Goal: Information Seeking & Learning: Compare options

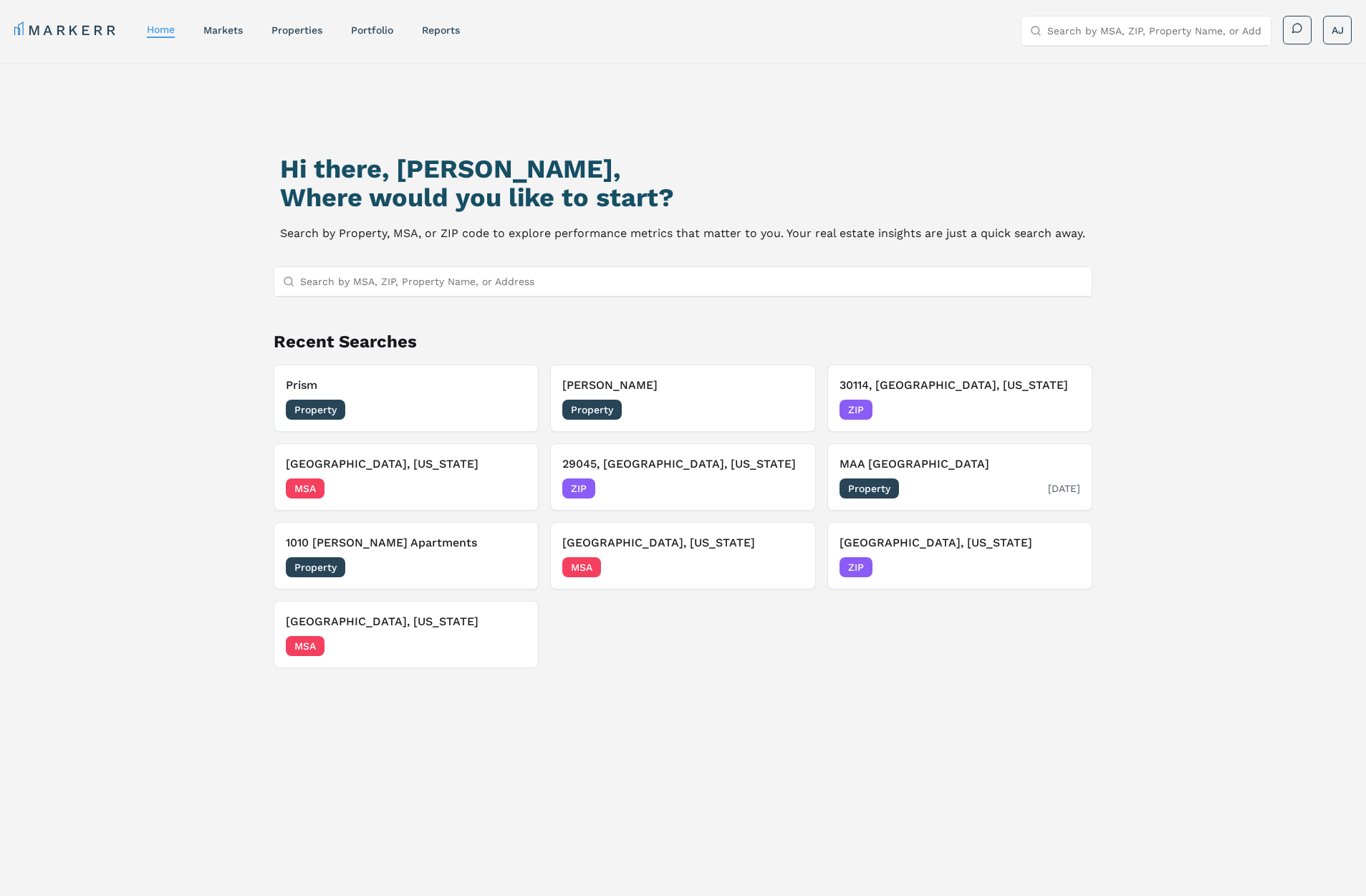
click at [957, 479] on div "Property 08/04/2025" at bounding box center [960, 488] width 241 height 20
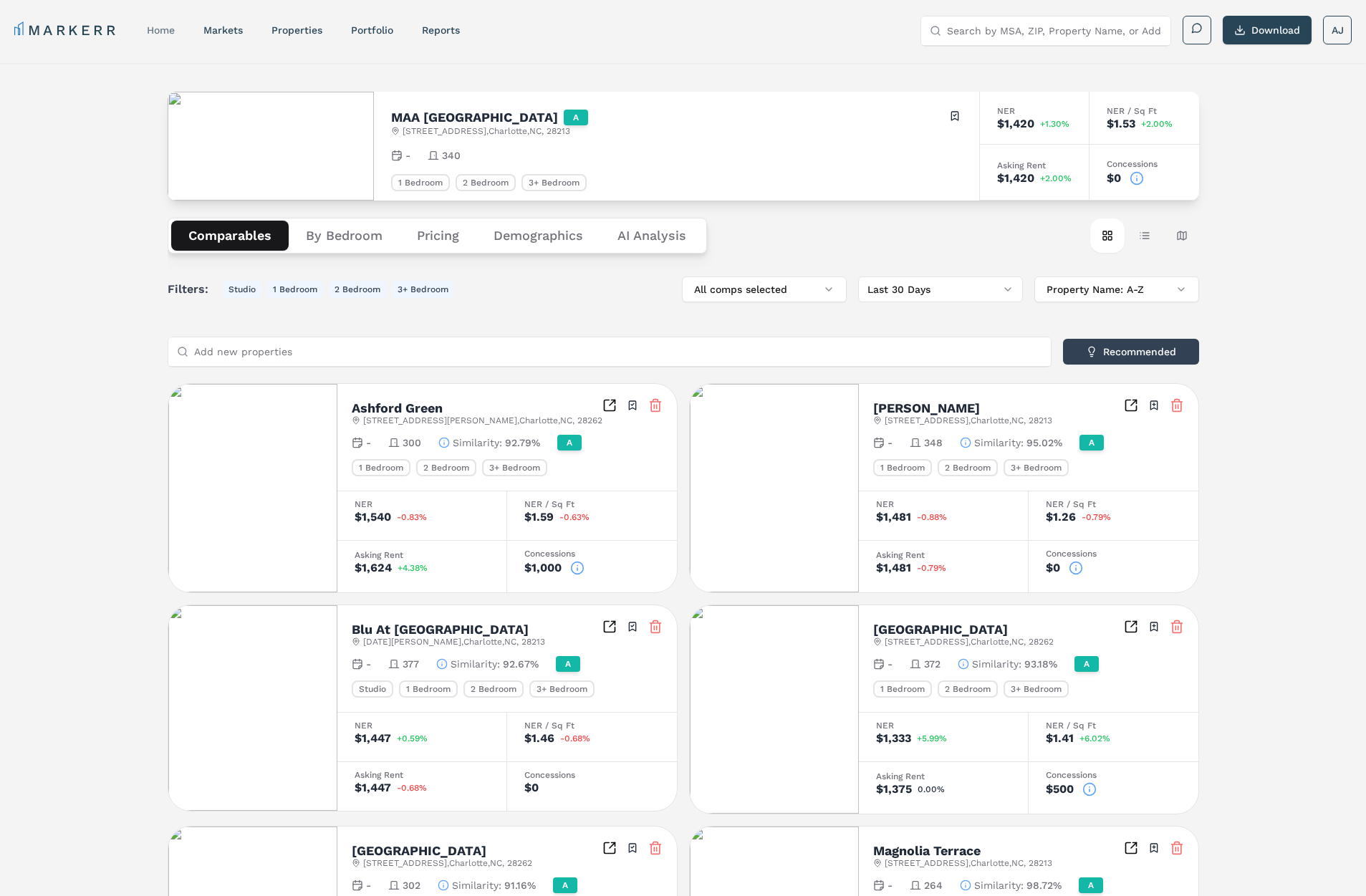
click at [169, 26] on link "home" at bounding box center [161, 30] width 28 height 12
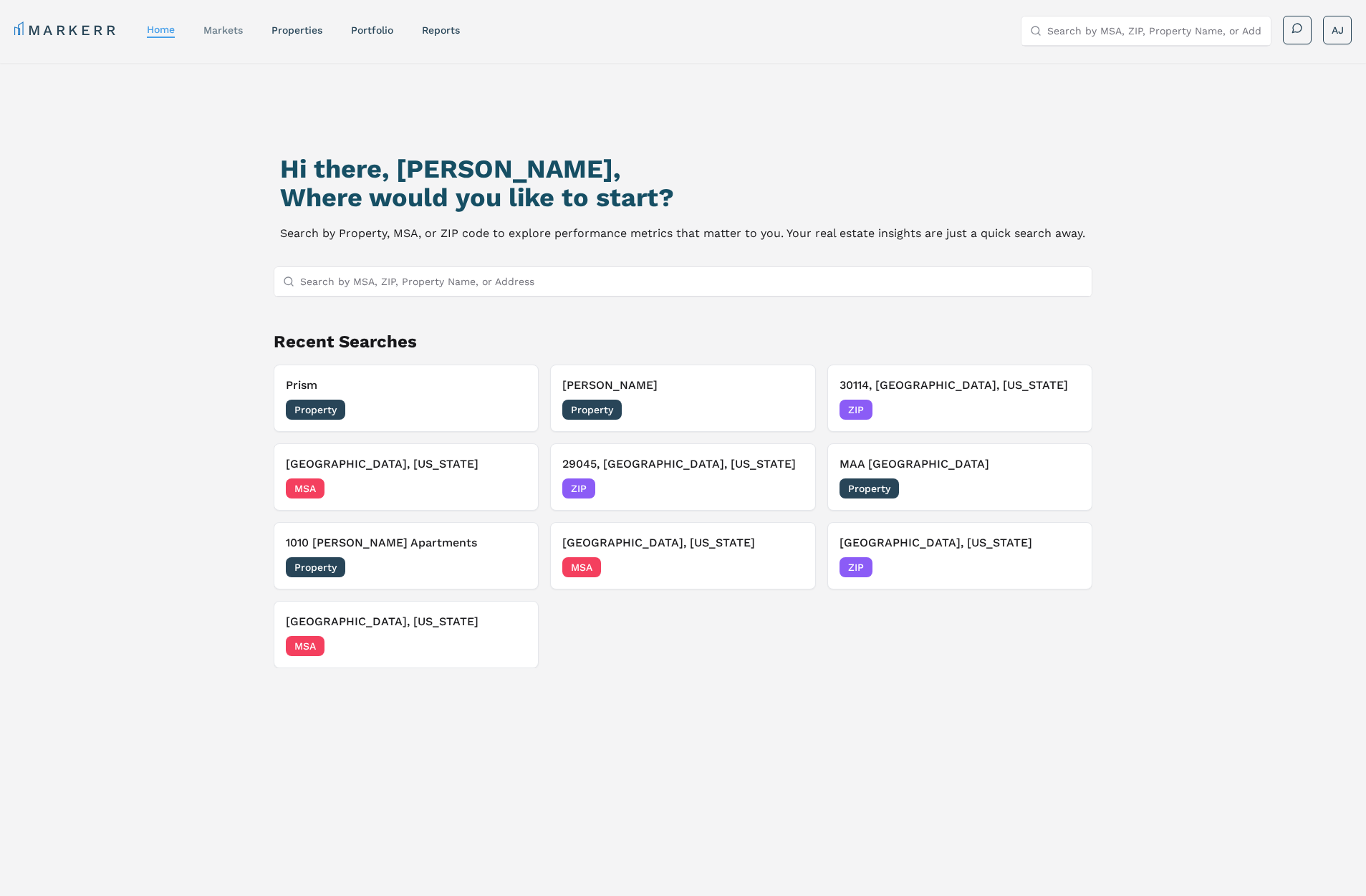
click at [231, 27] on link "markets" at bounding box center [223, 30] width 39 height 12
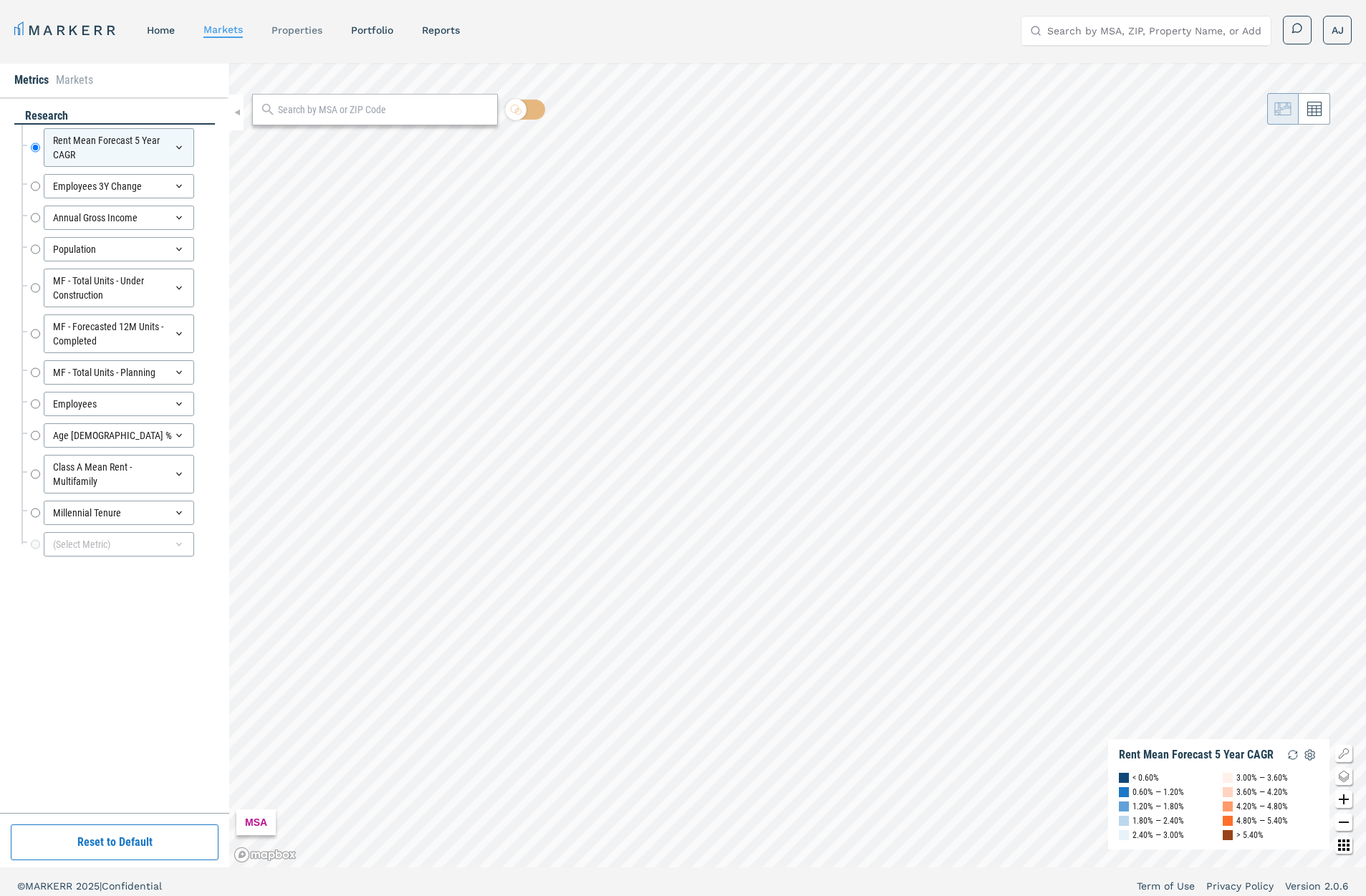
click at [293, 35] on link "properties" at bounding box center [297, 30] width 51 height 12
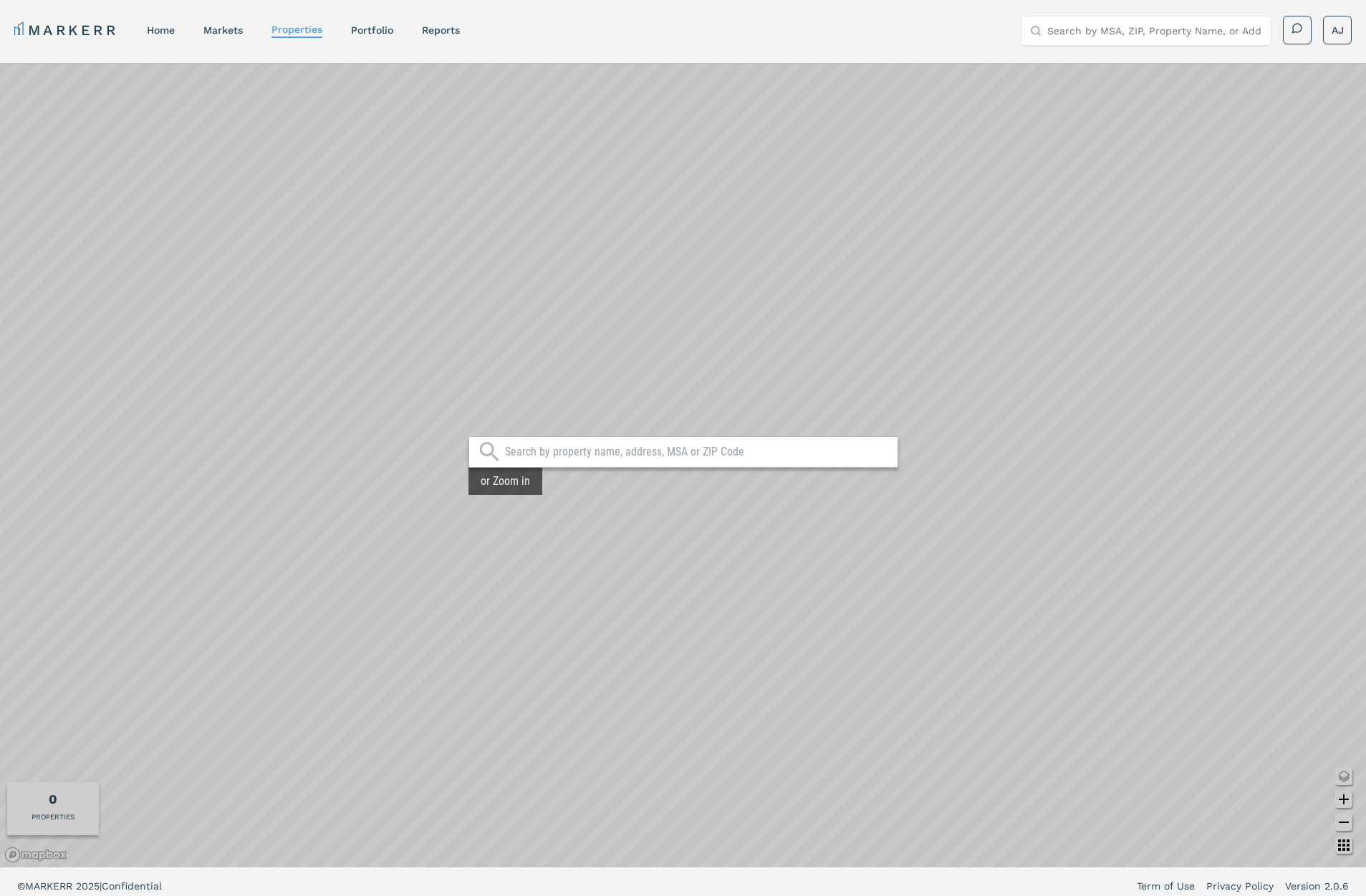
click at [161, 31] on link "home" at bounding box center [161, 30] width 28 height 12
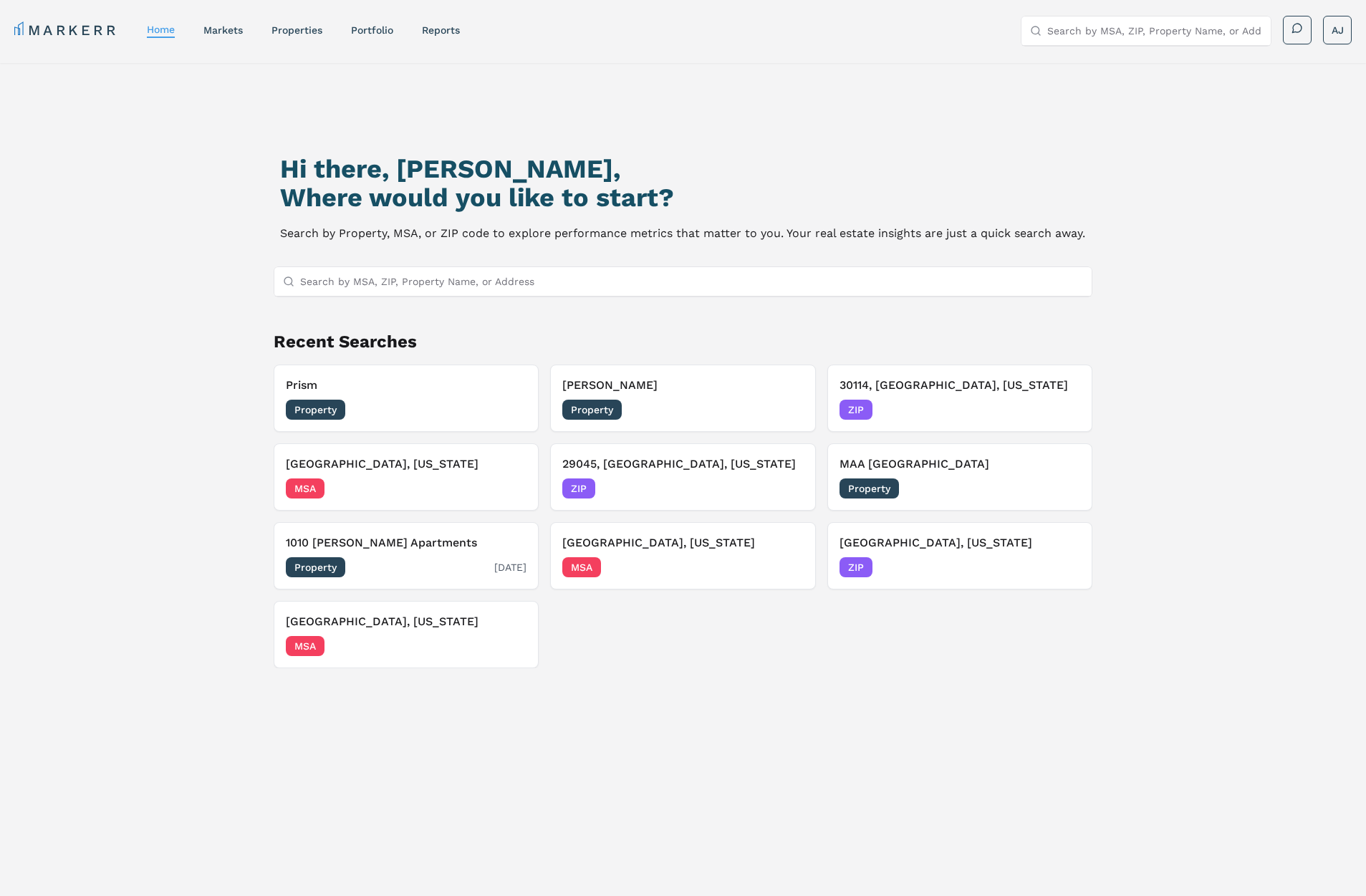
click at [421, 569] on div "Property 08/04/2025" at bounding box center [405, 567] width 241 height 20
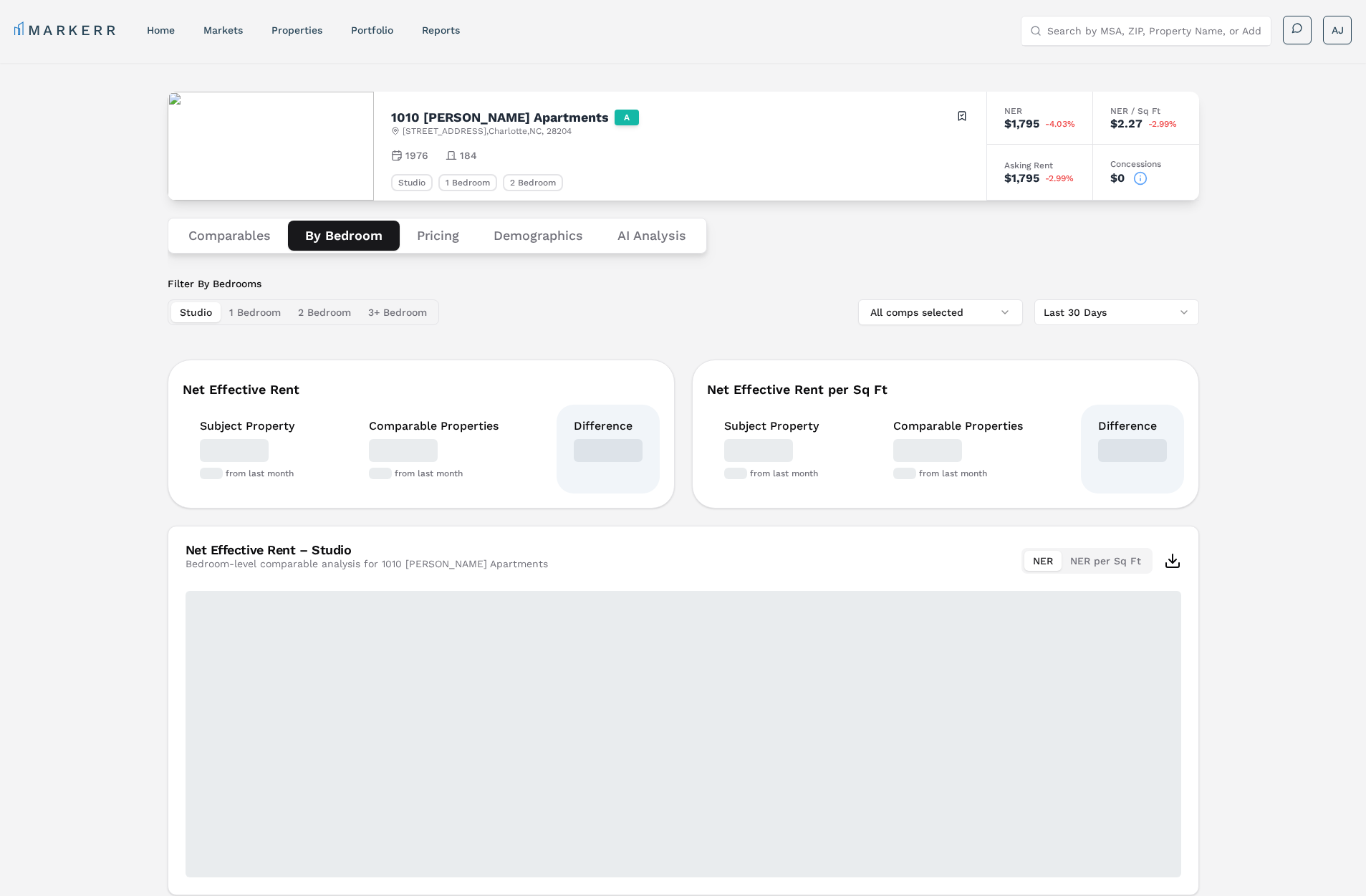
click at [332, 234] on button "By Bedroom" at bounding box center [344, 235] width 112 height 30
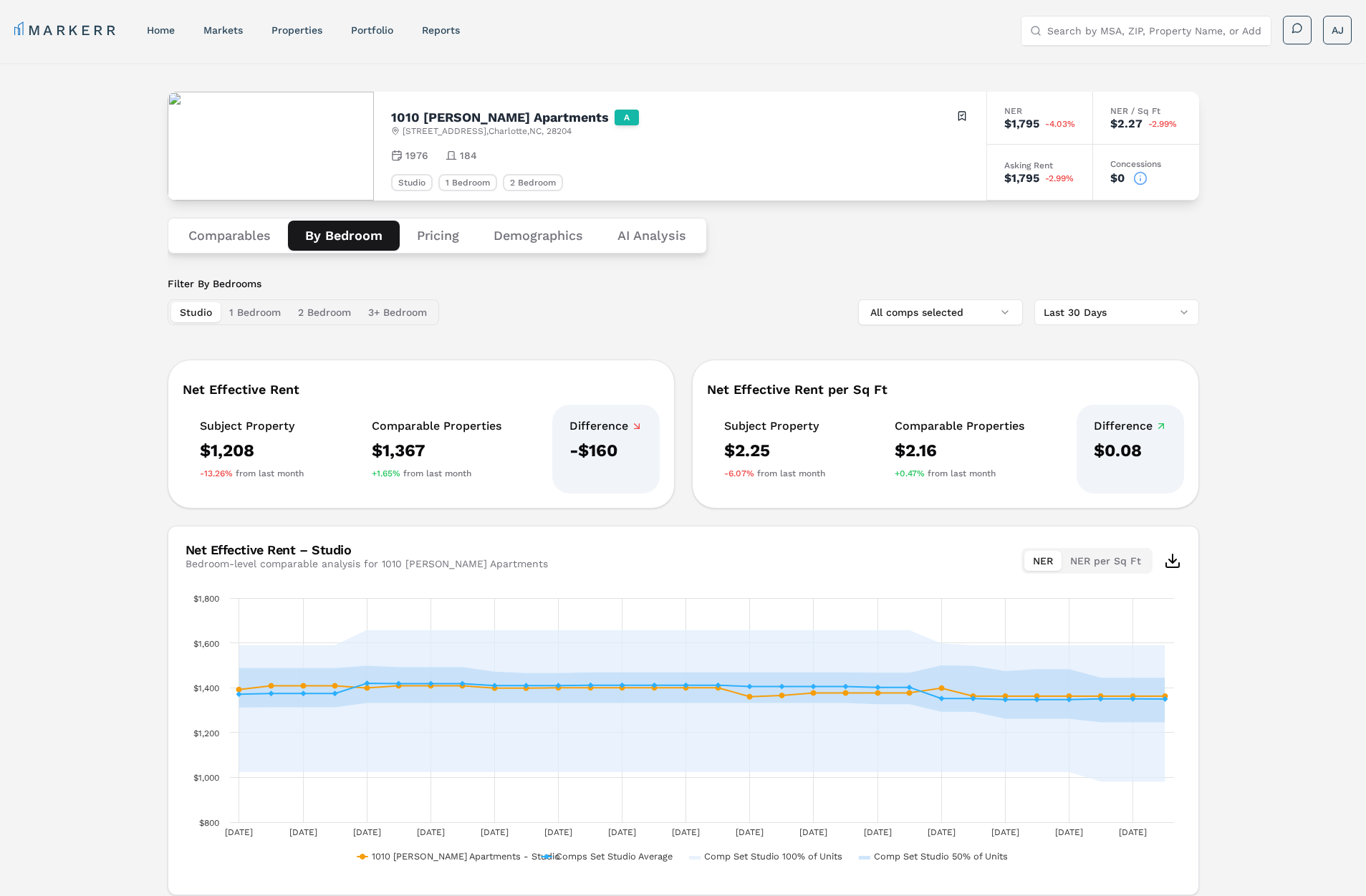
click at [124, 251] on div "1010 Dilworth Apartments A 1010 Kenilworth Ave , Charlotte , NC , 28204 Toggle …" at bounding box center [683, 488] width 1366 height 849
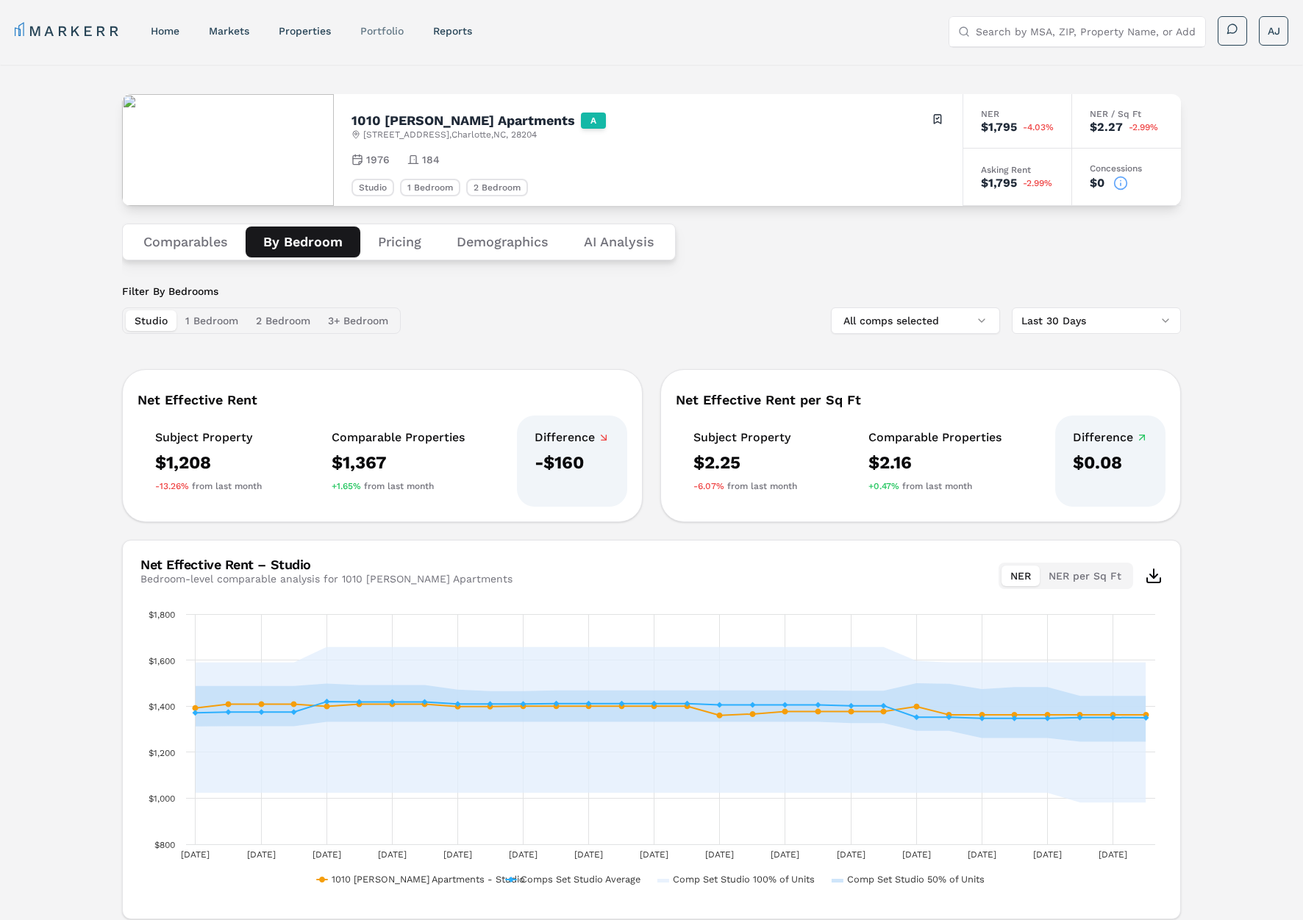
click at [384, 29] on link "Portfolio" at bounding box center [381, 31] width 43 height 12
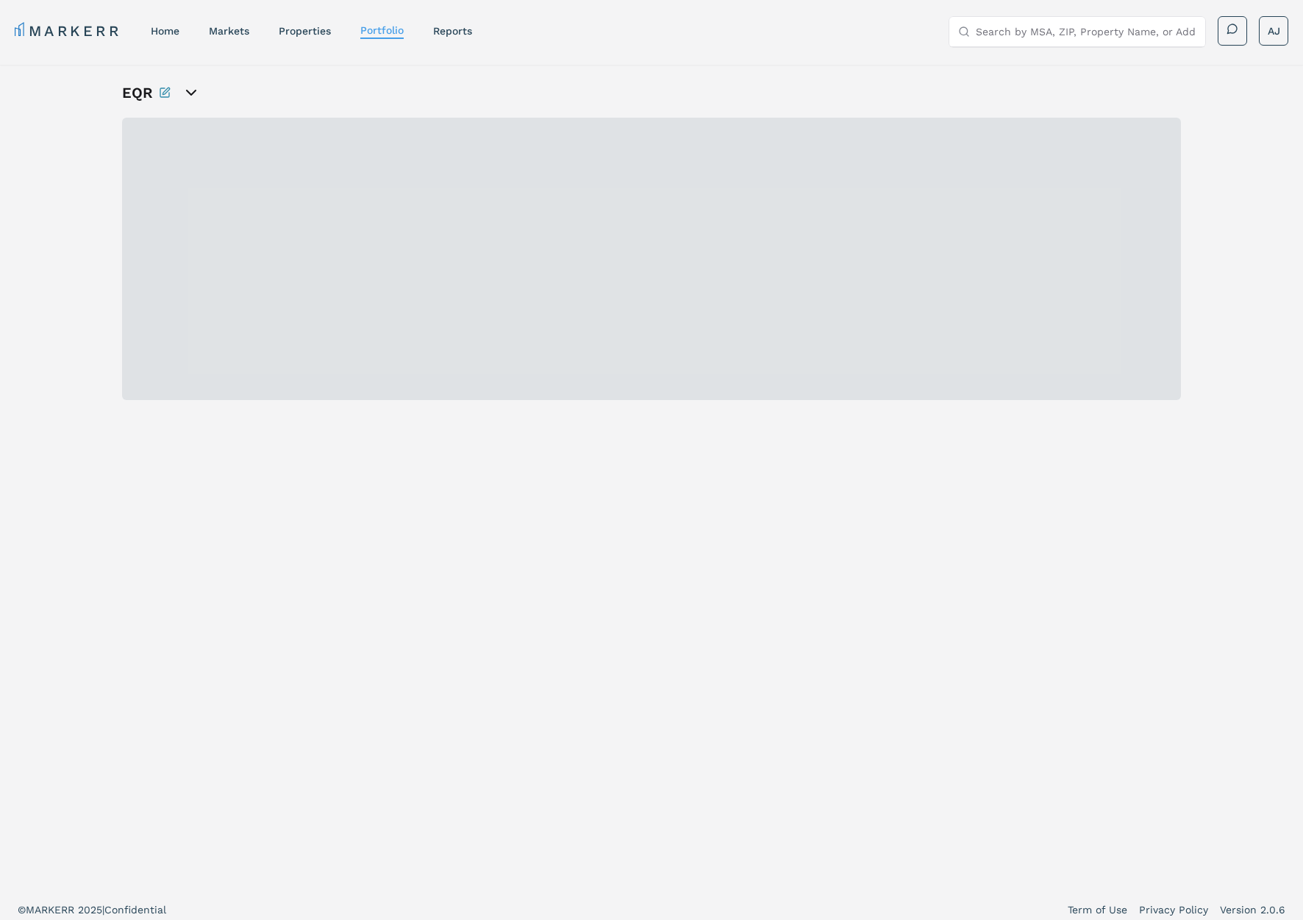
click at [194, 93] on icon "open portfolio options" at bounding box center [191, 93] width 18 height 18
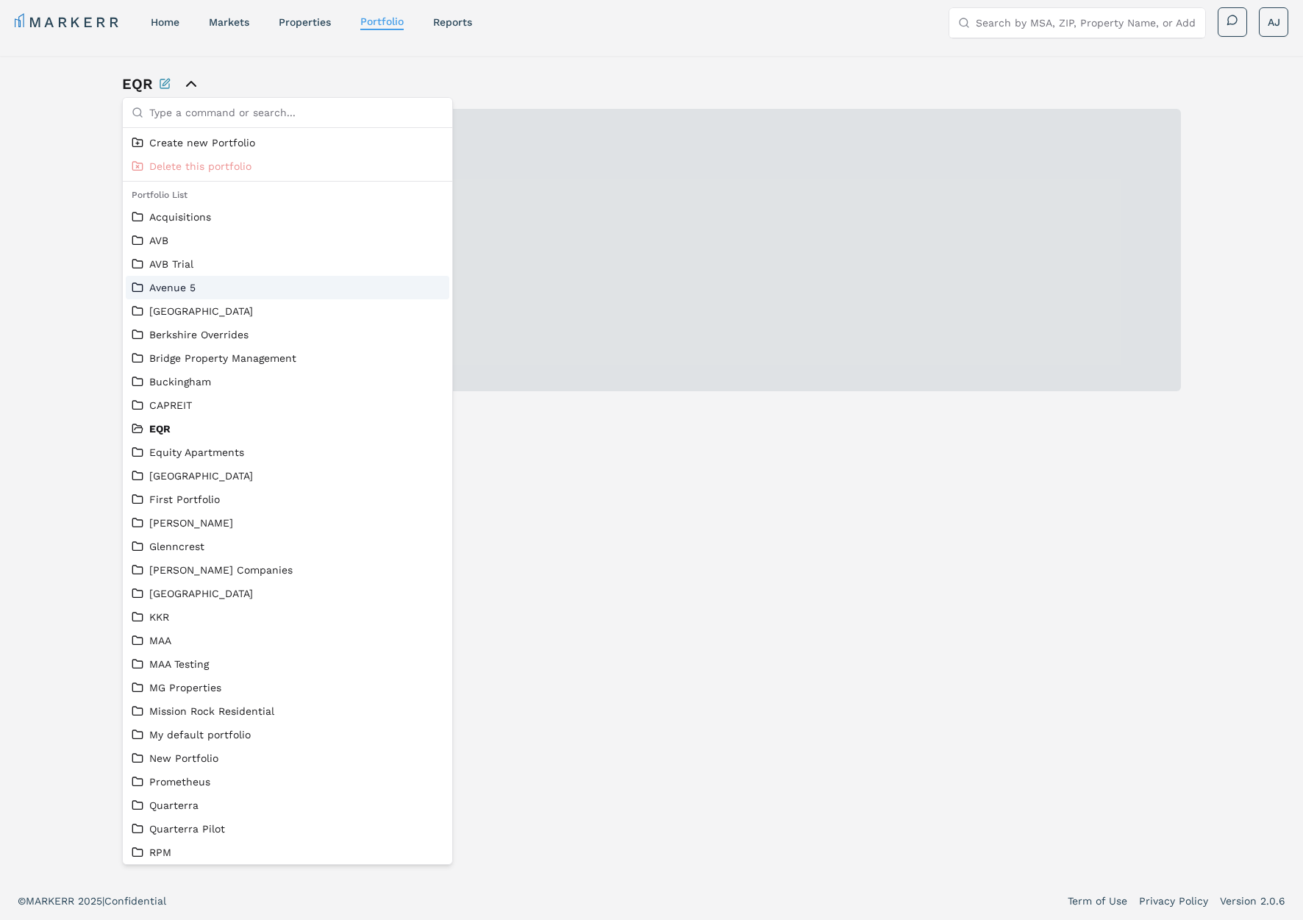
click at [60, 273] on div "EQR" at bounding box center [651, 469] width 1303 height 826
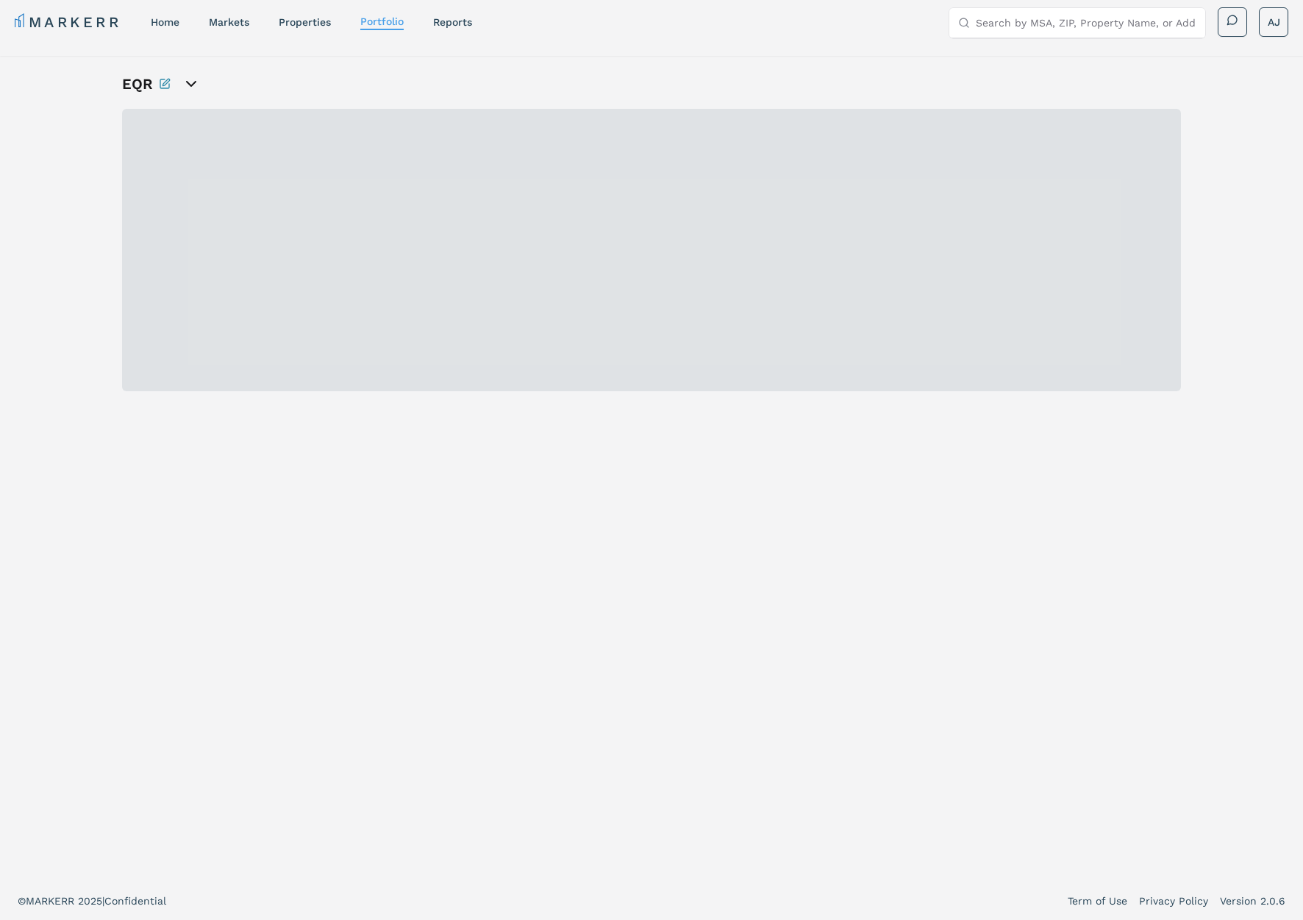
click at [192, 85] on icon "open portfolio options" at bounding box center [191, 84] width 18 height 18
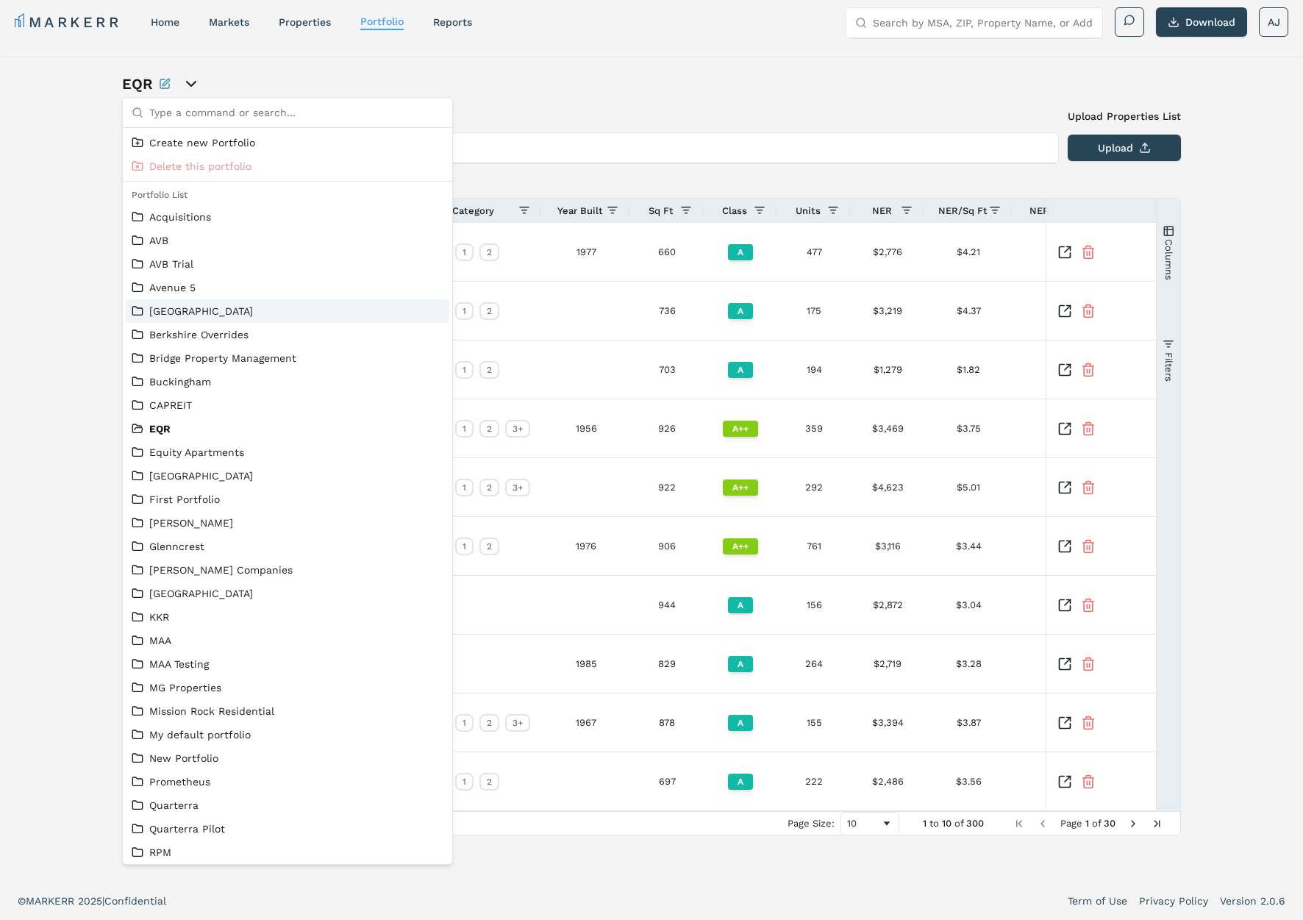
click at [578, 185] on div "Add New Property Upload Properties List Type the property name or address Uploa…" at bounding box center [651, 472] width 1059 height 726
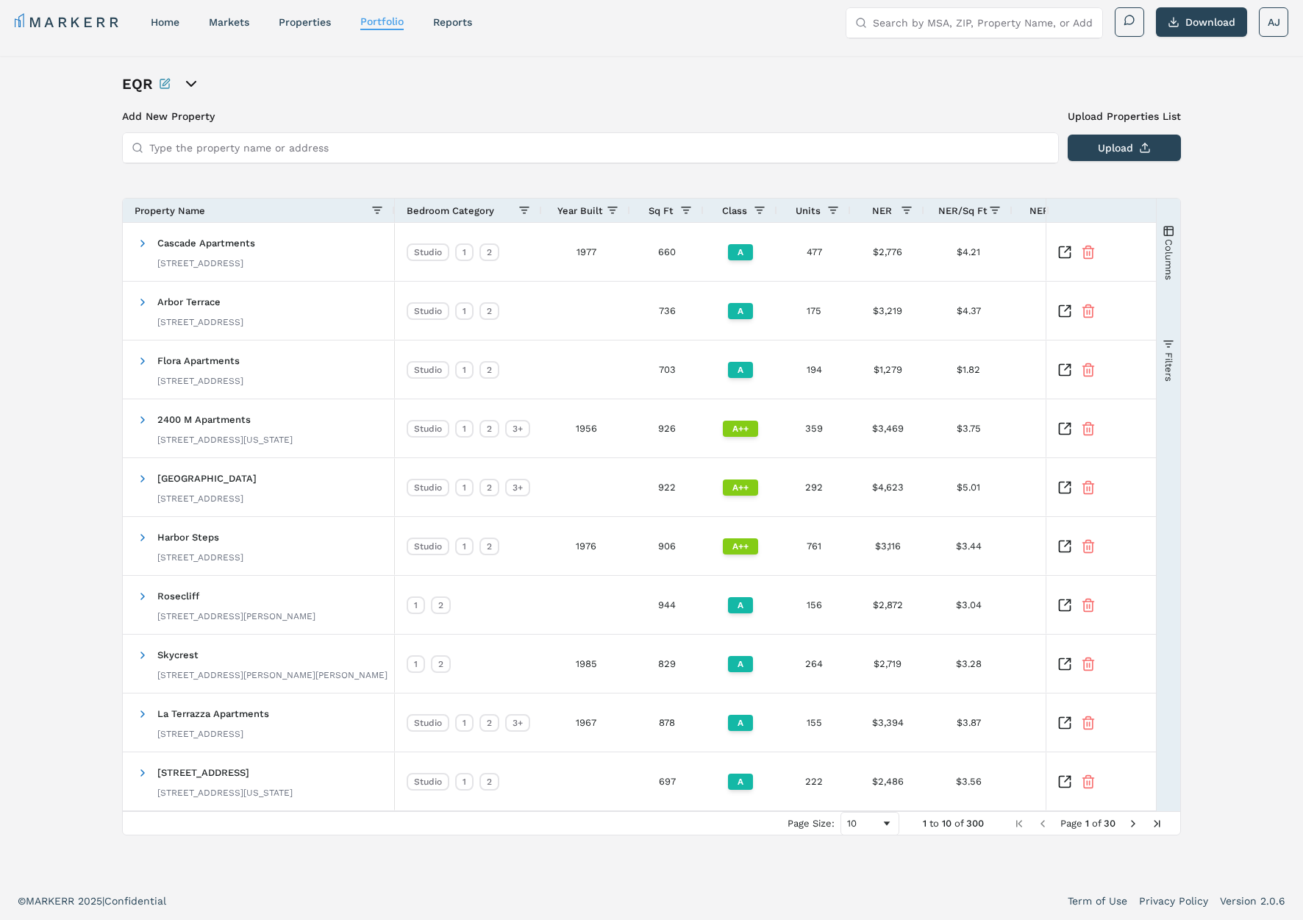
click at [590, 214] on span "Year Built" at bounding box center [580, 210] width 46 height 11
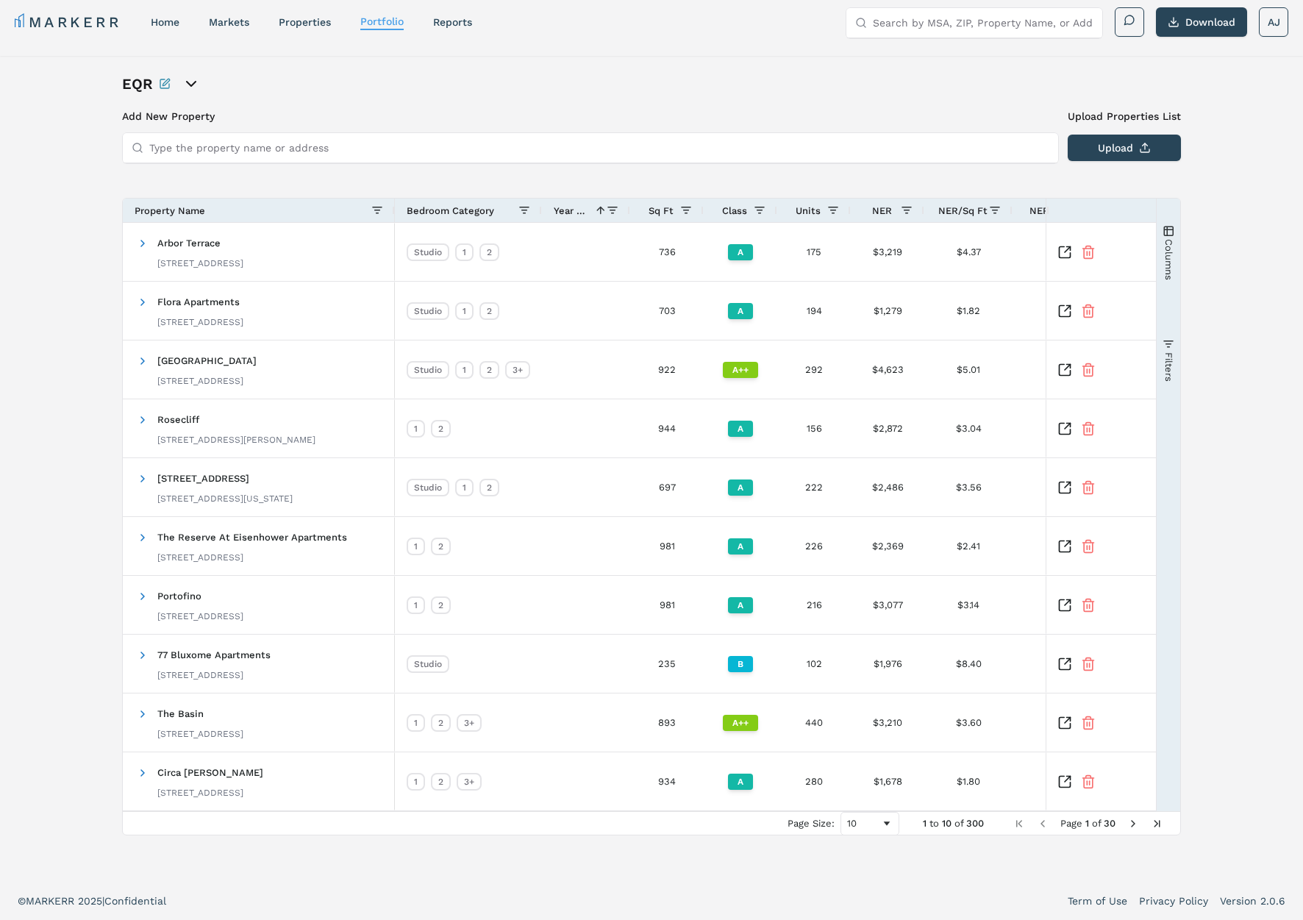
click at [590, 213] on span at bounding box center [598, 210] width 18 height 12
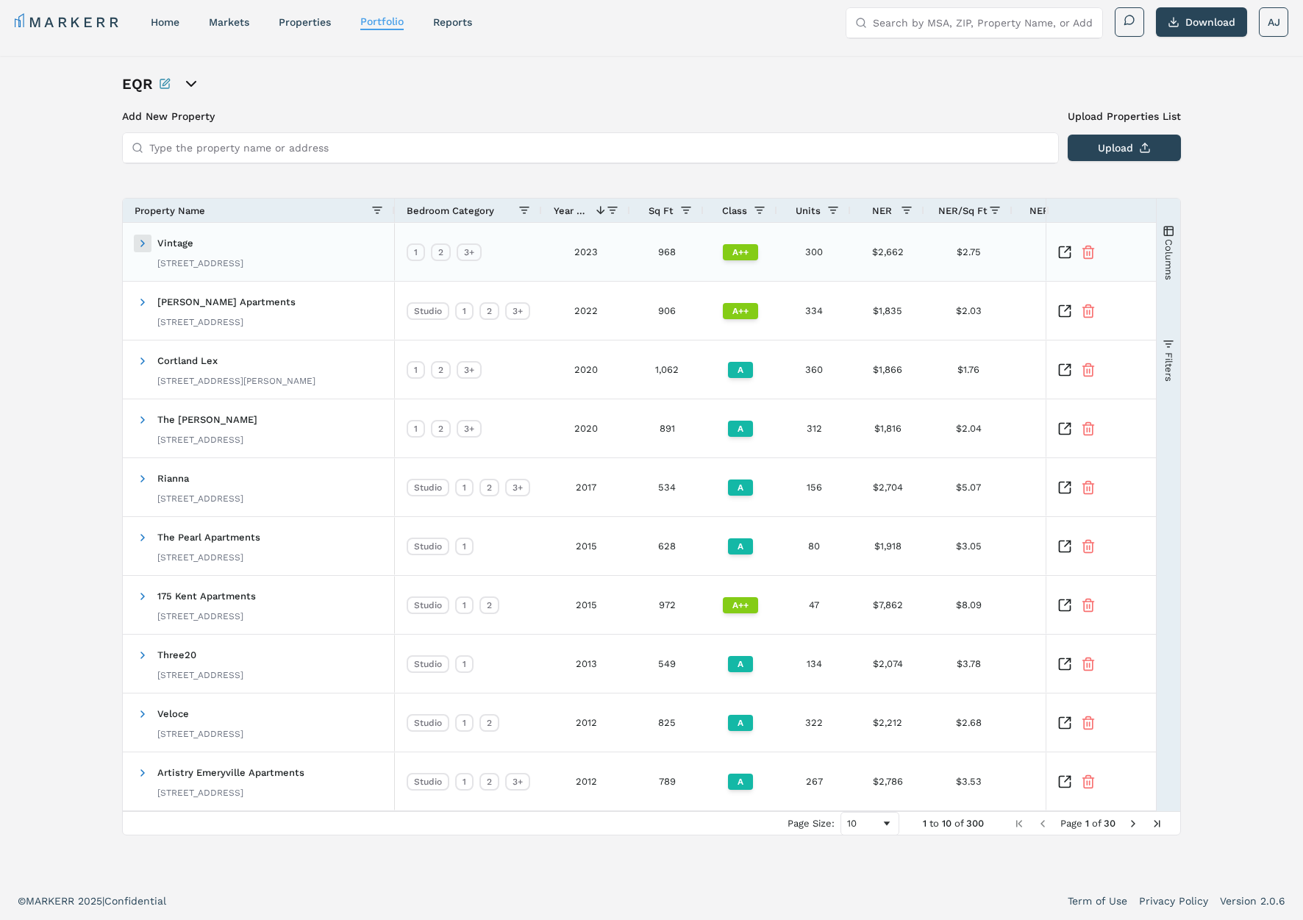
click at [147, 242] on span at bounding box center [143, 243] width 12 height 12
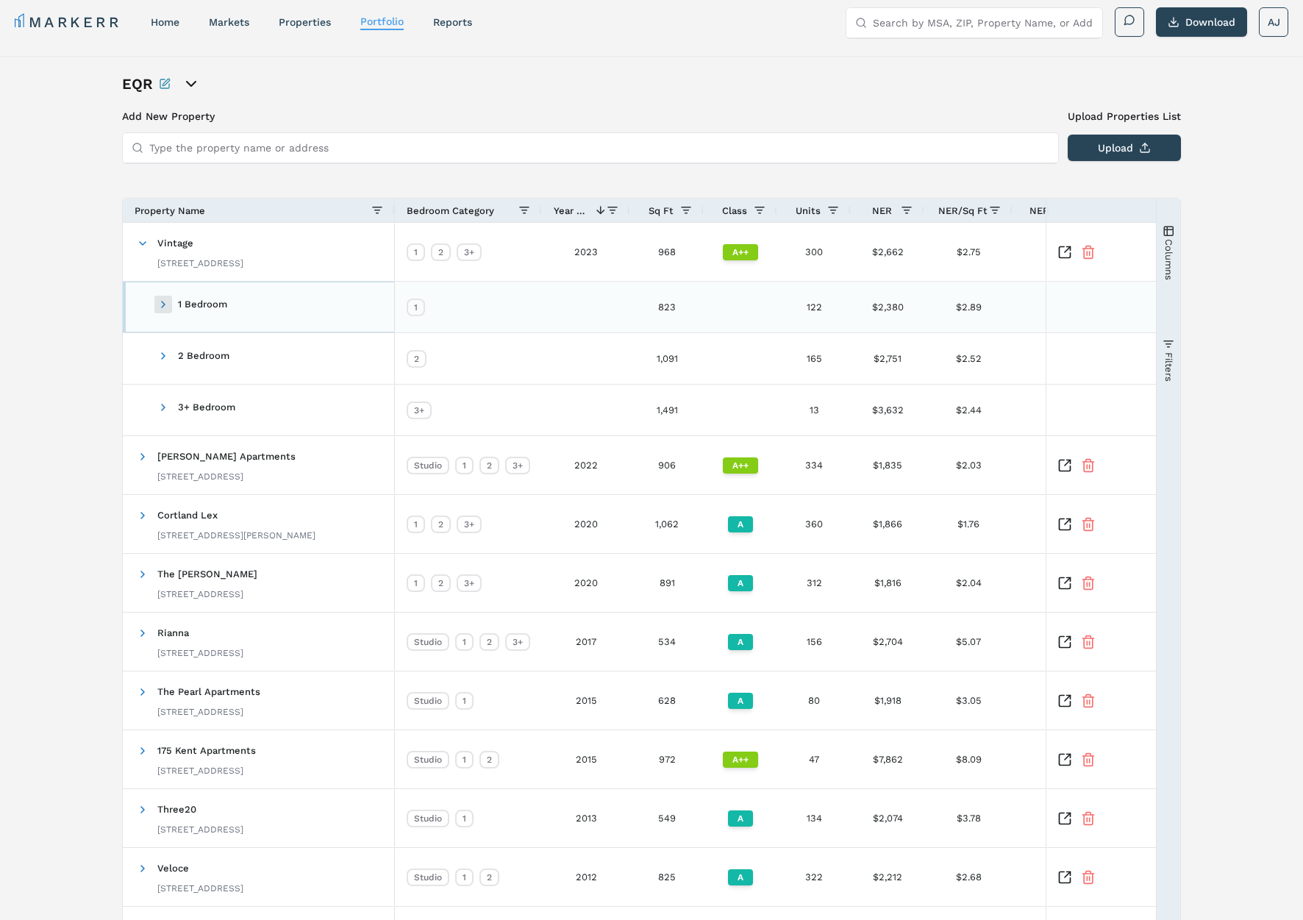
click at [164, 302] on span at bounding box center [163, 304] width 12 height 12
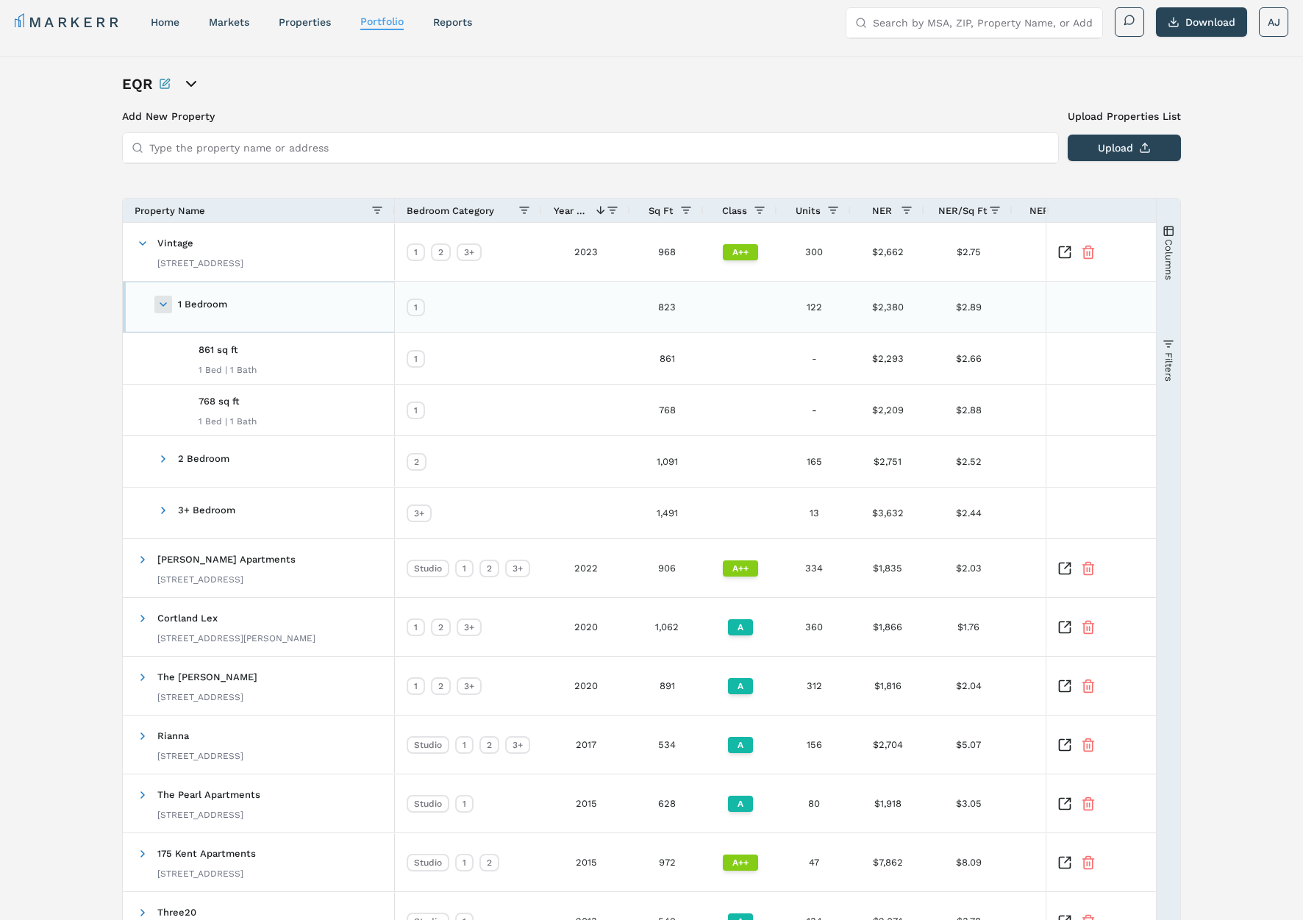
click at [164, 302] on span at bounding box center [163, 304] width 12 height 12
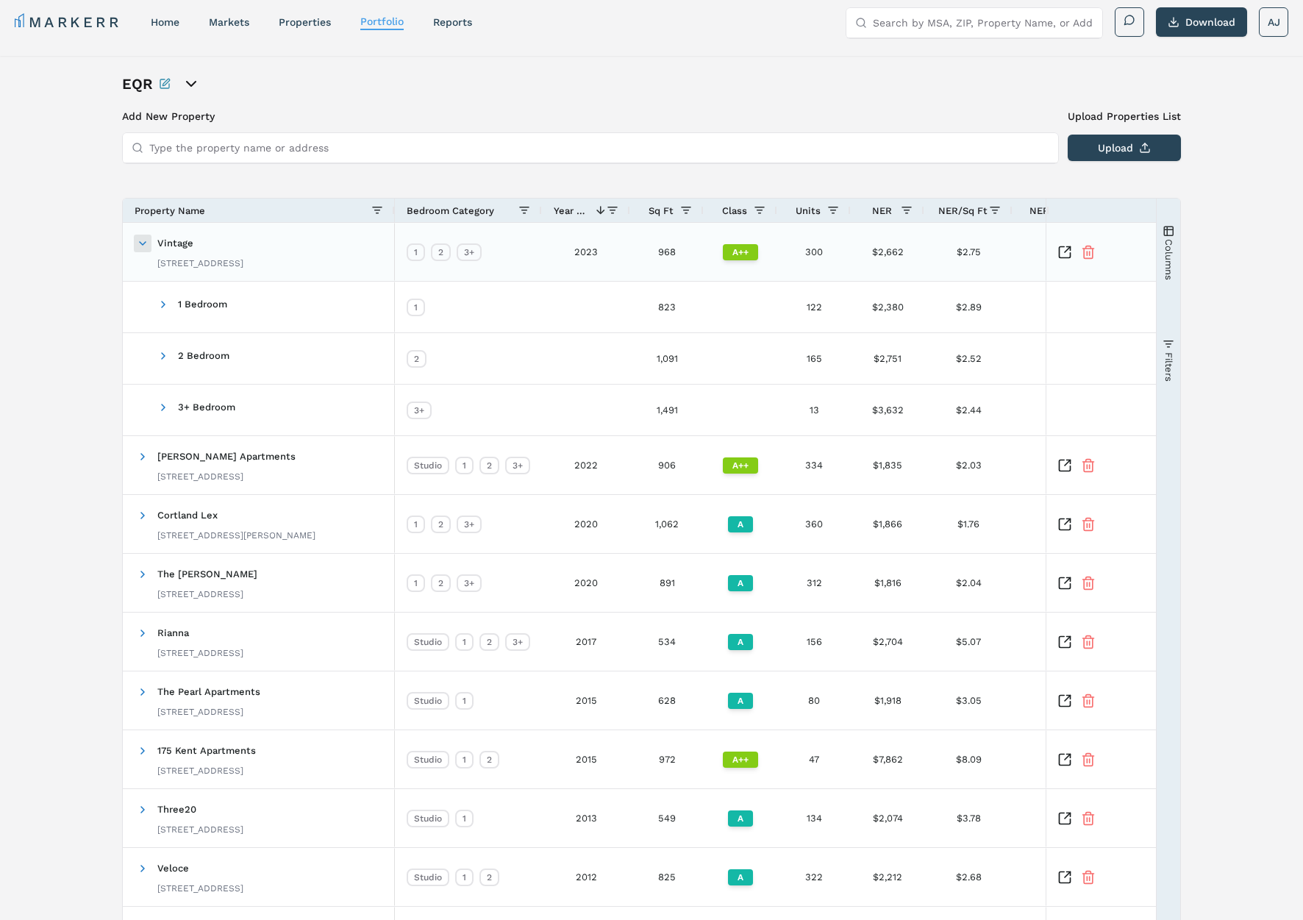
click at [143, 241] on span at bounding box center [143, 243] width 12 height 12
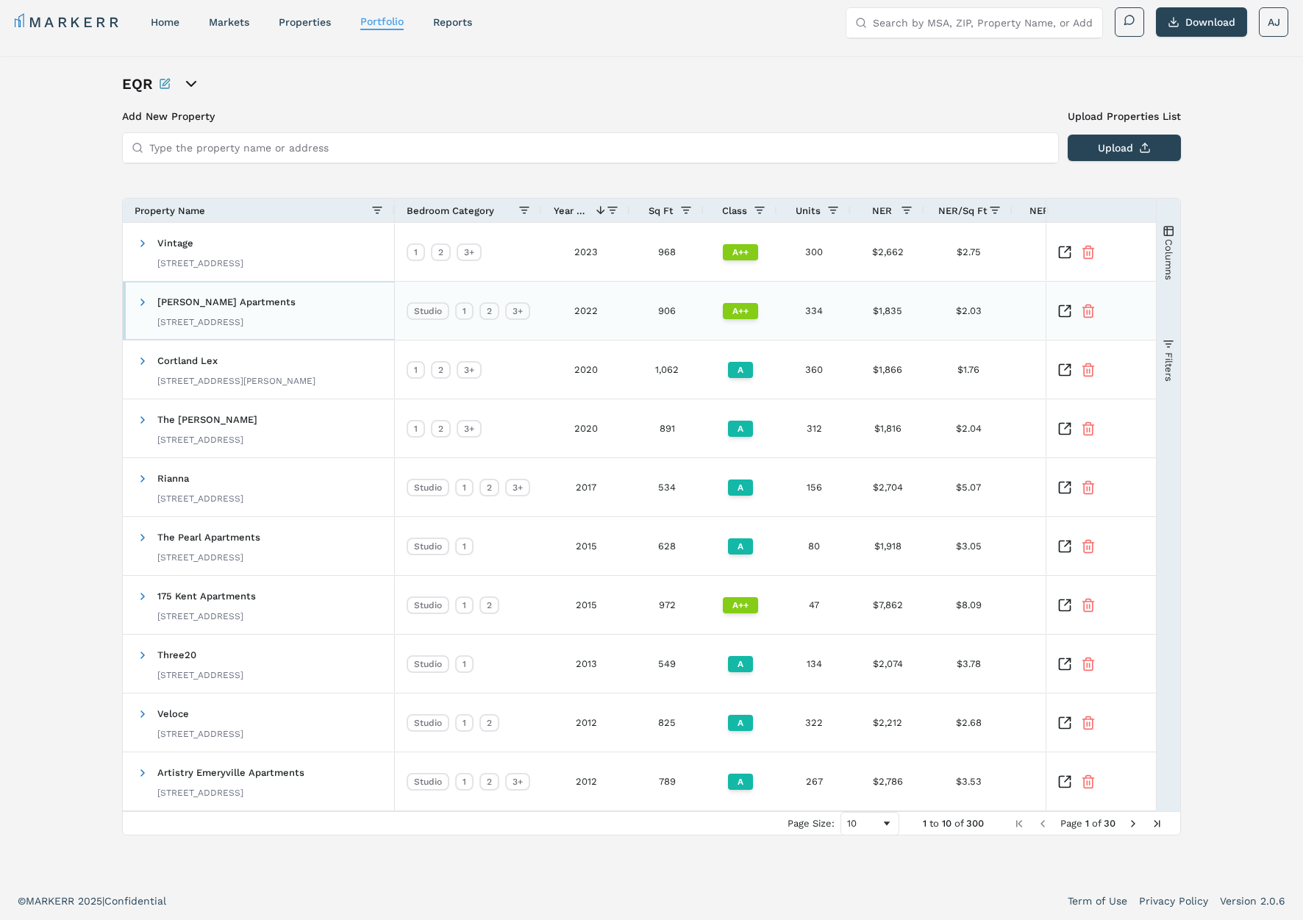
click at [139, 298] on span at bounding box center [143, 302] width 12 height 12
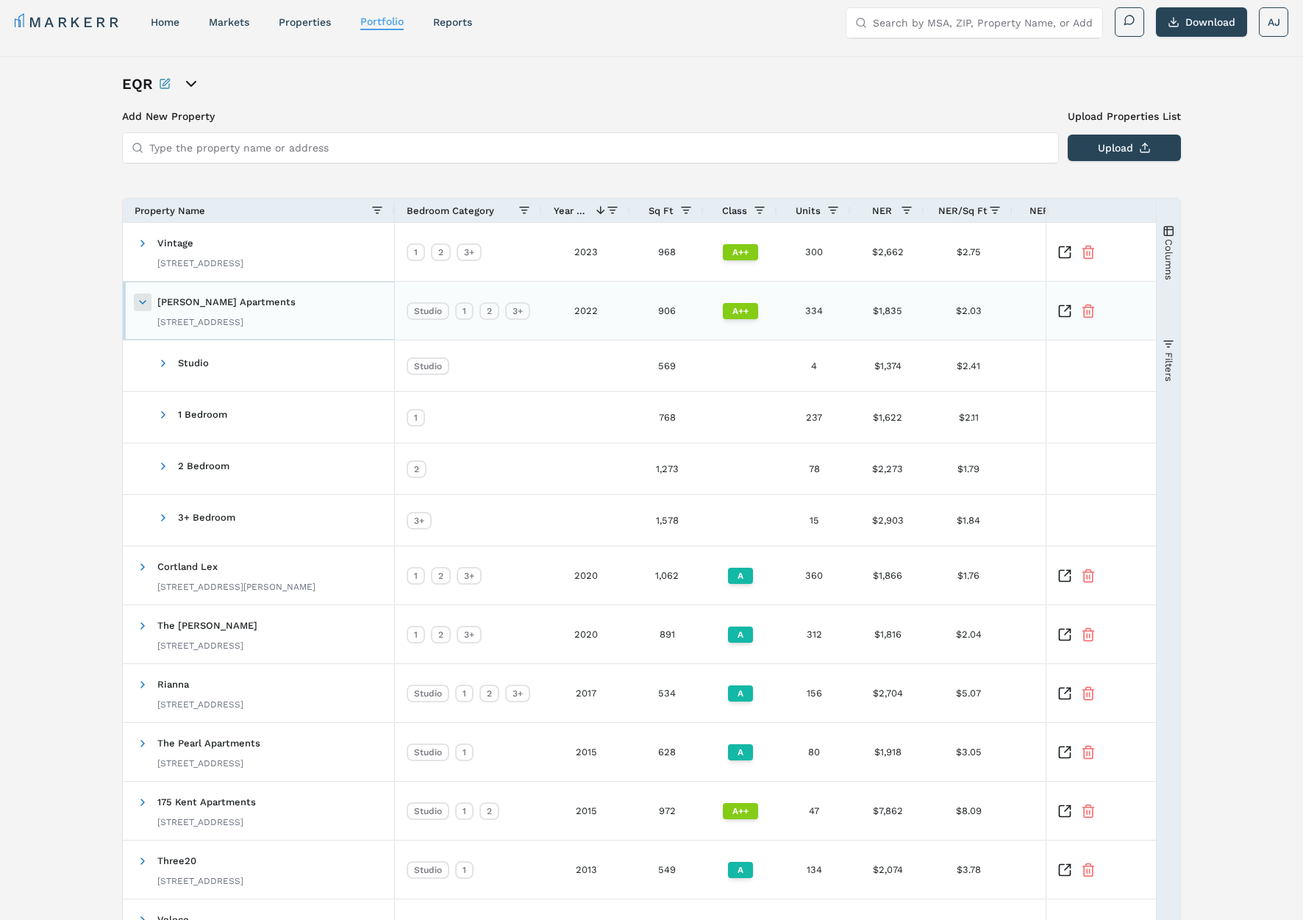
click at [139, 298] on span at bounding box center [143, 302] width 12 height 12
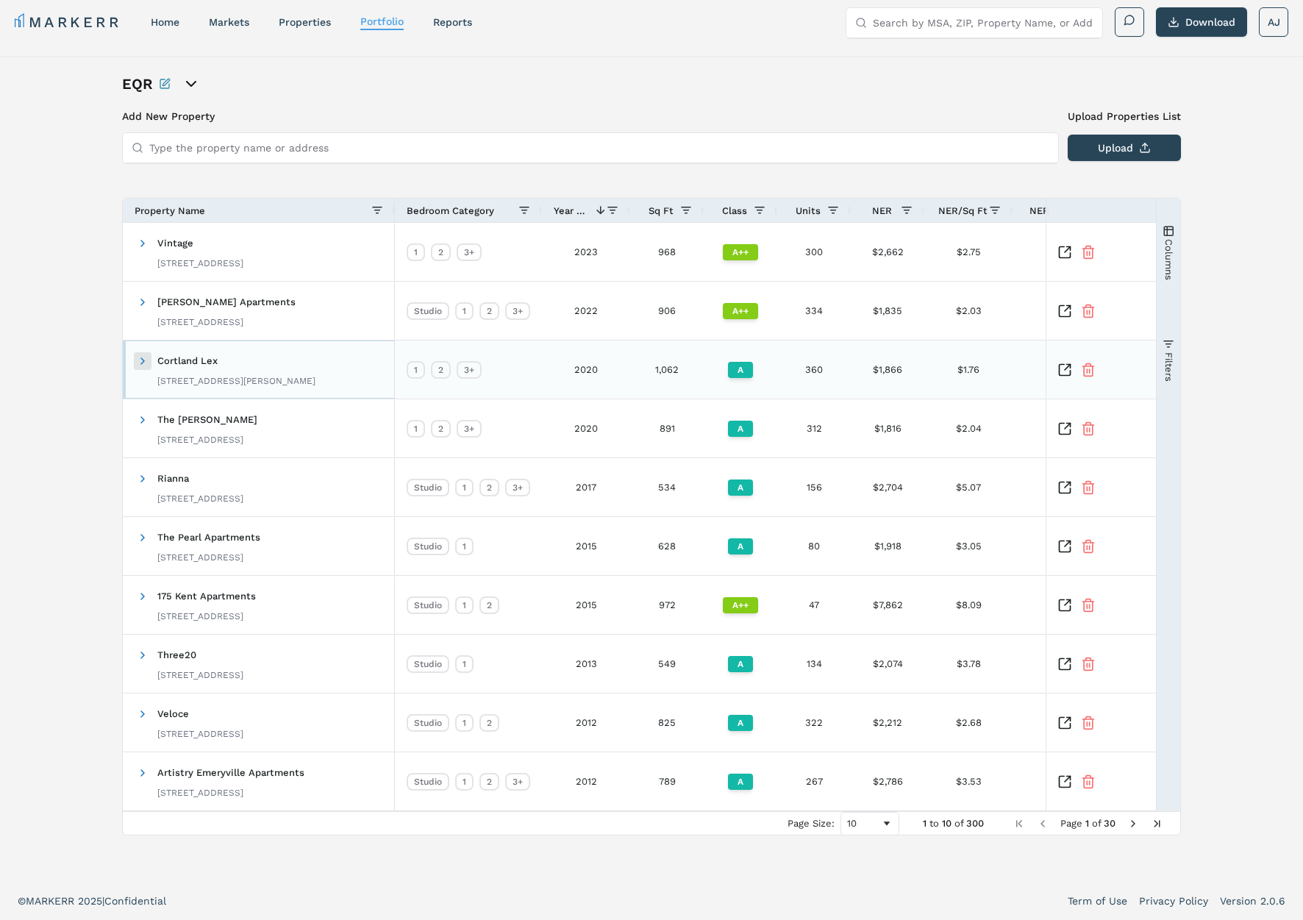
click at [143, 364] on span at bounding box center [143, 361] width 12 height 12
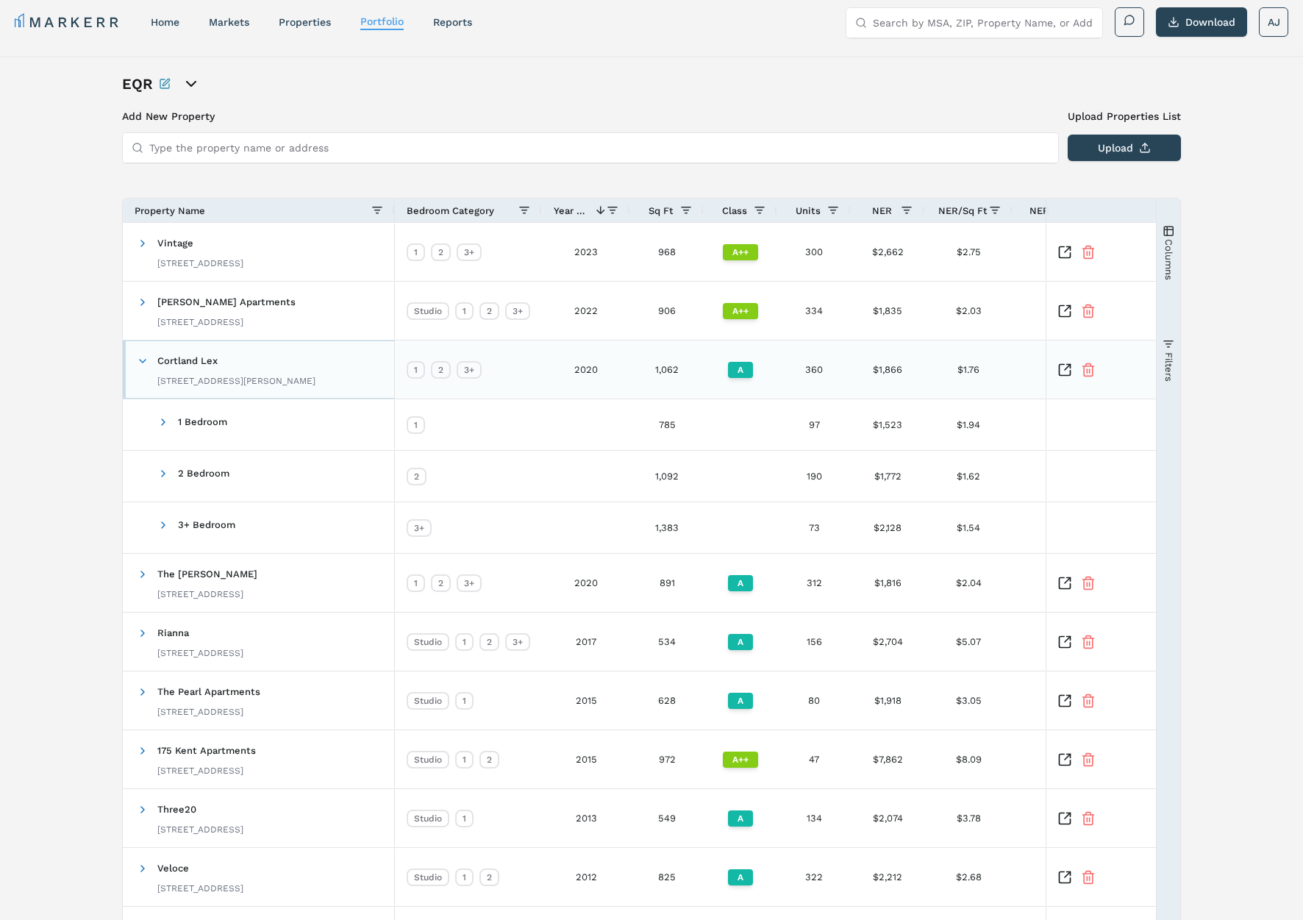
click at [142, 362] on span at bounding box center [143, 361] width 12 height 12
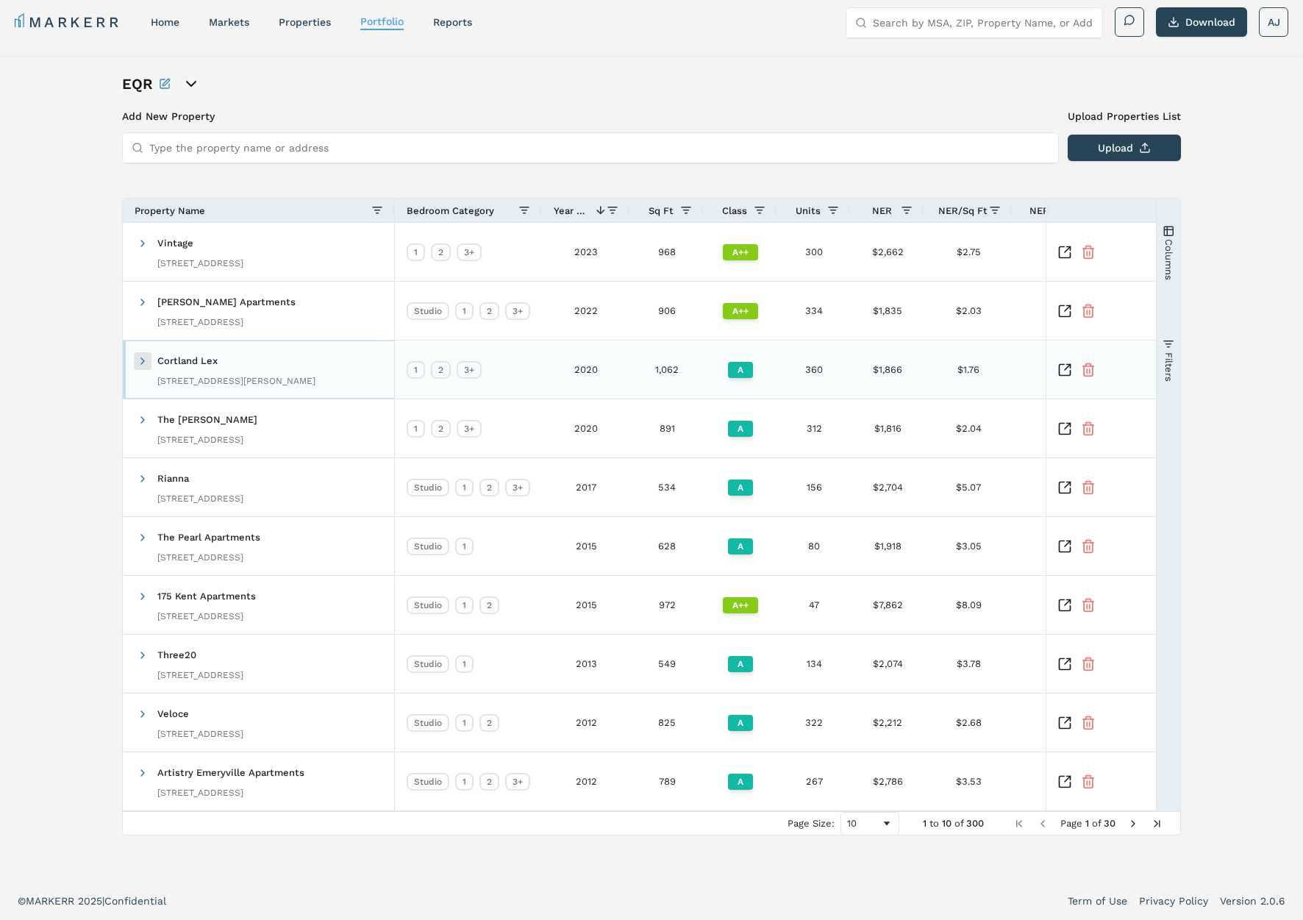
click at [142, 362] on span at bounding box center [143, 361] width 12 height 12
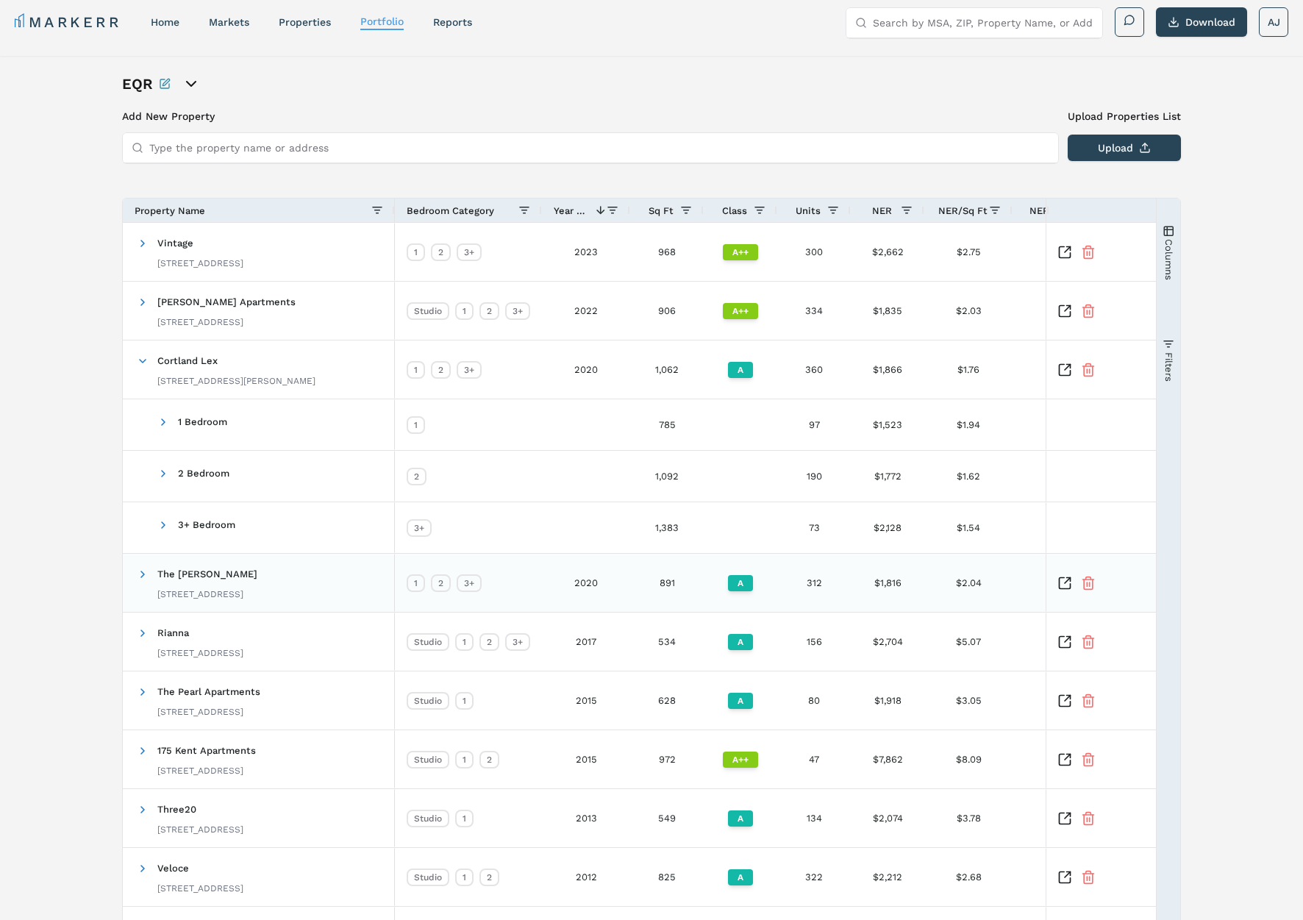
click at [144, 576] on span at bounding box center [143, 574] width 12 height 12
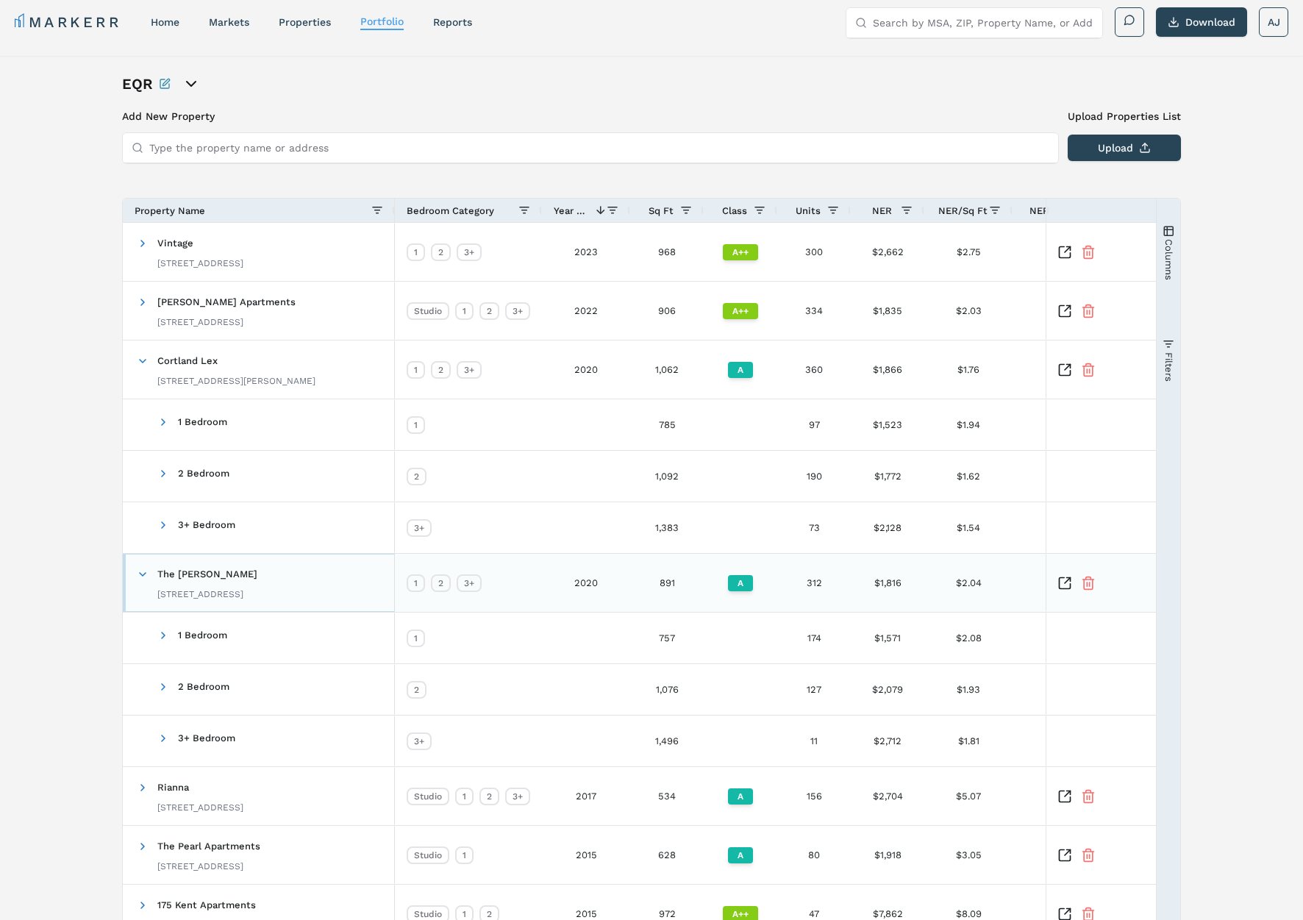
click at [144, 573] on span at bounding box center [143, 574] width 12 height 12
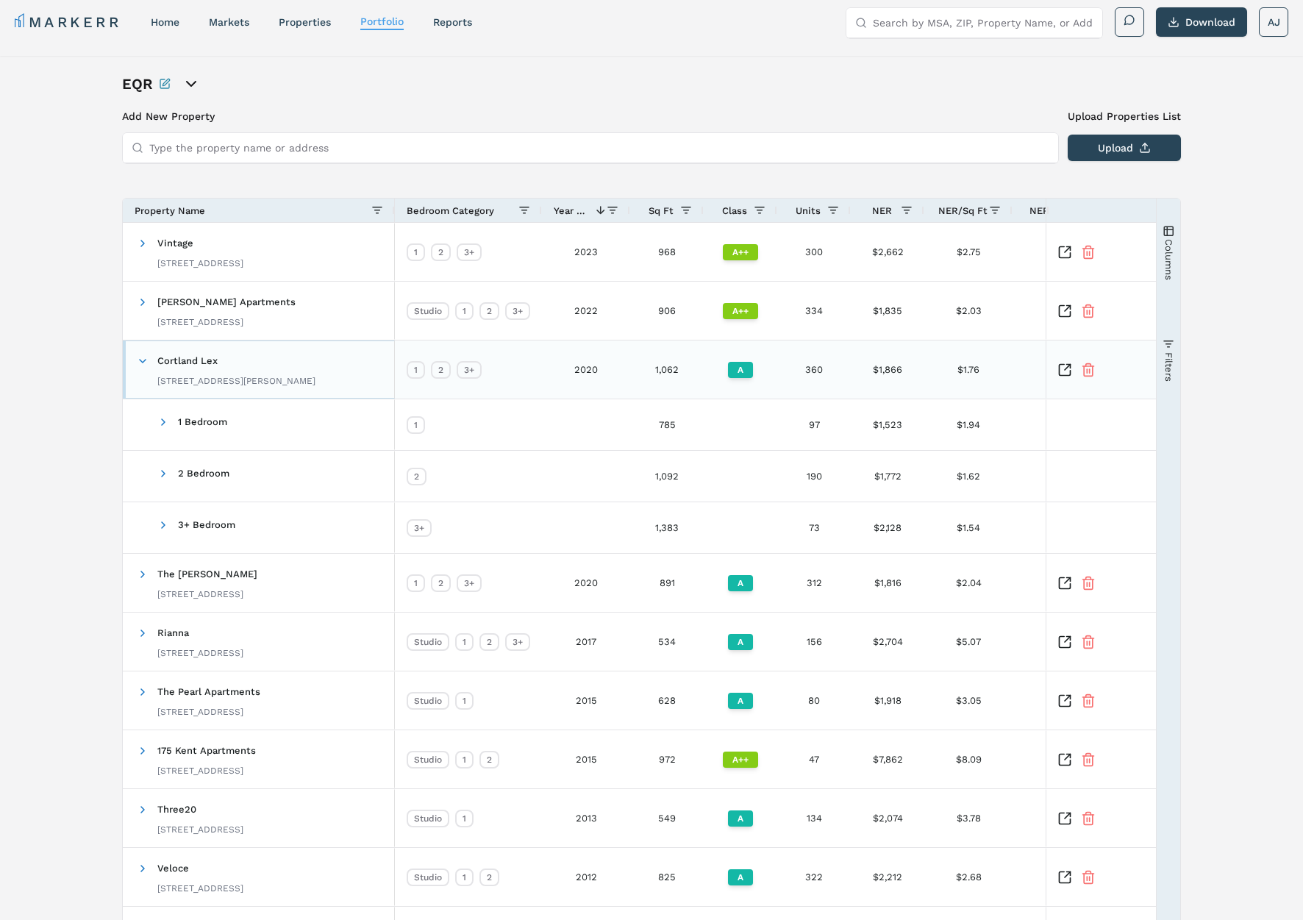
click at [141, 358] on span at bounding box center [143, 361] width 12 height 12
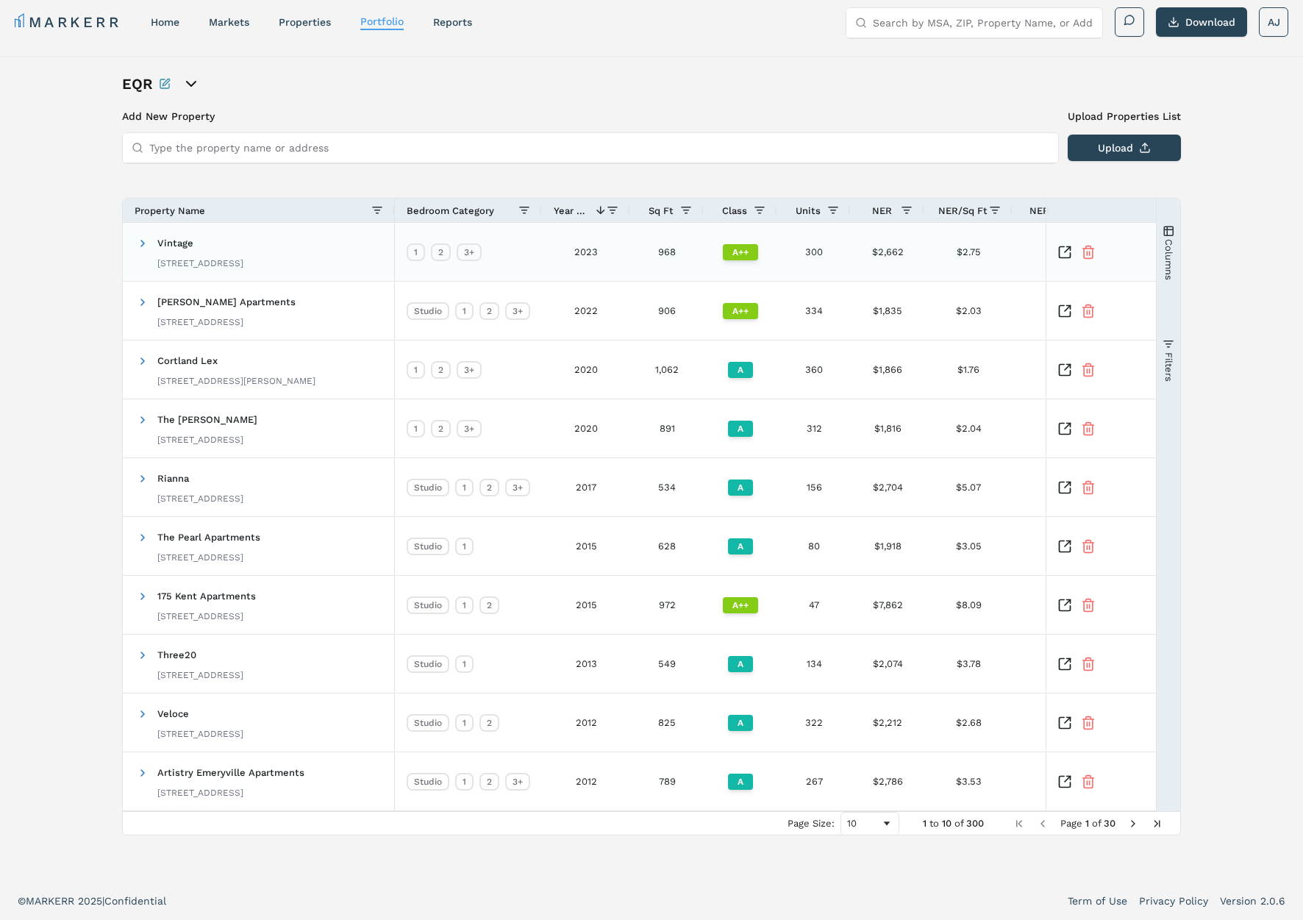
click at [138, 251] on span at bounding box center [143, 243] width 12 height 29
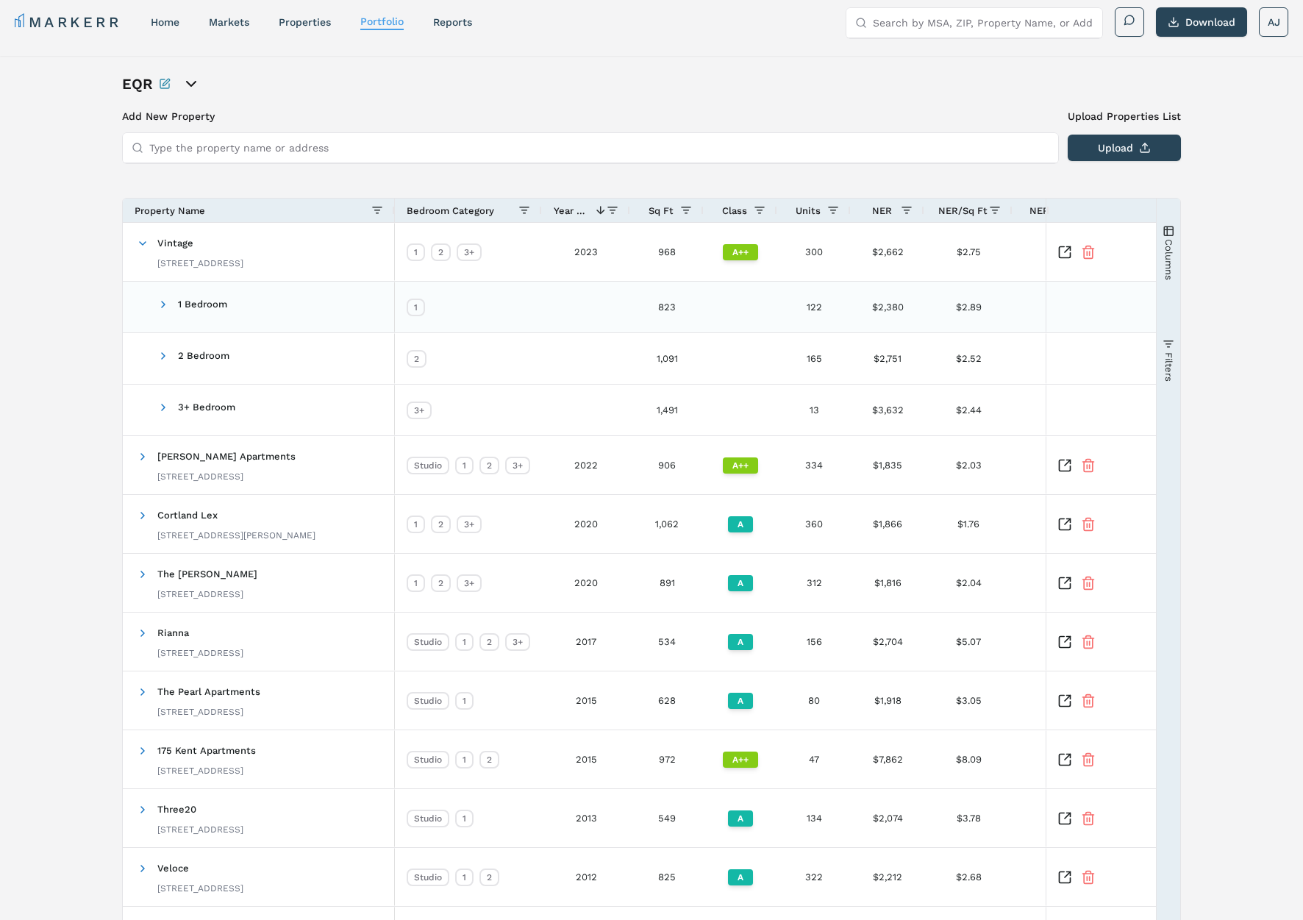
click at [162, 297] on span at bounding box center [163, 304] width 12 height 29
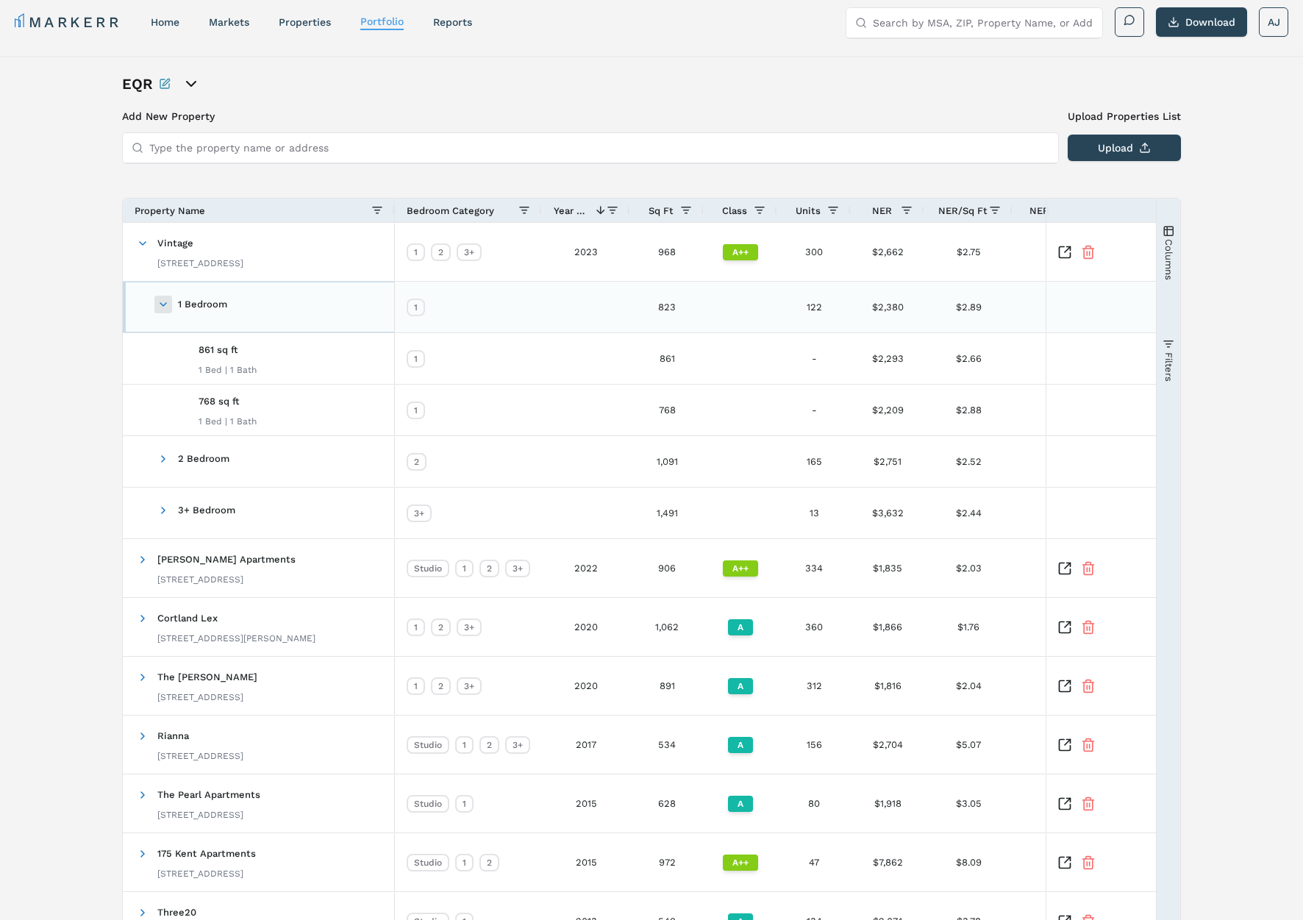
click at [161, 300] on span at bounding box center [163, 304] width 12 height 12
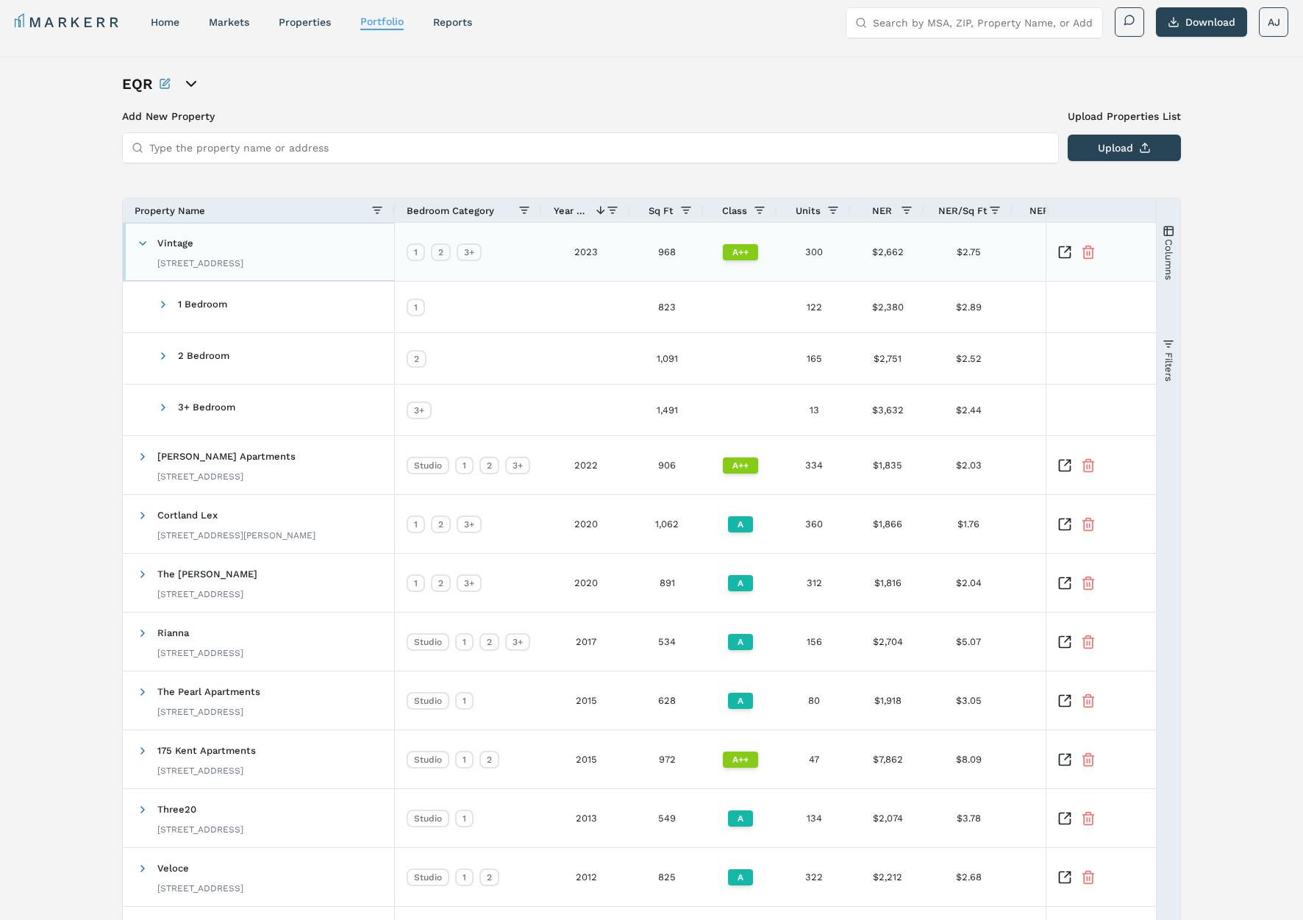
click at [137, 235] on span at bounding box center [143, 243] width 12 height 29
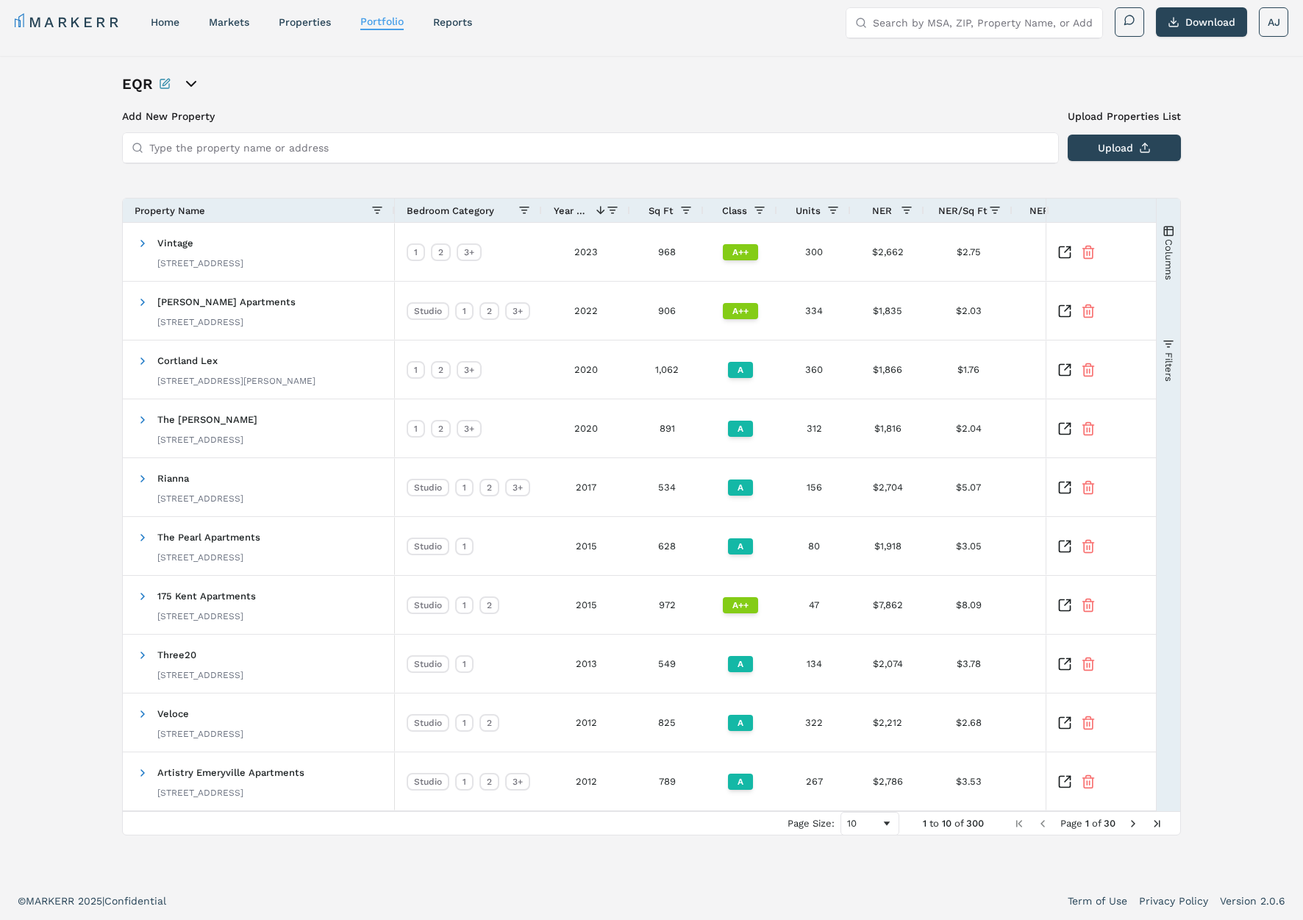
click at [79, 237] on div "EQR Add New Property Upload Properties List Type the property name or address U…" at bounding box center [651, 469] width 1303 height 826
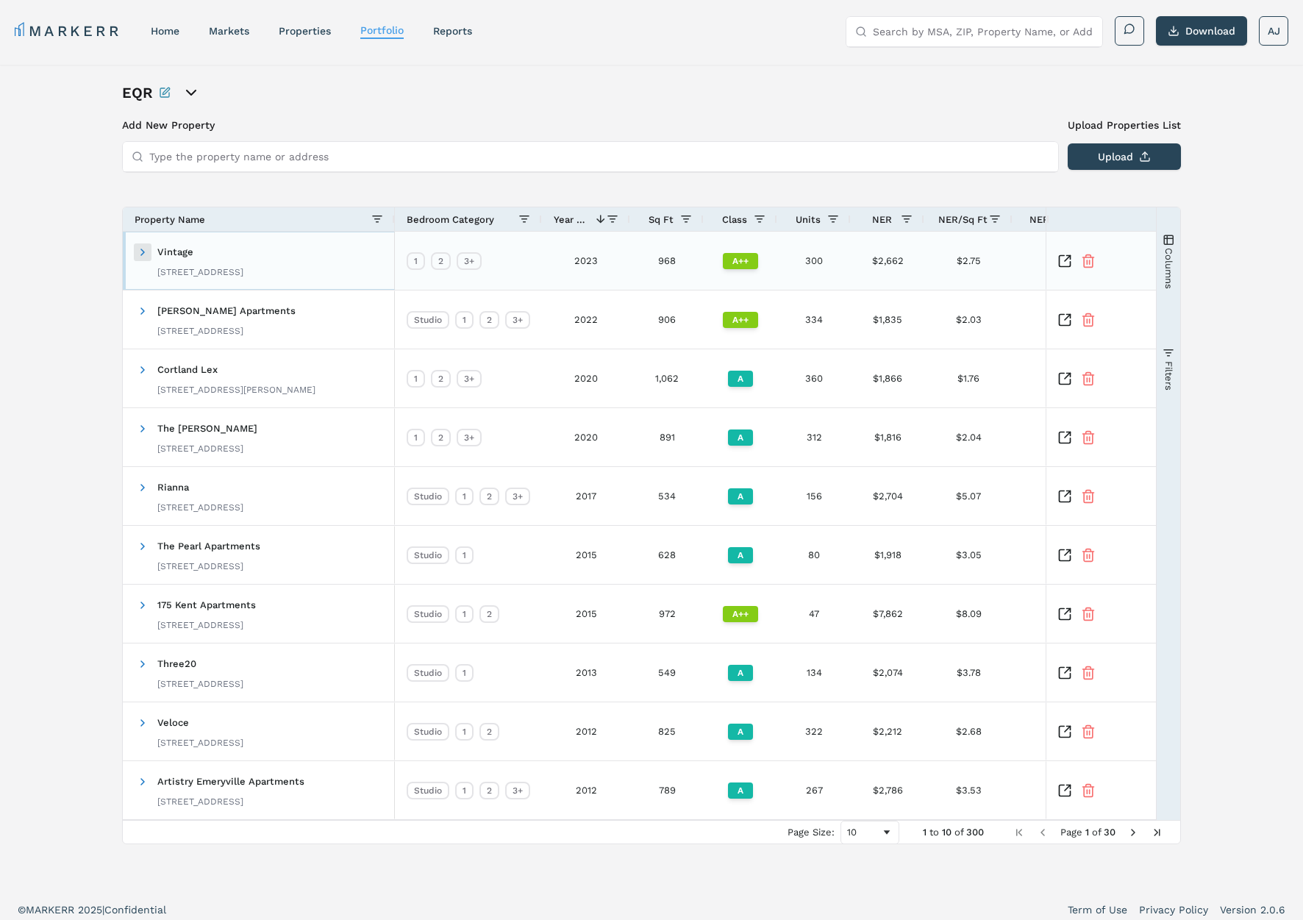
click at [140, 252] on span at bounding box center [143, 252] width 12 height 12
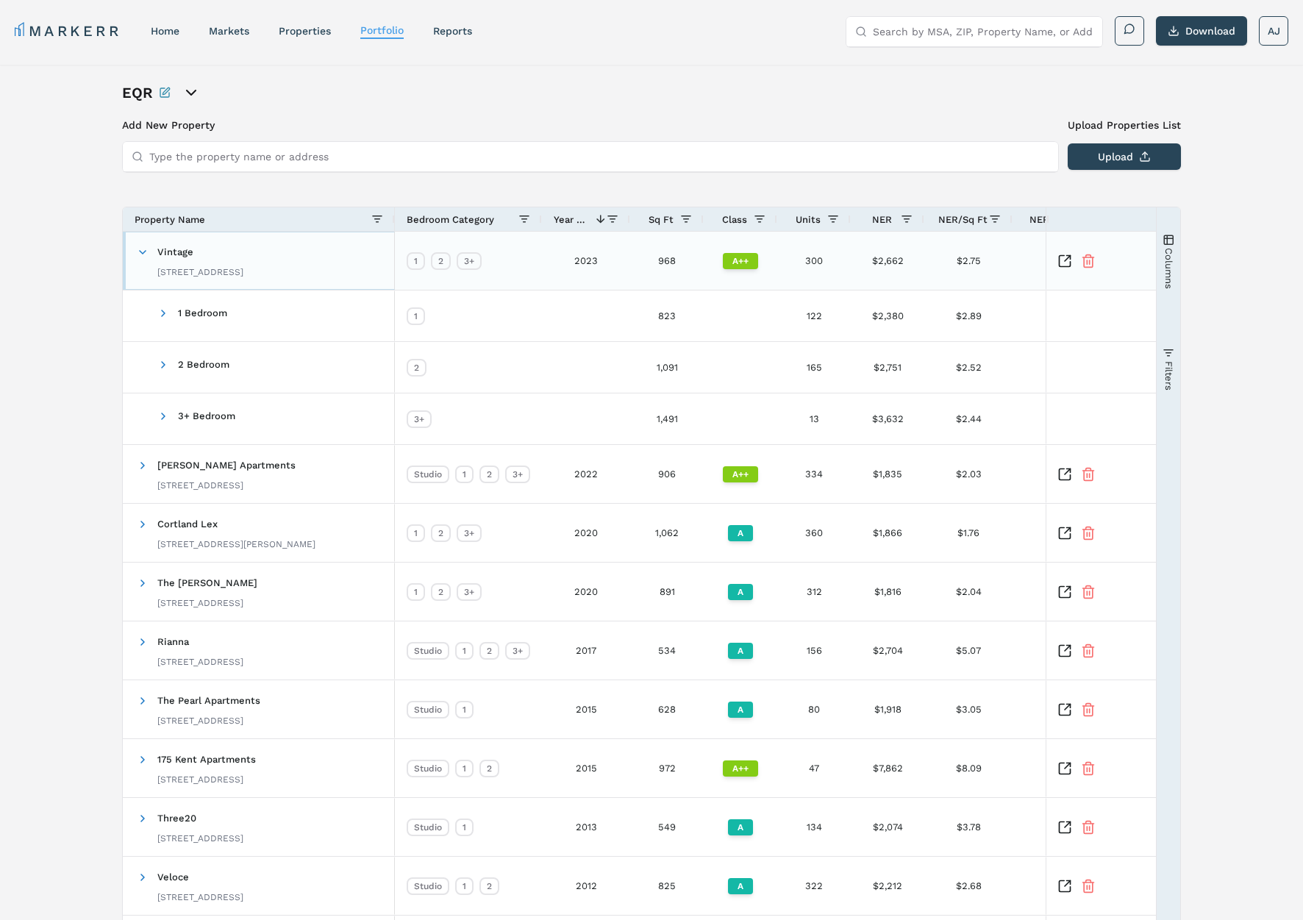
scroll to position [1, 0]
click at [162, 312] on span at bounding box center [163, 313] width 12 height 12
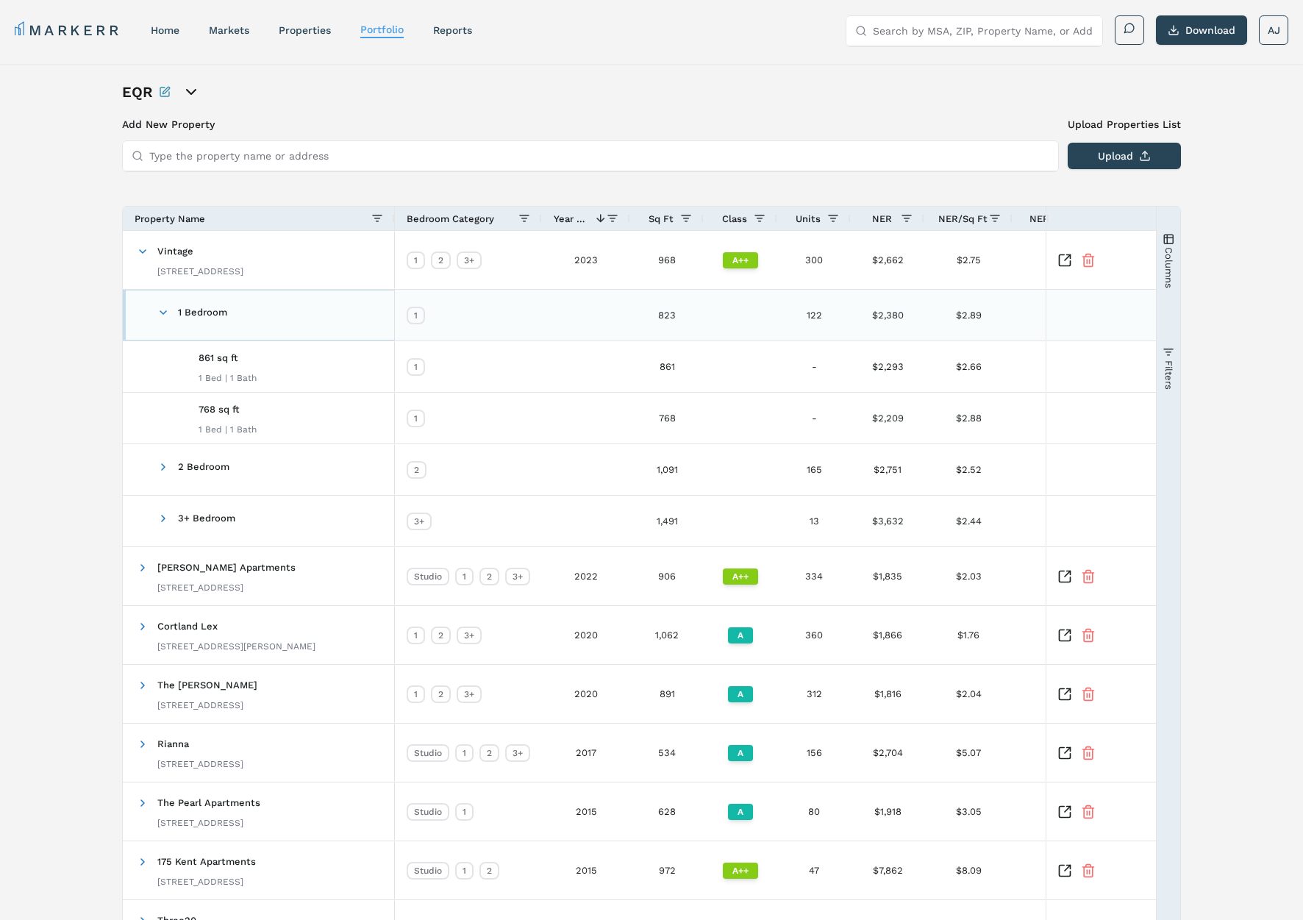
click at [165, 311] on span at bounding box center [163, 313] width 12 height 12
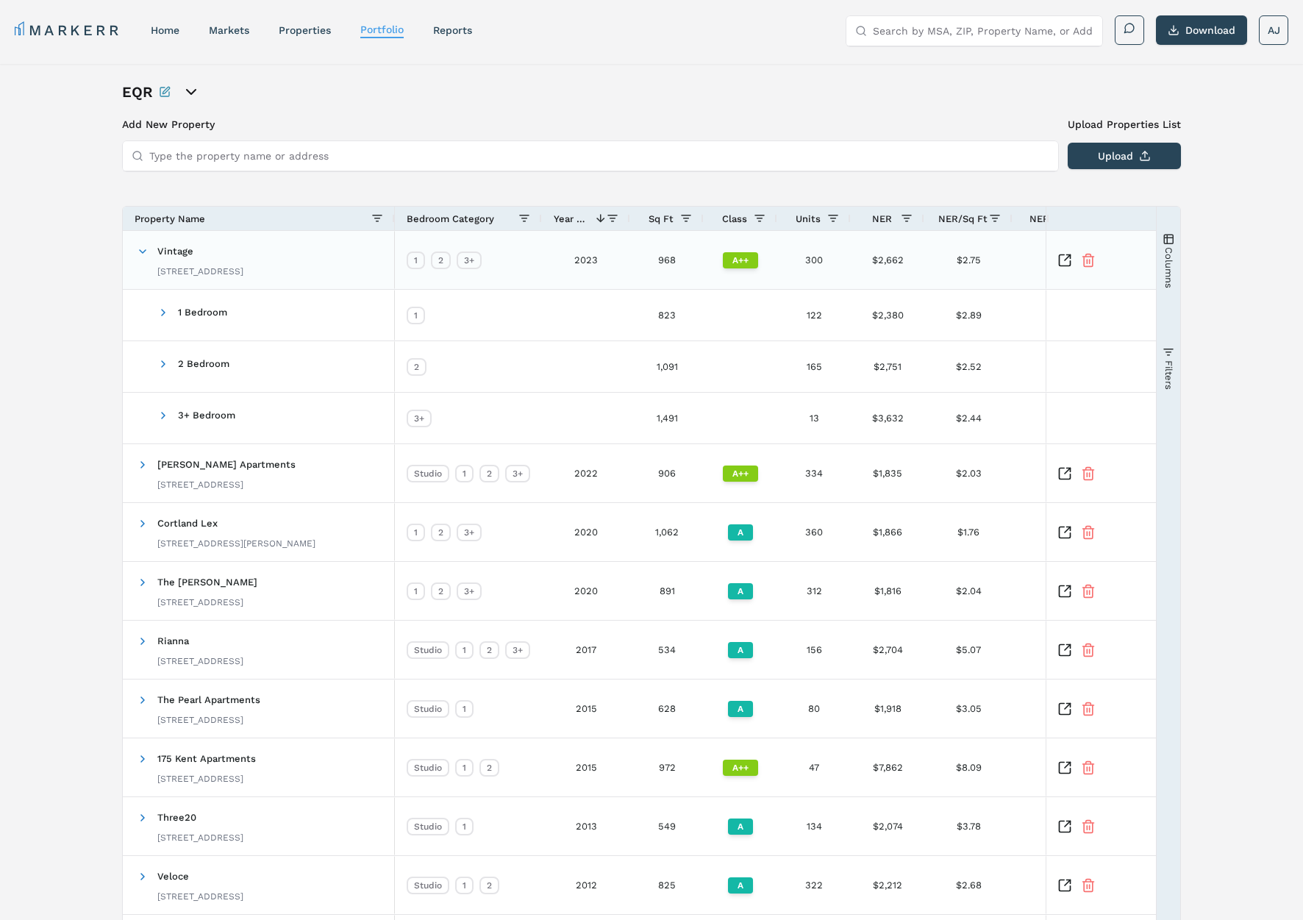
click at [143, 257] on span at bounding box center [143, 251] width 12 height 29
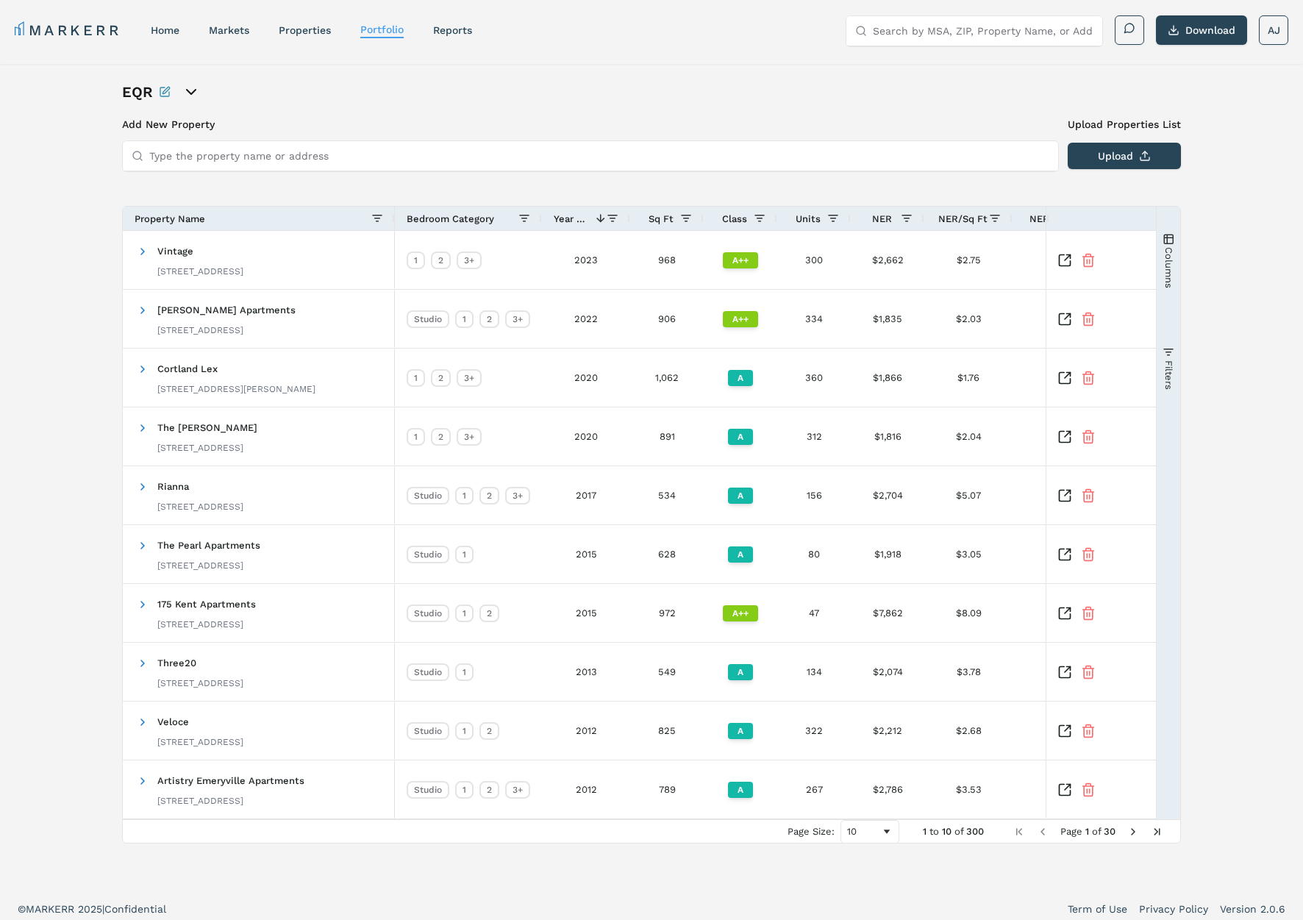
click at [110, 256] on div "EQR Add New Property Upload Properties List Type the property name or address U…" at bounding box center [651, 477] width 1303 height 826
click at [143, 368] on span at bounding box center [143, 370] width 12 height 12
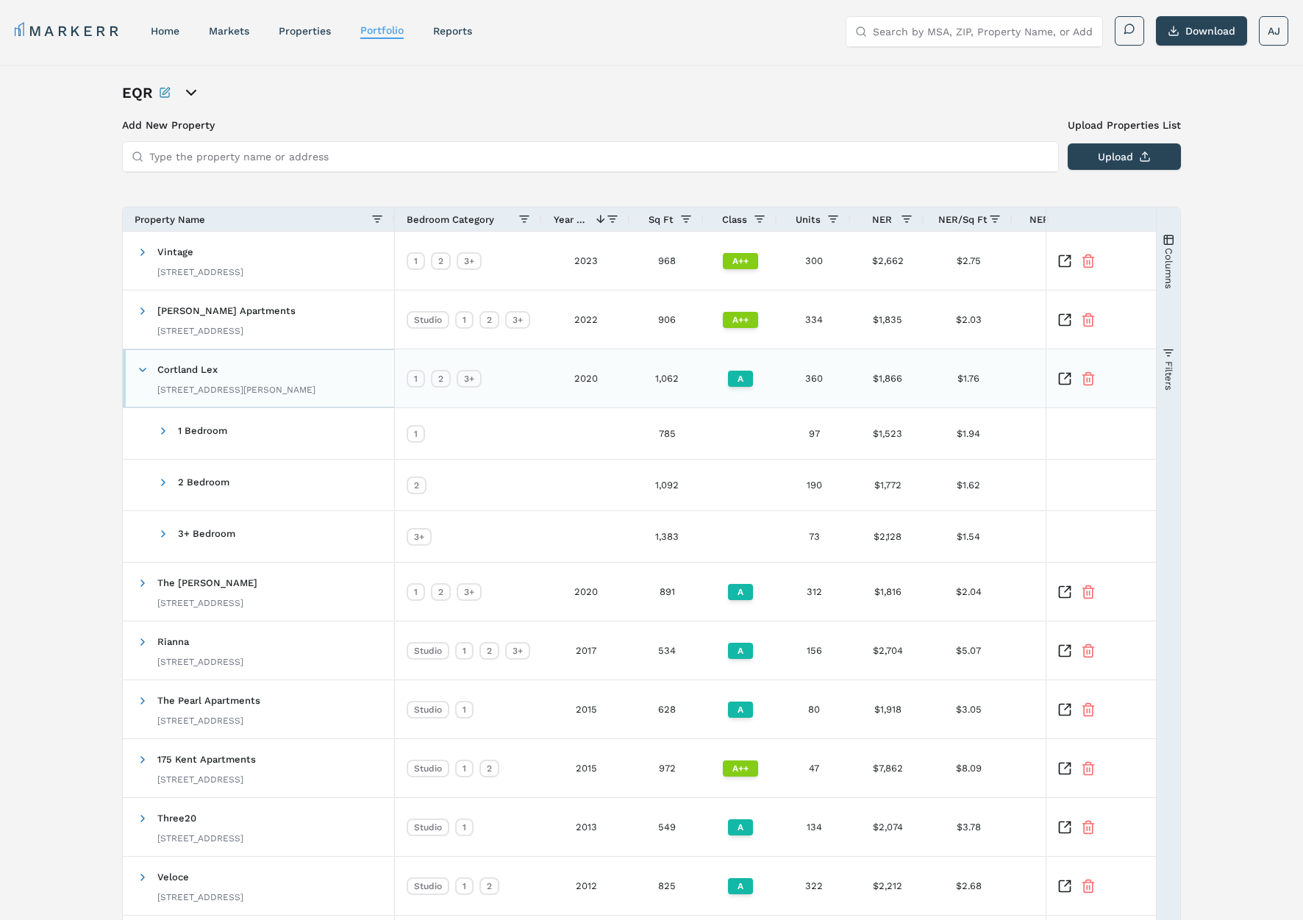
click at [143, 368] on span at bounding box center [143, 370] width 12 height 12
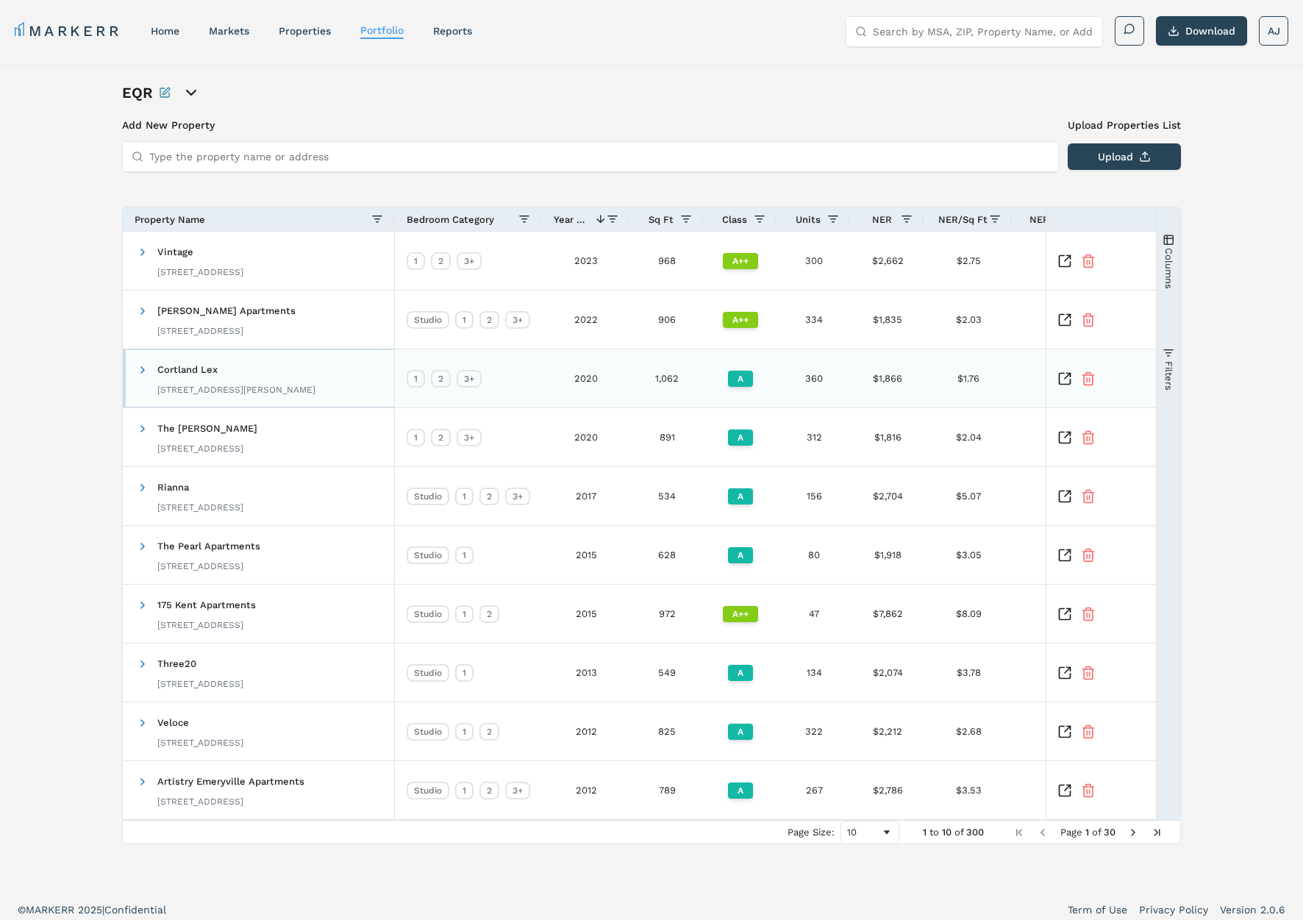
click at [142, 360] on span at bounding box center [143, 369] width 12 height 29
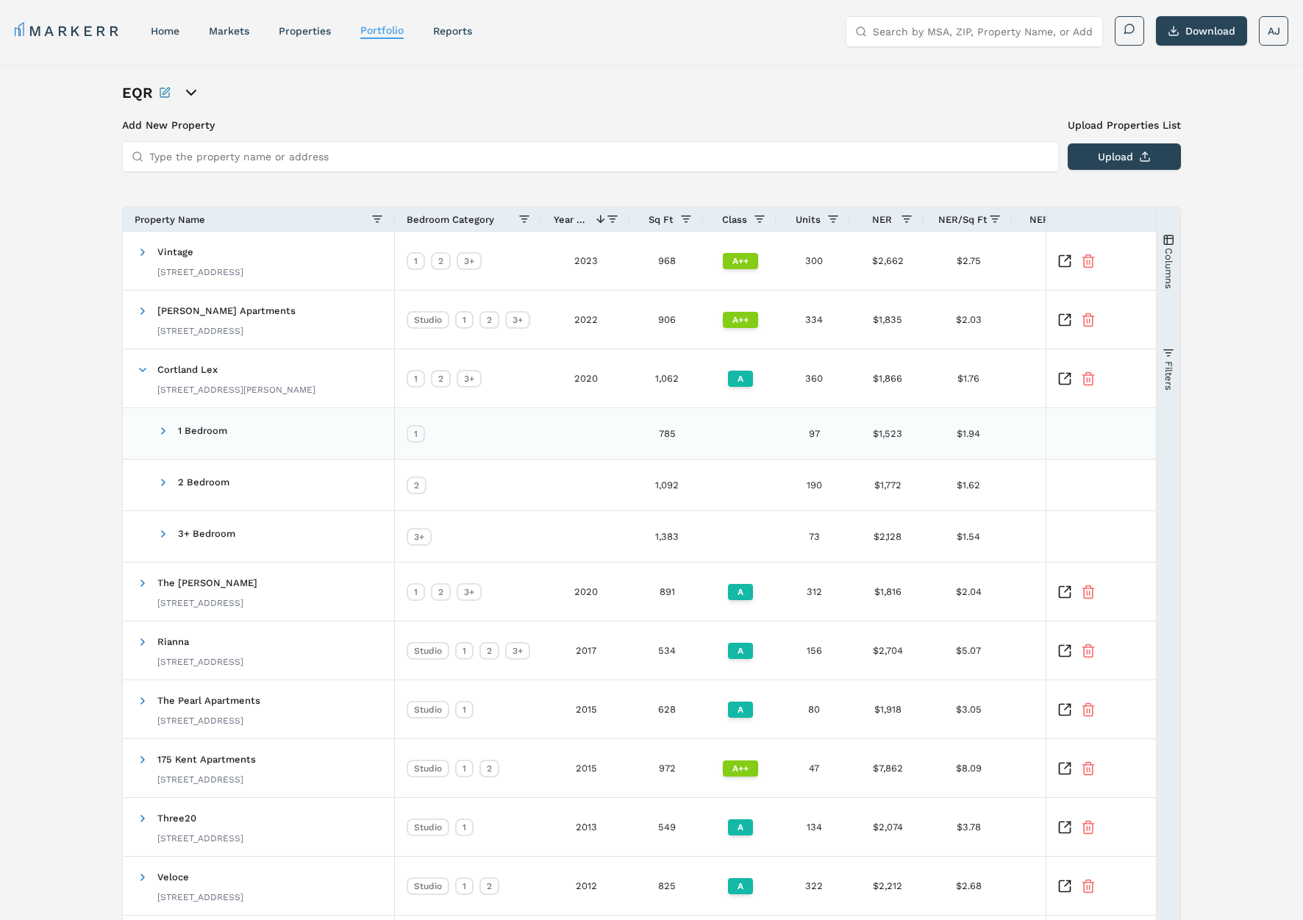
click at [164, 426] on span at bounding box center [163, 431] width 12 height 12
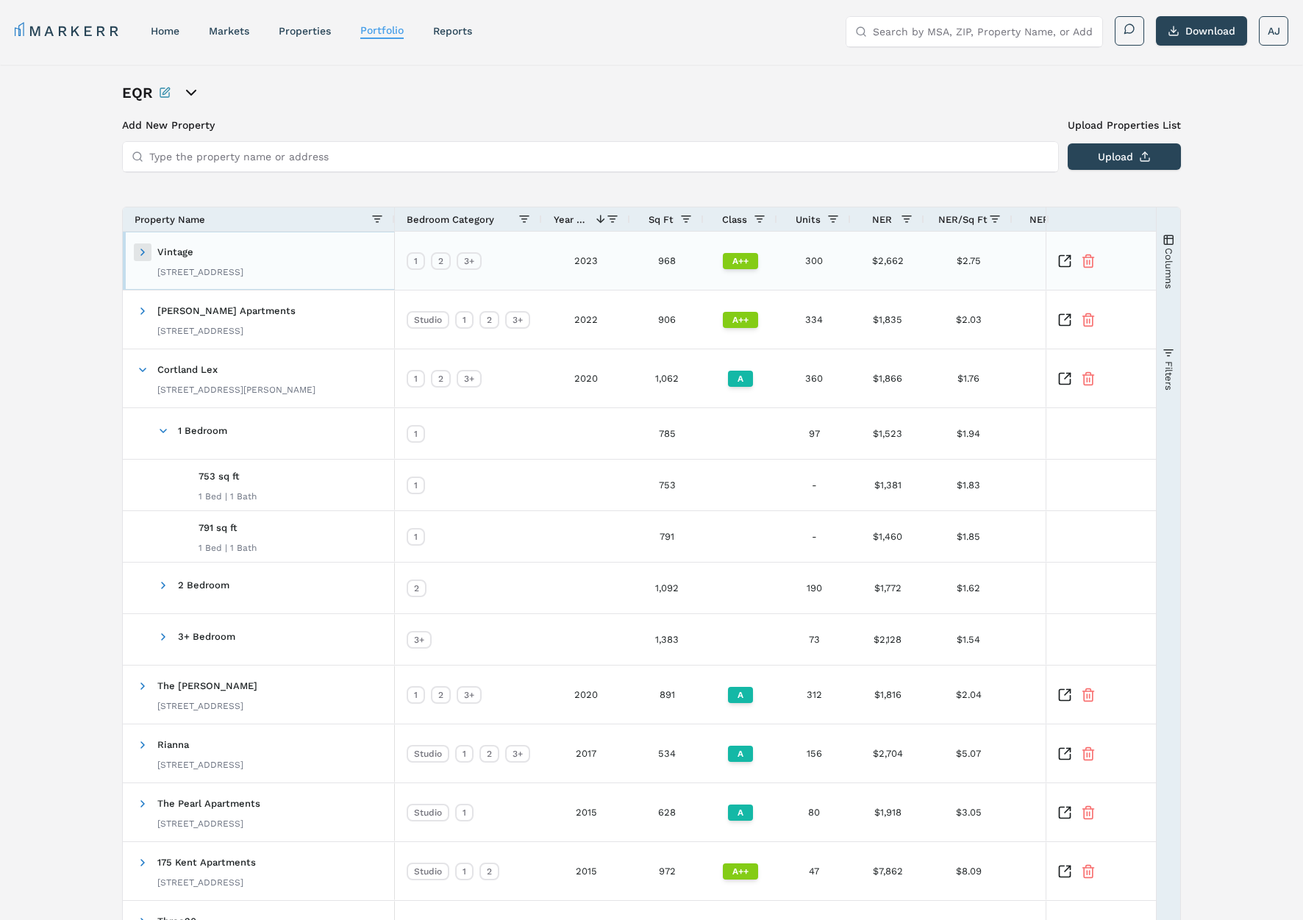
click at [137, 248] on span at bounding box center [143, 252] width 12 height 12
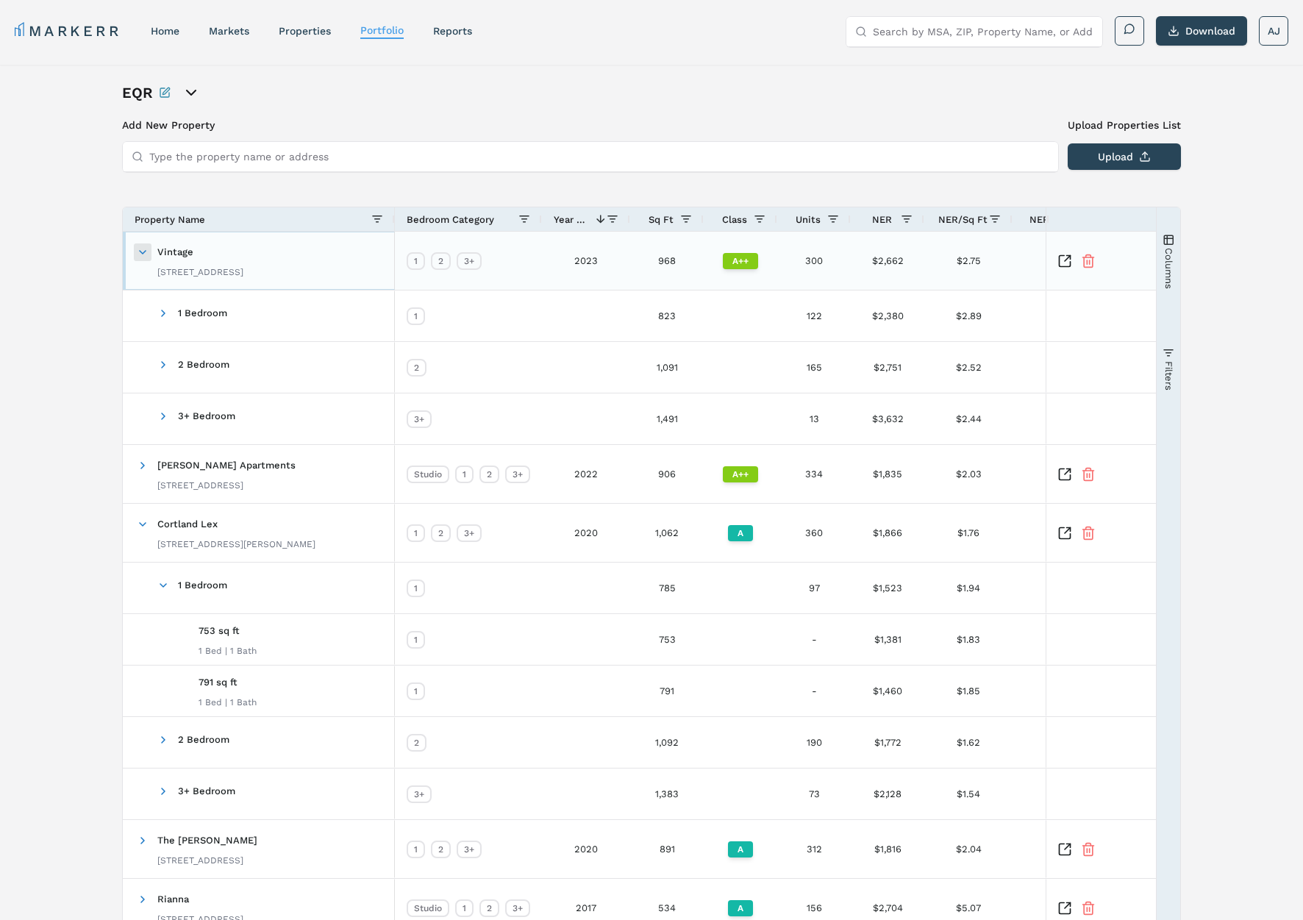
click at [143, 251] on span at bounding box center [143, 252] width 12 height 12
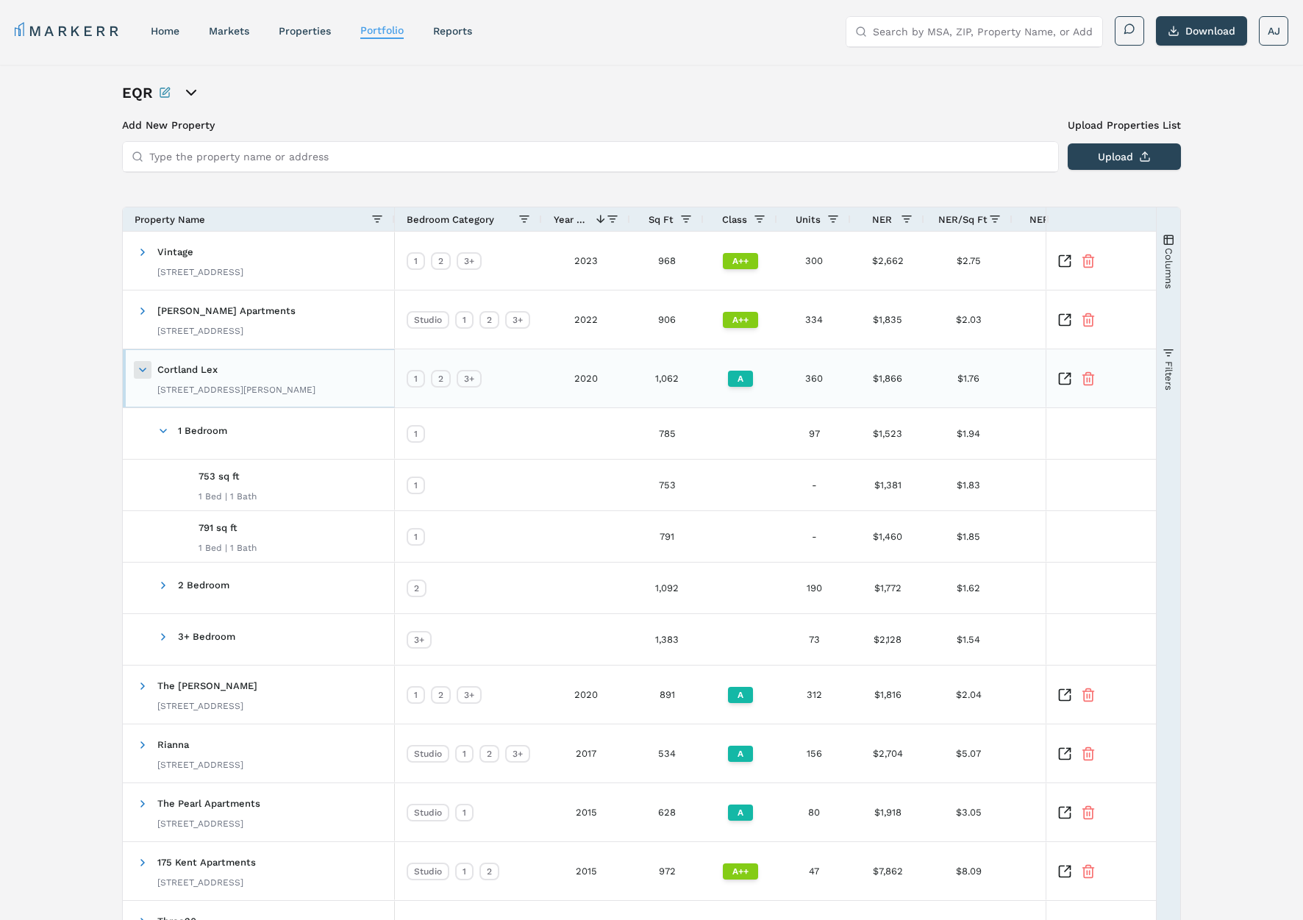
click at [139, 368] on span at bounding box center [143, 370] width 12 height 12
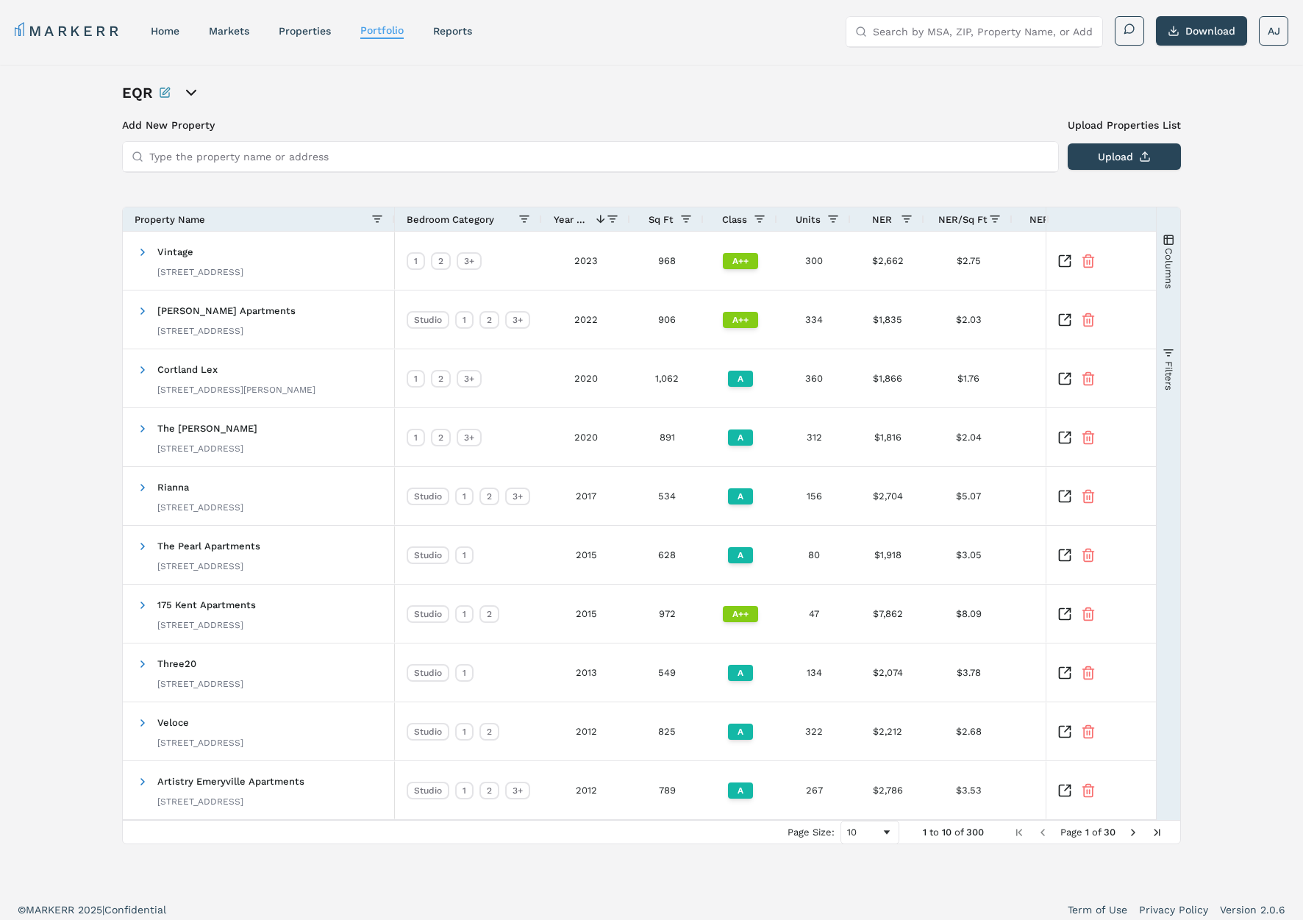
click at [73, 305] on div "EQR Add New Property Upload Properties List Type the property name or address U…" at bounding box center [651, 478] width 1303 height 826
click at [250, 214] on div "Property Name" at bounding box center [253, 219] width 237 height 16
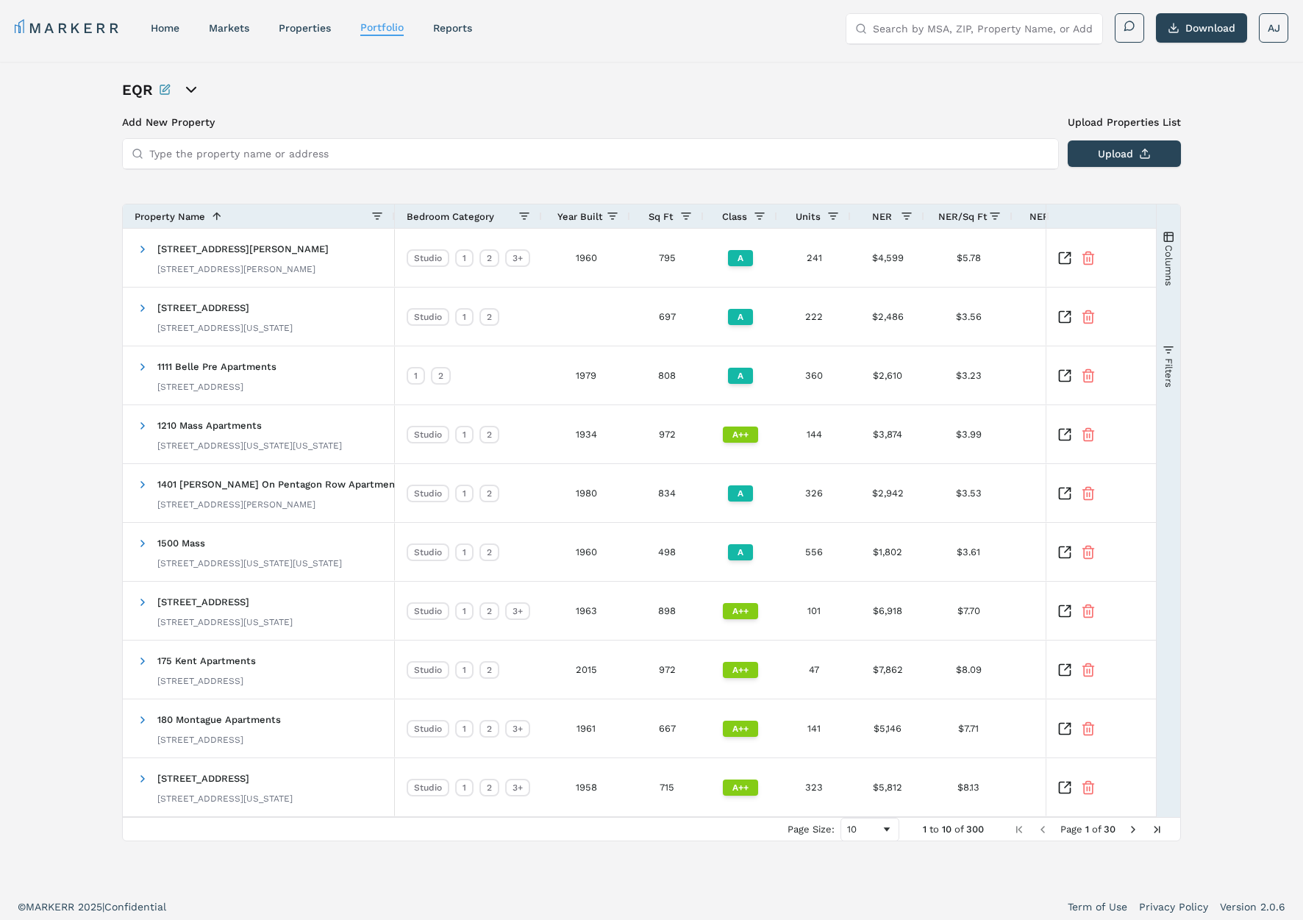
click at [248, 212] on div "Property Name 1" at bounding box center [253, 216] width 237 height 16
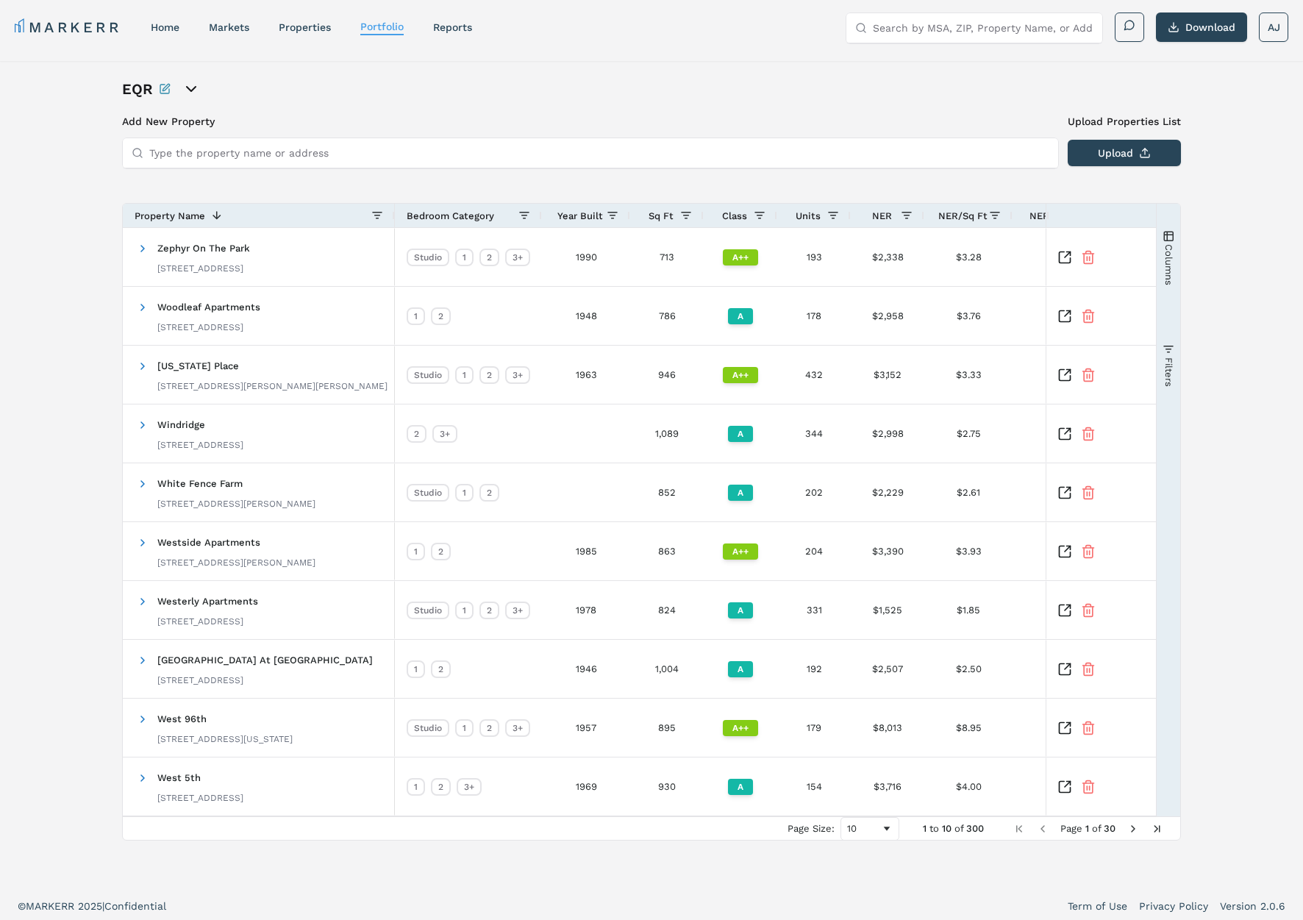
click at [248, 212] on div "Property Name 1" at bounding box center [253, 215] width 237 height 16
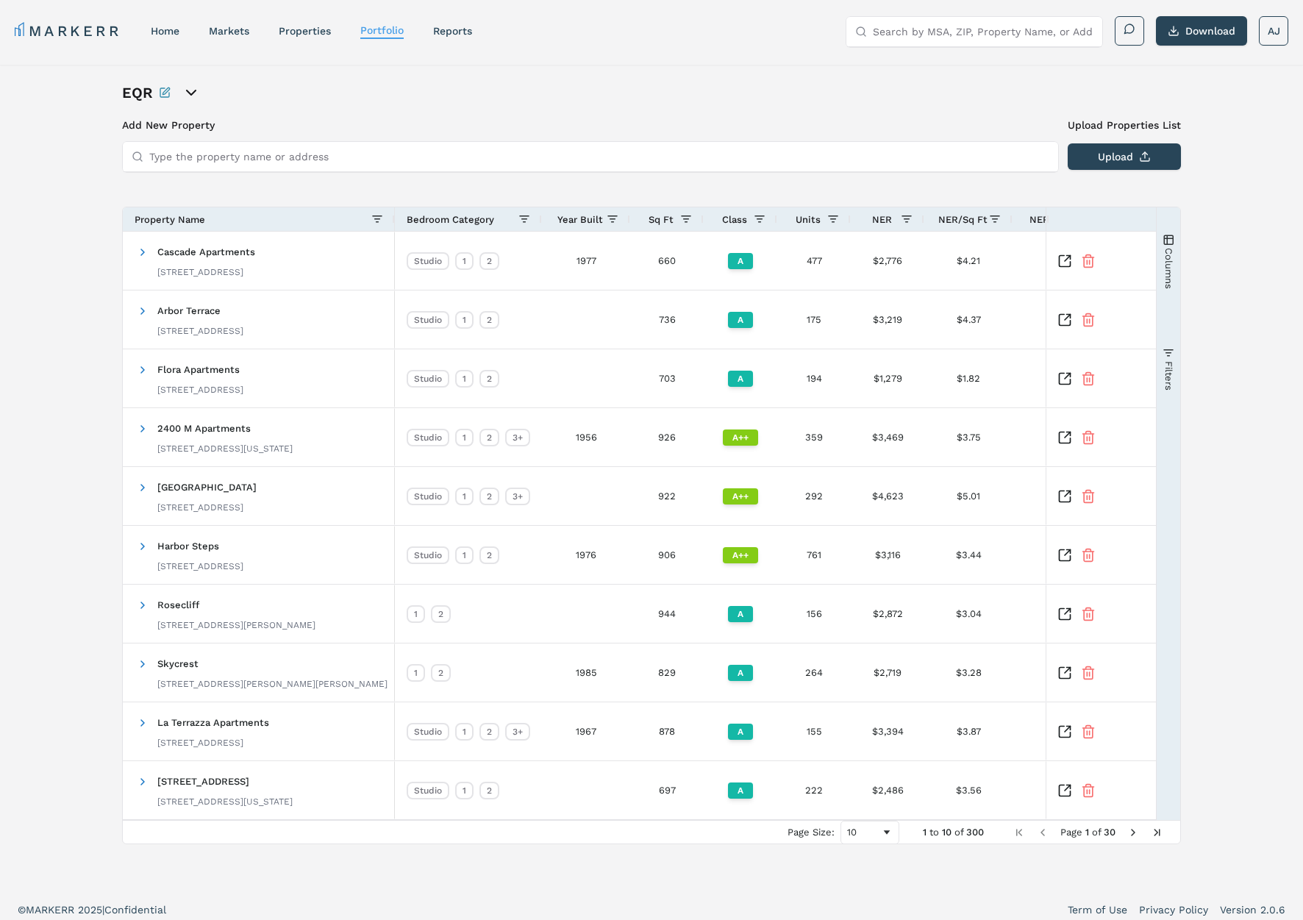
click at [248, 212] on div "Property Name" at bounding box center [253, 219] width 237 height 16
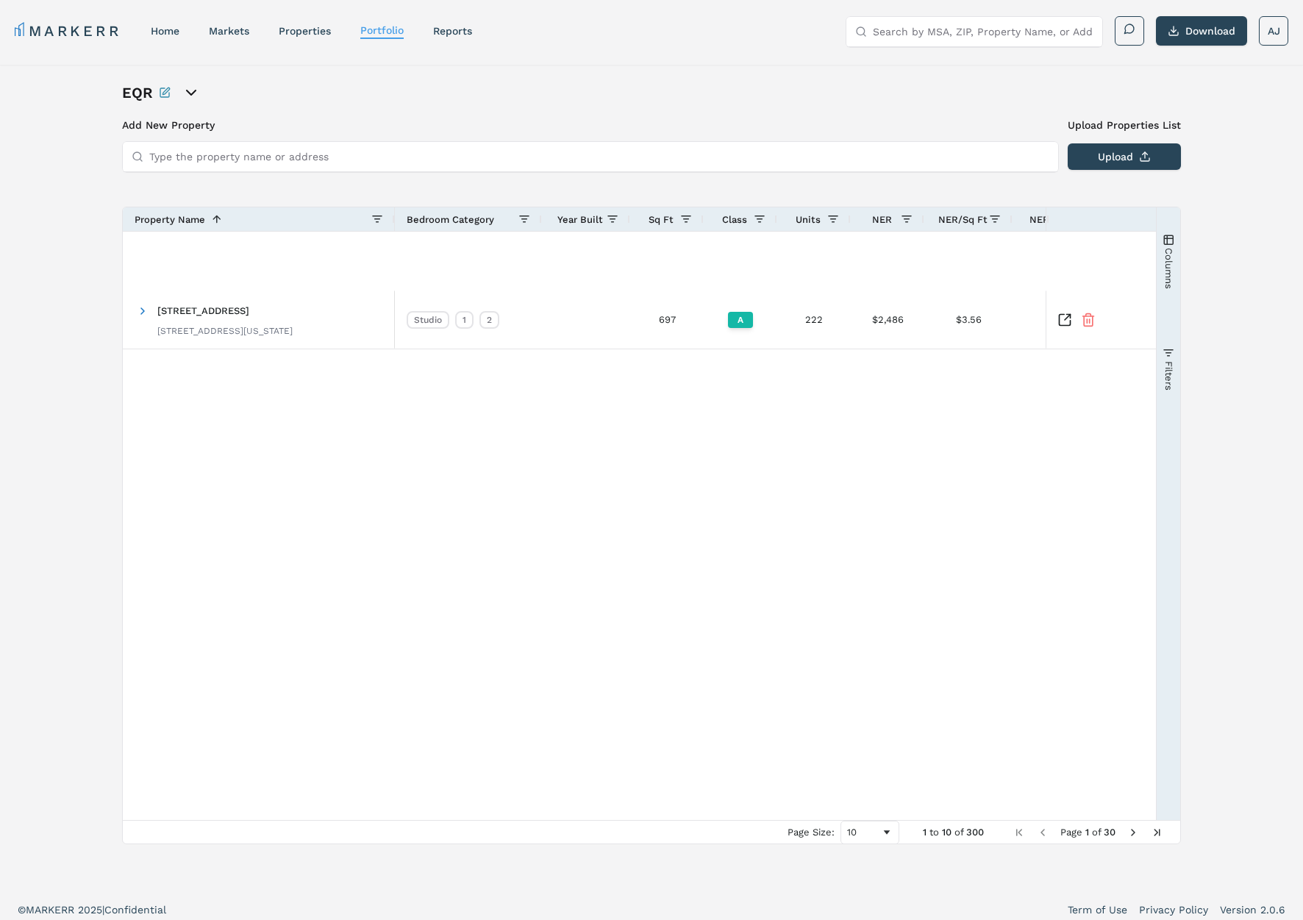
scroll to position [9, 0]
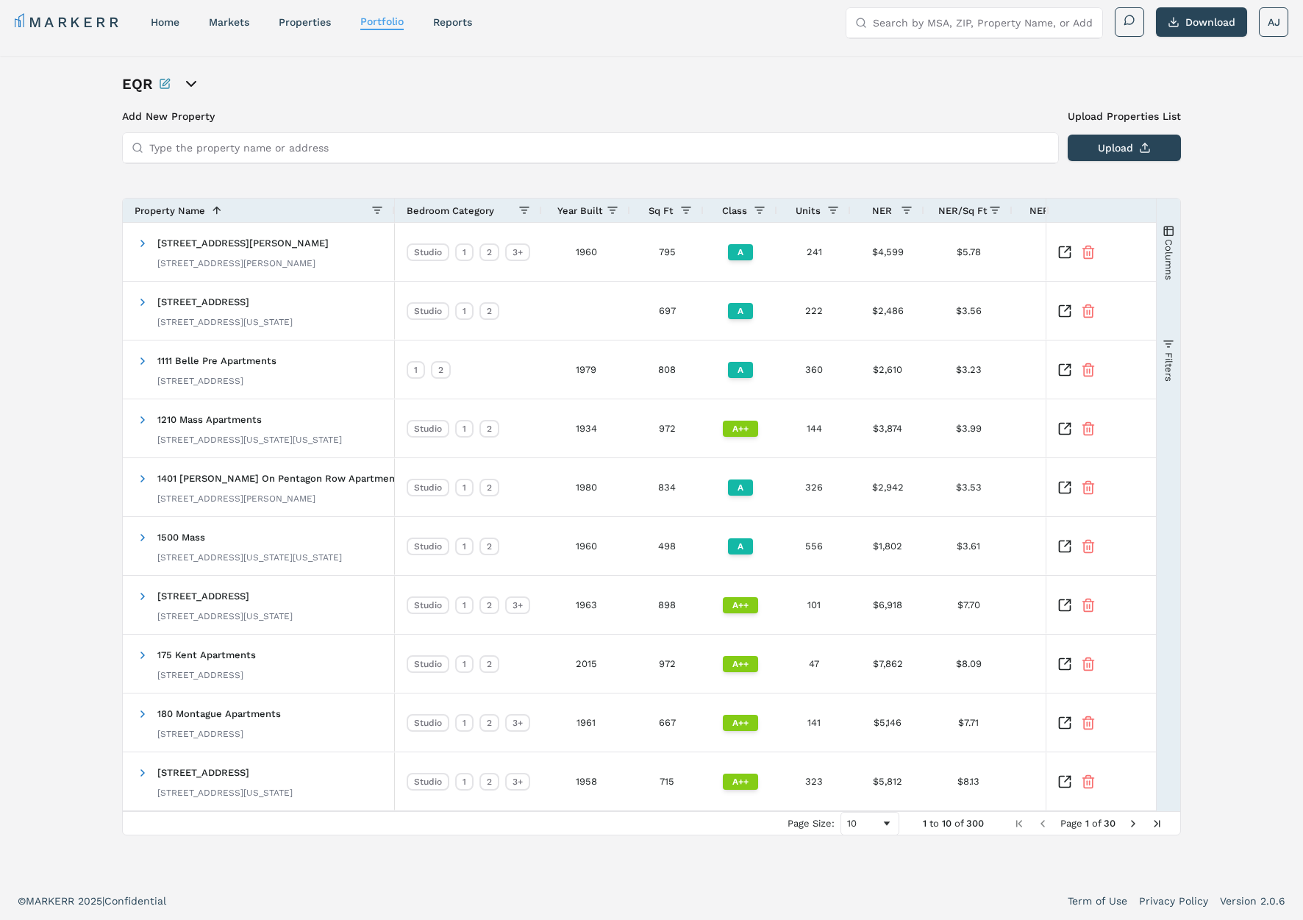
click at [285, 146] on input "Type the property name or address" at bounding box center [599, 147] width 900 height 29
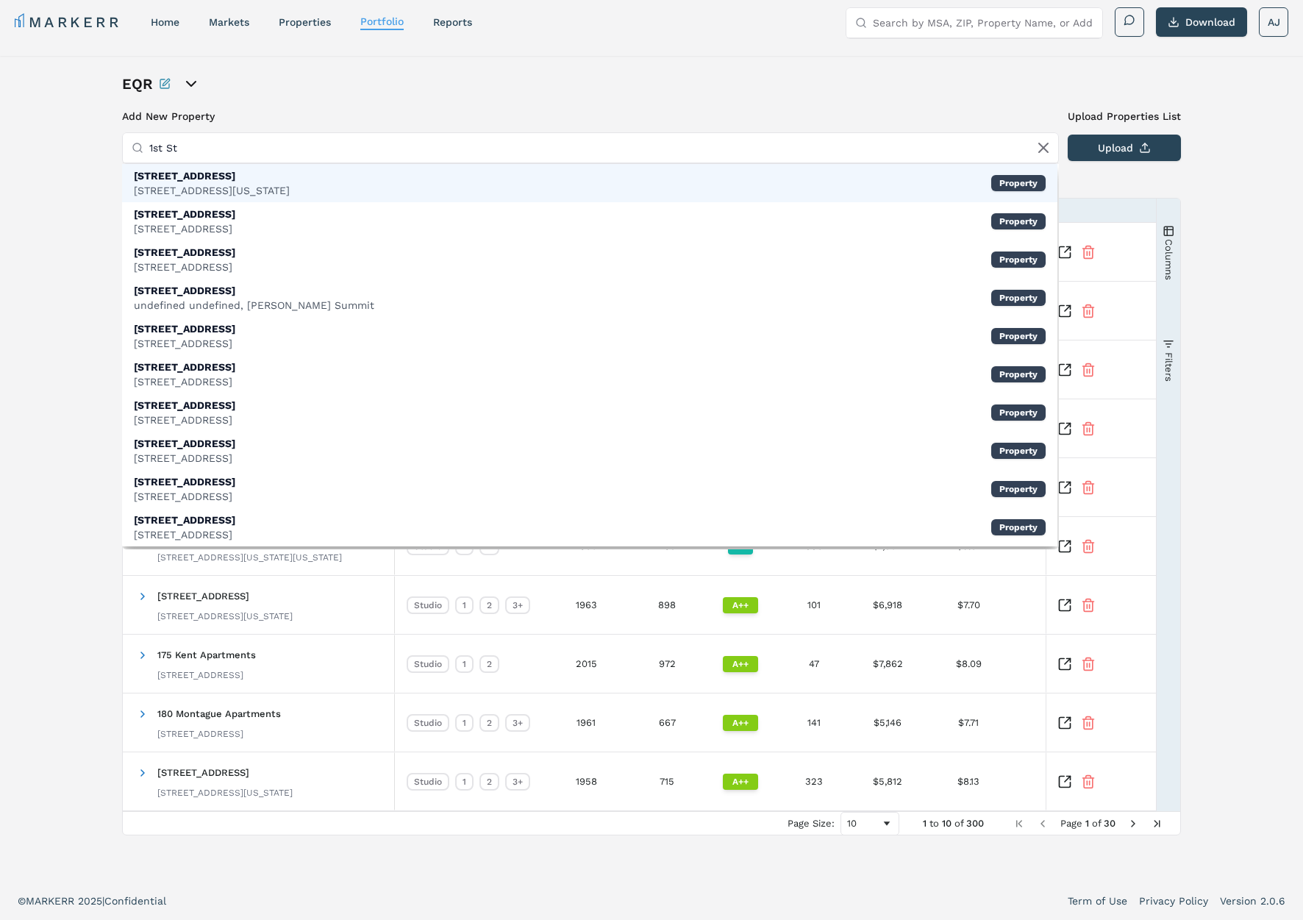
type input "1st St"
click at [77, 240] on div "EQR Add New Property Upload Properties List Type the property name or address 1…" at bounding box center [651, 469] width 1303 height 826
click at [76, 233] on div "EQR Add New Property Upload Properties List Type the property name or address 1…" at bounding box center [651, 469] width 1303 height 826
click at [164, 140] on input "1st St" at bounding box center [599, 147] width 900 height 29
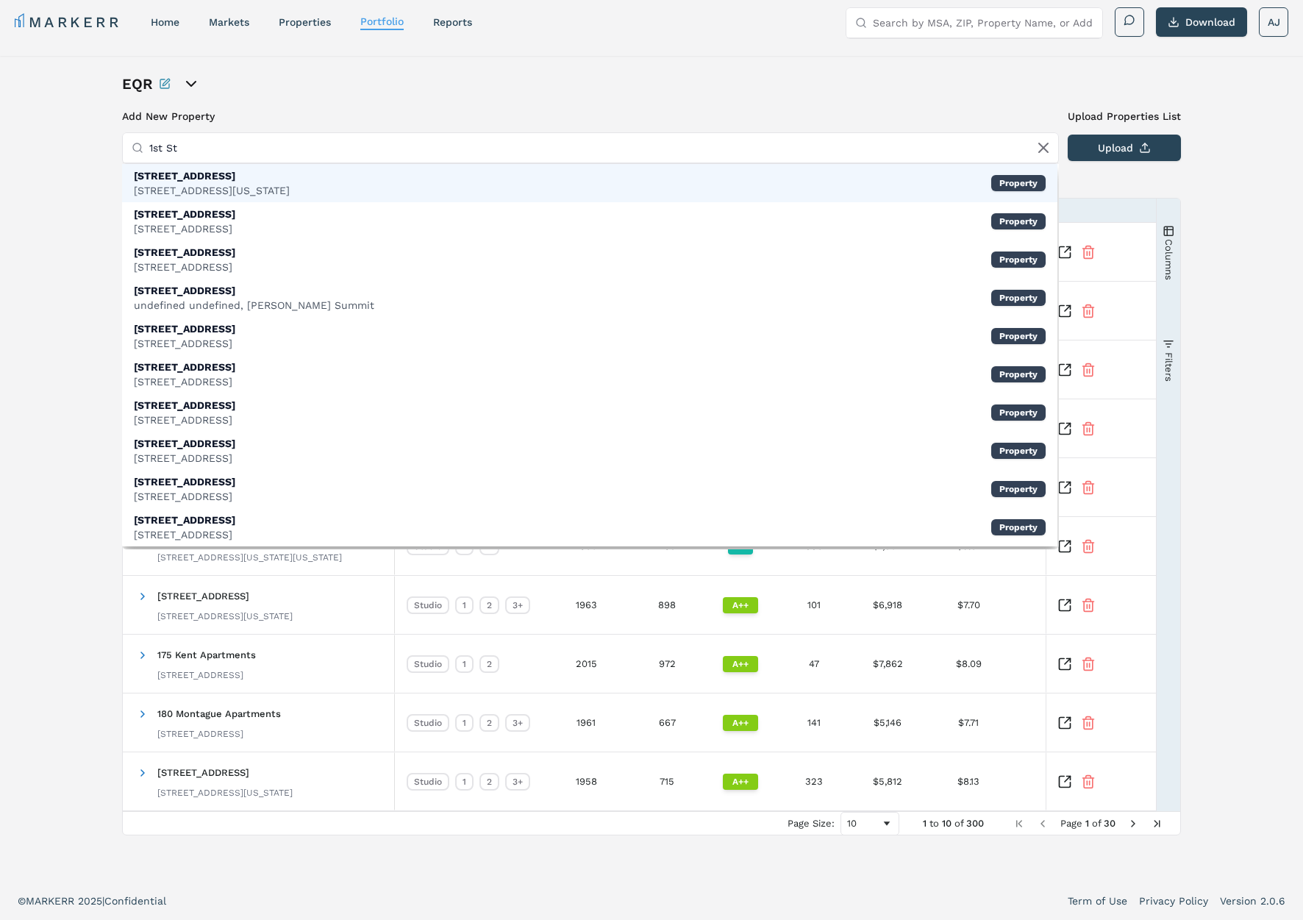
click at [164, 140] on input "1st St" at bounding box center [599, 147] width 900 height 29
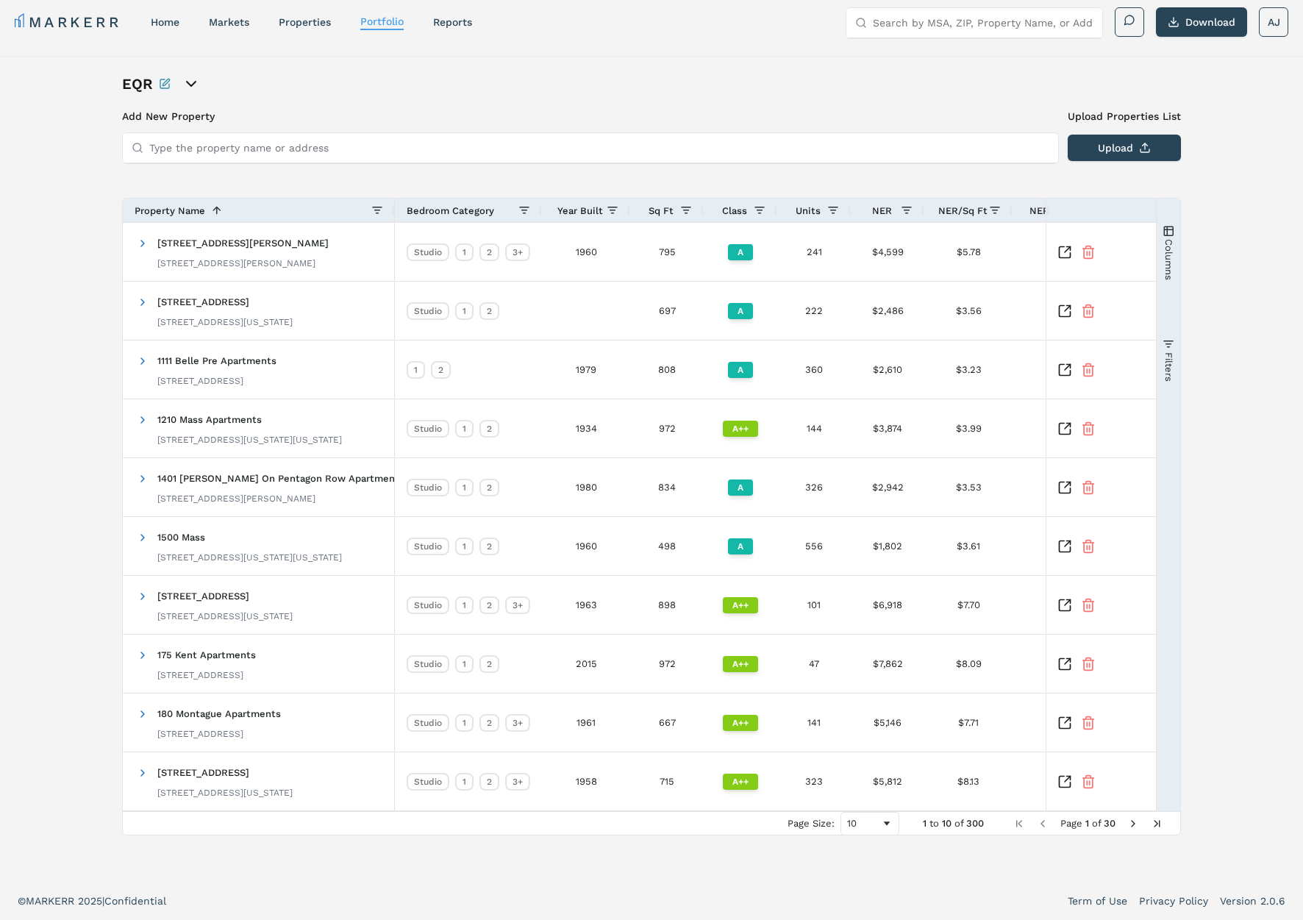
click at [75, 163] on div "EQR Add New Property Upload Properties List Type the property name or address U…" at bounding box center [651, 469] width 1303 height 826
click at [143, 239] on span at bounding box center [143, 243] width 12 height 12
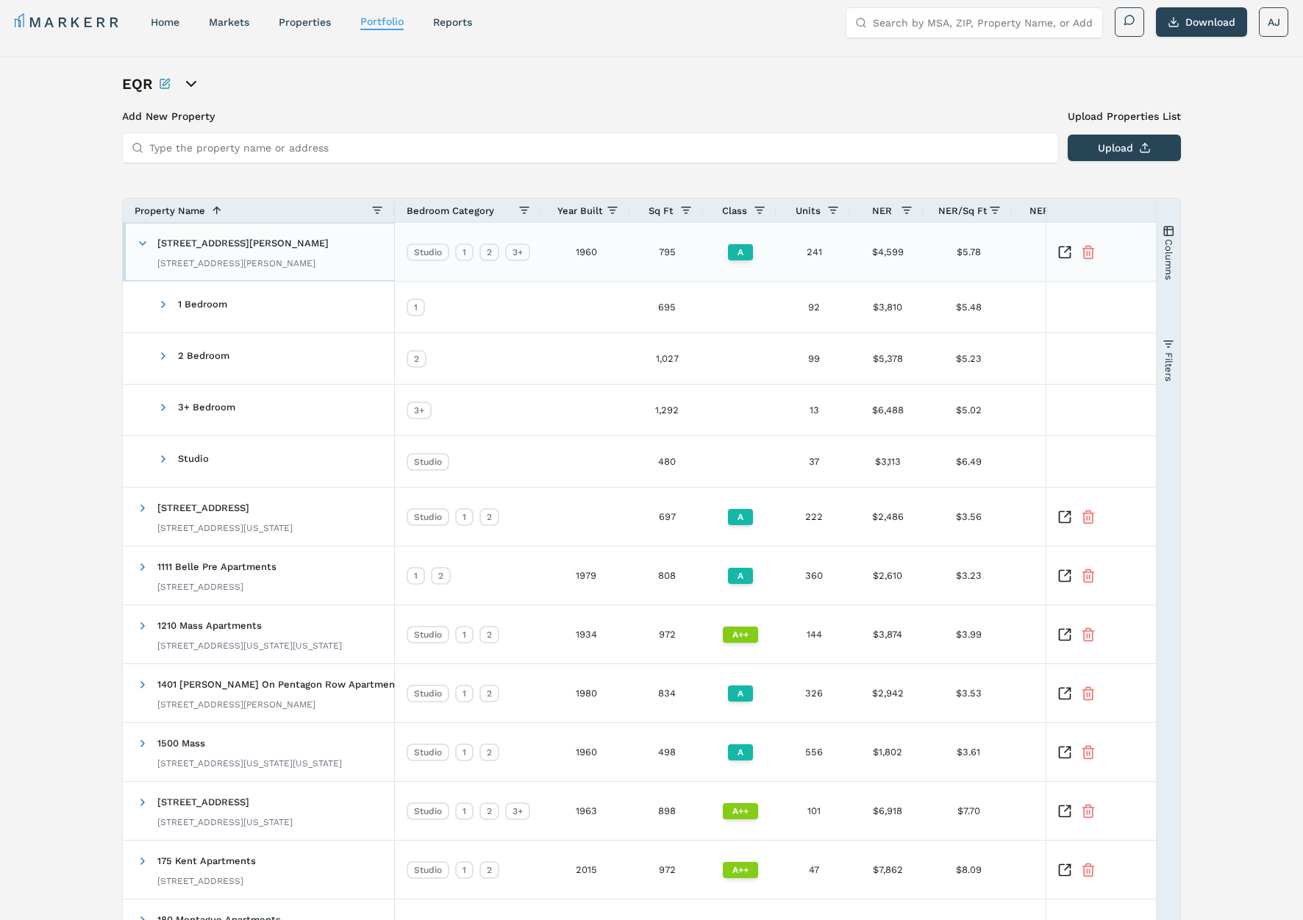
click at [143, 239] on span at bounding box center [143, 243] width 12 height 12
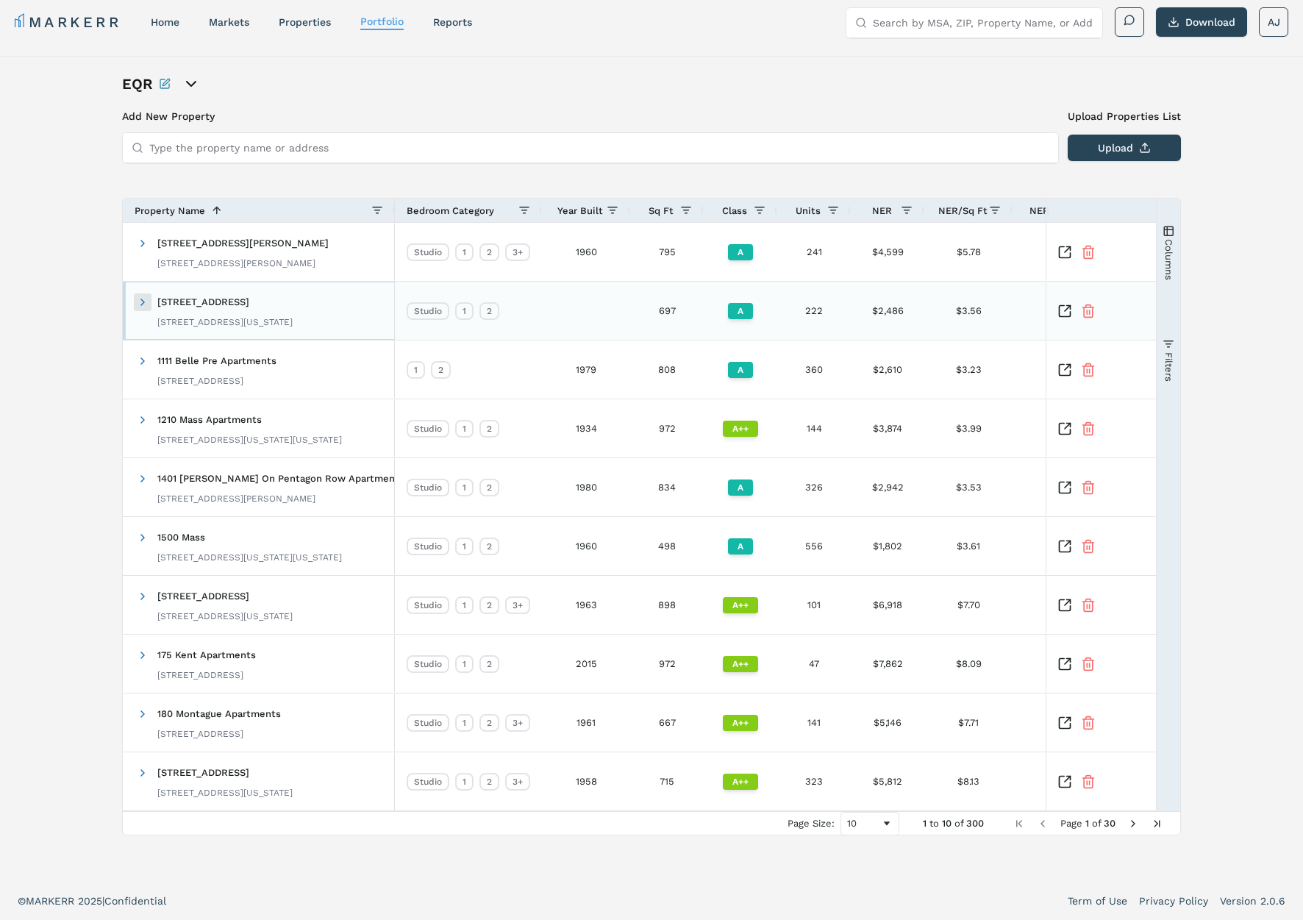
click at [137, 307] on span at bounding box center [143, 302] width 12 height 12
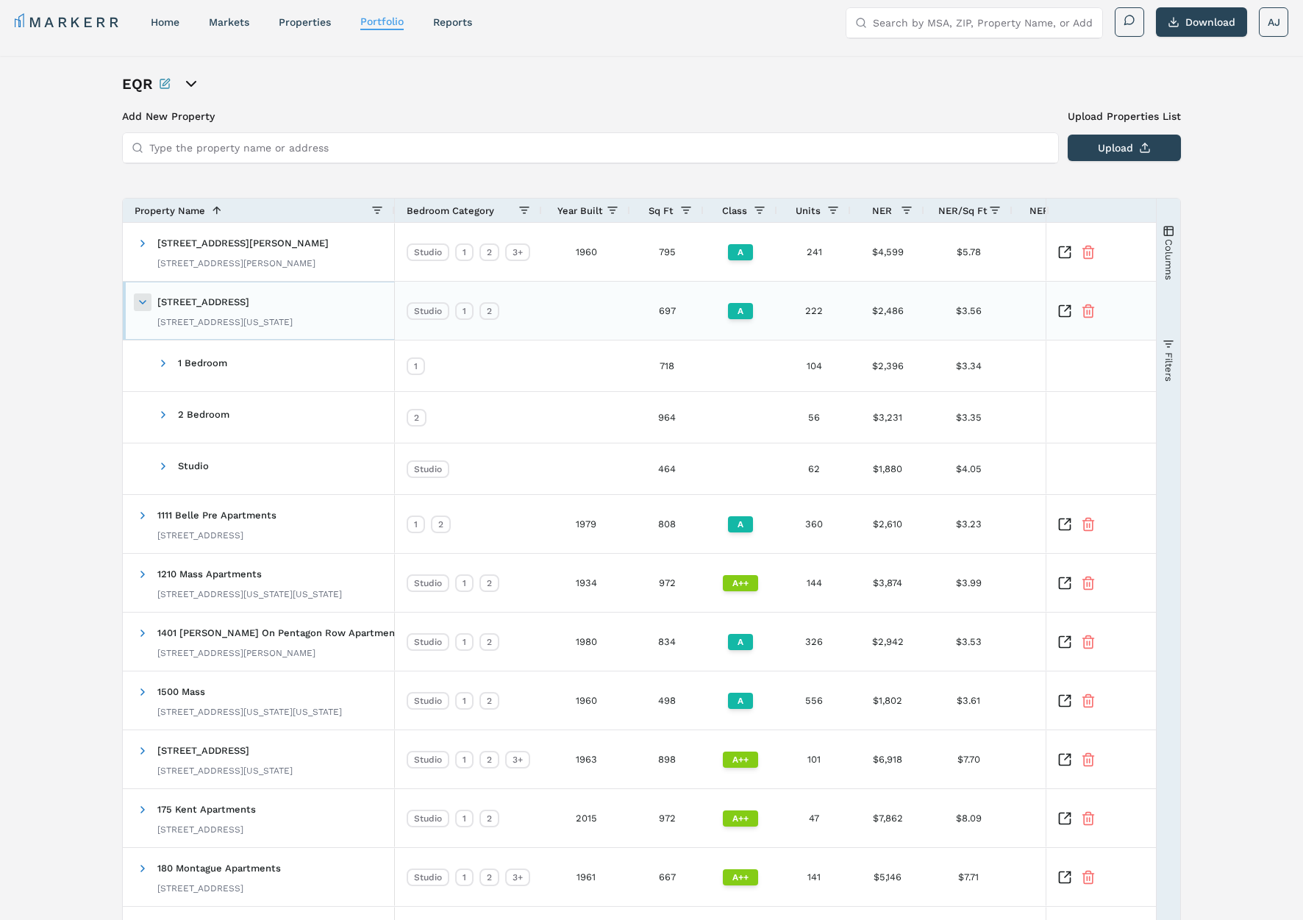
click at [137, 306] on span at bounding box center [143, 302] width 12 height 12
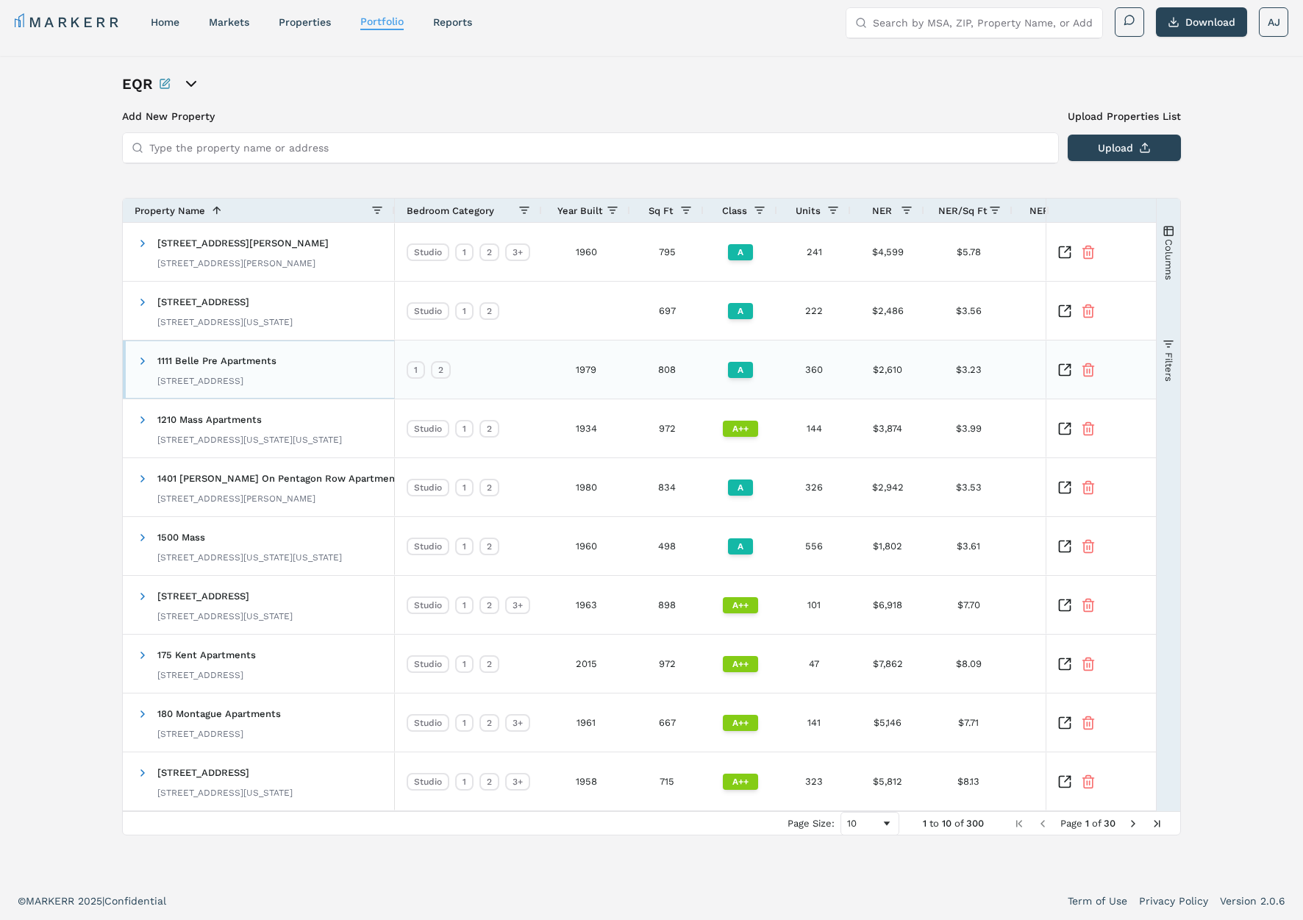
click at [137, 360] on span at bounding box center [143, 361] width 12 height 12
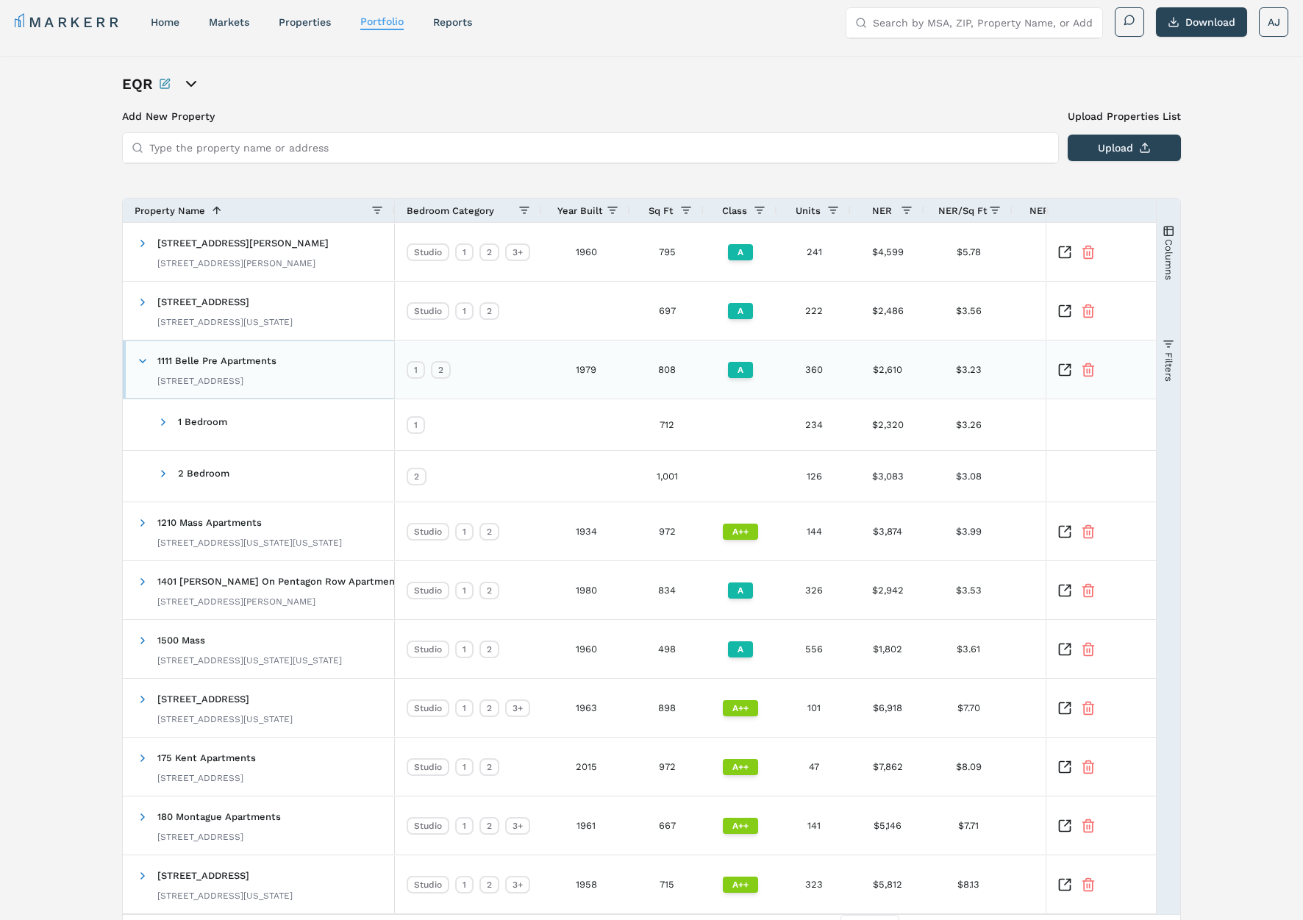
drag, startPoint x: 138, startPoint y: 359, endPoint x: 135, endPoint y: 348, distance: 10.7
click at [138, 359] on span at bounding box center [143, 361] width 12 height 12
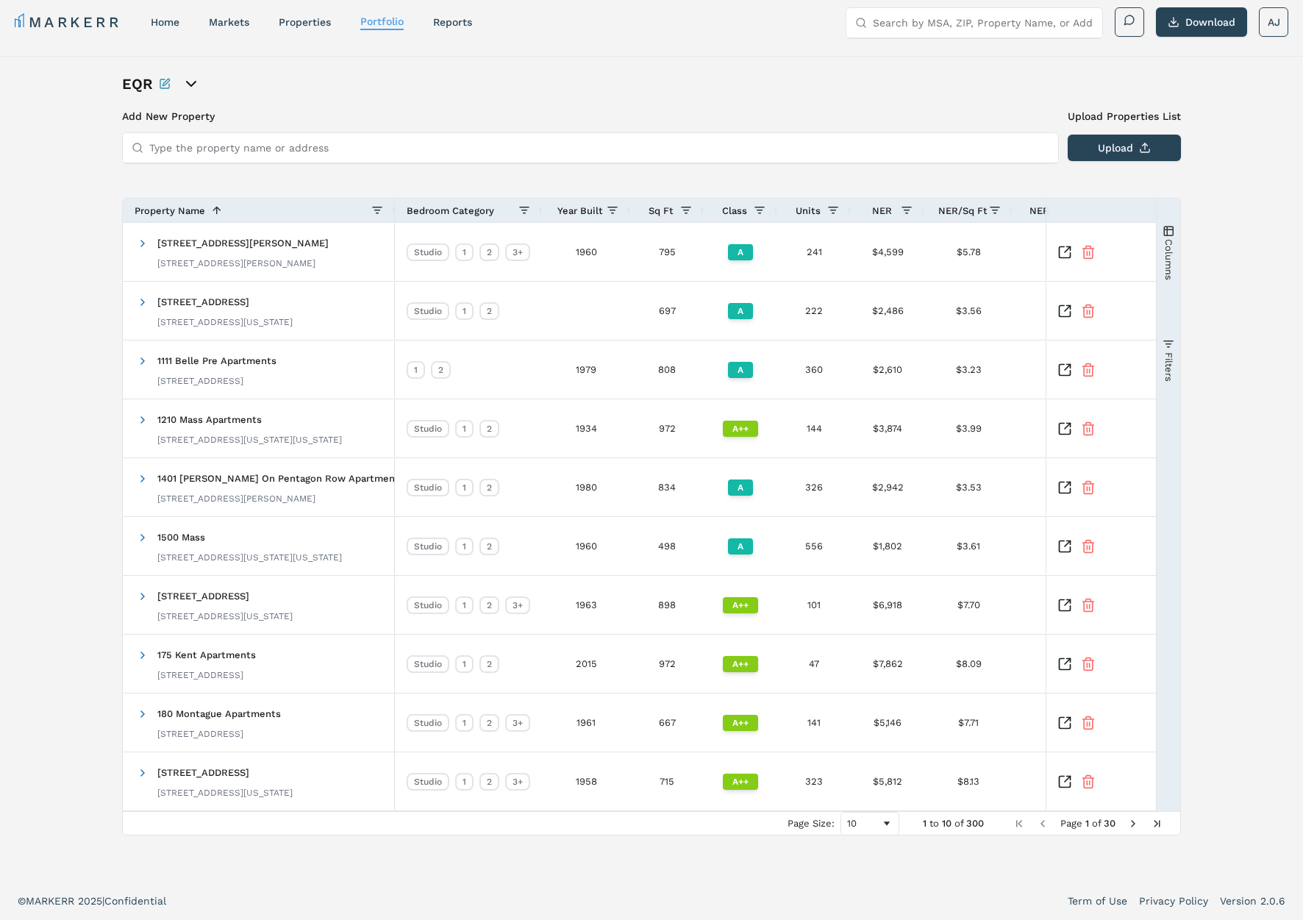
click at [107, 236] on div "EQR Add New Property Upload Properties List Type the property name or address U…" at bounding box center [651, 469] width 1303 height 826
click at [141, 476] on span at bounding box center [143, 479] width 12 height 12
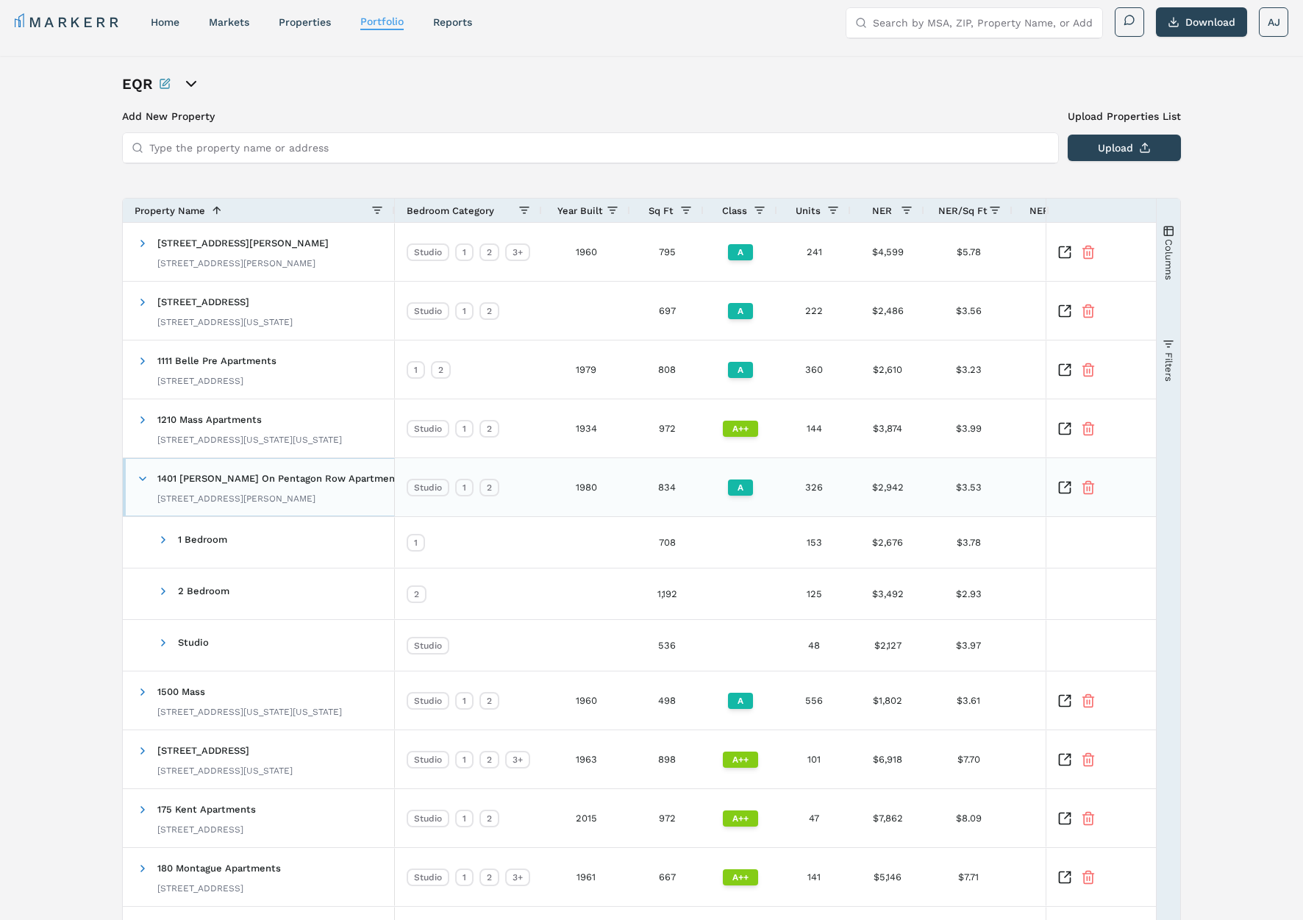
click at [141, 476] on span at bounding box center [143, 479] width 12 height 12
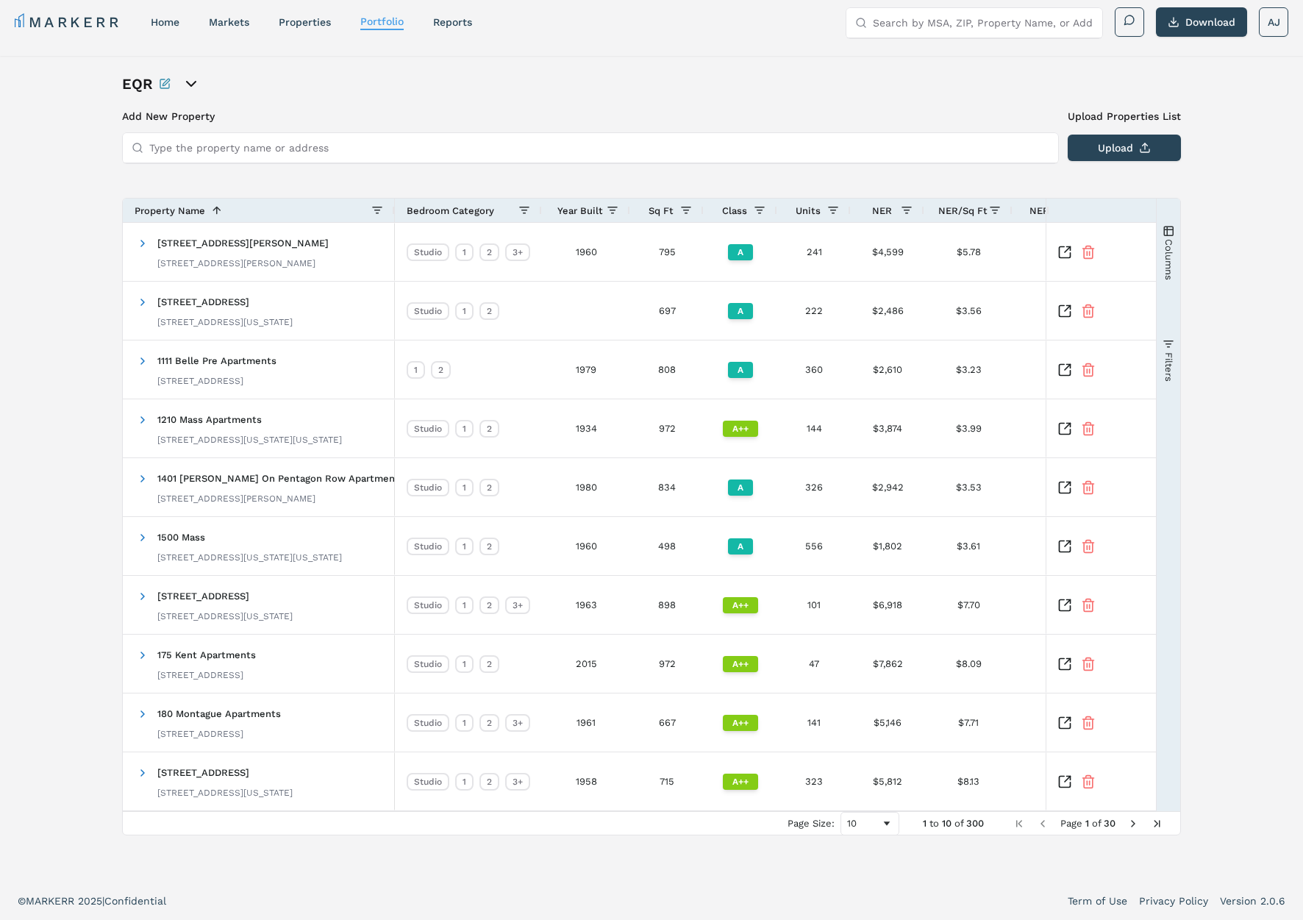
click at [79, 424] on div "EQR Add New Property Upload Properties List Type the property name or address U…" at bounding box center [651, 469] width 1303 height 826
click at [140, 190] on div "Add New Property Upload Properties List Type the property name or address Uploa…" at bounding box center [651, 472] width 1059 height 726
click at [205, 209] on span at bounding box center [214, 210] width 18 height 12
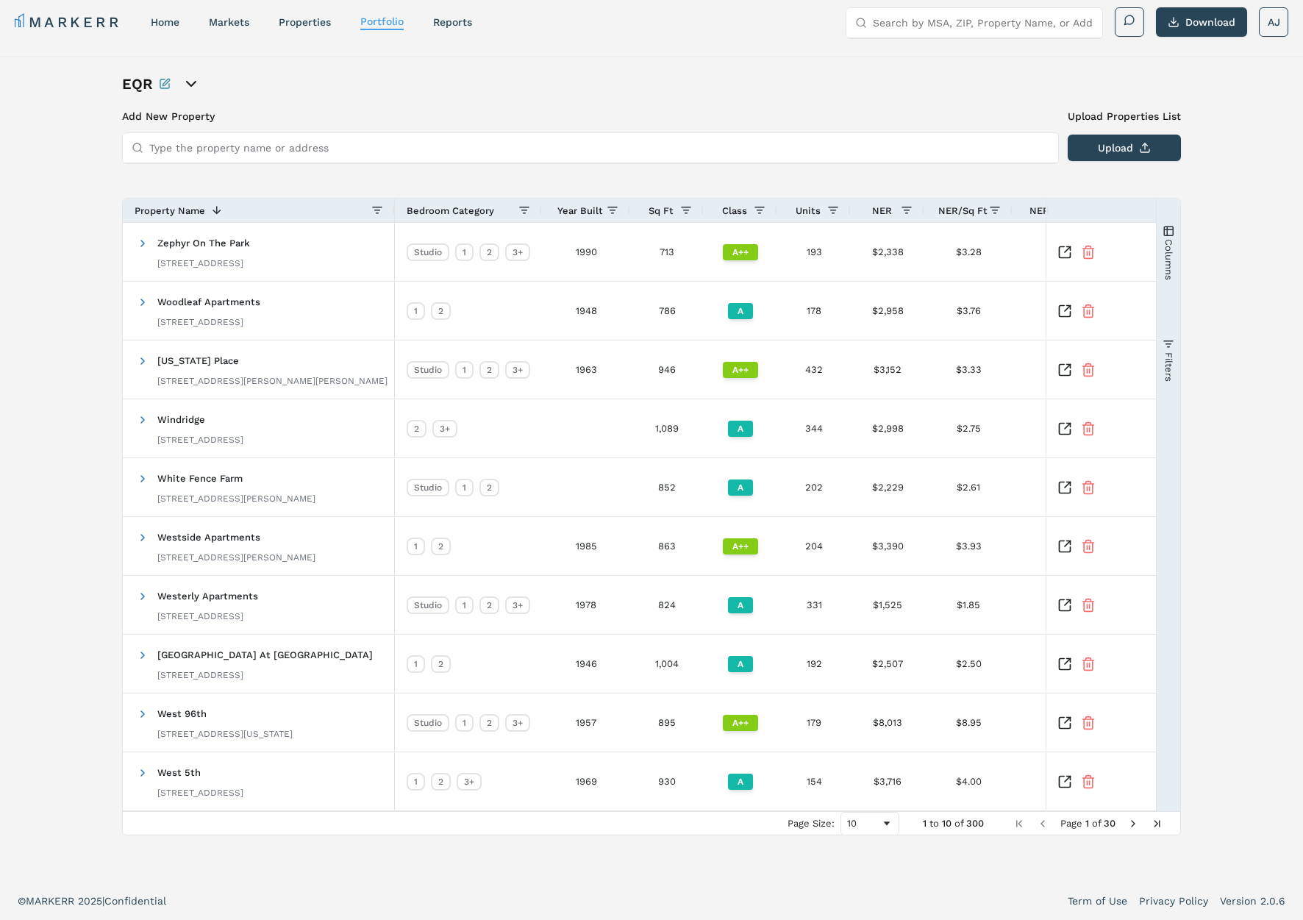
click at [182, 207] on span "Property Name" at bounding box center [170, 210] width 71 height 11
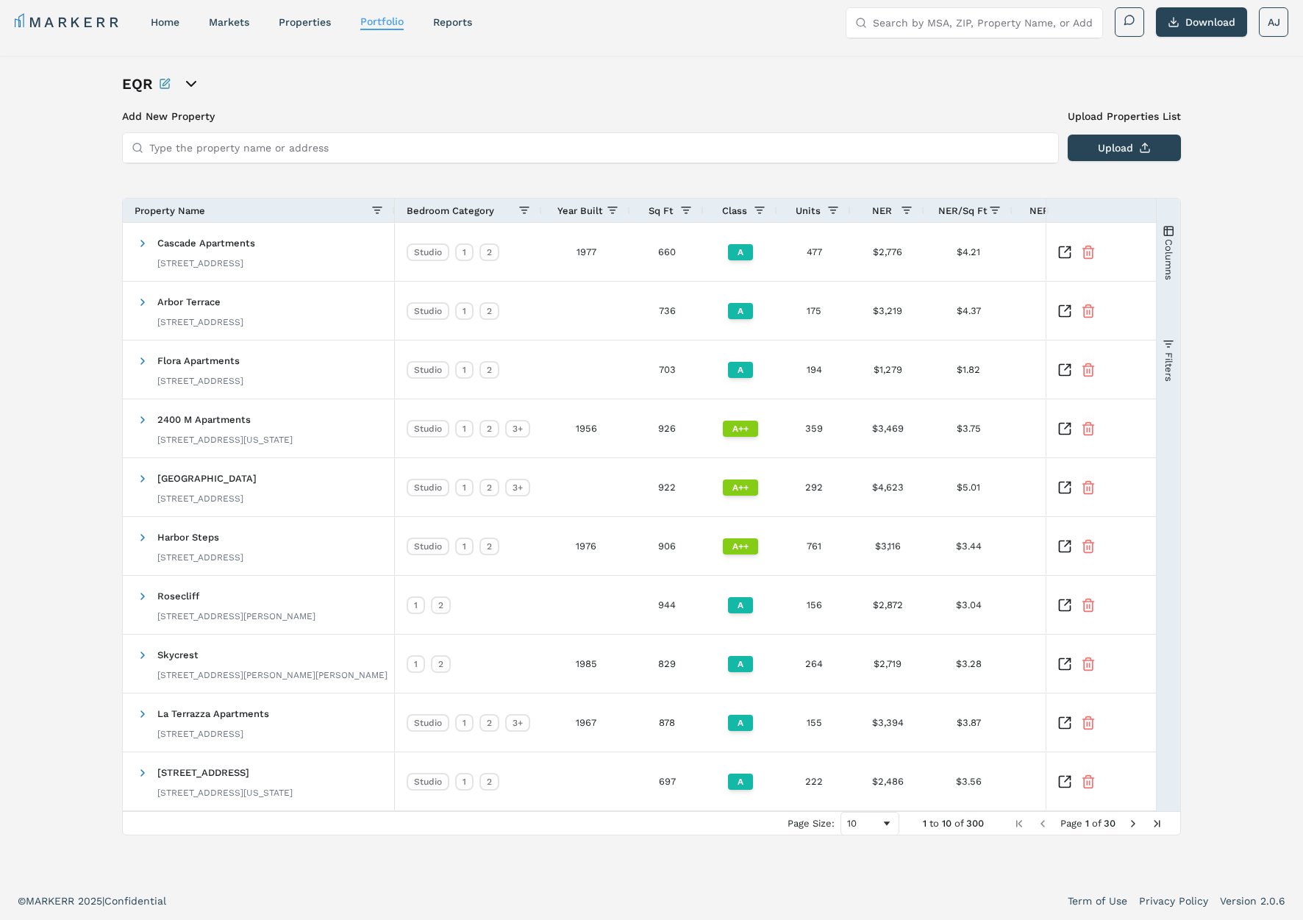
click at [43, 208] on div "EQR Add New Property Upload Properties List Type the property name or address U…" at bounding box center [651, 469] width 1303 height 826
click at [583, 214] on span "Year Built" at bounding box center [580, 210] width 46 height 11
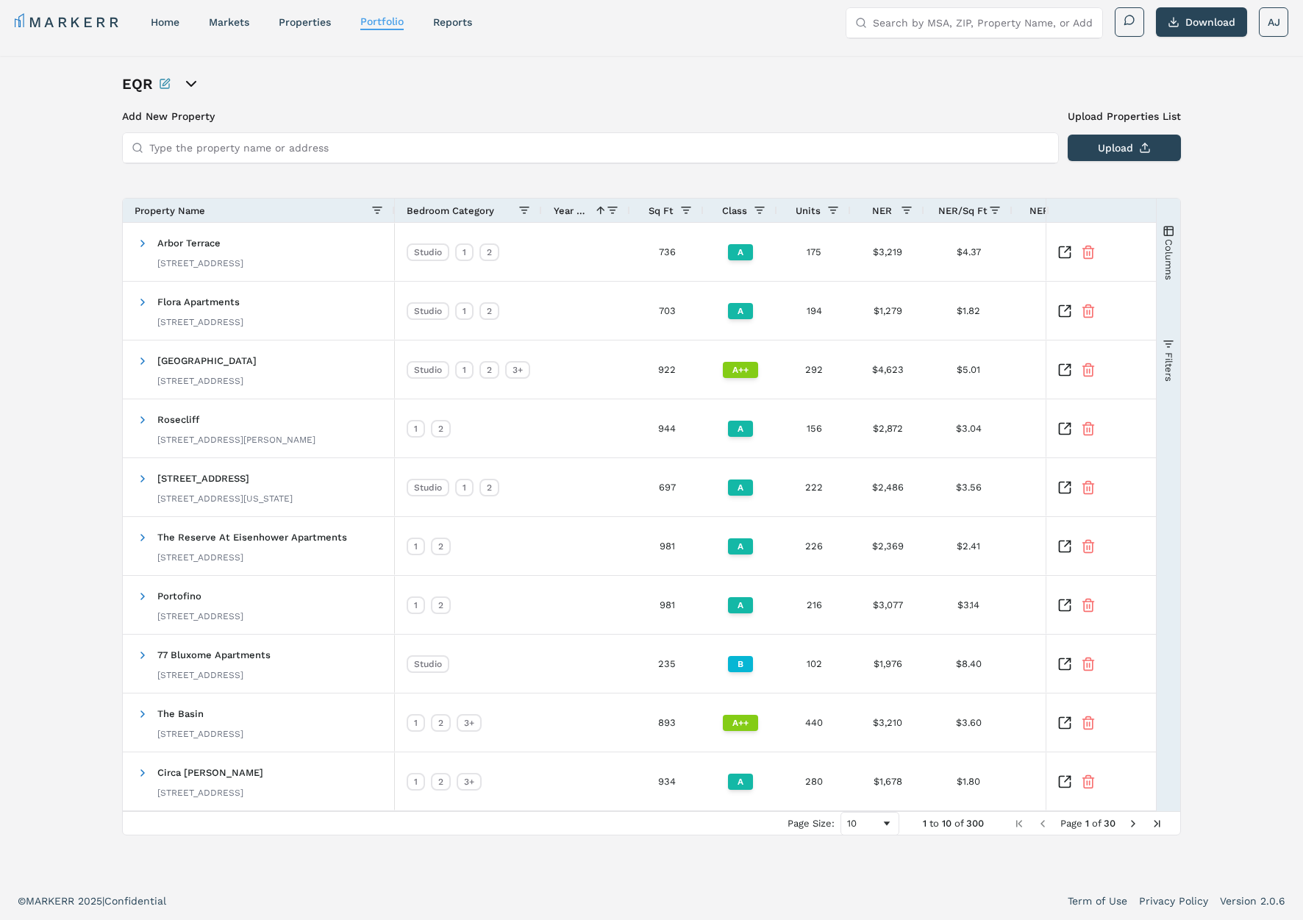
click at [581, 212] on span "Year Built" at bounding box center [571, 210] width 35 height 11
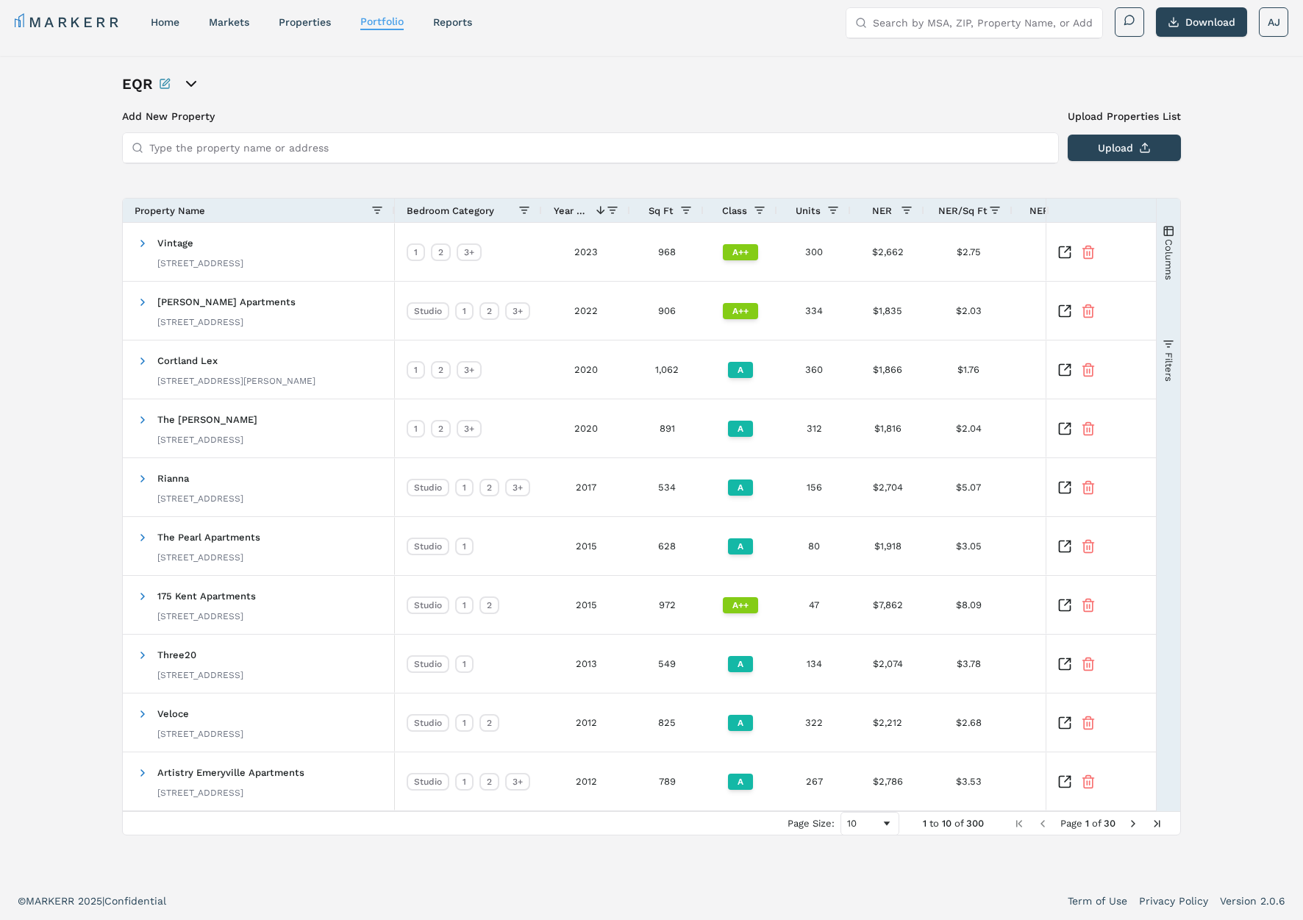
scroll to position [0, 0]
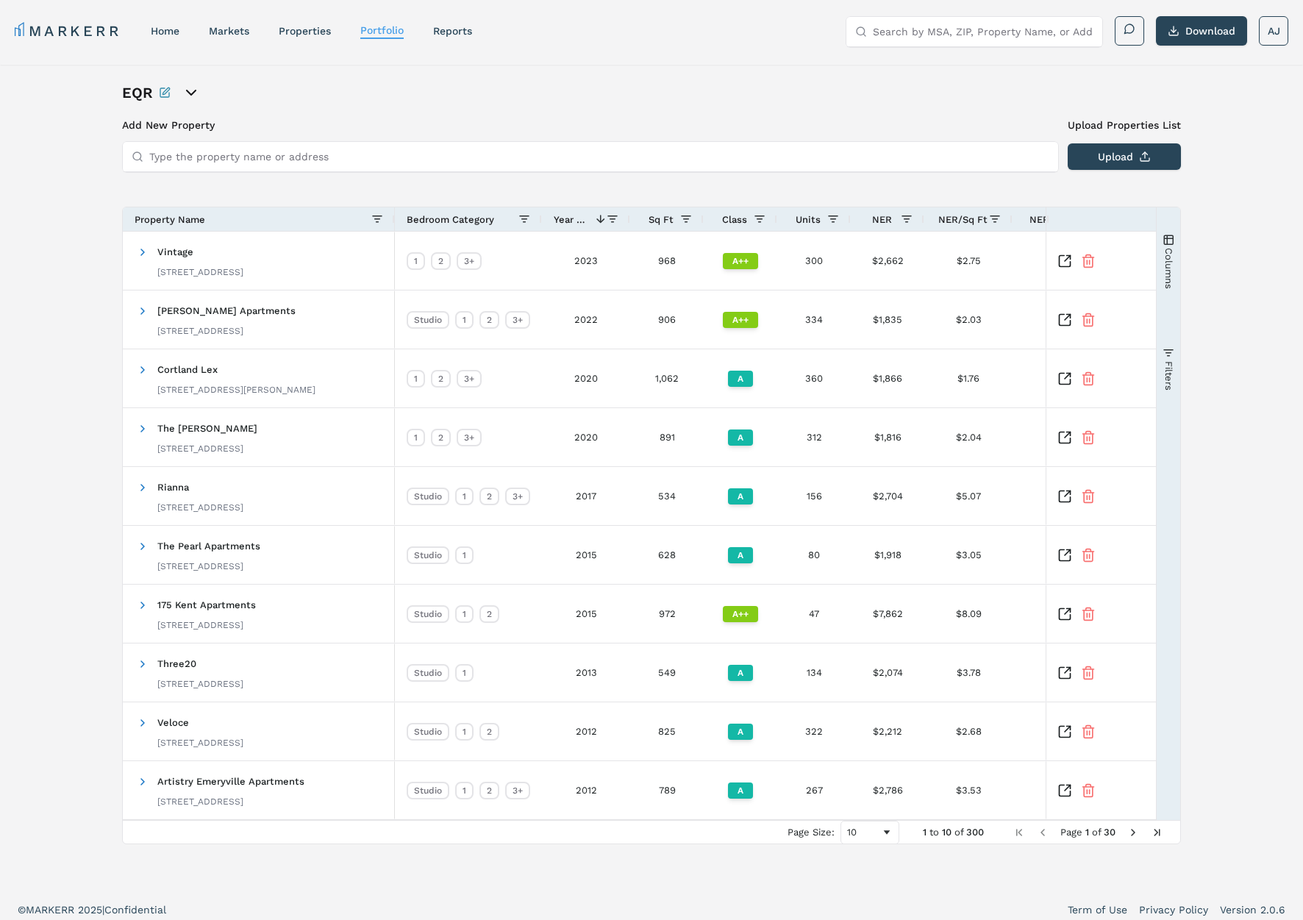
click at [237, 223] on div "Property Name" at bounding box center [253, 219] width 237 height 16
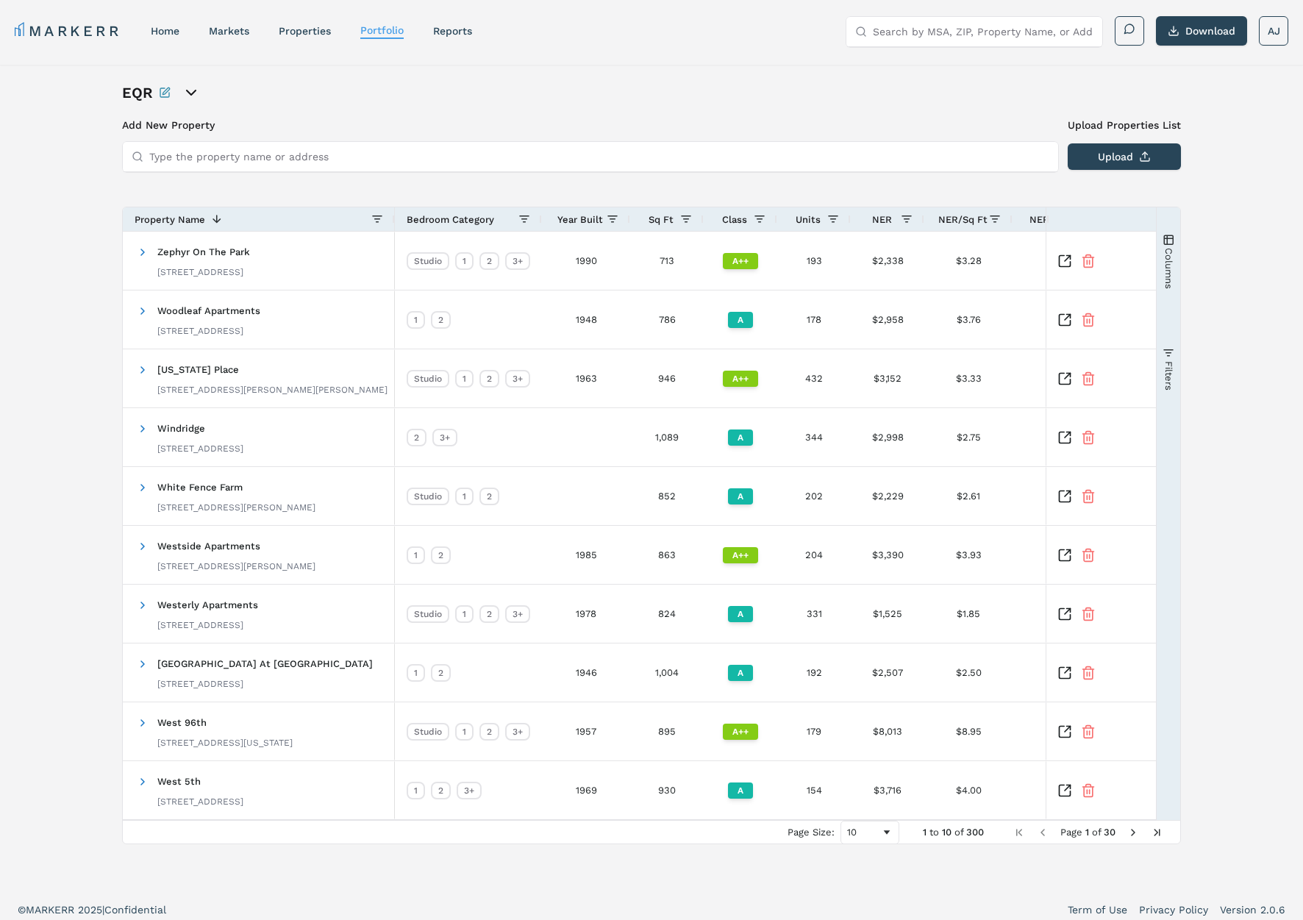
click at [566, 223] on span "Year Built" at bounding box center [580, 219] width 46 height 11
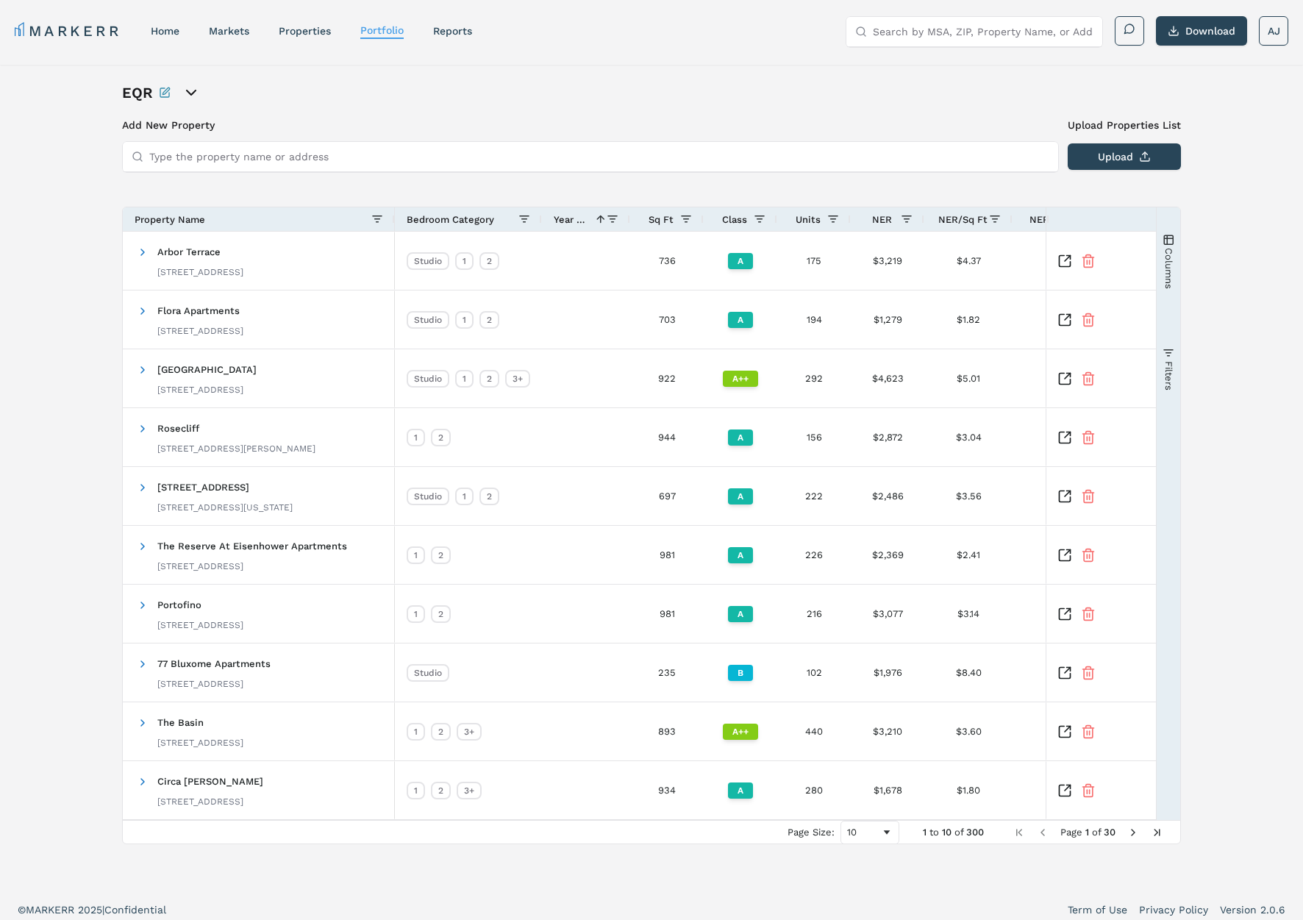
click at [566, 223] on span "Year Built" at bounding box center [571, 219] width 35 height 11
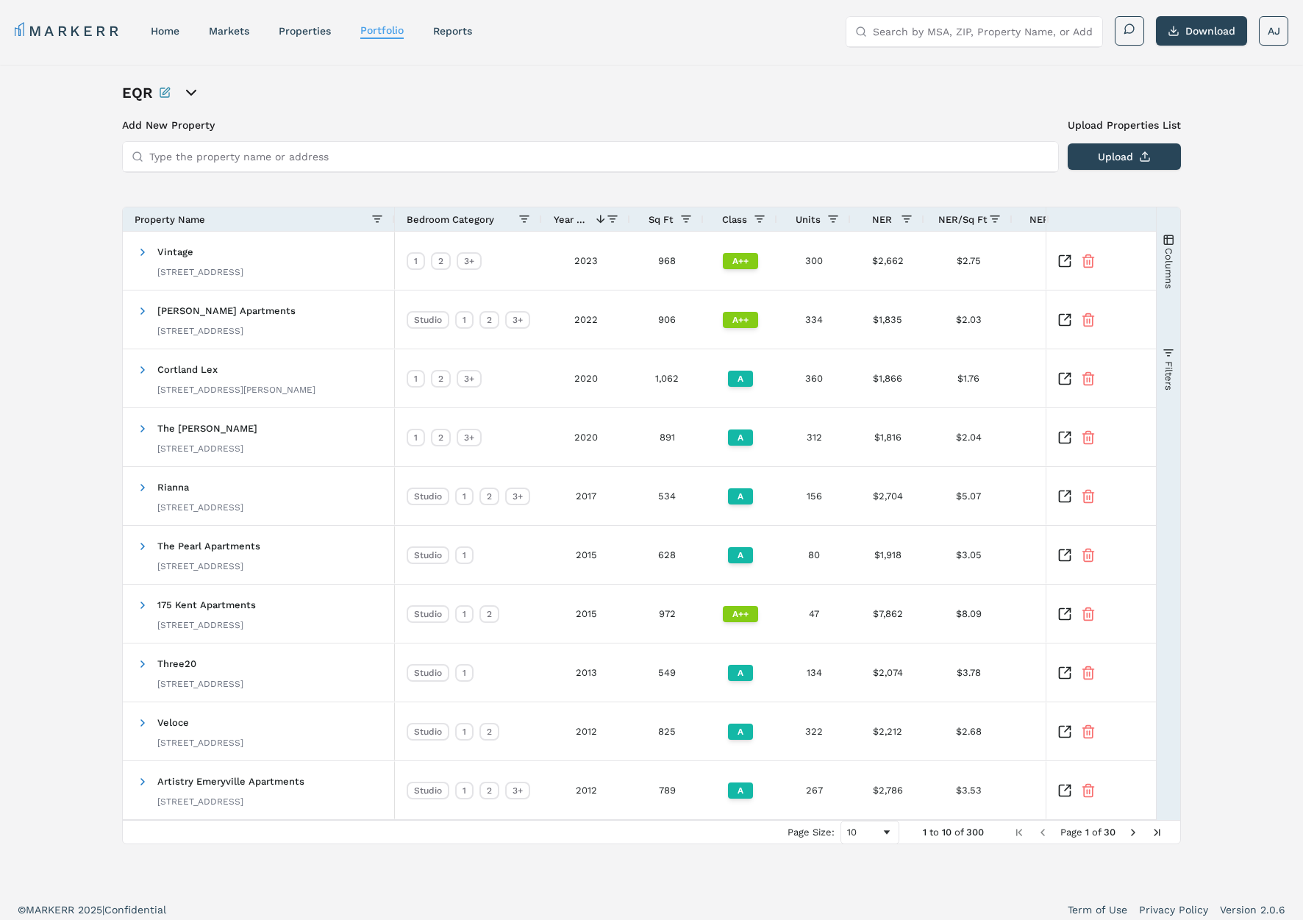
click at [571, 222] on span "Year Built" at bounding box center [571, 219] width 35 height 11
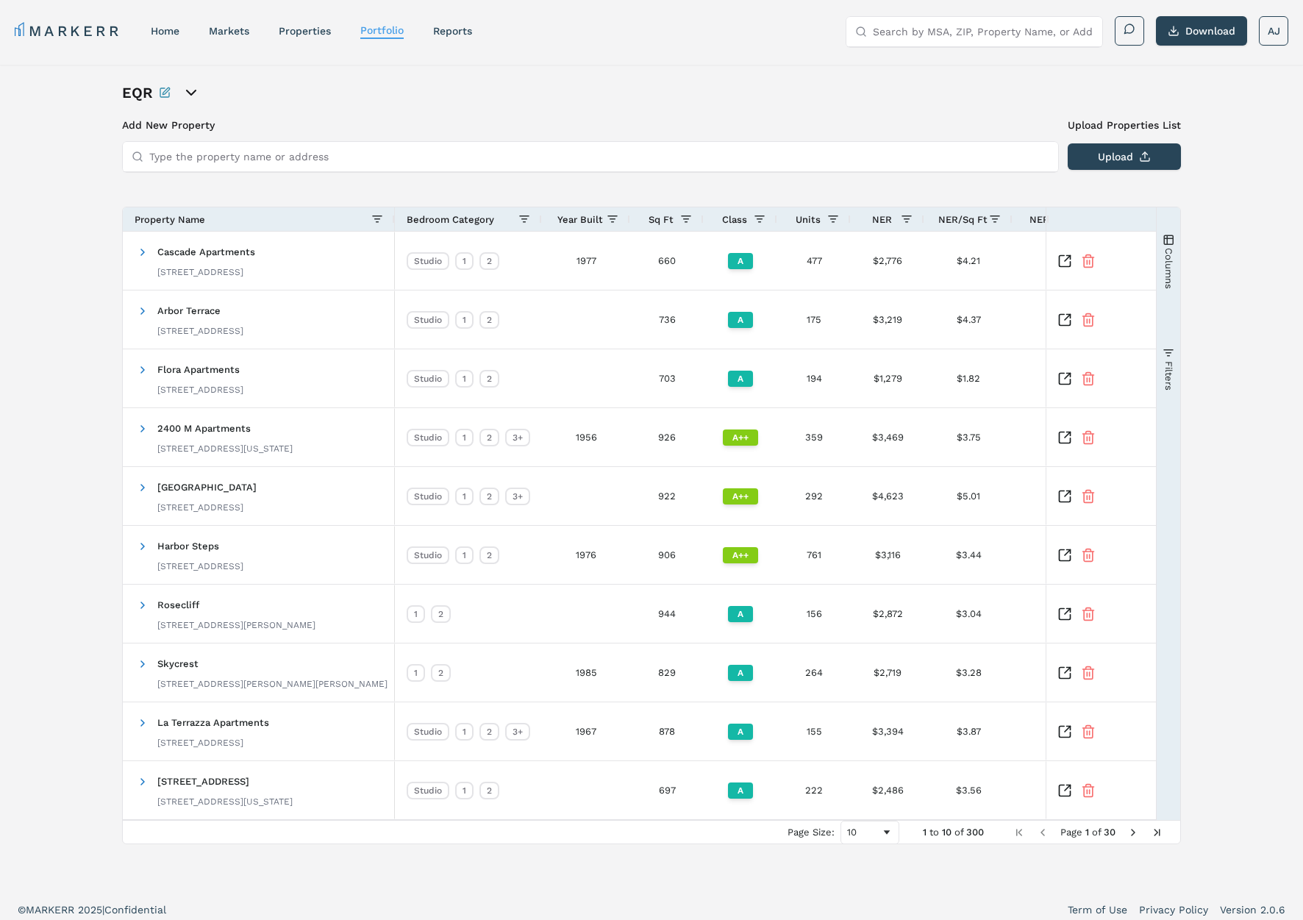
click at [567, 220] on span "Year Built" at bounding box center [580, 219] width 46 height 11
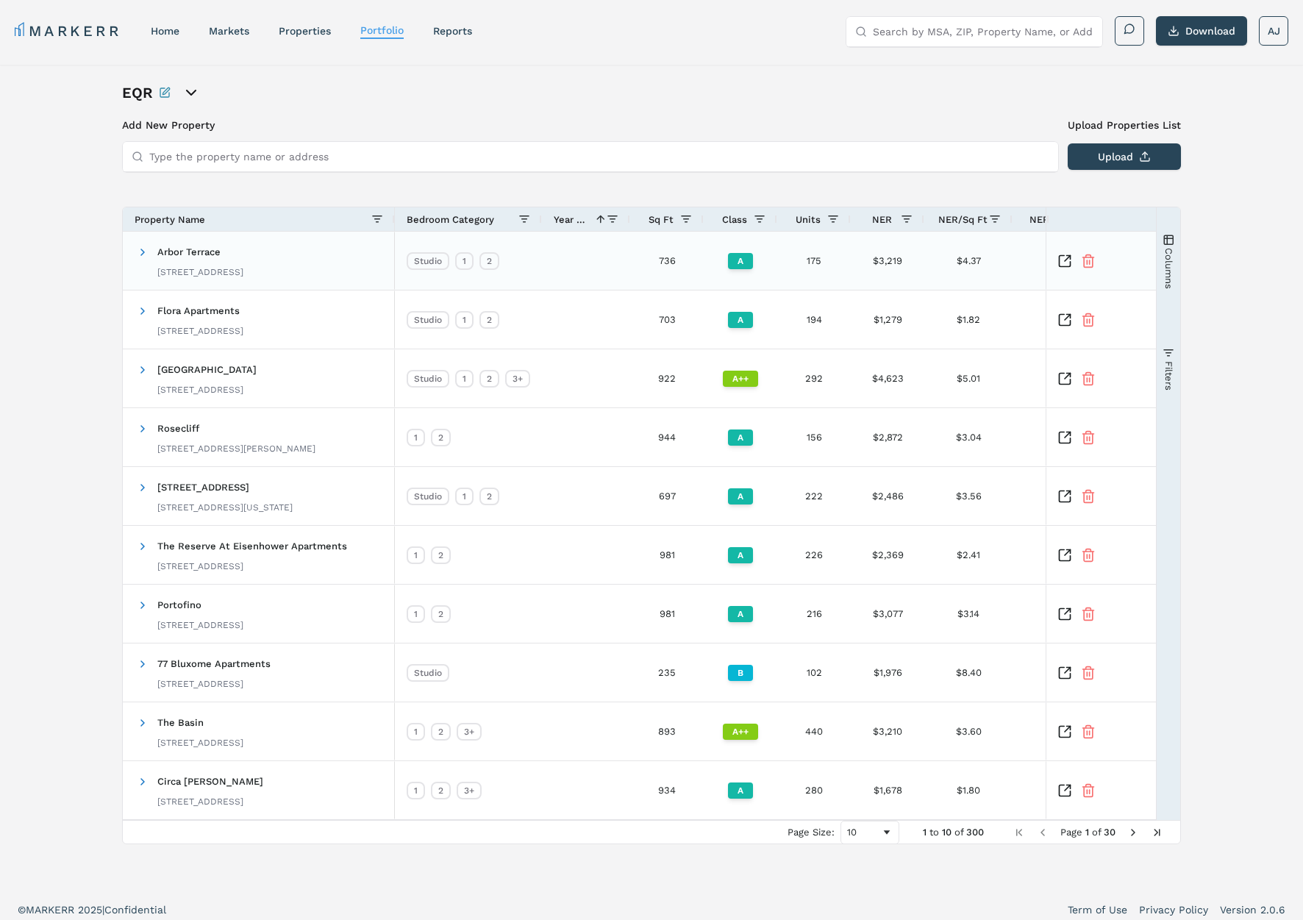
scroll to position [9, 0]
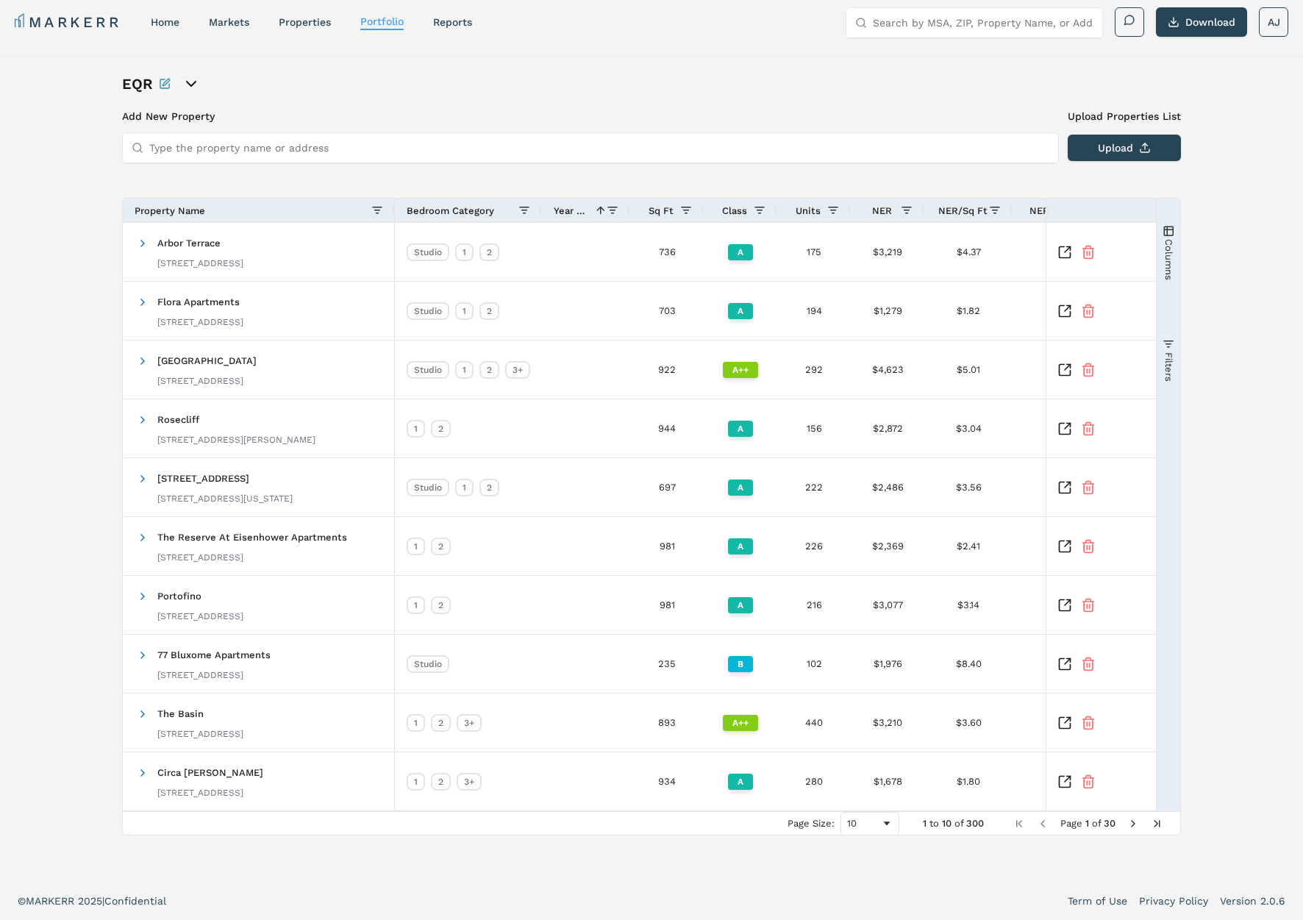
click at [1127, 820] on span "Next Page" at bounding box center [1133, 823] width 12 height 12
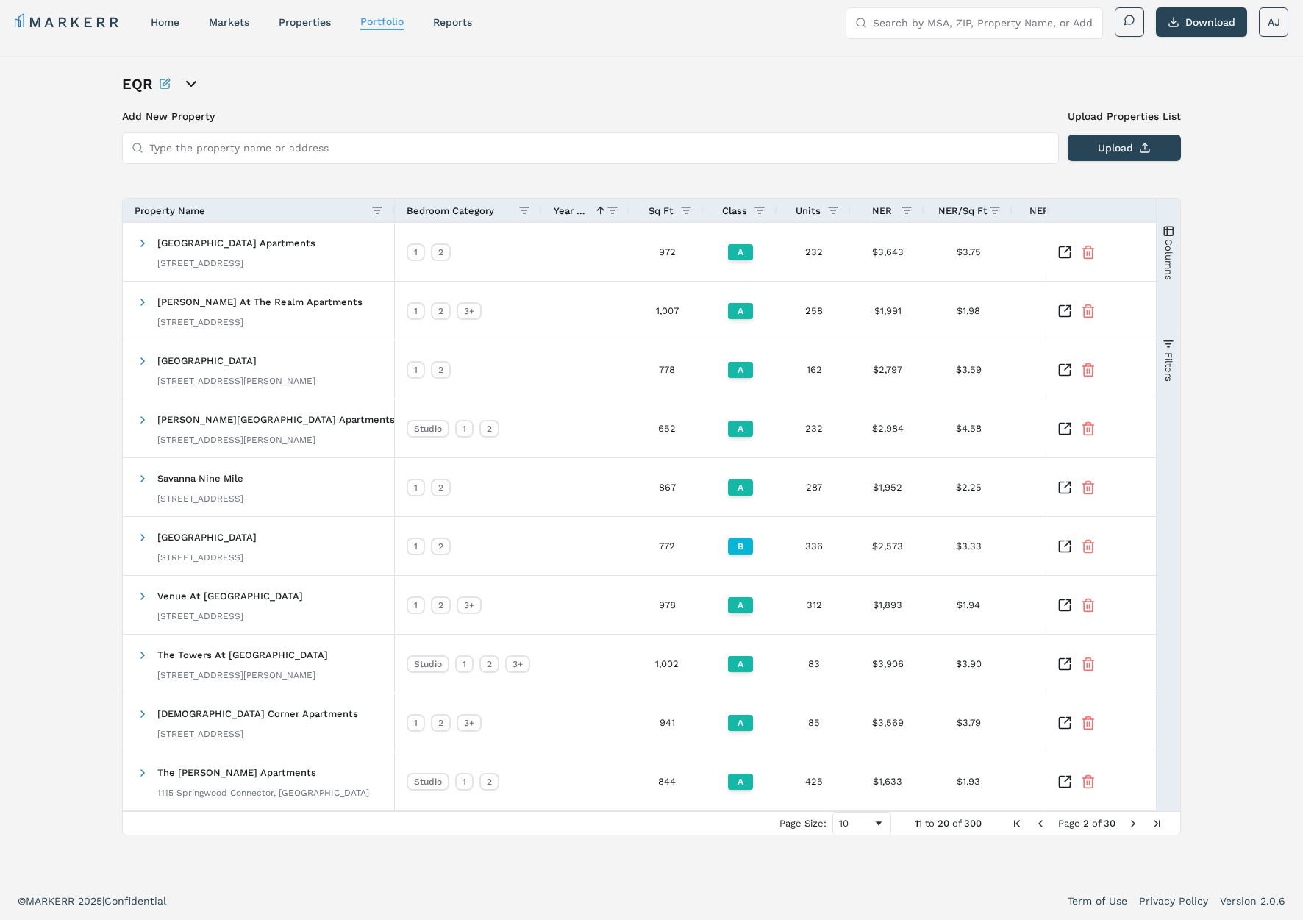
click at [1127, 819] on span "Next Page" at bounding box center [1133, 823] width 12 height 12
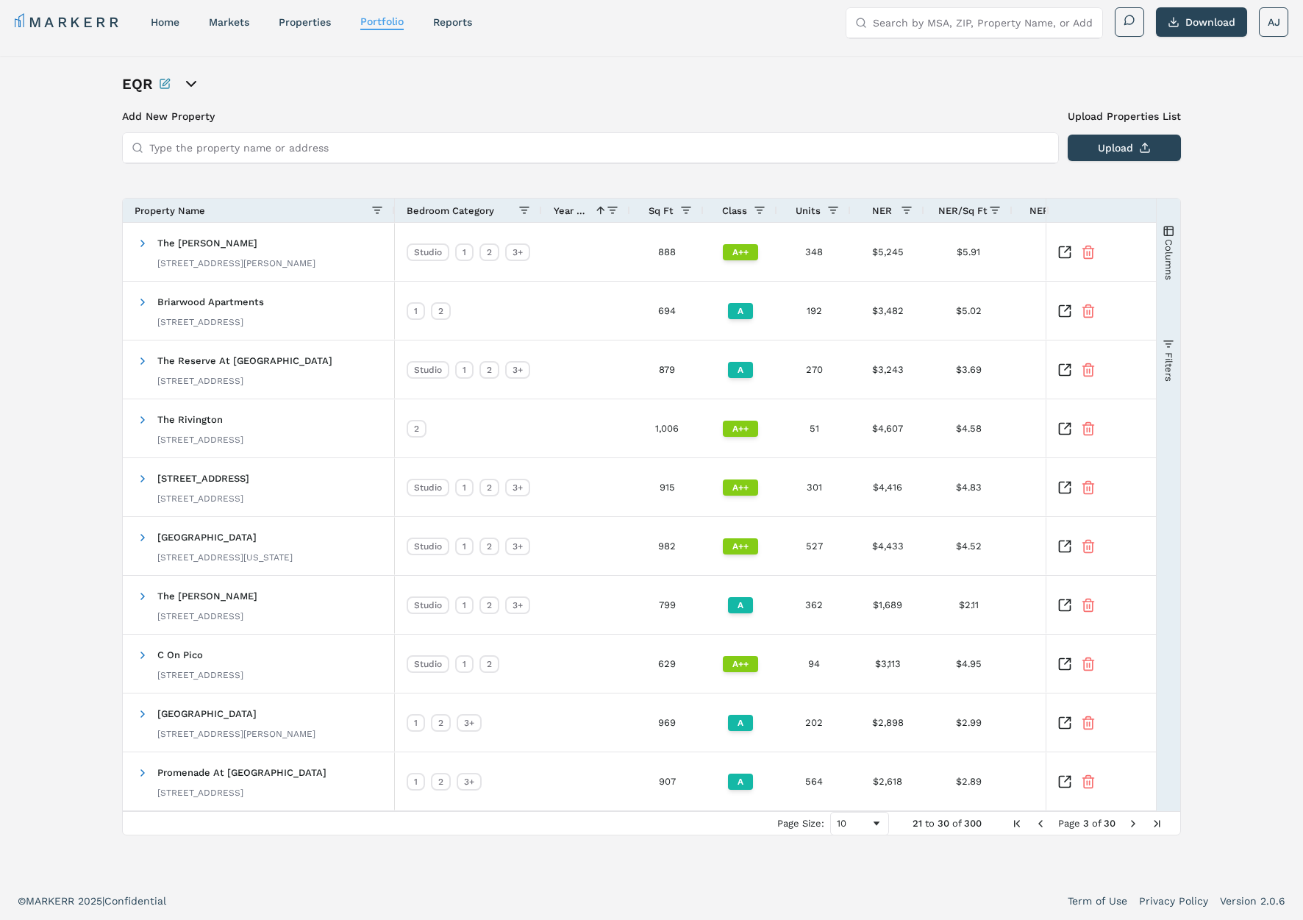
click at [1134, 827] on span "Next Page" at bounding box center [1133, 823] width 12 height 12
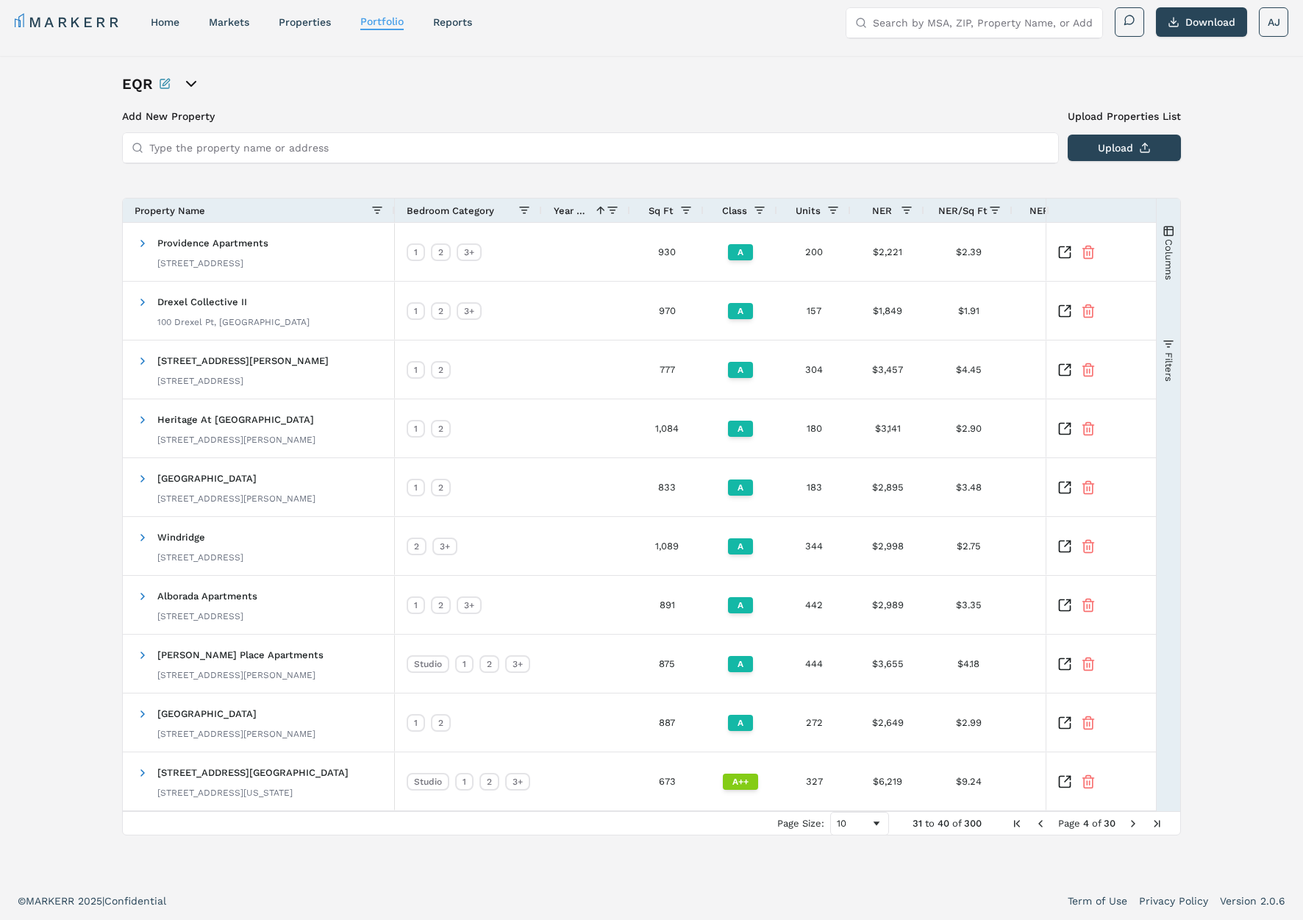
click at [1134, 827] on span "Next Page" at bounding box center [1133, 823] width 12 height 12
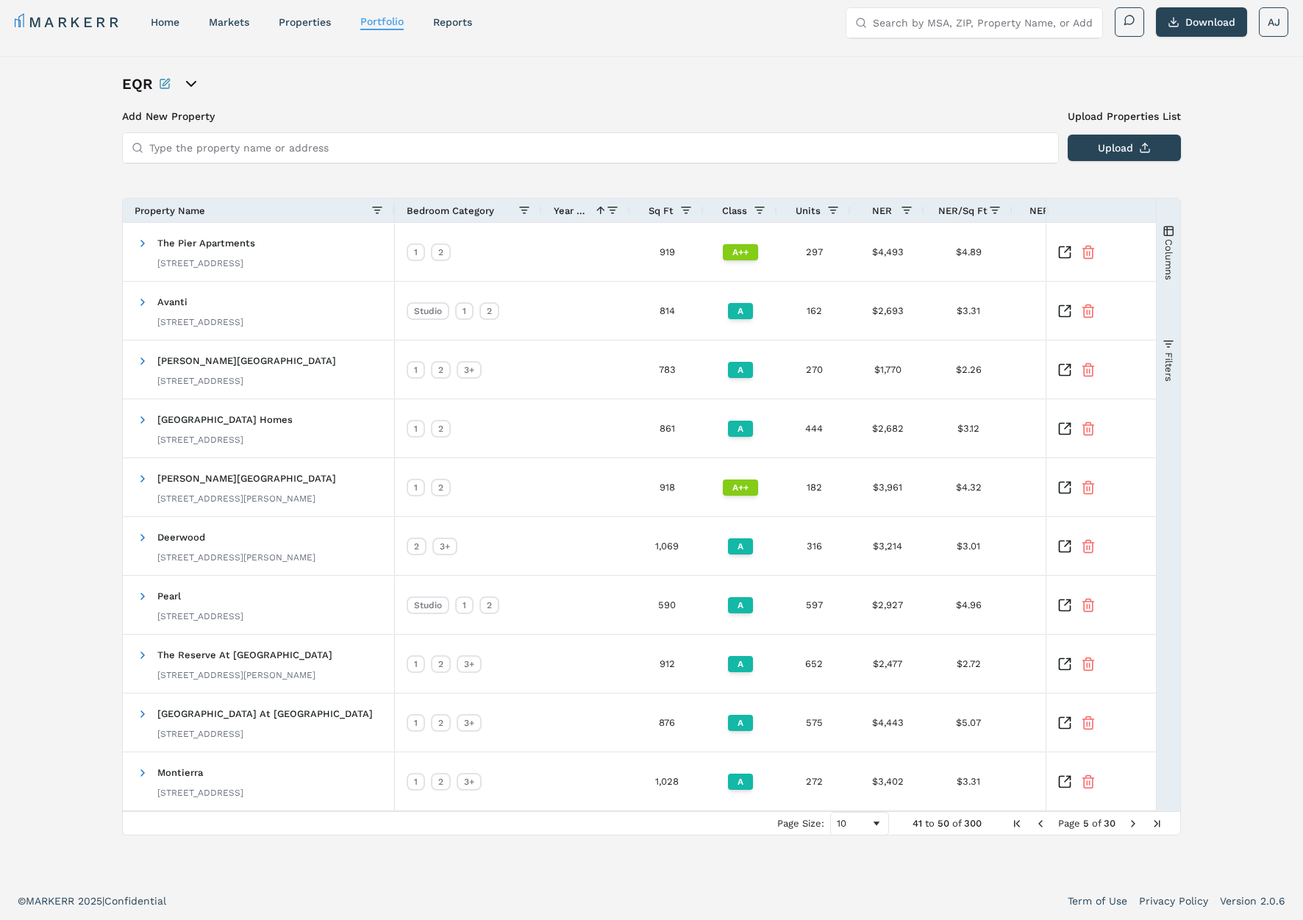
click at [1134, 827] on span "Next Page" at bounding box center [1133, 823] width 12 height 12
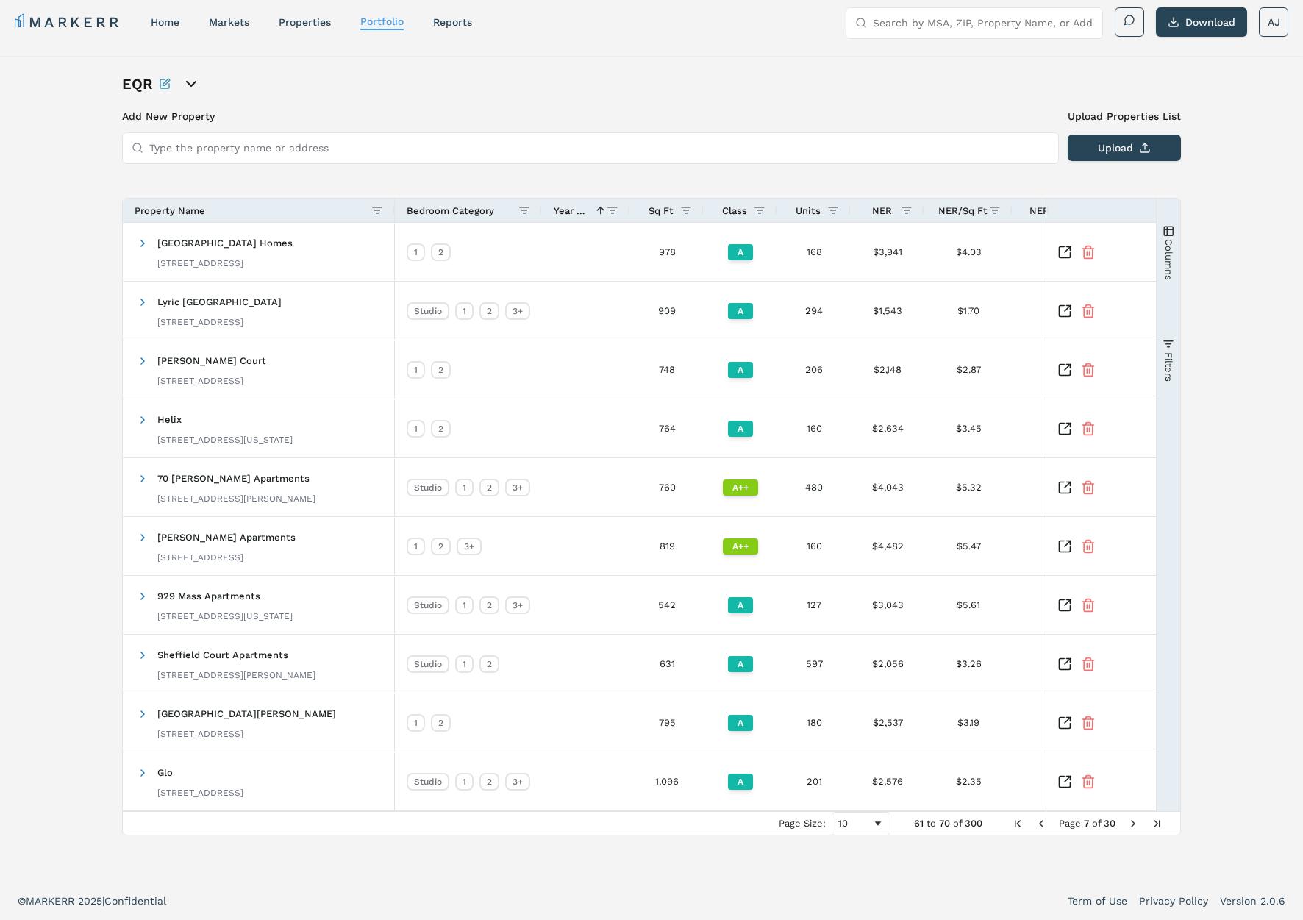
click at [1134, 827] on span "Next Page" at bounding box center [1133, 823] width 12 height 12
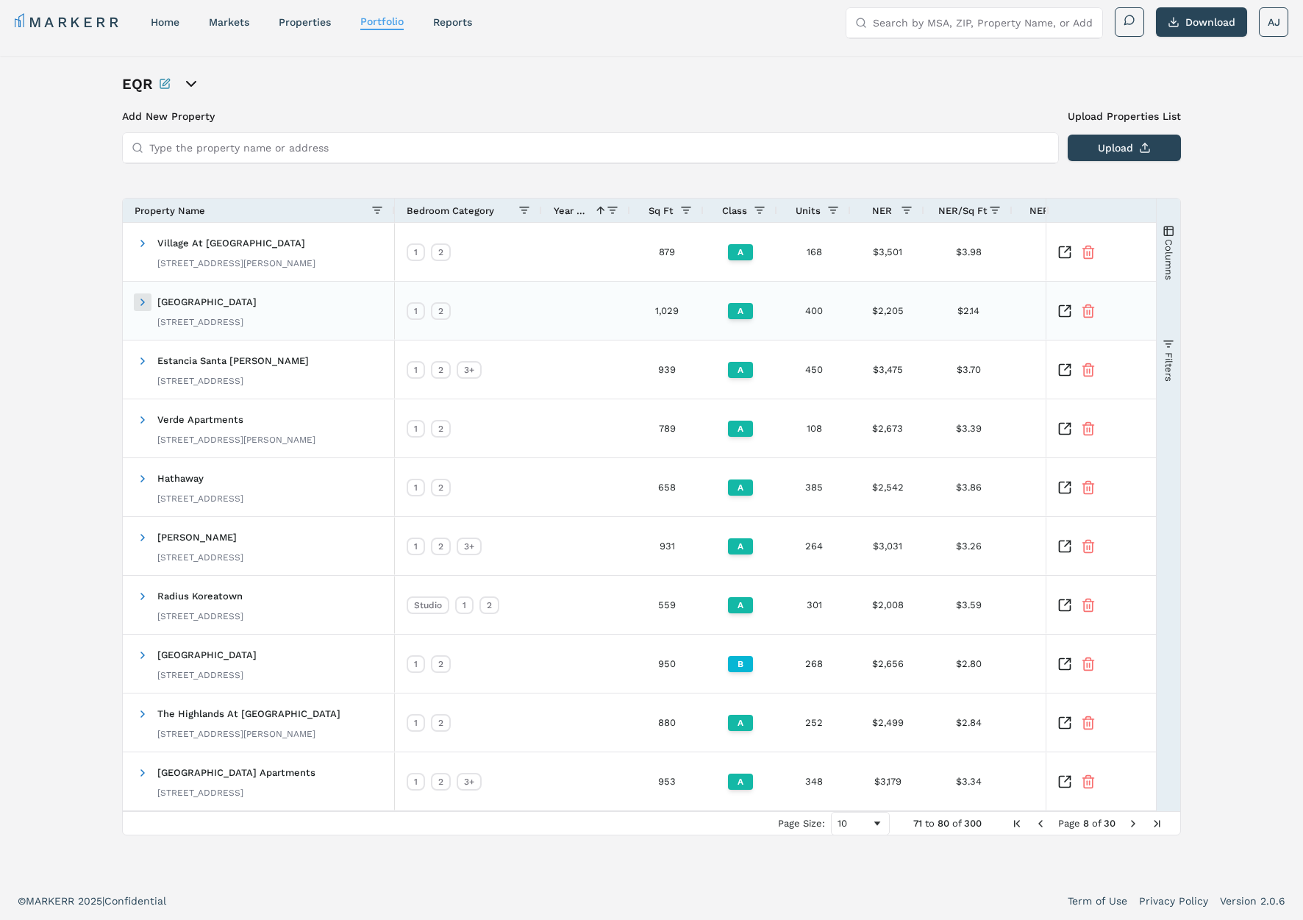
click at [141, 299] on span at bounding box center [143, 302] width 12 height 12
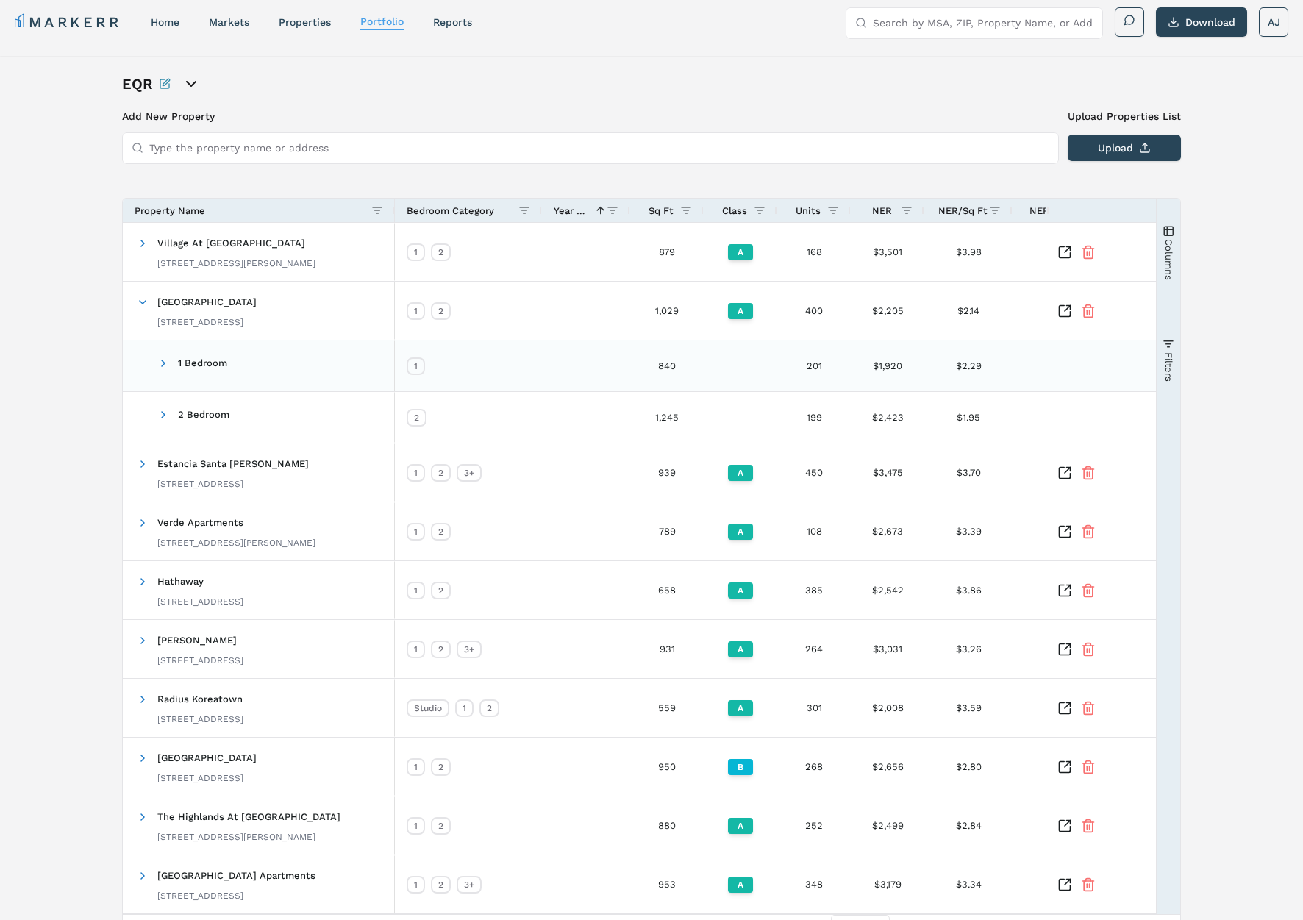
click at [164, 367] on span at bounding box center [163, 363] width 12 height 12
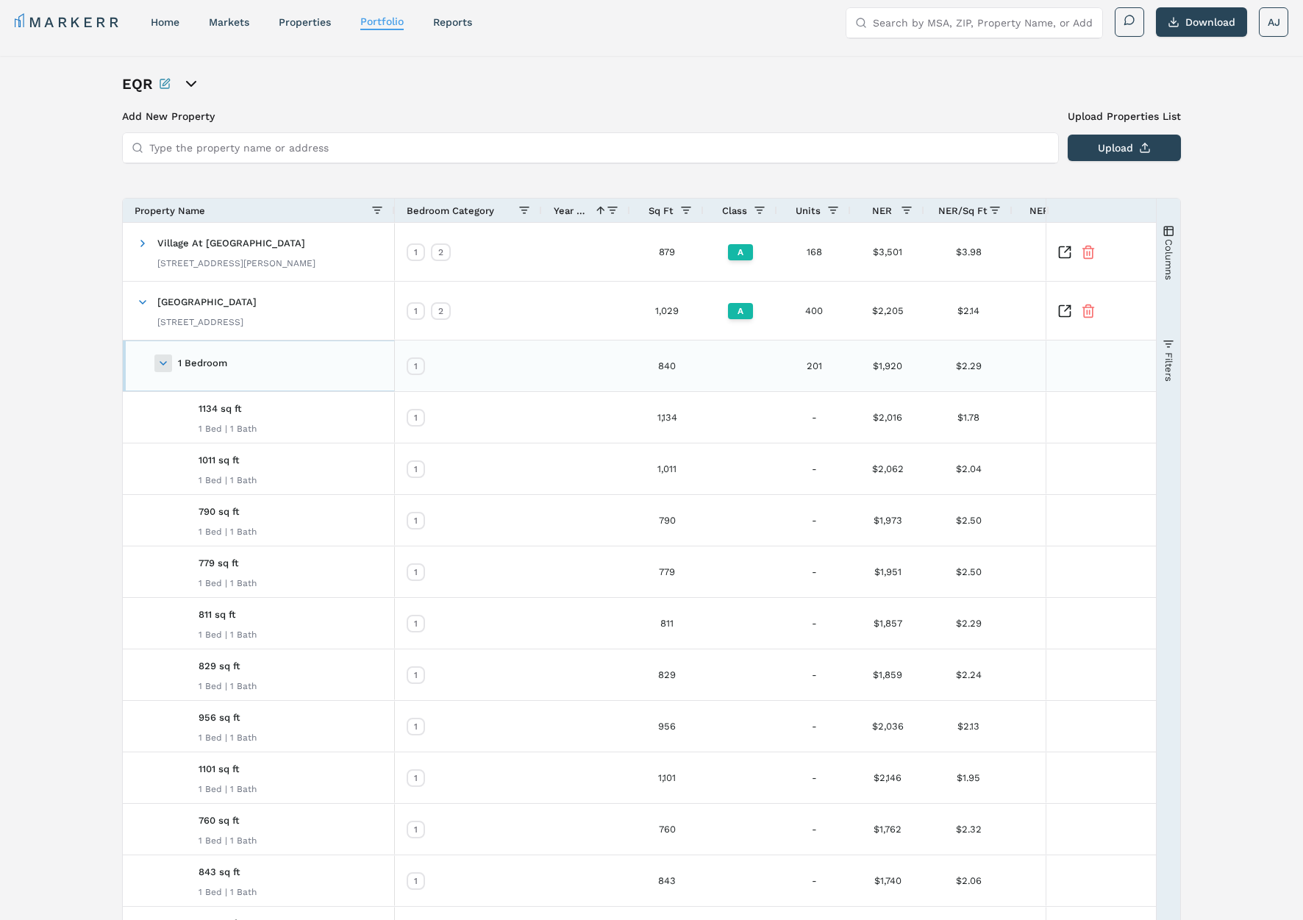
click at [162, 362] on span at bounding box center [163, 363] width 12 height 12
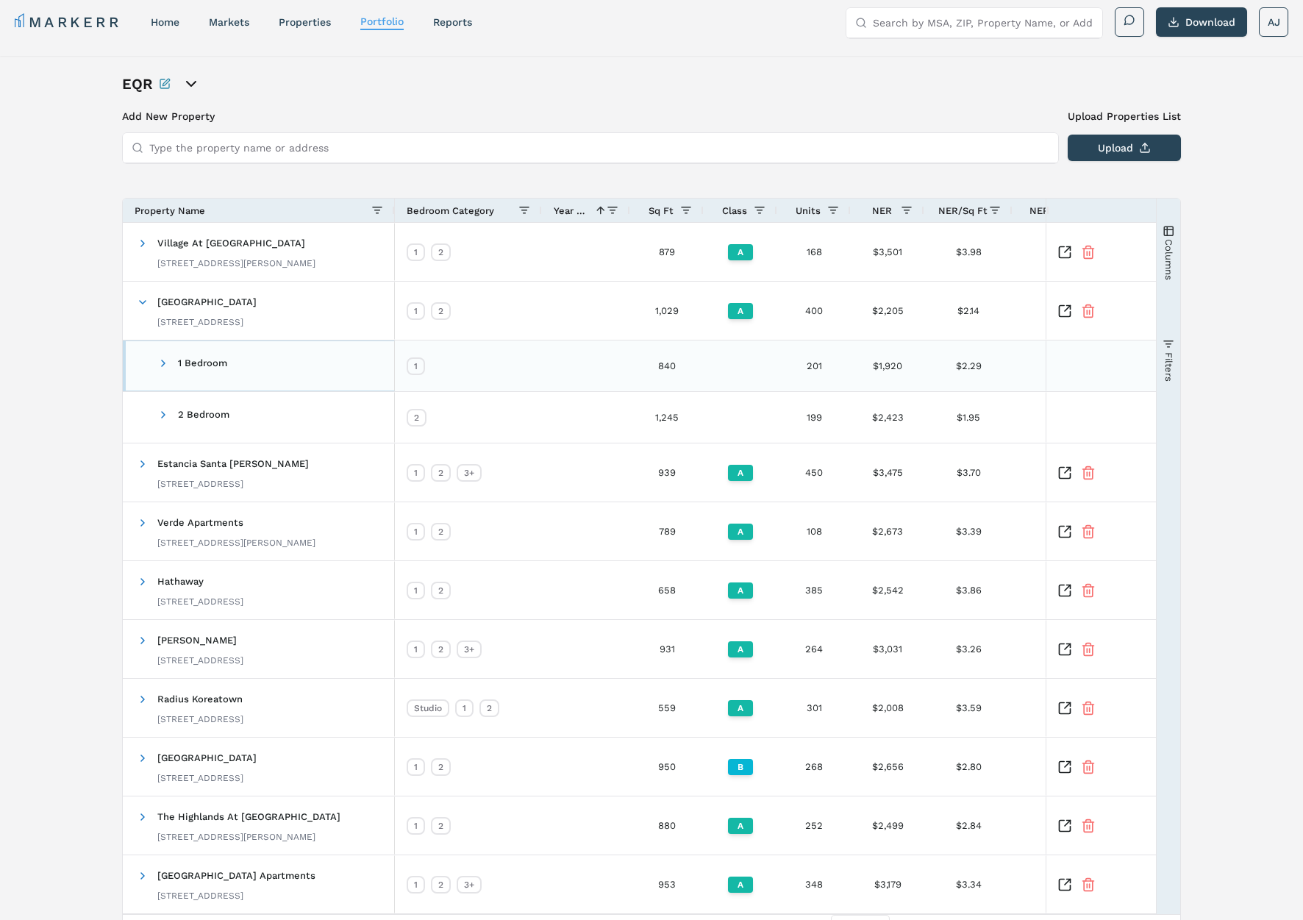
click at [156, 365] on span "1 Bedroom" at bounding box center [183, 365] width 92 height 35
click at [158, 365] on span at bounding box center [163, 363] width 12 height 12
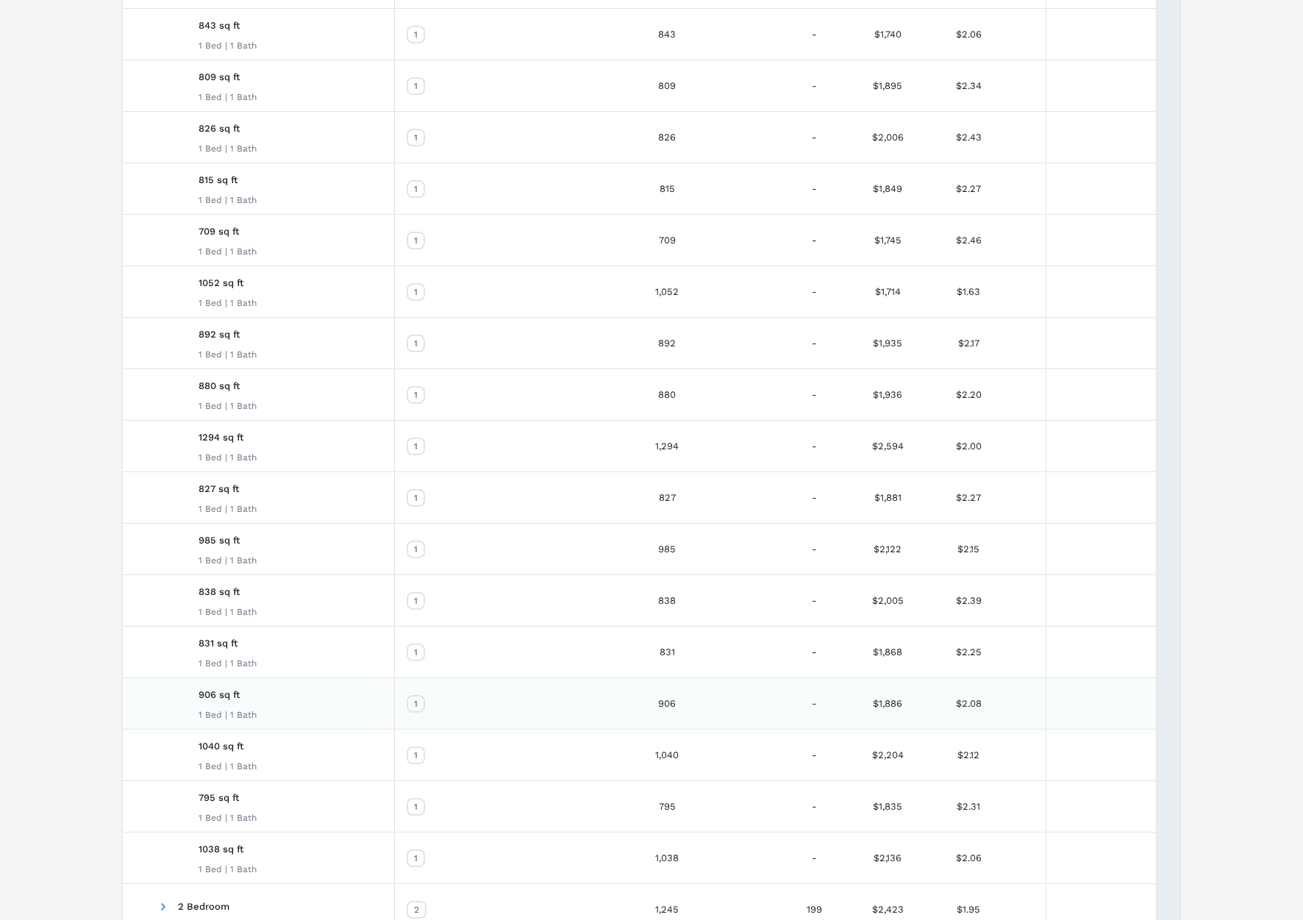
scroll to position [1421, 0]
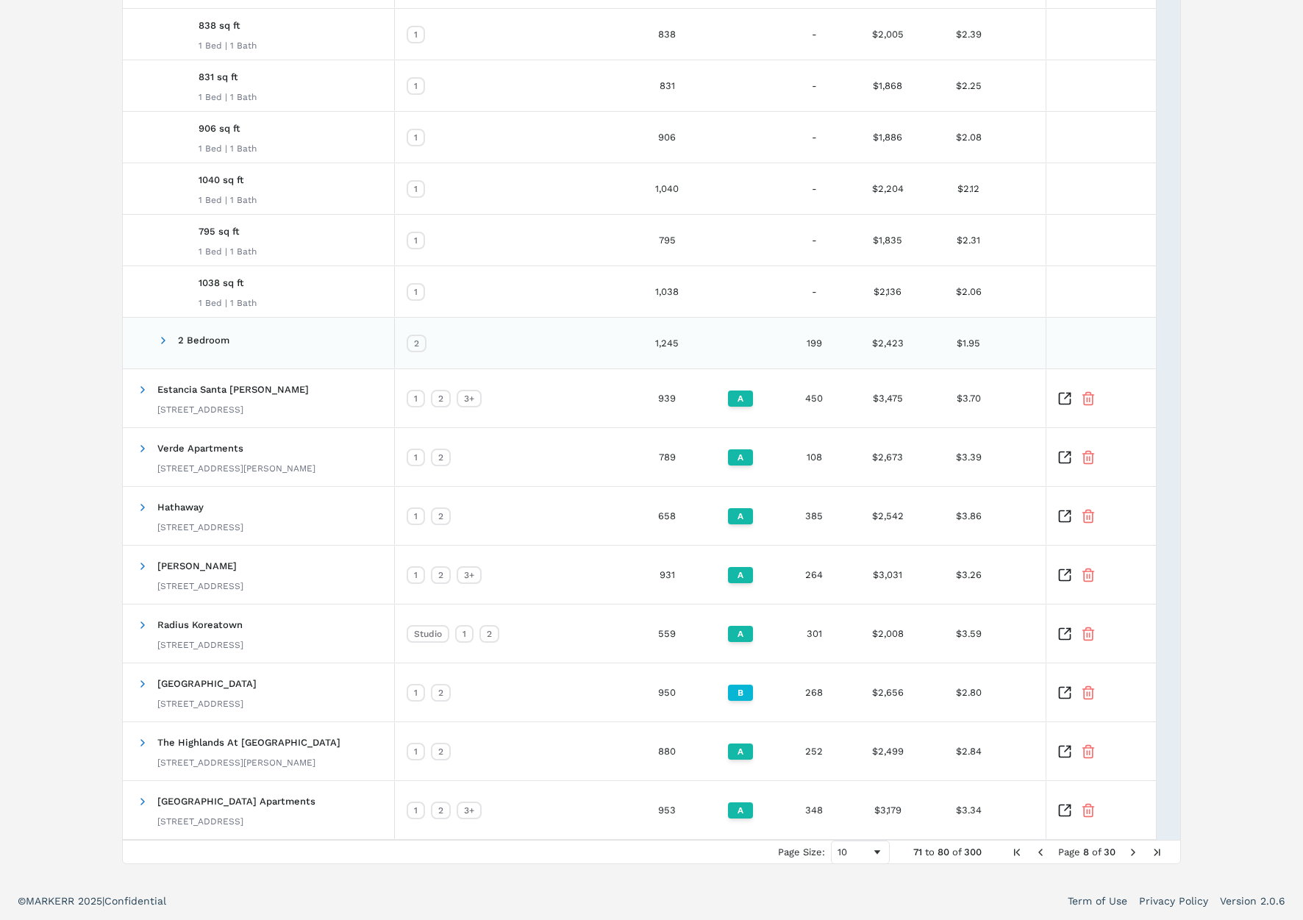
click at [165, 336] on span at bounding box center [163, 340] width 12 height 12
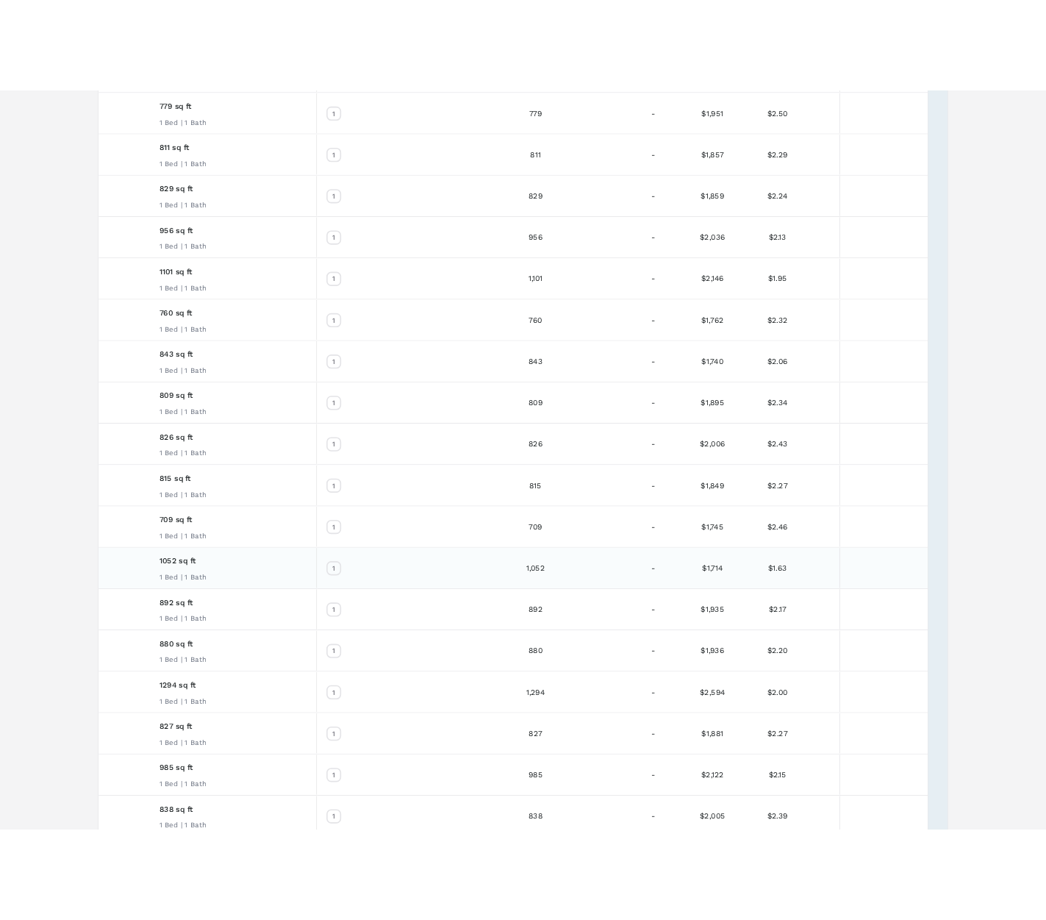
scroll to position [0, 0]
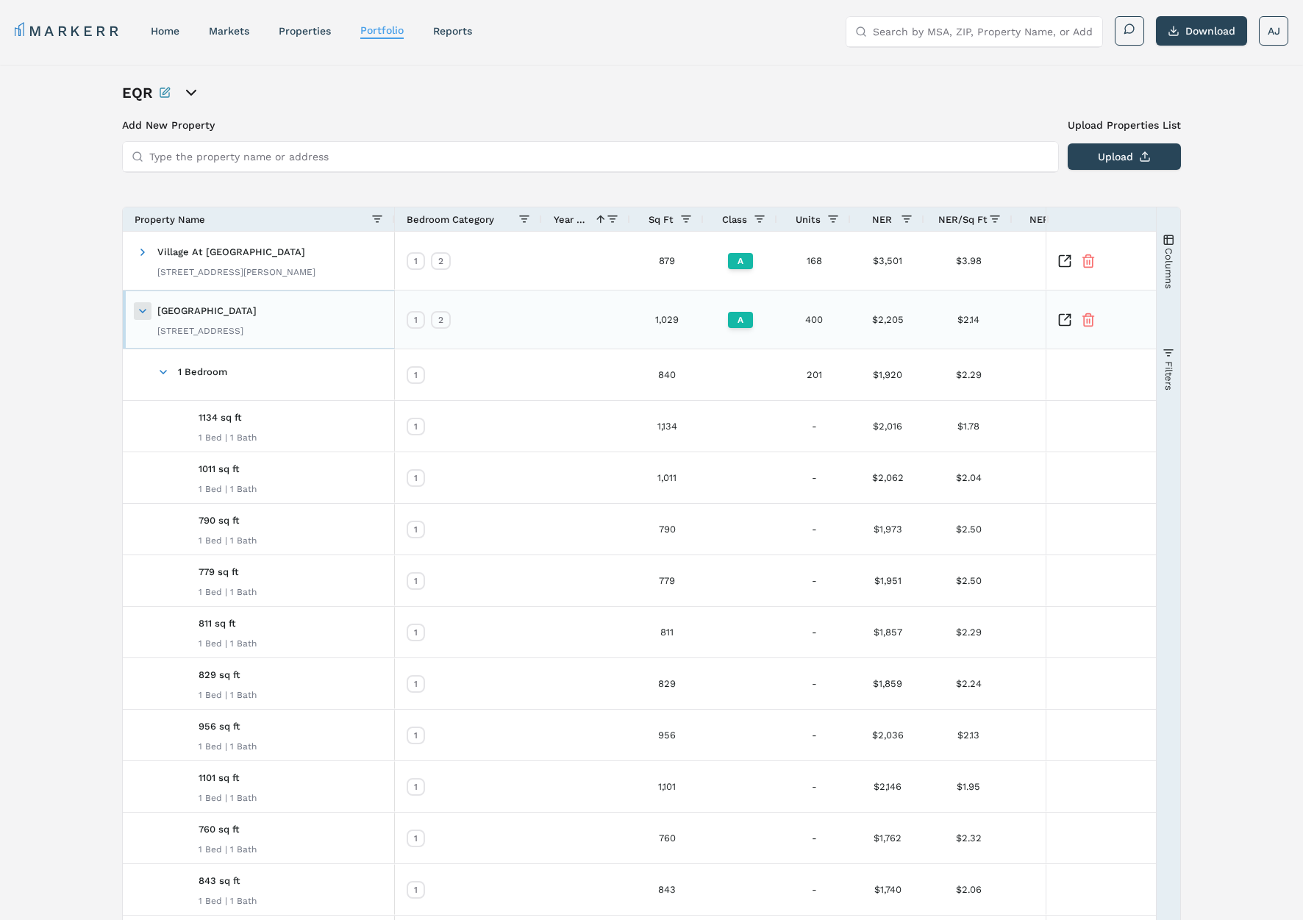
click at [140, 315] on span at bounding box center [143, 311] width 12 height 12
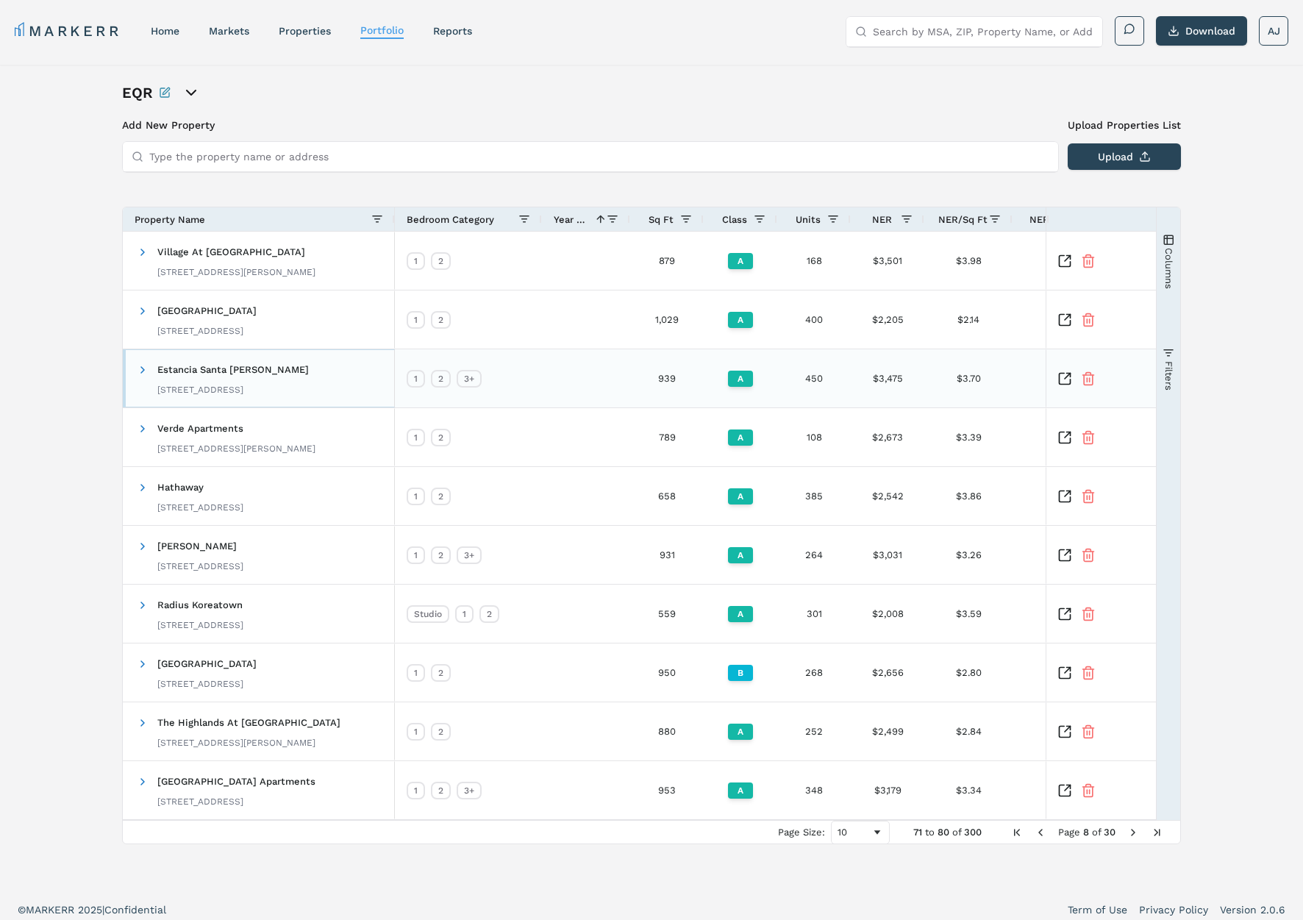
click at [139, 366] on span at bounding box center [143, 370] width 12 height 12
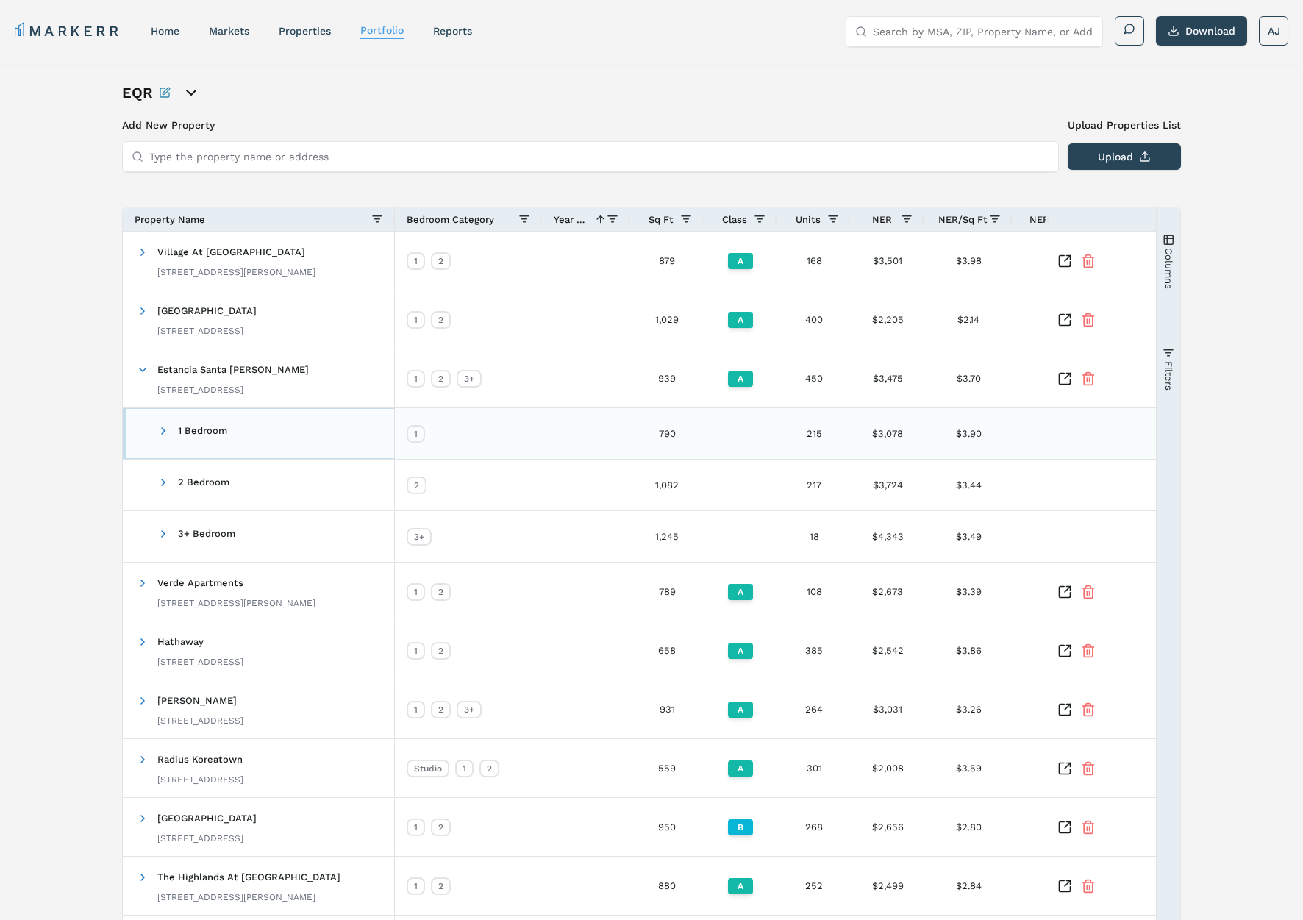
click at [170, 433] on span "1 Bedroom" at bounding box center [183, 433] width 92 height 35
click at [160, 434] on span at bounding box center [163, 431] width 12 height 12
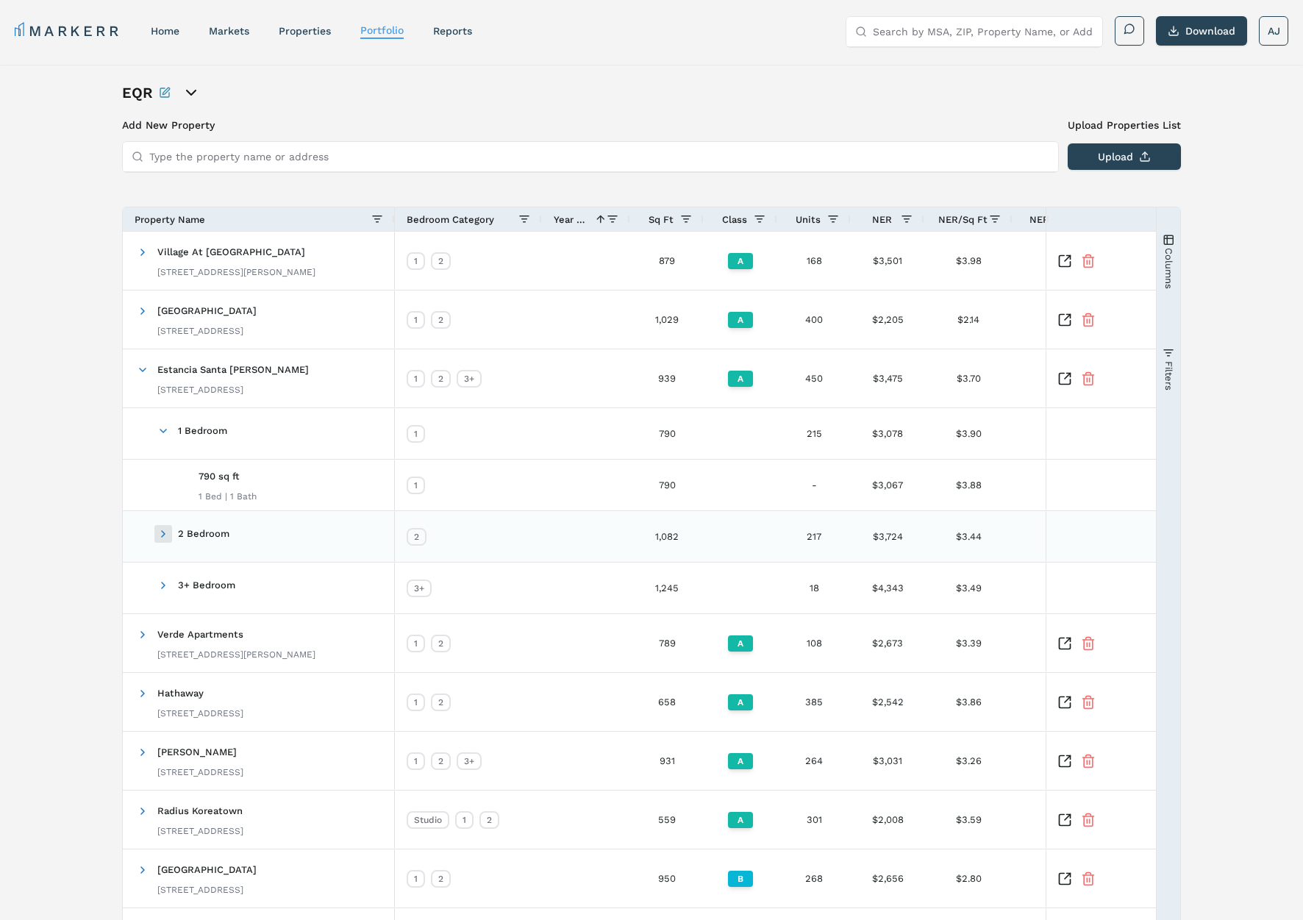
click at [165, 528] on span at bounding box center [163, 534] width 12 height 12
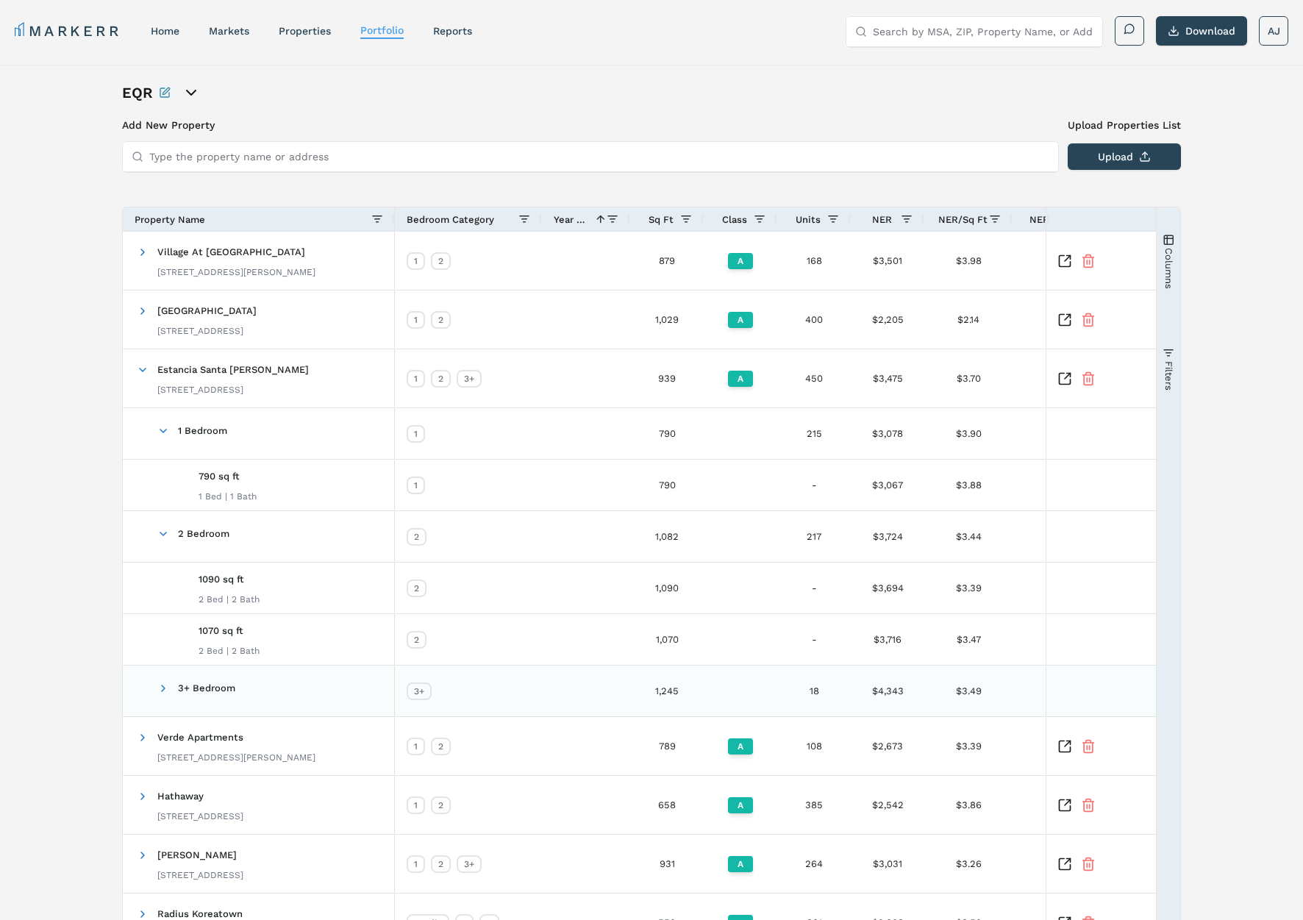
click at [162, 688] on span at bounding box center [163, 688] width 12 height 12
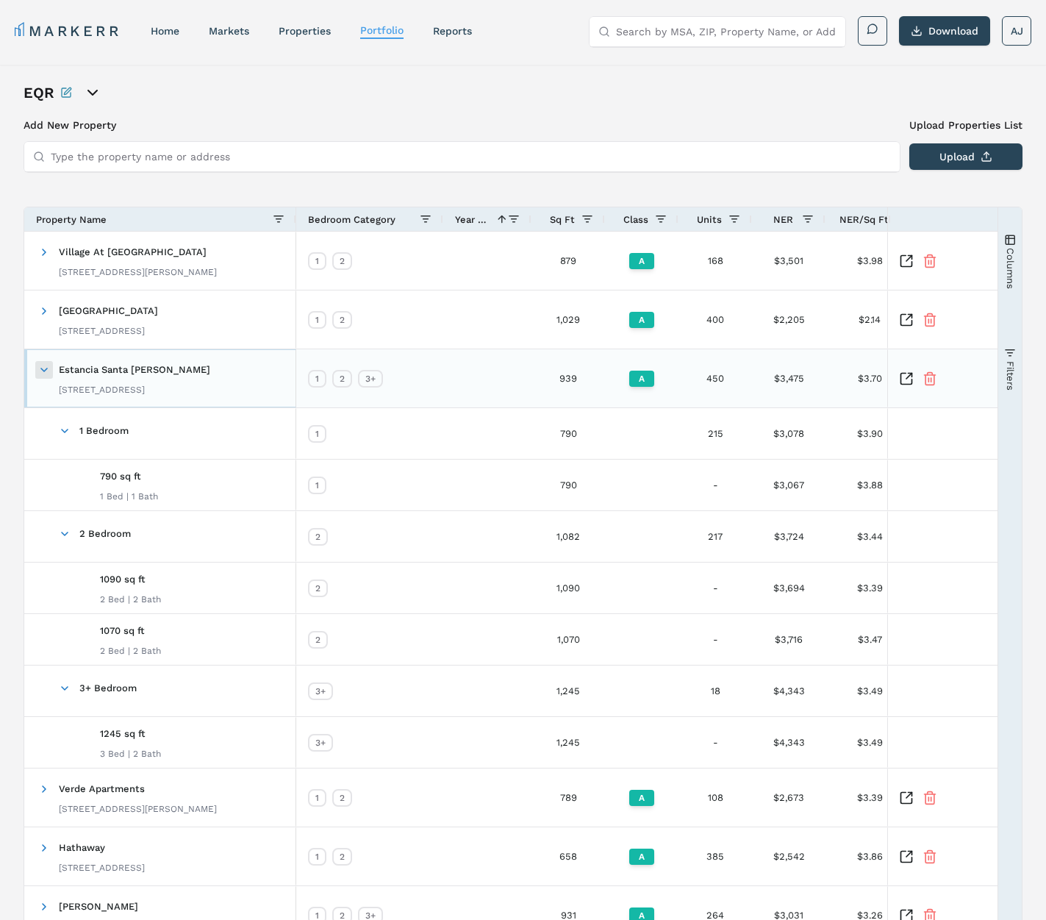
click at [41, 370] on span at bounding box center [44, 370] width 12 height 12
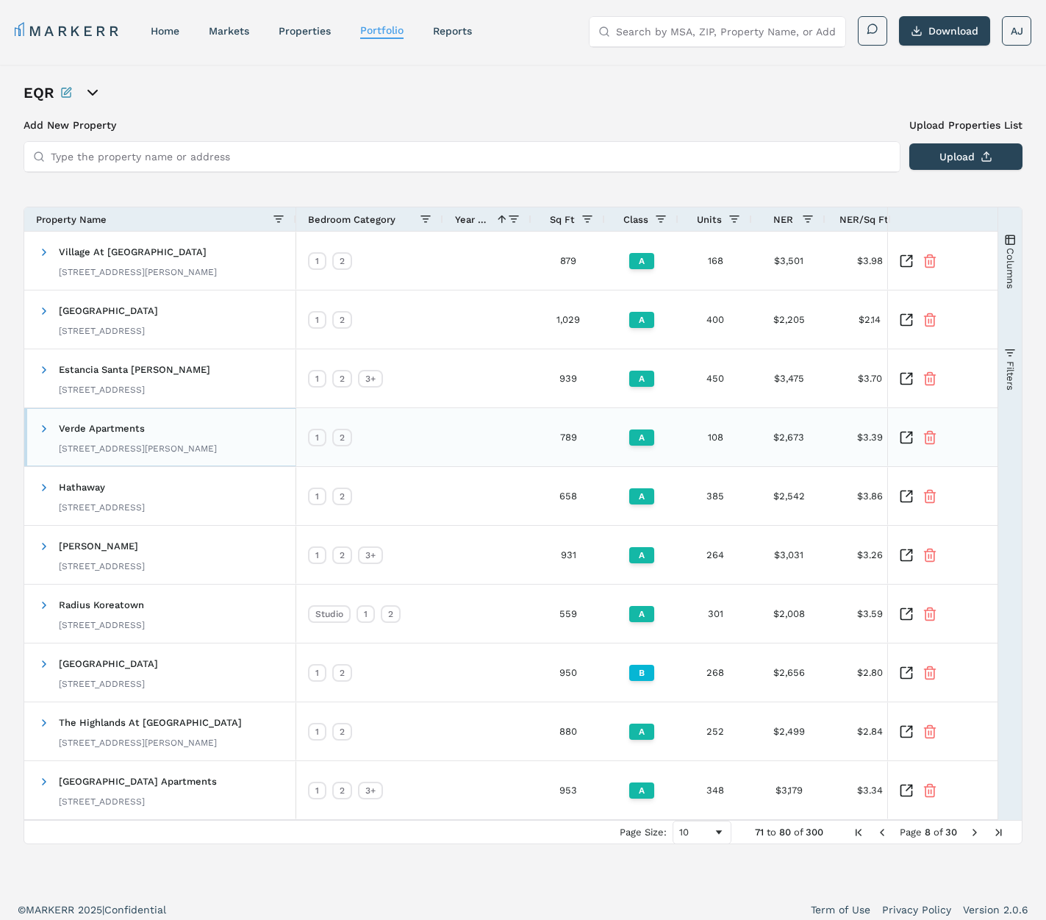
click at [43, 425] on span at bounding box center [44, 429] width 12 height 12
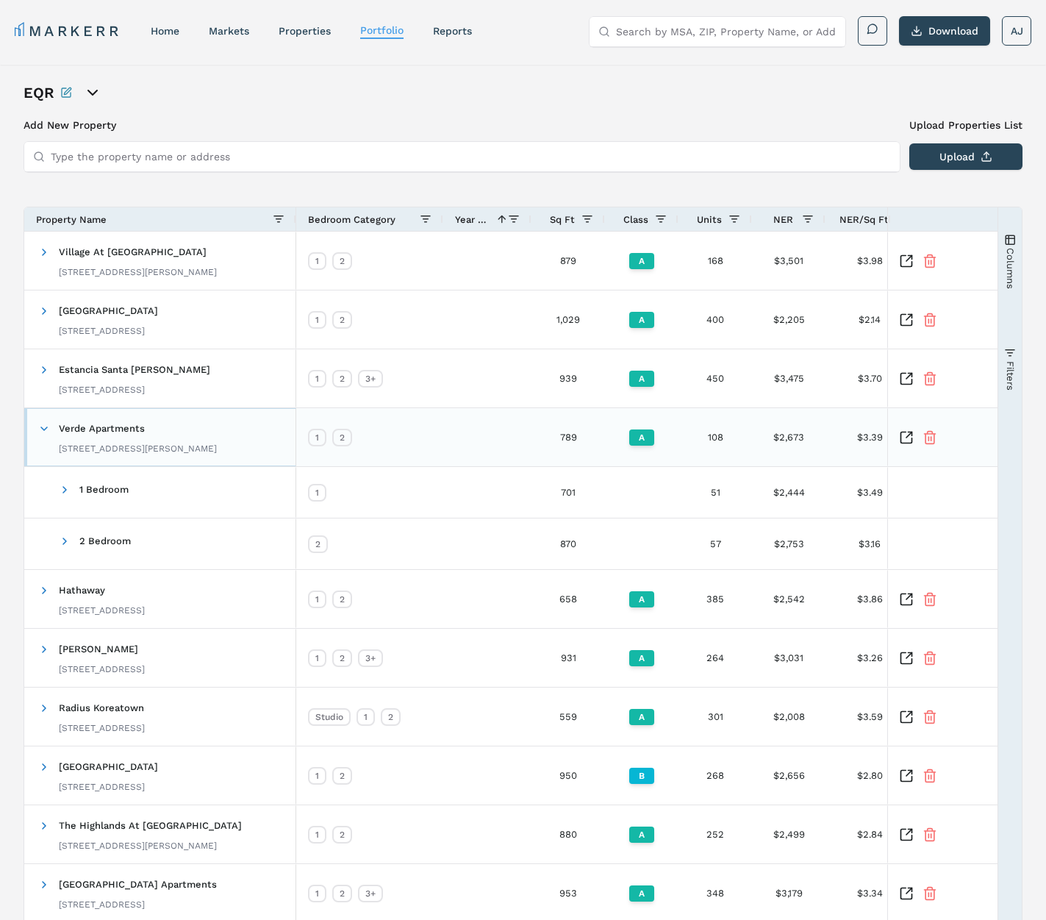
click at [46, 421] on span at bounding box center [44, 428] width 12 height 29
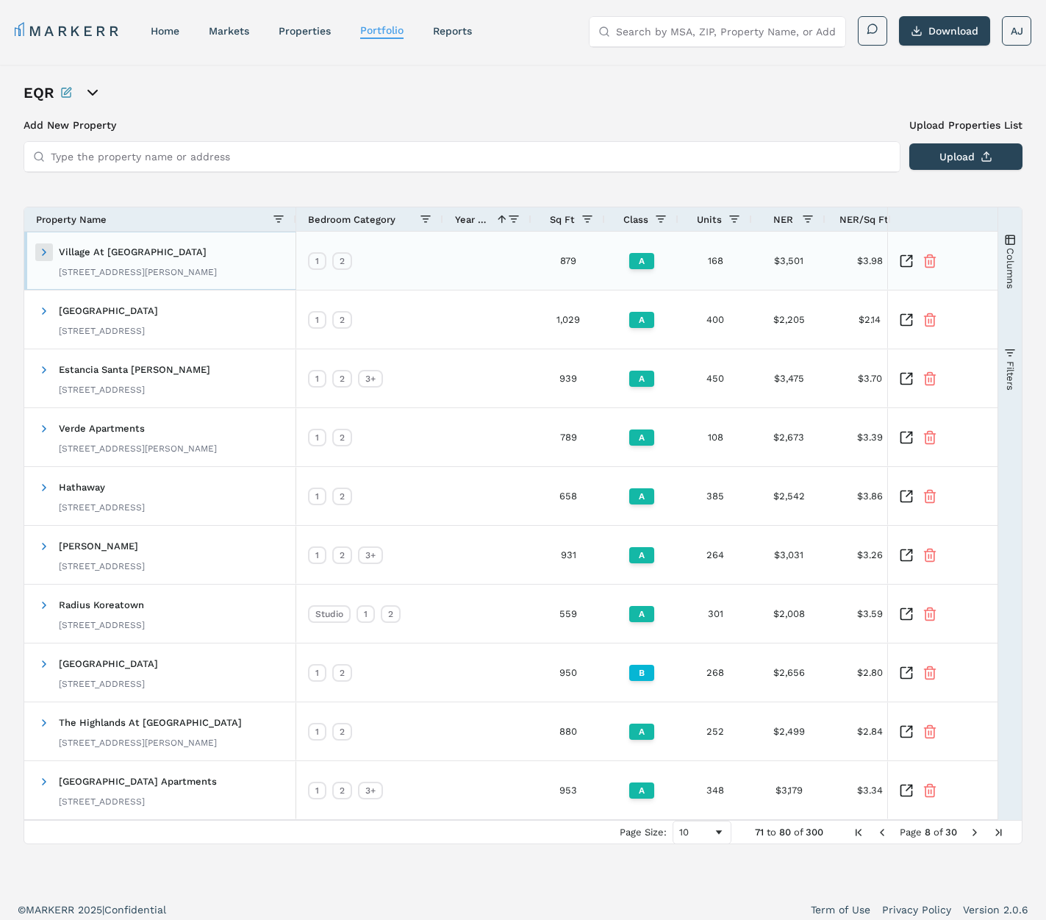
click at [48, 252] on span at bounding box center [44, 252] width 12 height 12
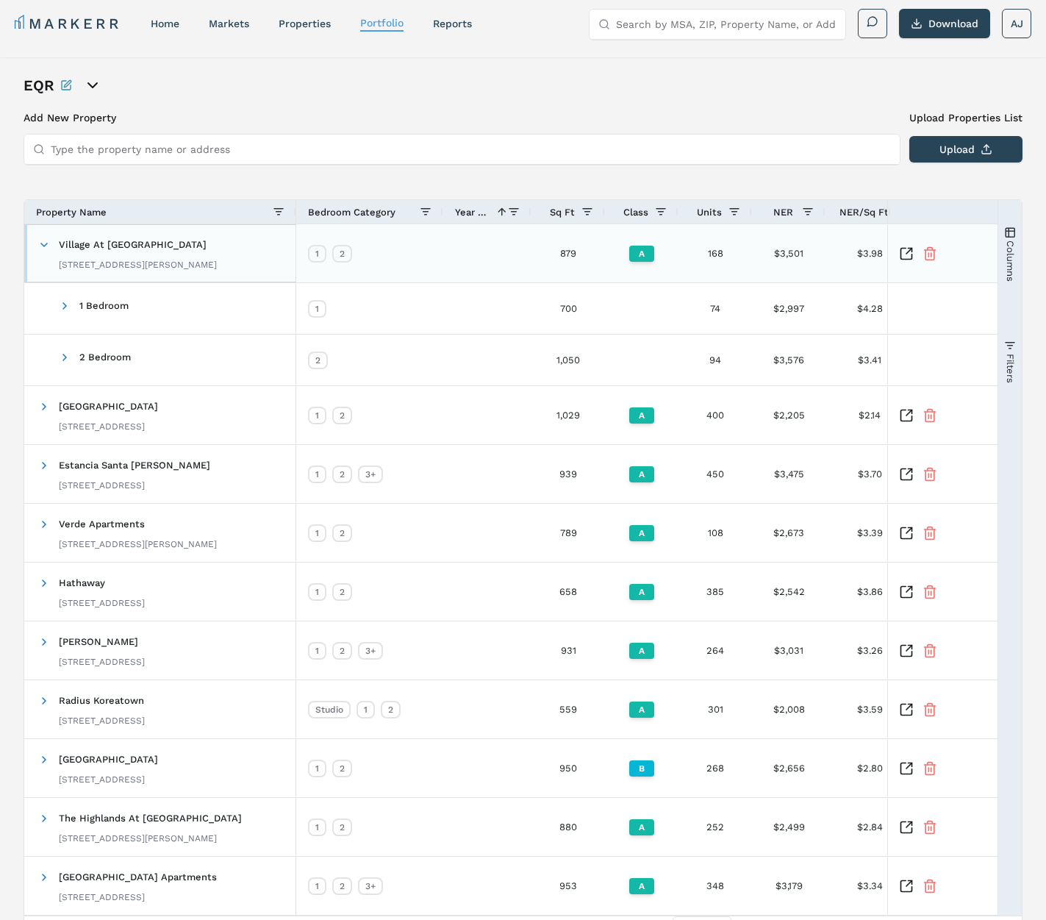
click at [48, 252] on span at bounding box center [44, 244] width 12 height 29
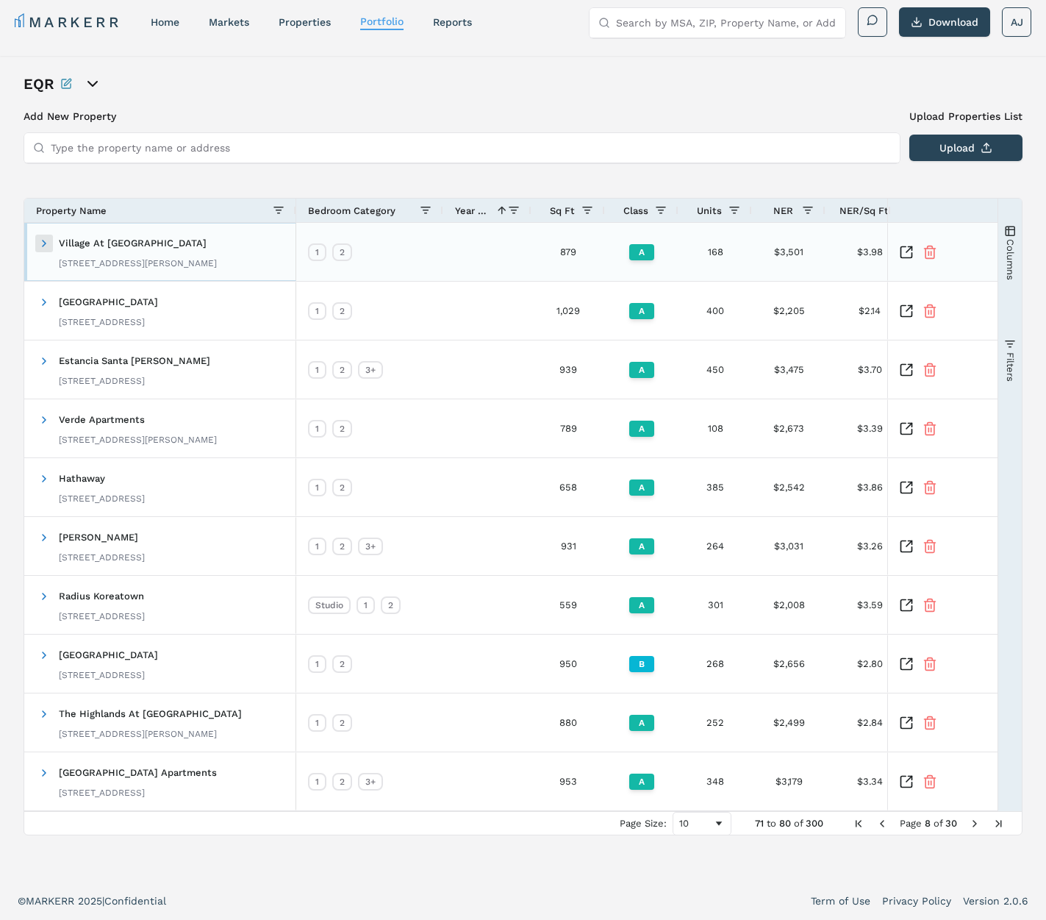
click at [43, 246] on span at bounding box center [44, 243] width 12 height 12
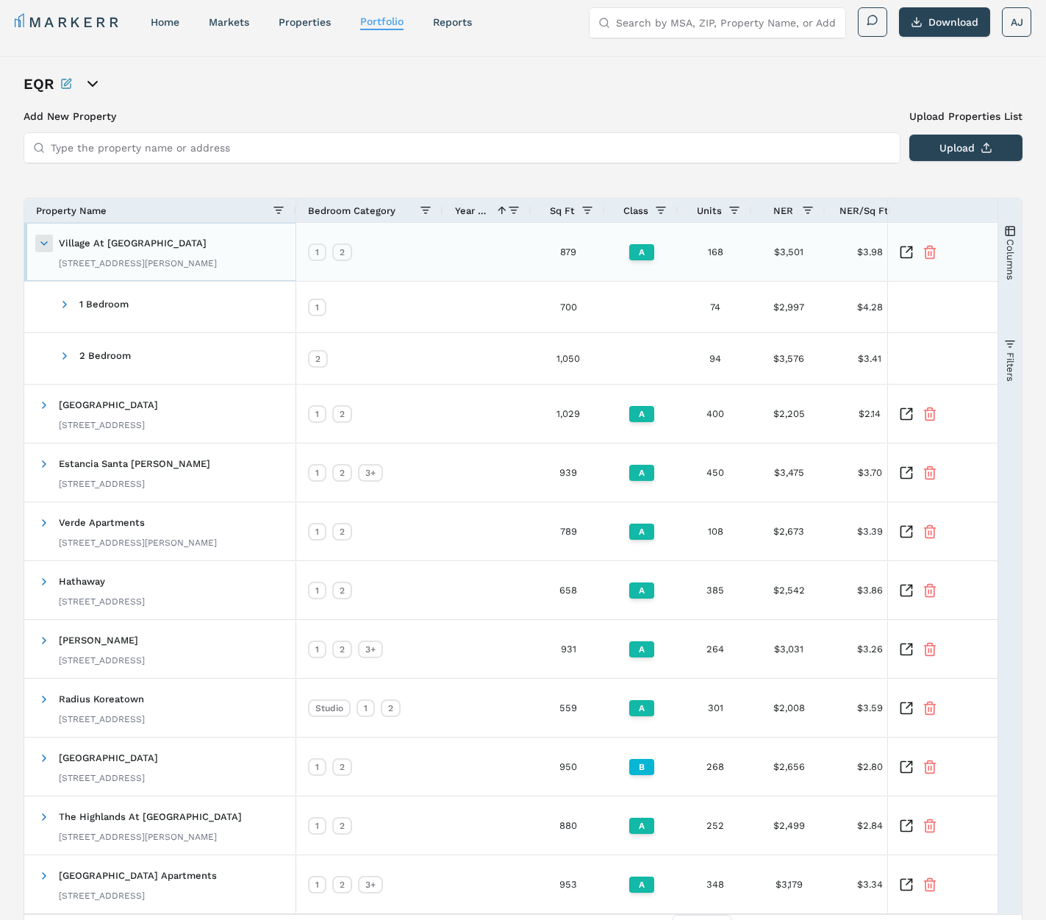
click at [43, 246] on span at bounding box center [44, 243] width 12 height 12
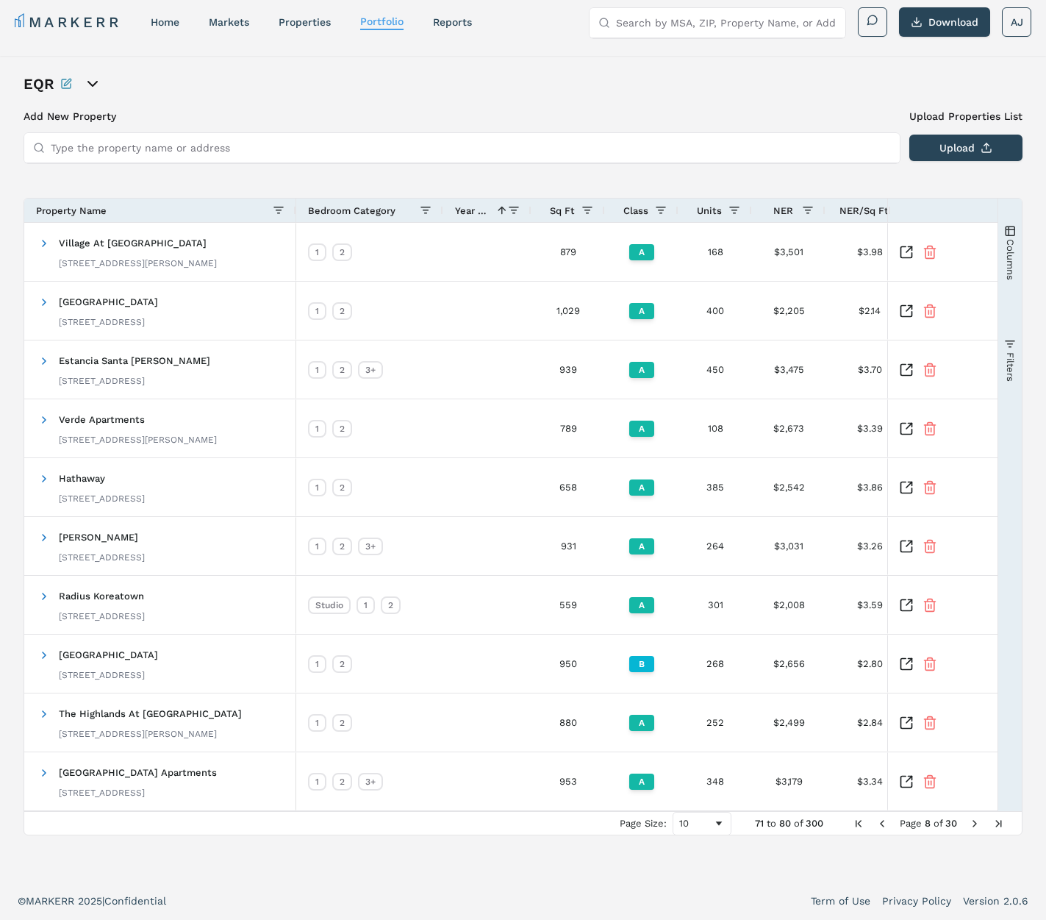
click at [173, 24] on link "home" at bounding box center [165, 22] width 29 height 12
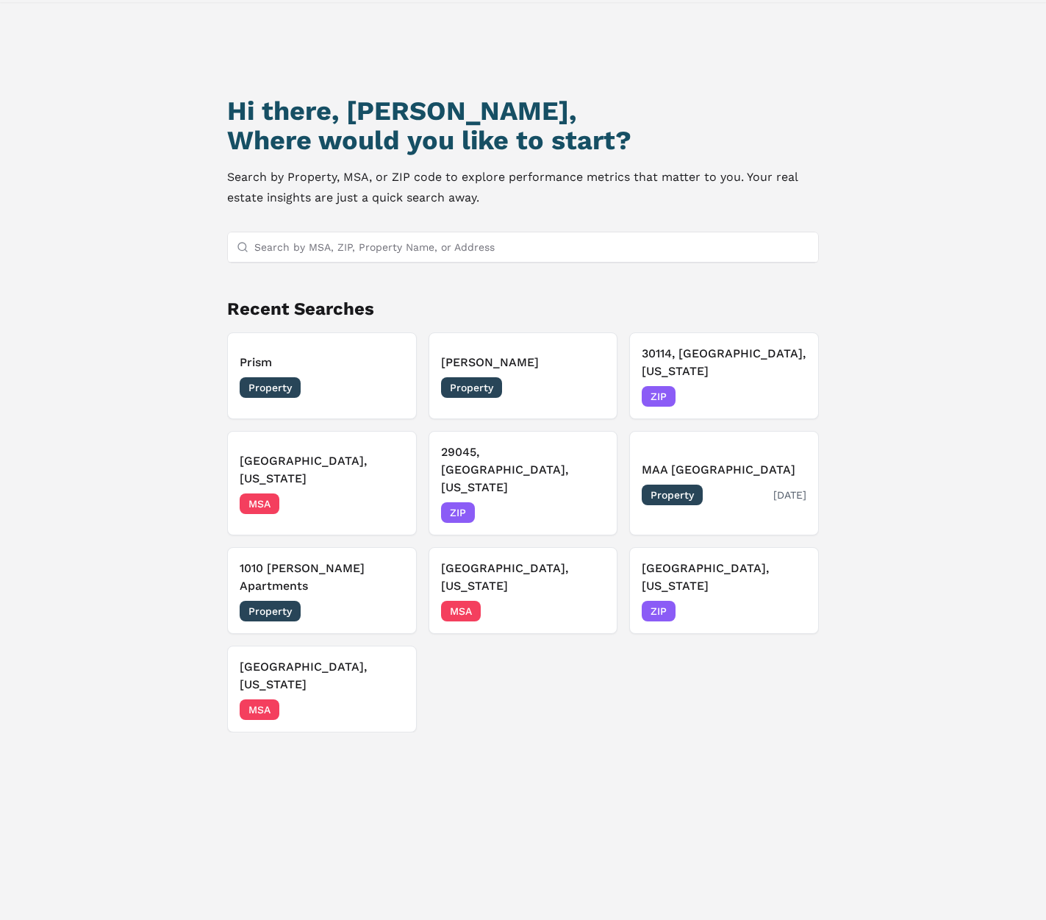
scroll to position [68, 0]
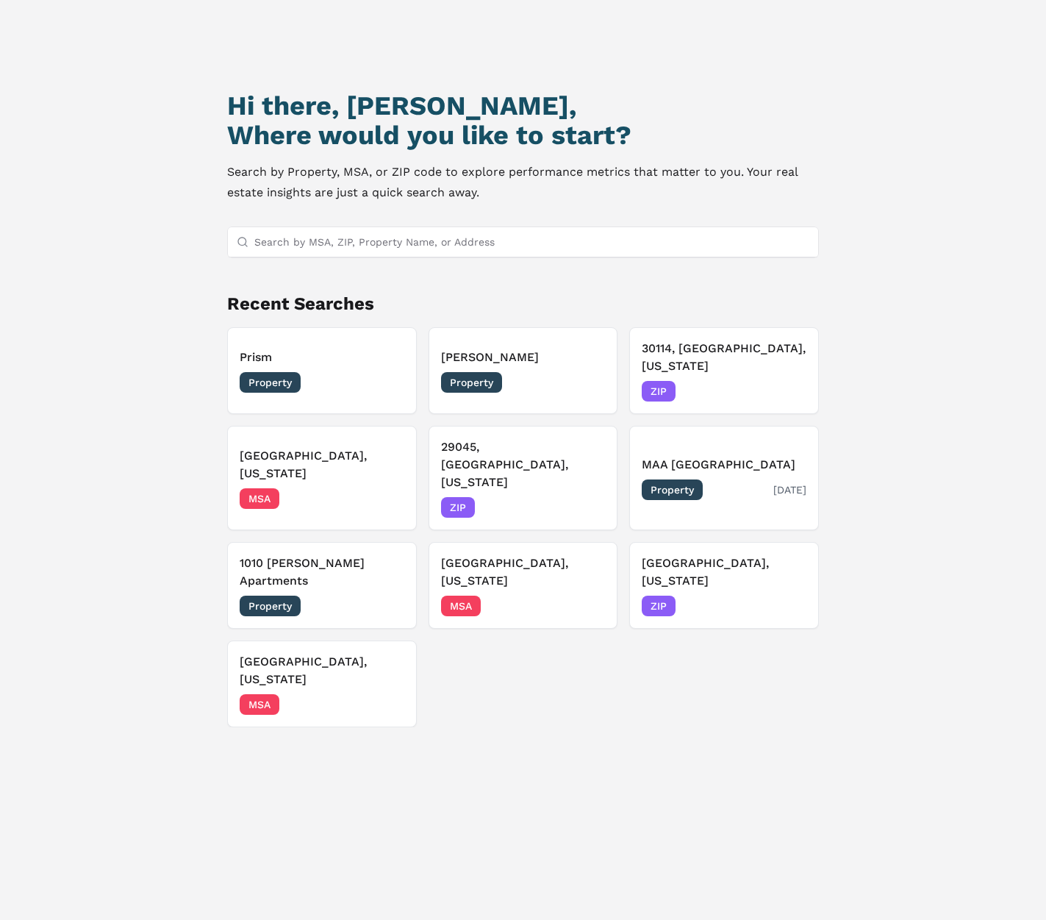
click at [748, 456] on div "MAA Chancellor Park Property 08/04/2025" at bounding box center [724, 478] width 164 height 44
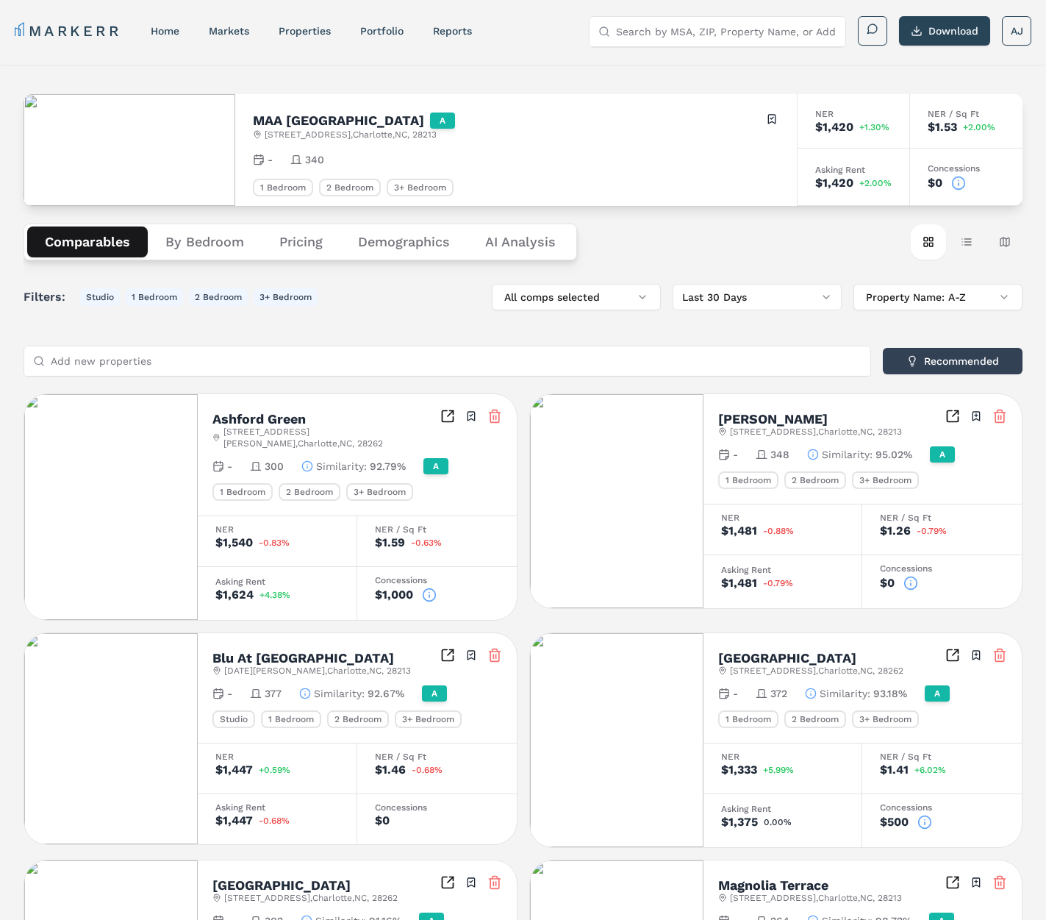
click at [445, 413] on icon "Inspect Comparables" at bounding box center [447, 416] width 15 height 15
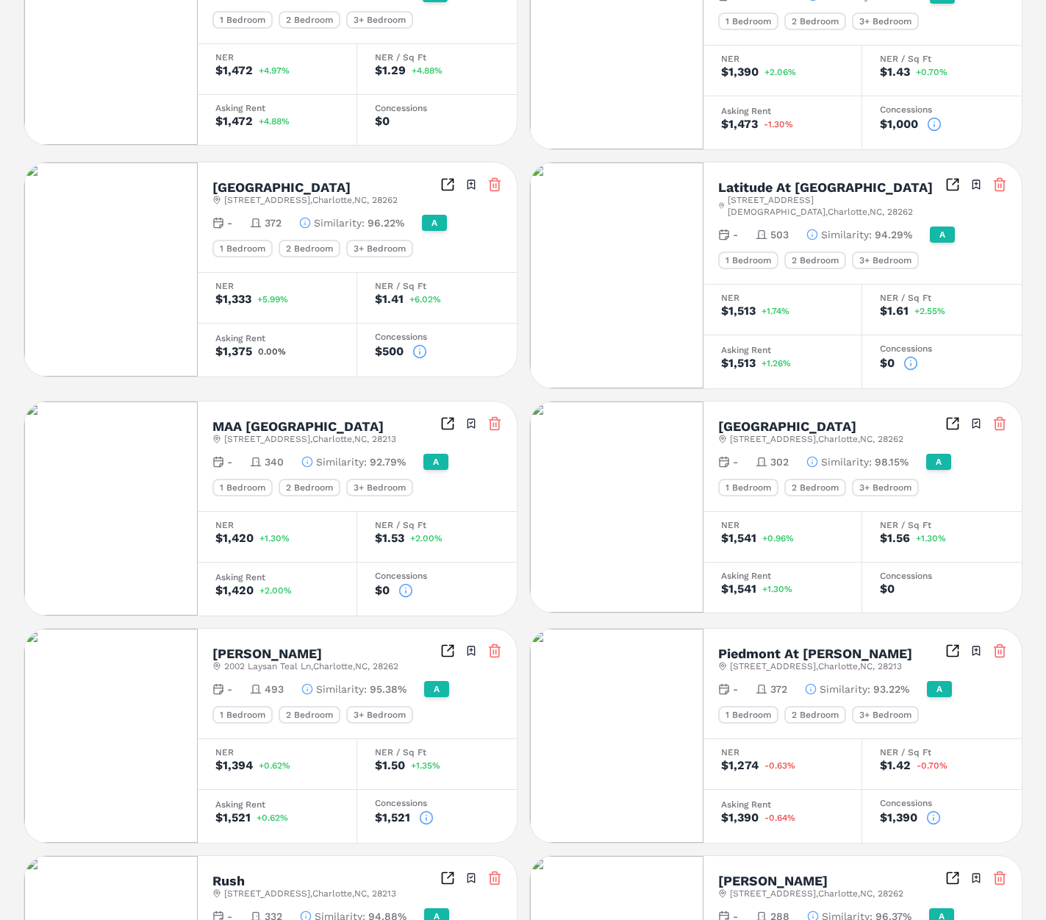
scroll to position [579, 0]
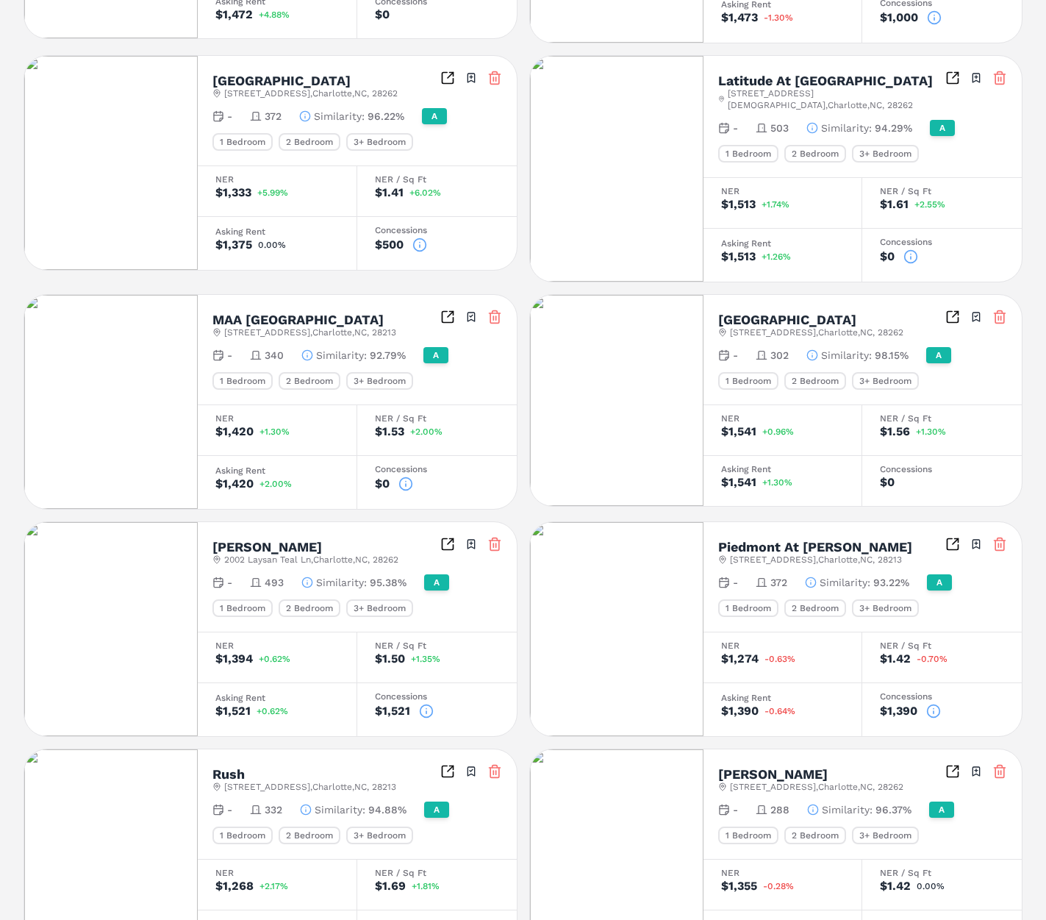
click at [956, 537] on icon "Inspect Comparables" at bounding box center [952, 544] width 15 height 15
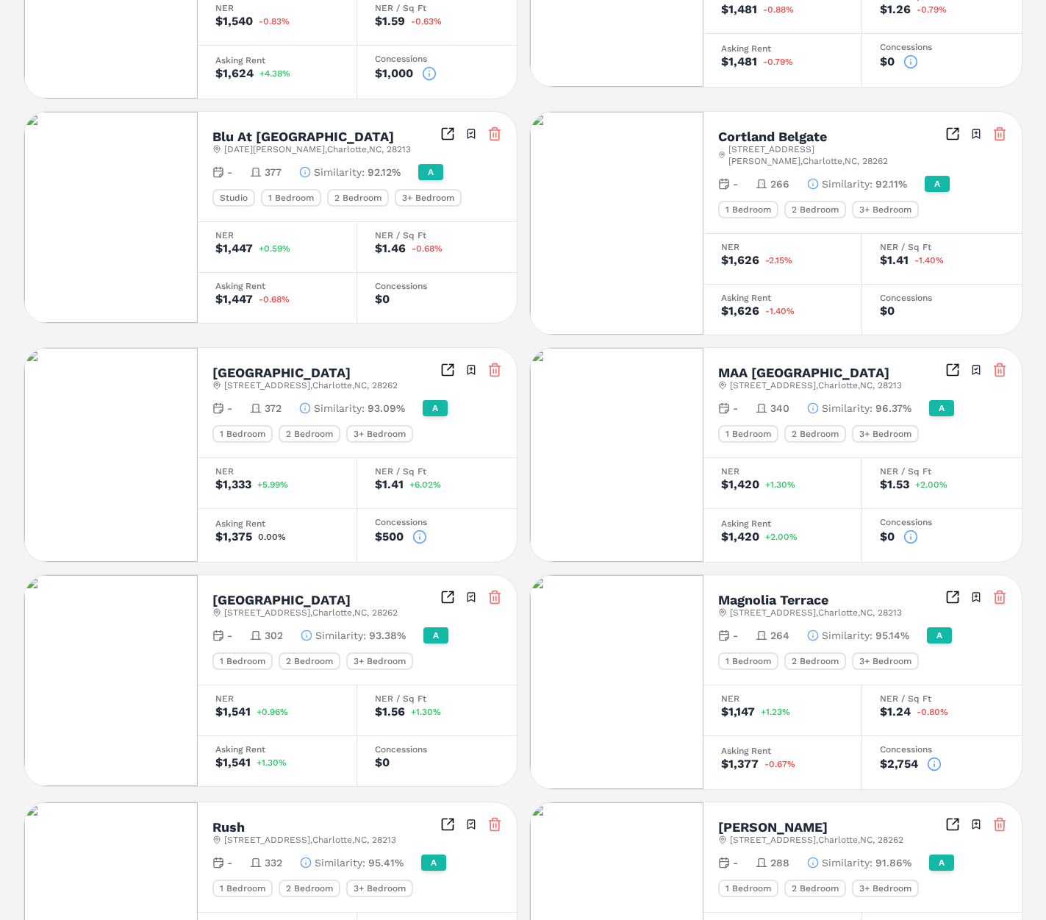
scroll to position [651, 0]
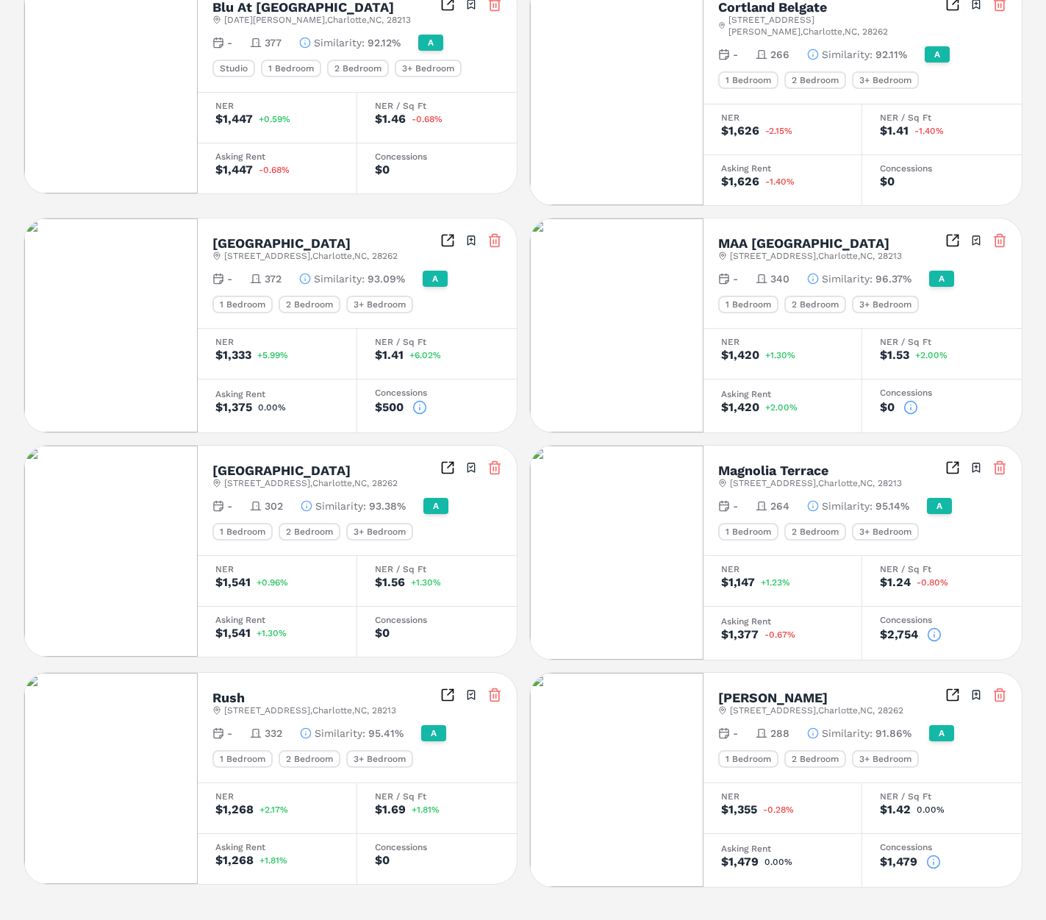
click at [957, 462] on icon "Inspect Comparables" at bounding box center [953, 467] width 11 height 11
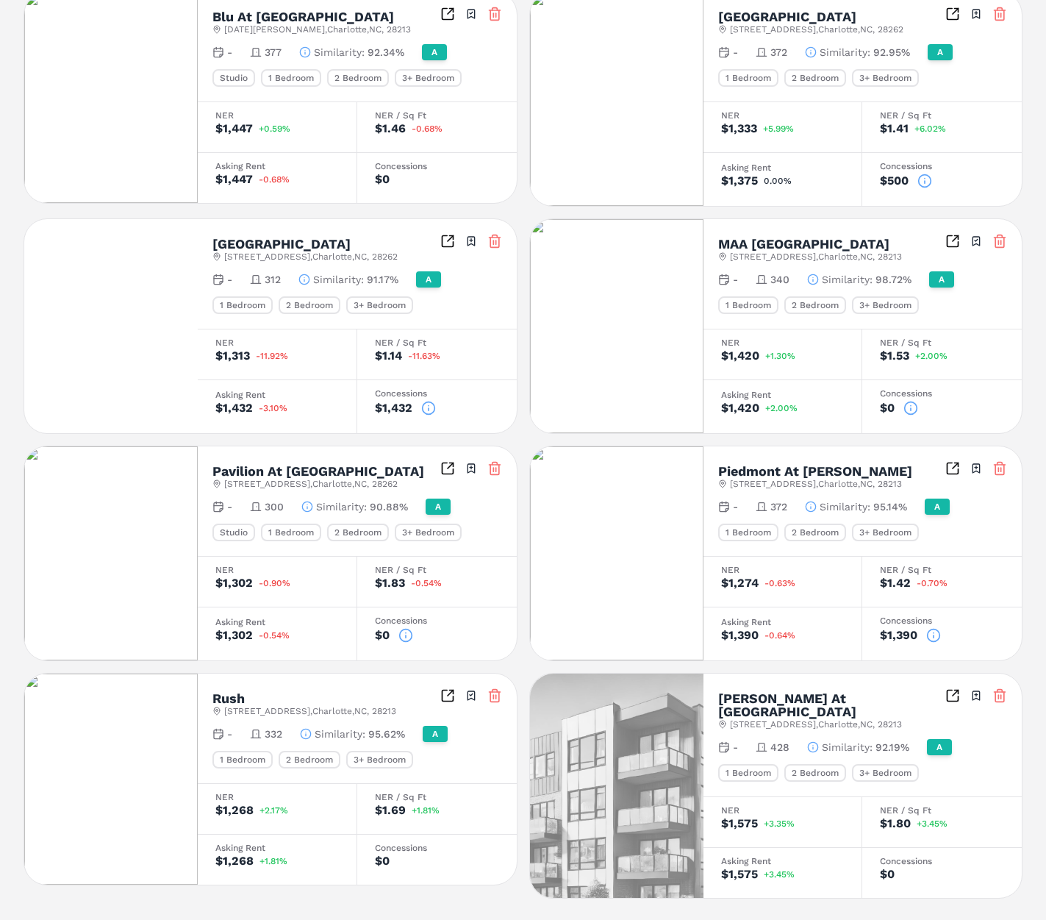
scroll to position [651, 0]
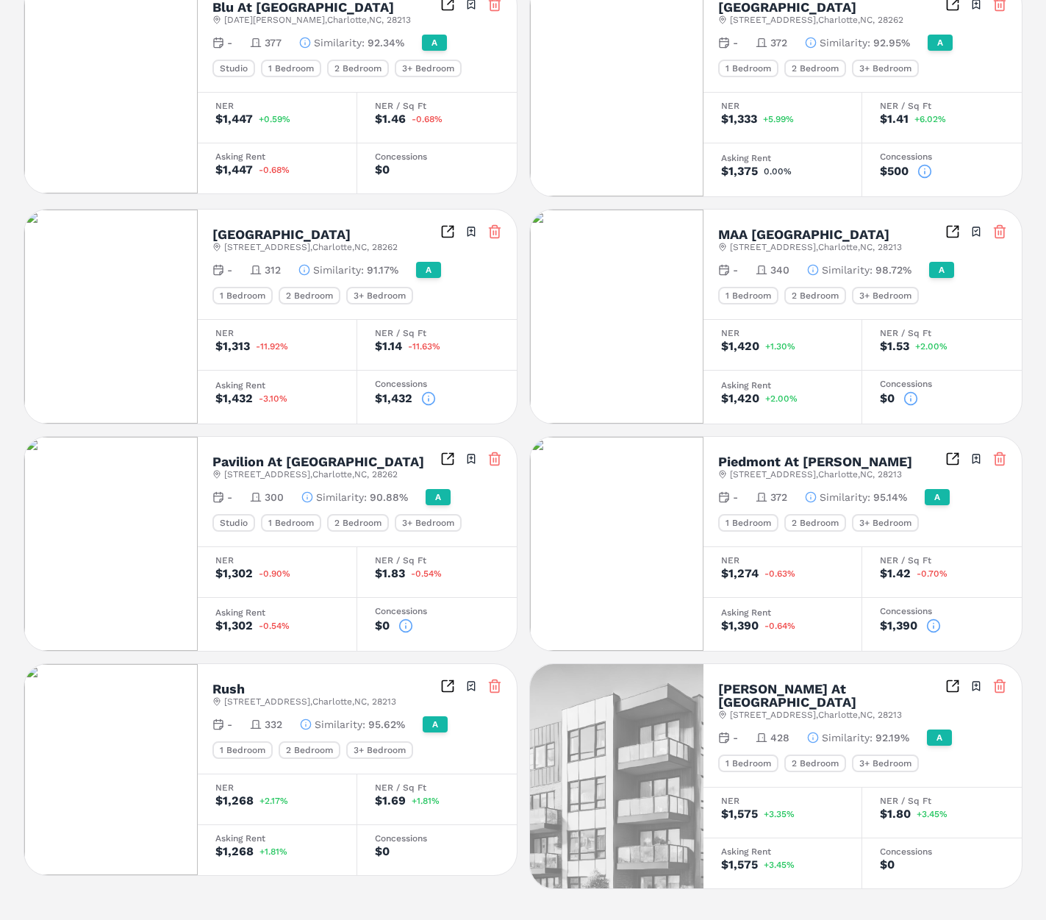
click at [950, 678] on icon "Inspect Comparables" at bounding box center [952, 685] width 15 height 15
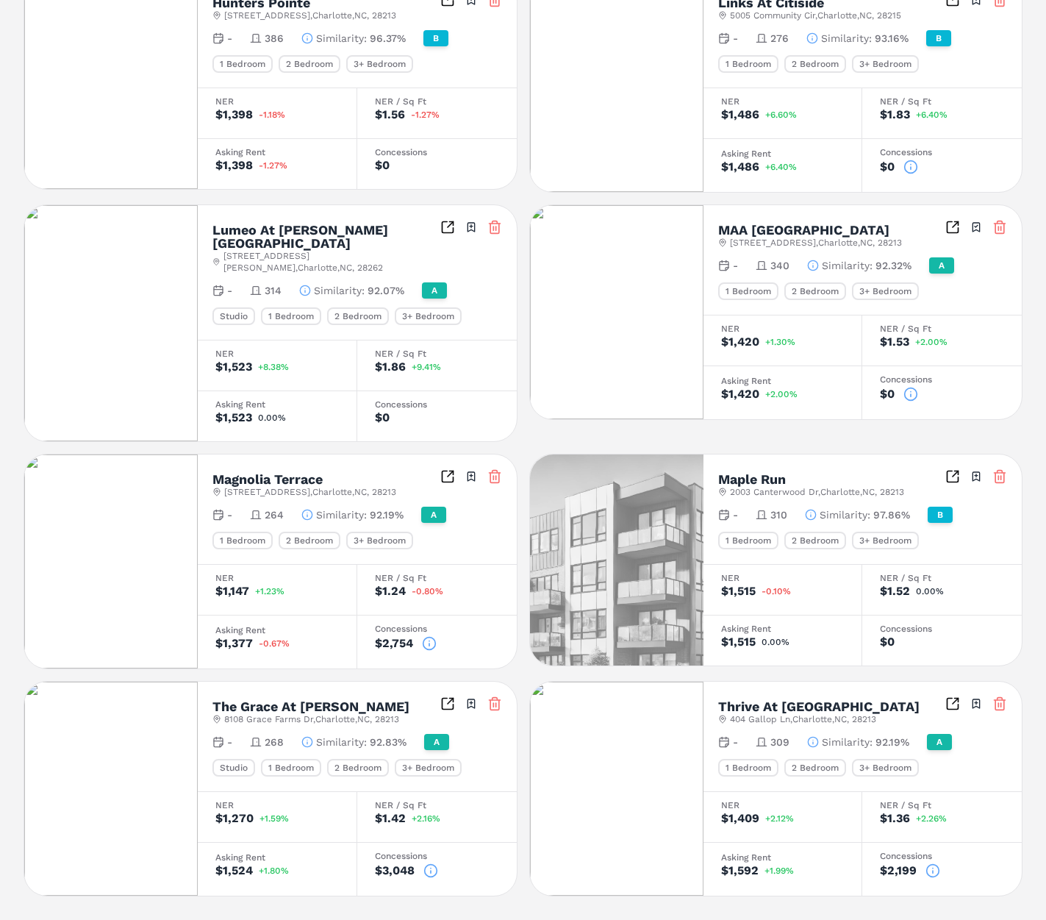
scroll to position [653, 0]
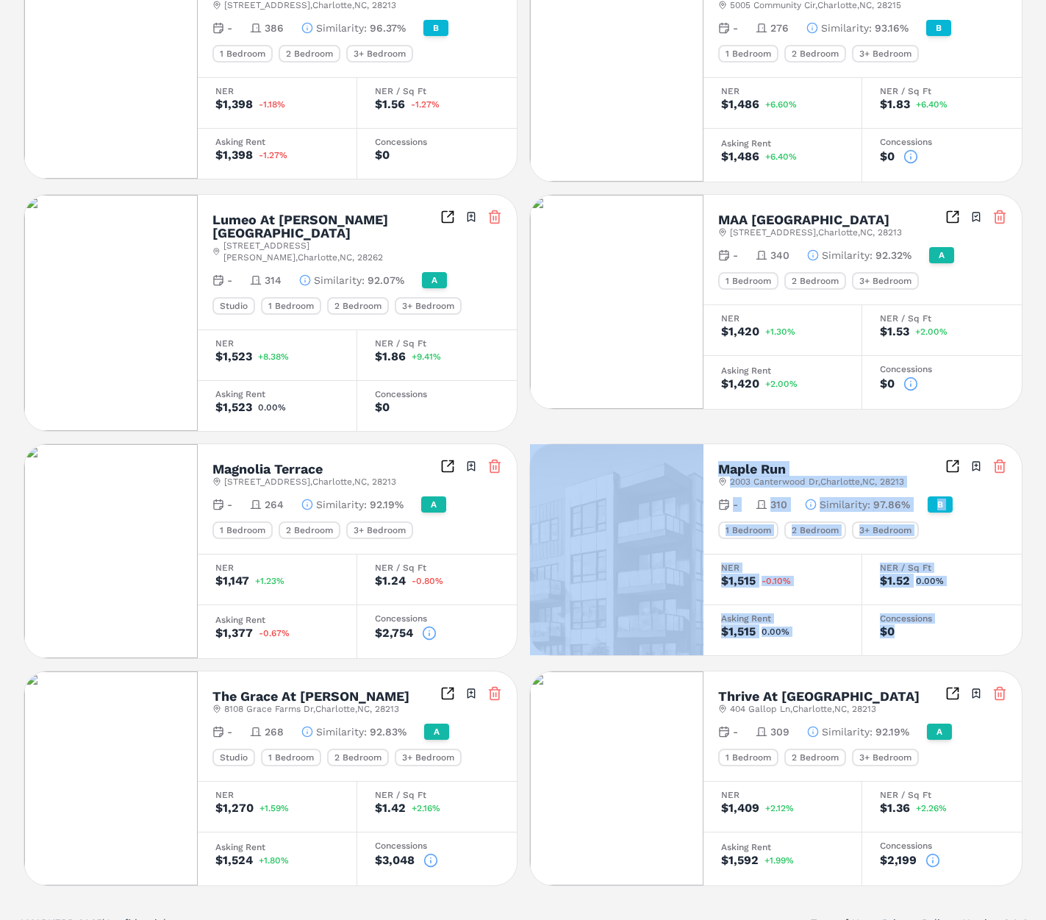
drag, startPoint x: 787, startPoint y: 562, endPoint x: 685, endPoint y: 447, distance: 153.6
click at [684, 447] on div "Maple Run [STREET_ADDRESS] Toggle portfolio menu - 310 Similarity : 97.86% B 1 …" at bounding box center [776, 549] width 494 height 212
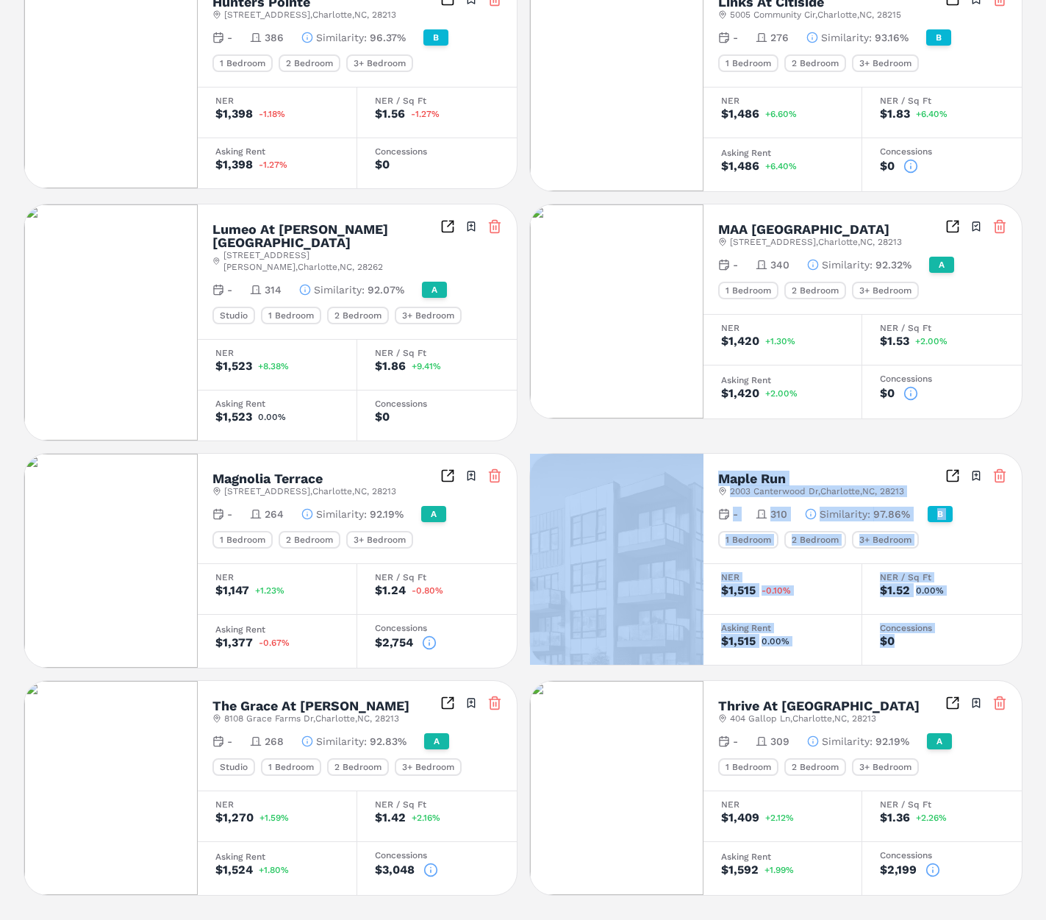
scroll to position [640, 0]
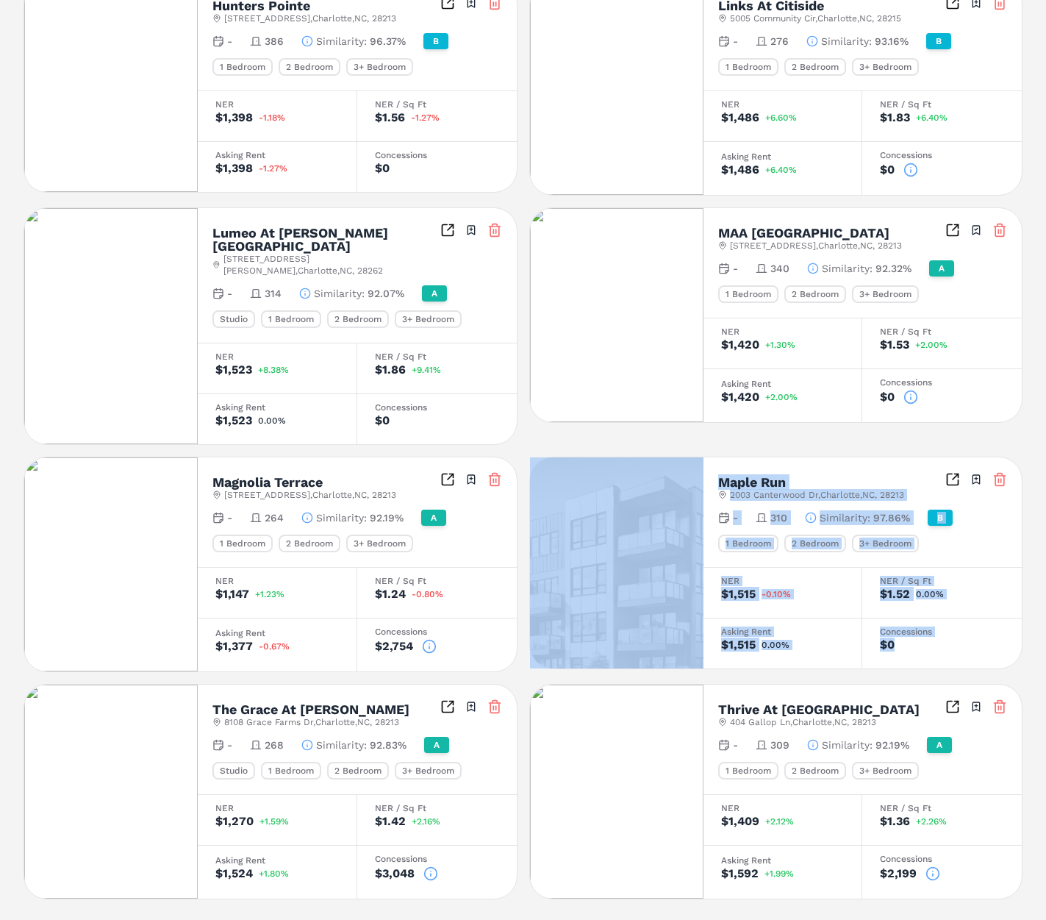
click at [770, 476] on h2 "Maple Run" at bounding box center [752, 482] width 68 height 13
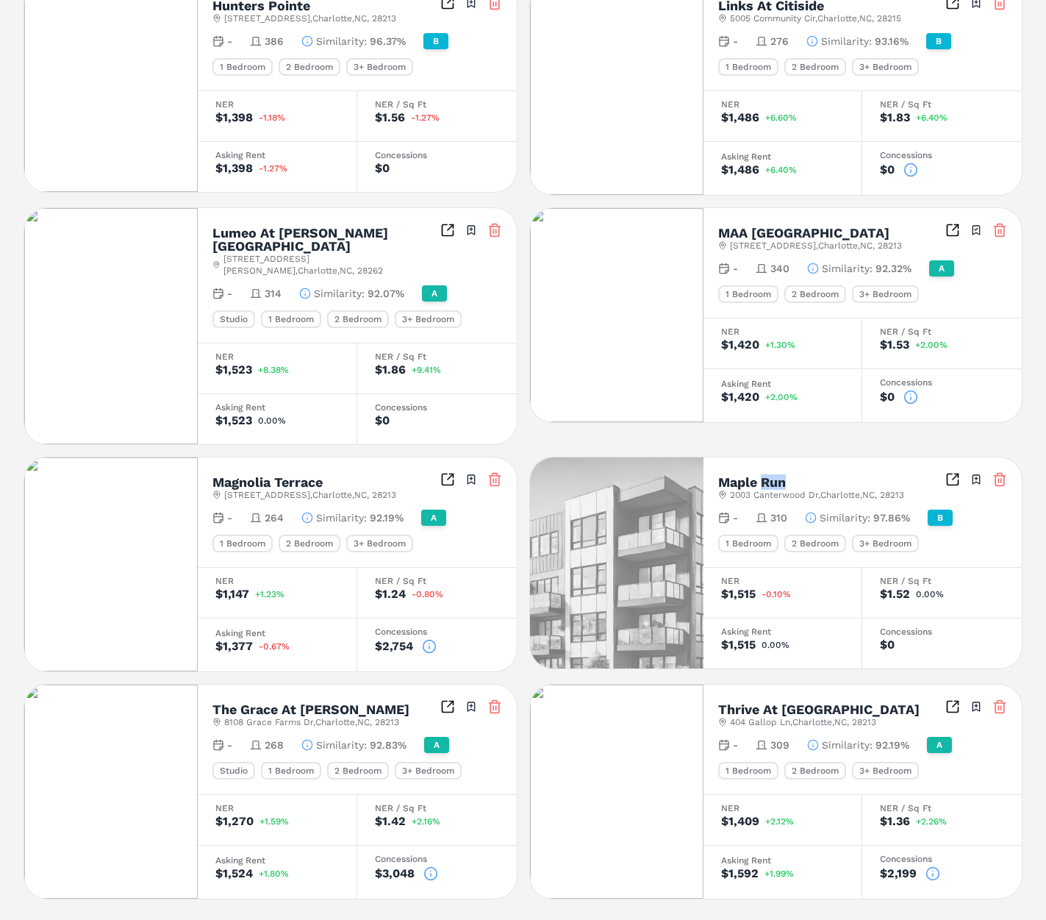
click at [770, 476] on h2 "Maple Run" at bounding box center [752, 482] width 68 height 13
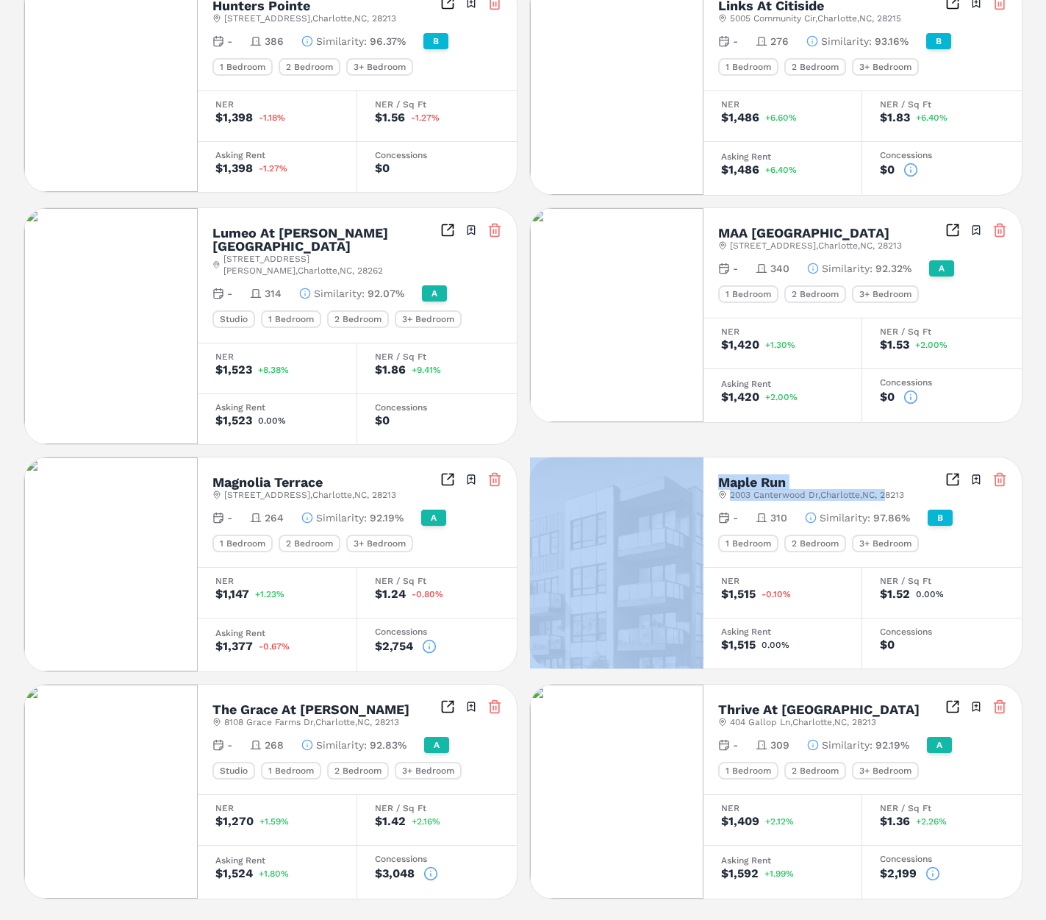
drag, startPoint x: 893, startPoint y: 473, endPoint x: 699, endPoint y: 467, distance: 194.2
click at [699, 467] on div "Maple Run [STREET_ADDRESS] Toggle portfolio menu - 310 Similarity : 97.86% B 1 …" at bounding box center [776, 562] width 494 height 212
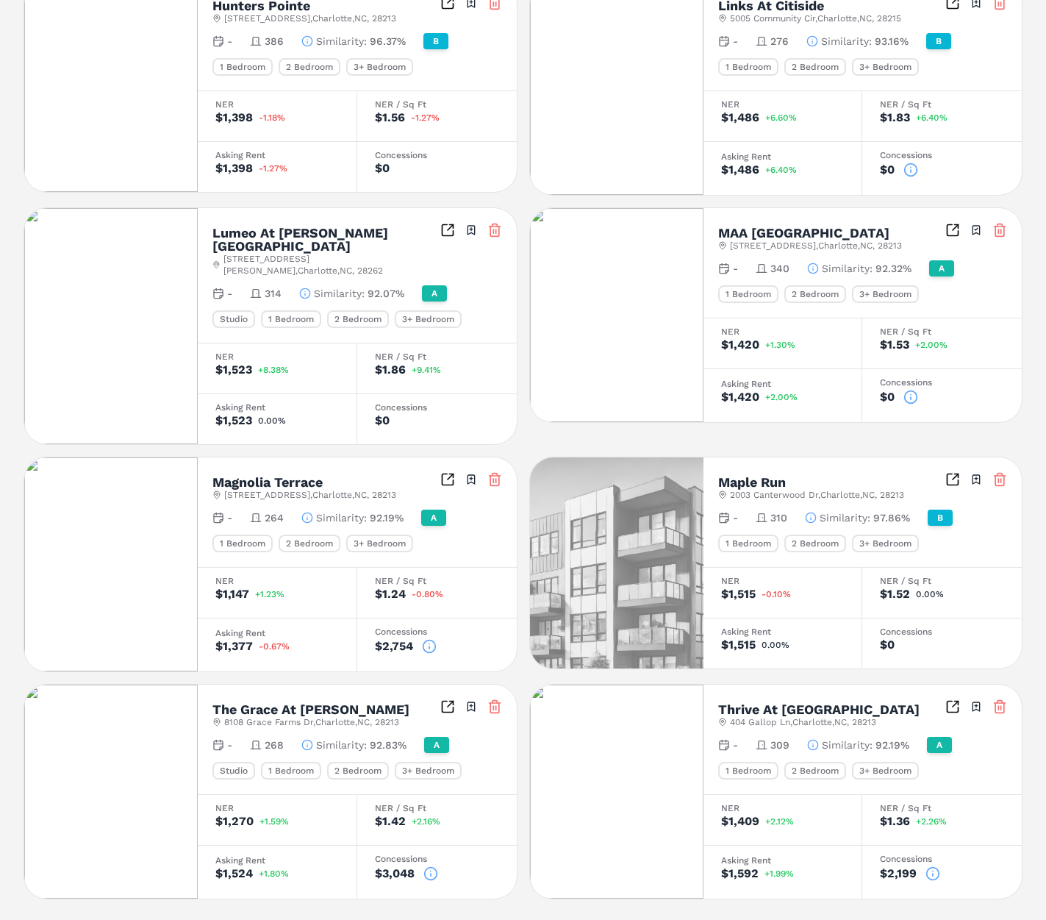
click at [749, 476] on h2 "Maple Run" at bounding box center [752, 482] width 68 height 13
click at [840, 489] on span "[STREET_ADDRESS]" at bounding box center [817, 495] width 174 height 12
drag, startPoint x: 898, startPoint y: 476, endPoint x: 721, endPoint y: 465, distance: 177.5
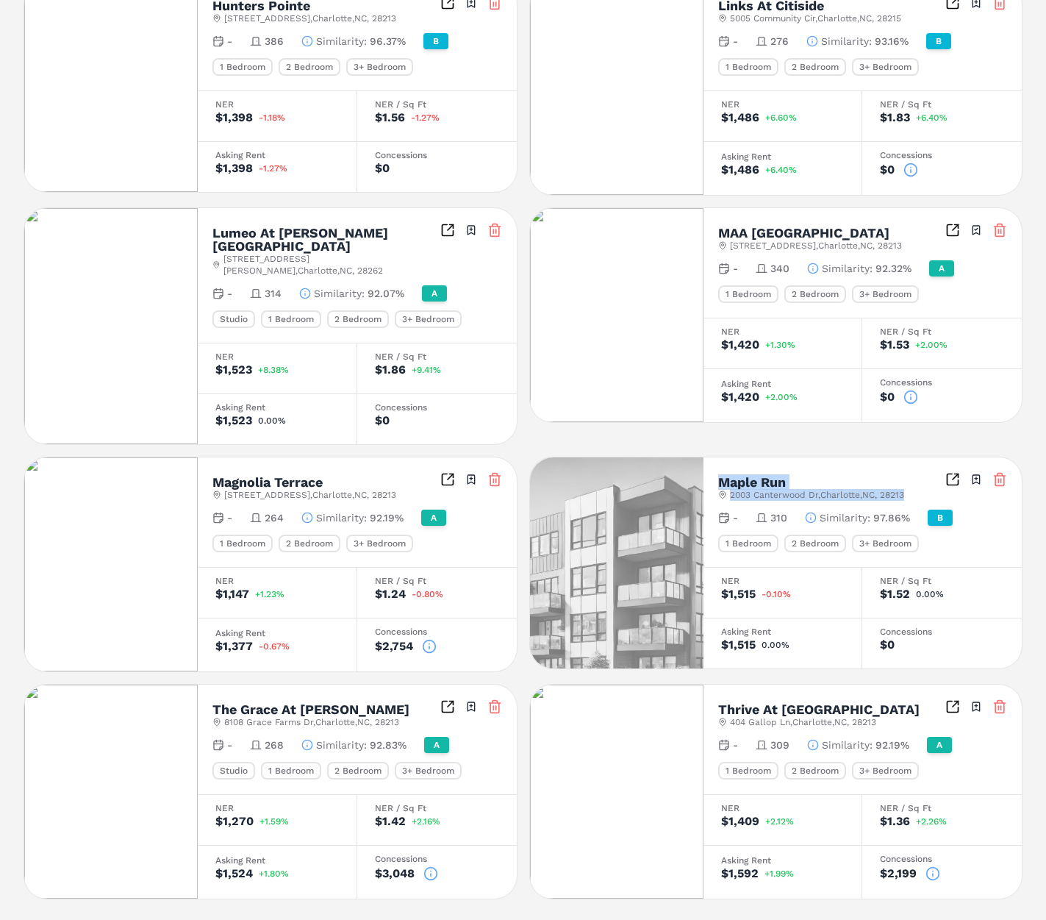
click at [720, 465] on div "Maple Run [STREET_ADDRESS] Toggle portfolio menu - 310 Similarity : 97.86% B 1 …" at bounding box center [862, 512] width 319 height 110
click at [745, 476] on h2 "Maple Run" at bounding box center [752, 482] width 68 height 13
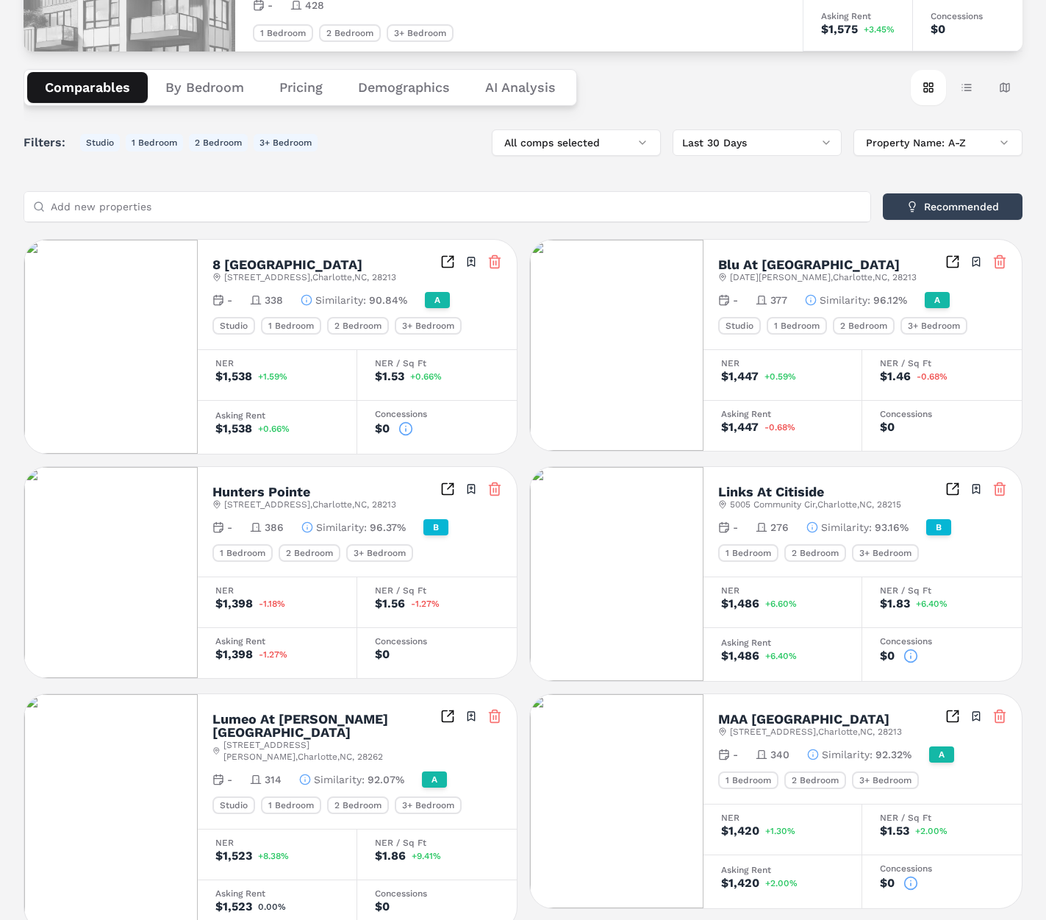
scroll to position [0, 0]
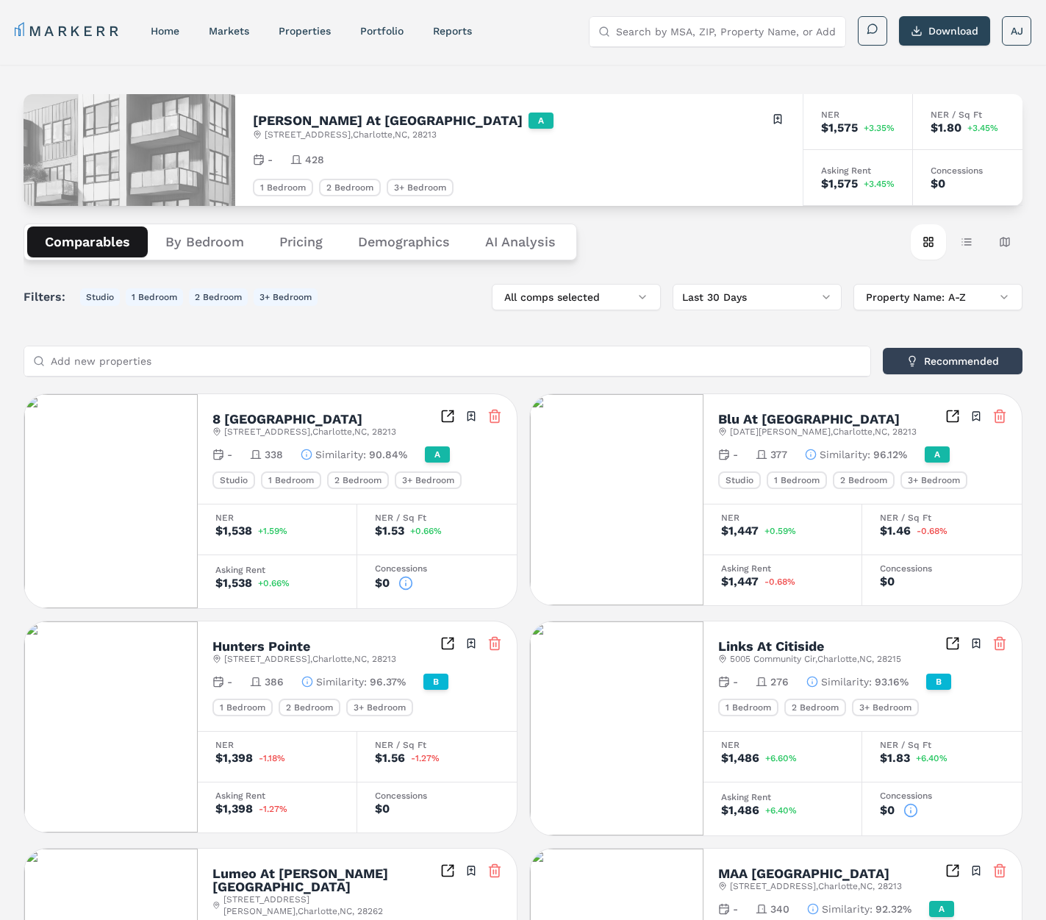
click at [390, 133] on span "[STREET_ADDRESS]" at bounding box center [351, 135] width 172 height 12
click at [391, 134] on span "[STREET_ADDRESS]" at bounding box center [351, 135] width 172 height 12
click at [207, 243] on button "By Bedroom" at bounding box center [205, 241] width 114 height 31
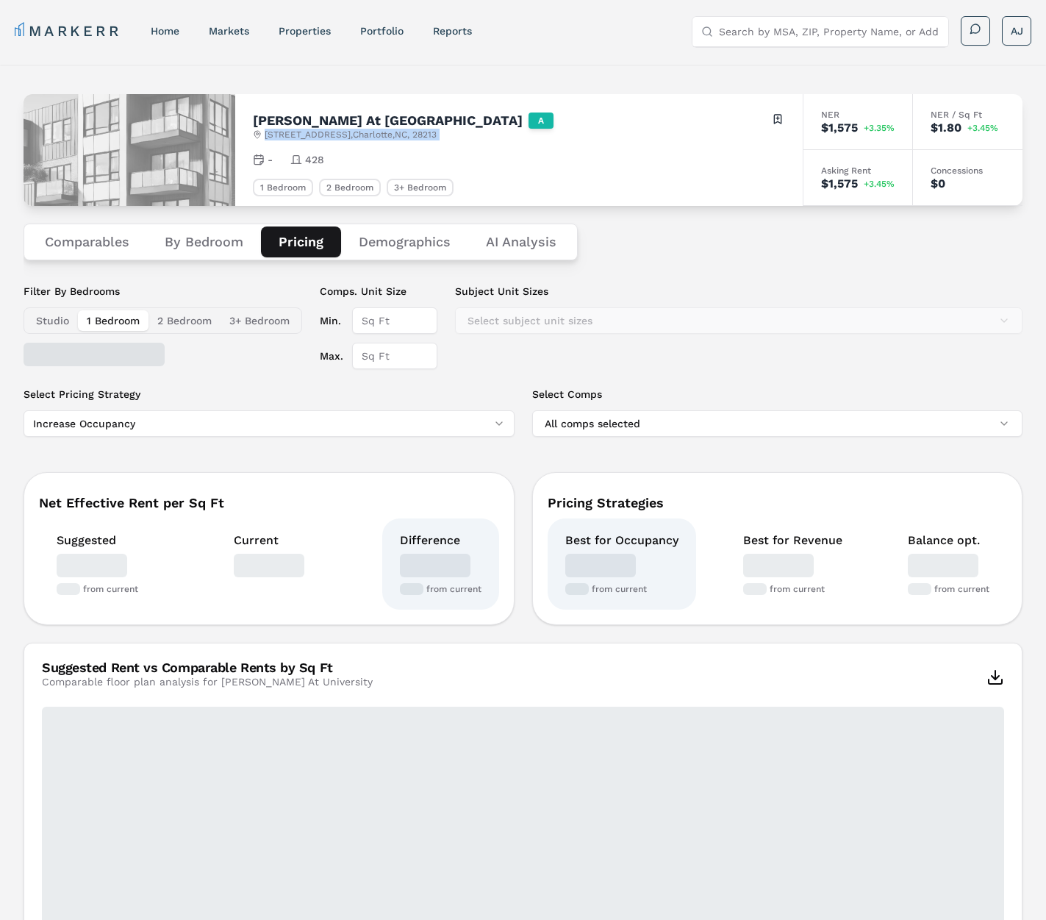
click at [290, 240] on button "Pricing" at bounding box center [301, 241] width 80 height 31
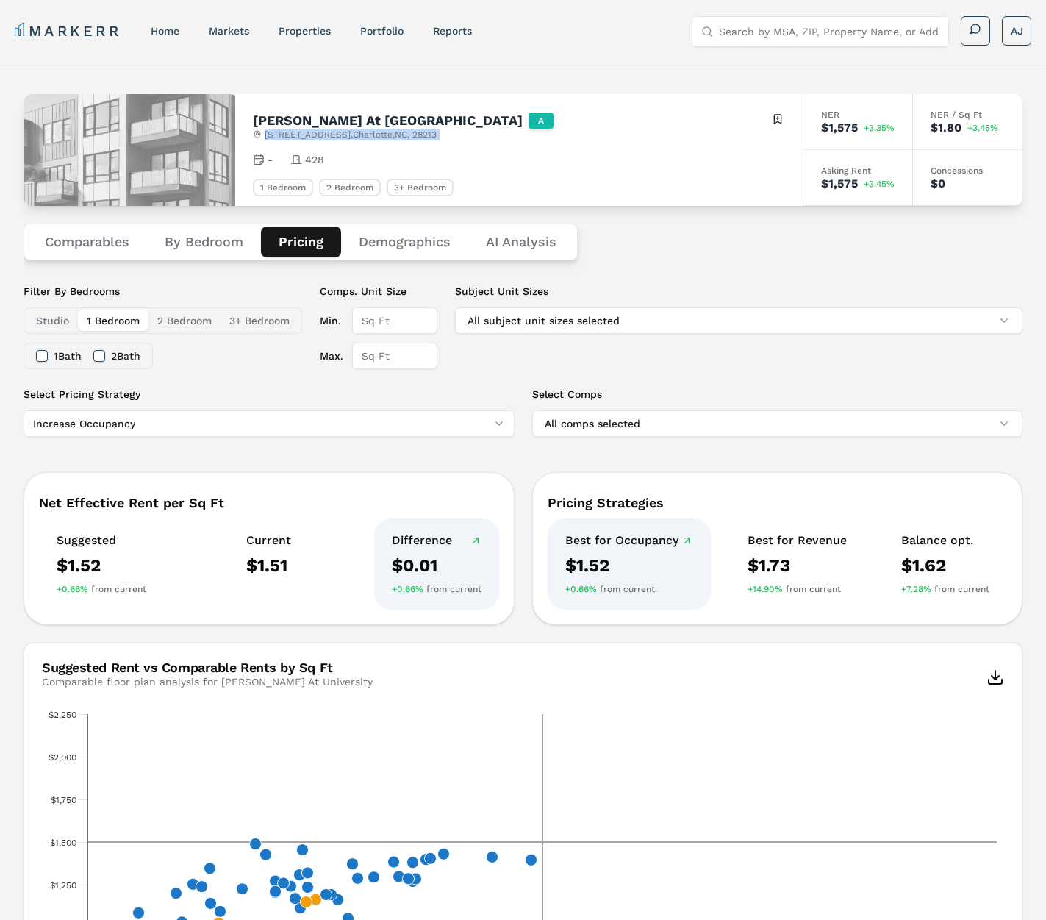
click at [393, 243] on button "Demographics" at bounding box center [404, 241] width 127 height 31
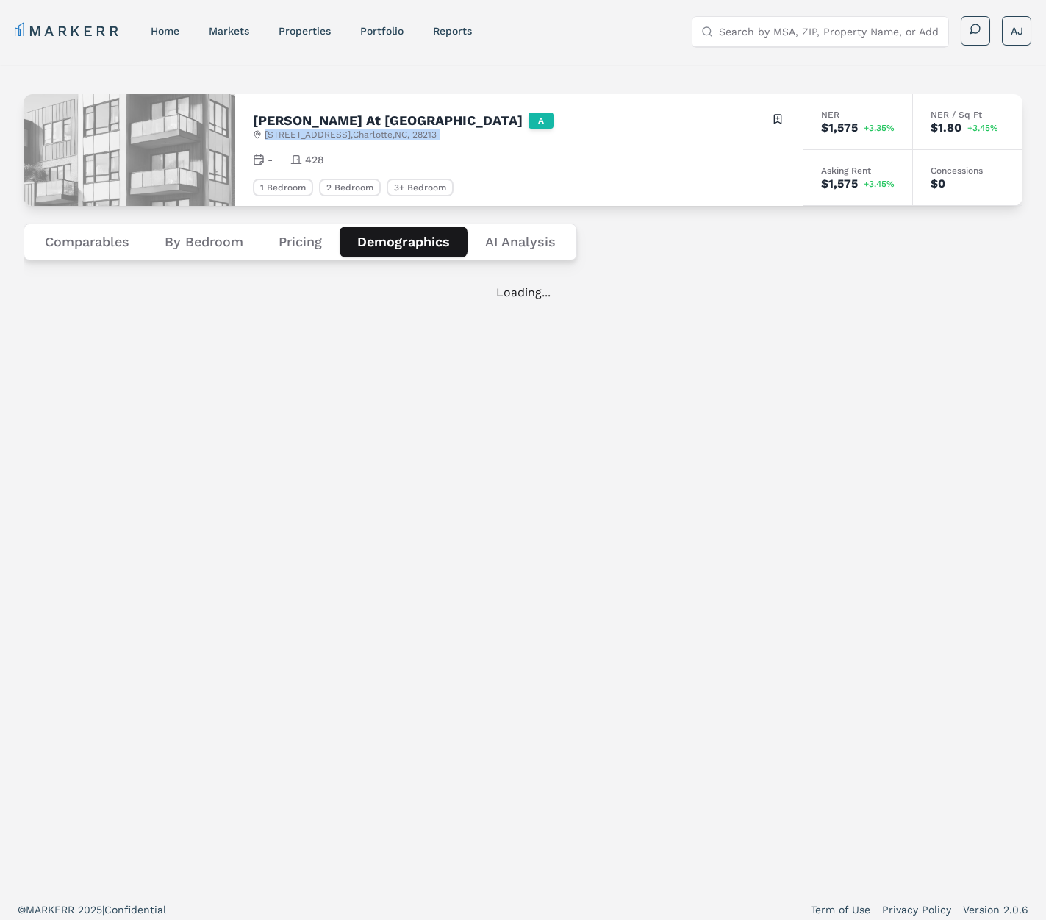
click at [270, 228] on button "Pricing" at bounding box center [300, 241] width 79 height 31
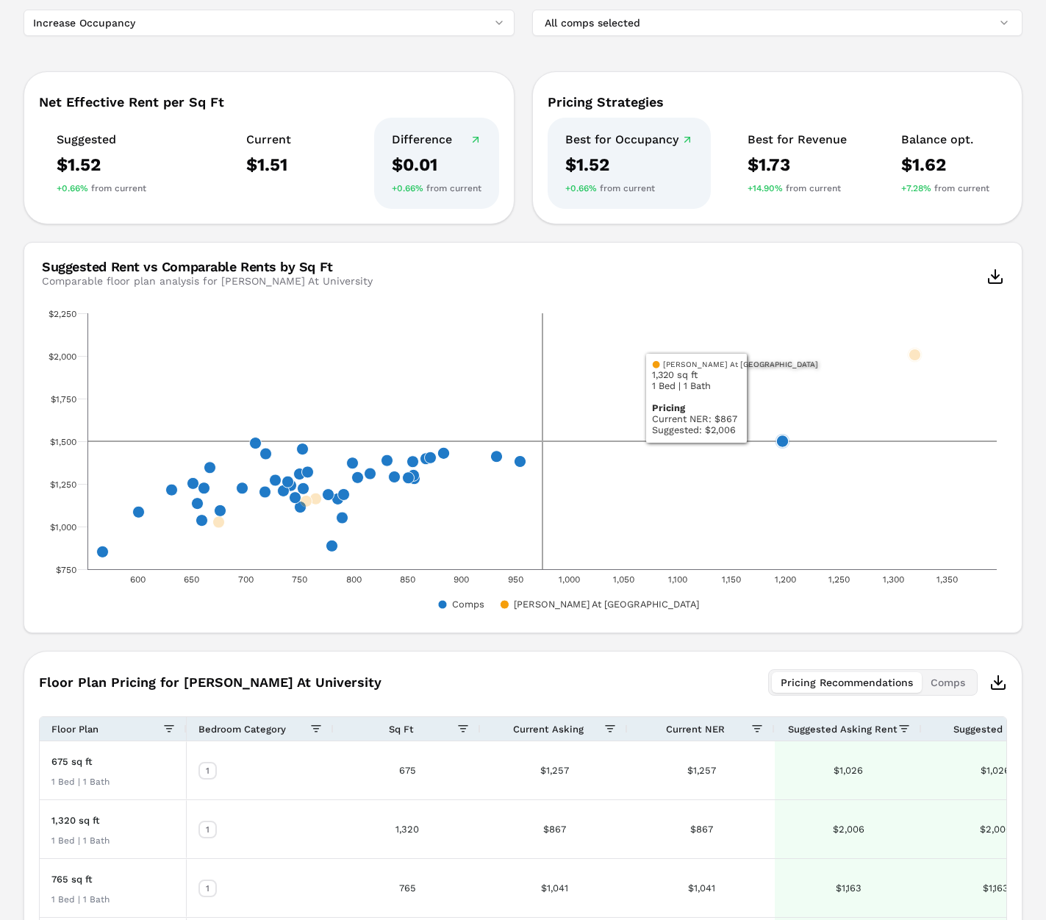
scroll to position [420, 0]
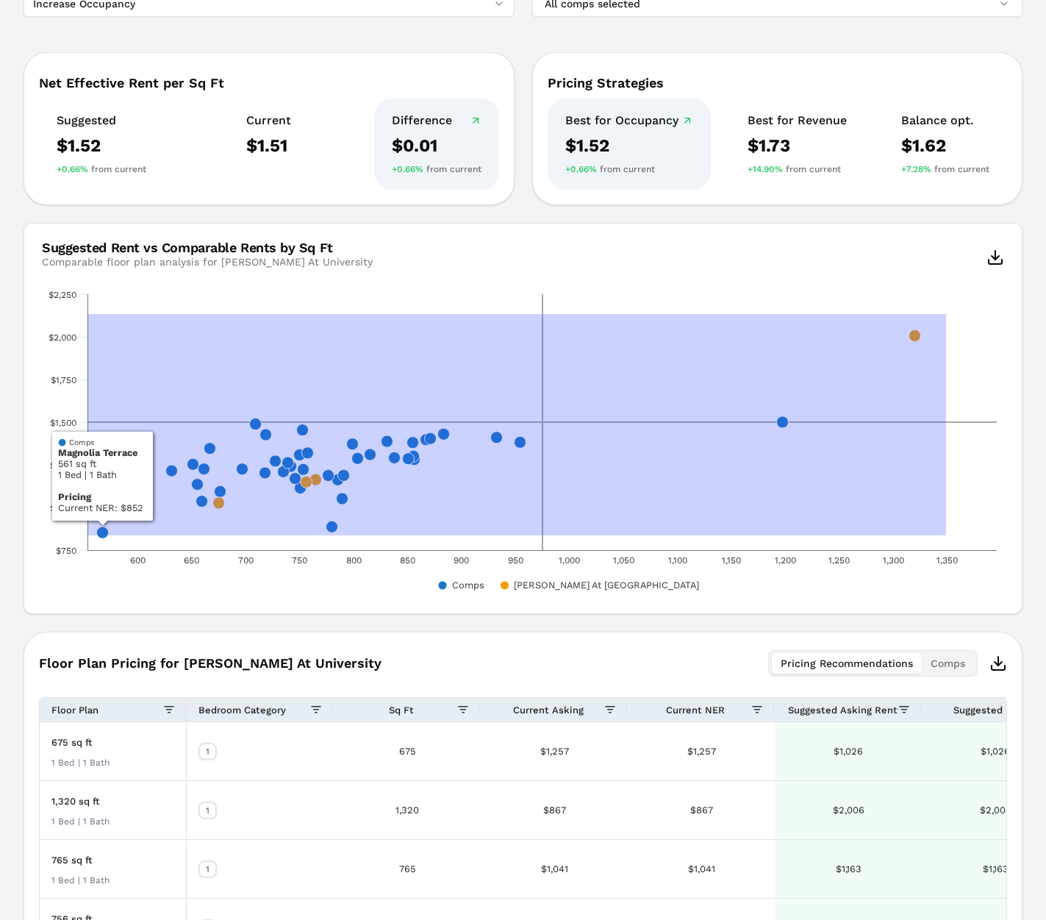
drag, startPoint x: 936, startPoint y: 315, endPoint x: 202, endPoint y: 518, distance: 761.2
click at [95, 535] on rect "Interactive chart" at bounding box center [523, 441] width 962 height 309
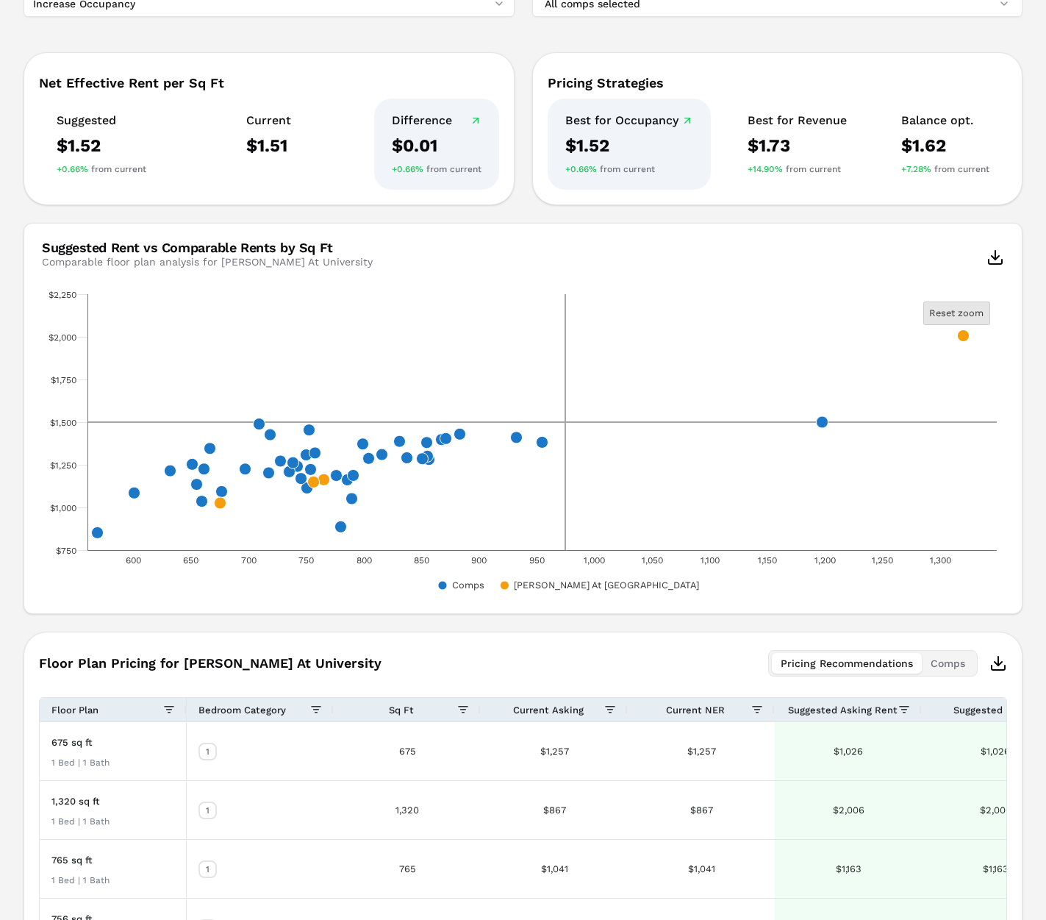
drag, startPoint x: 959, startPoint y: 320, endPoint x: 952, endPoint y: 315, distance: 8.6
click at [959, 320] on rect "Interactive chart" at bounding box center [957, 313] width 66 height 23
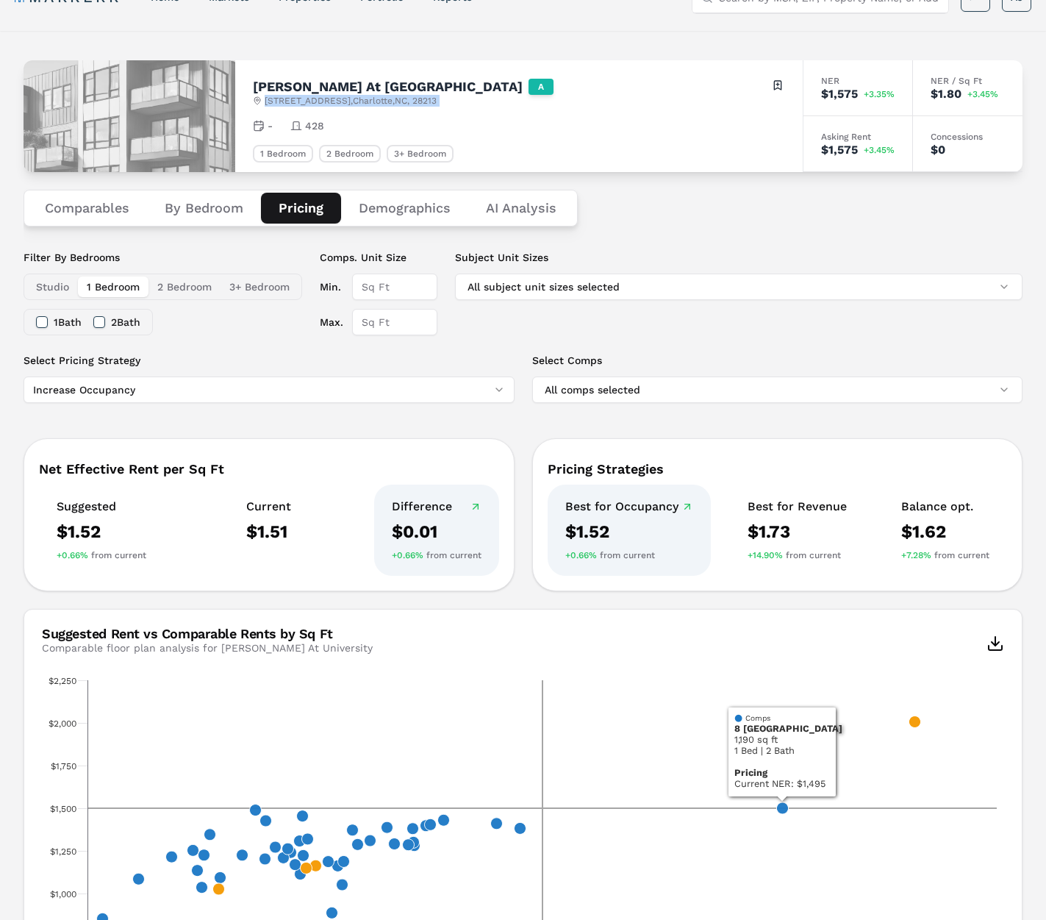
scroll to position [0, 0]
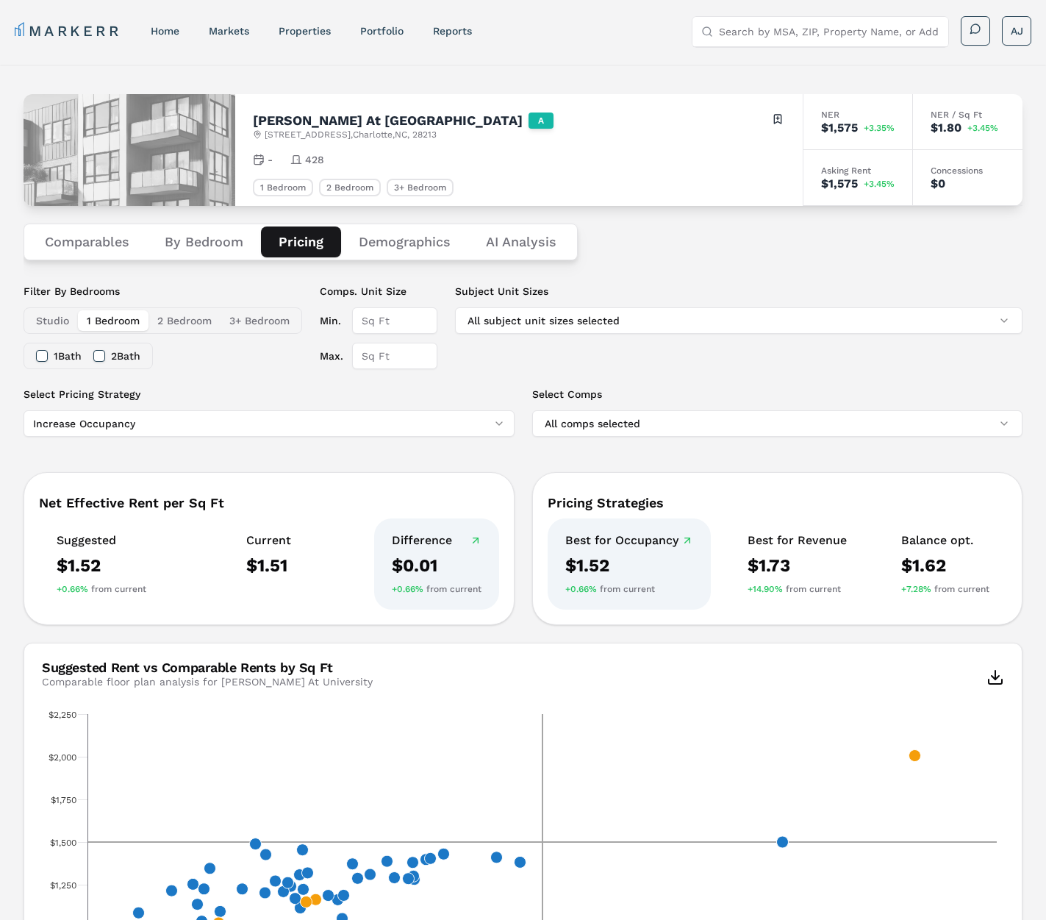
click at [384, 361] on input "Max." at bounding box center [394, 356] width 85 height 26
click at [361, 350] on input "1200" at bounding box center [394, 356] width 85 height 26
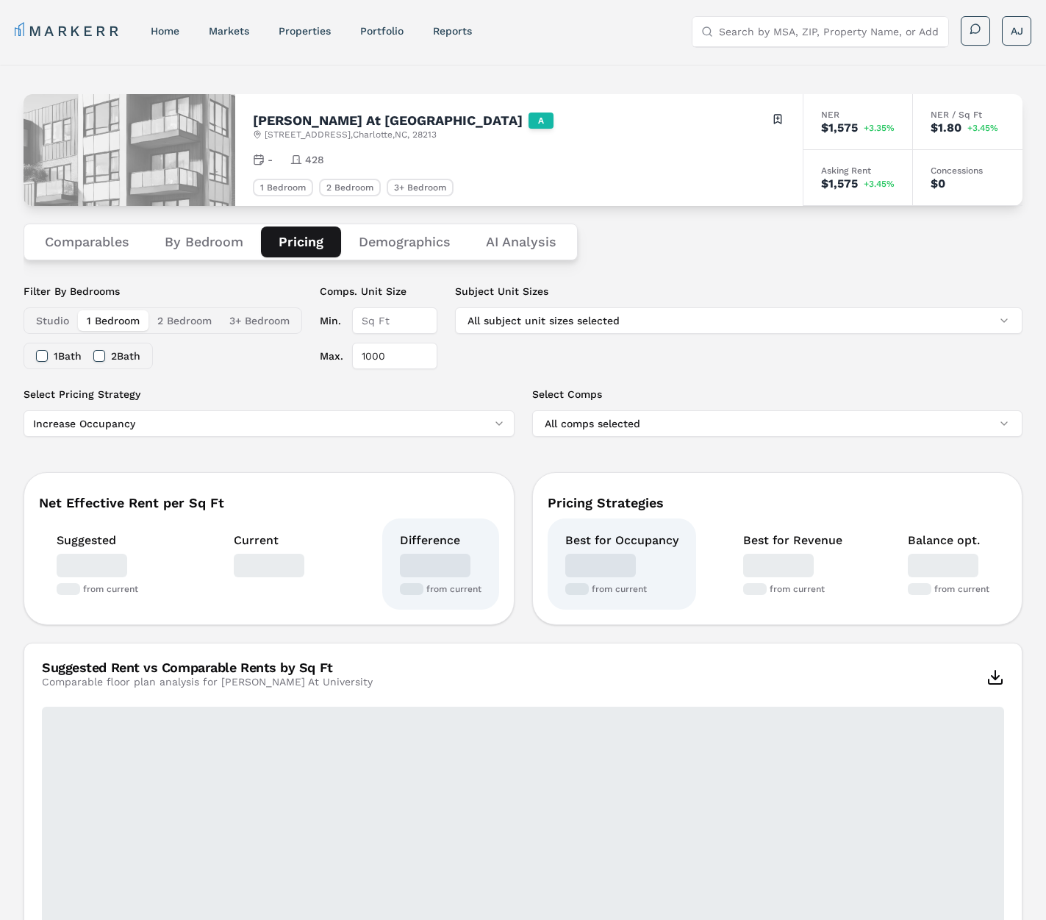
type input "1000"
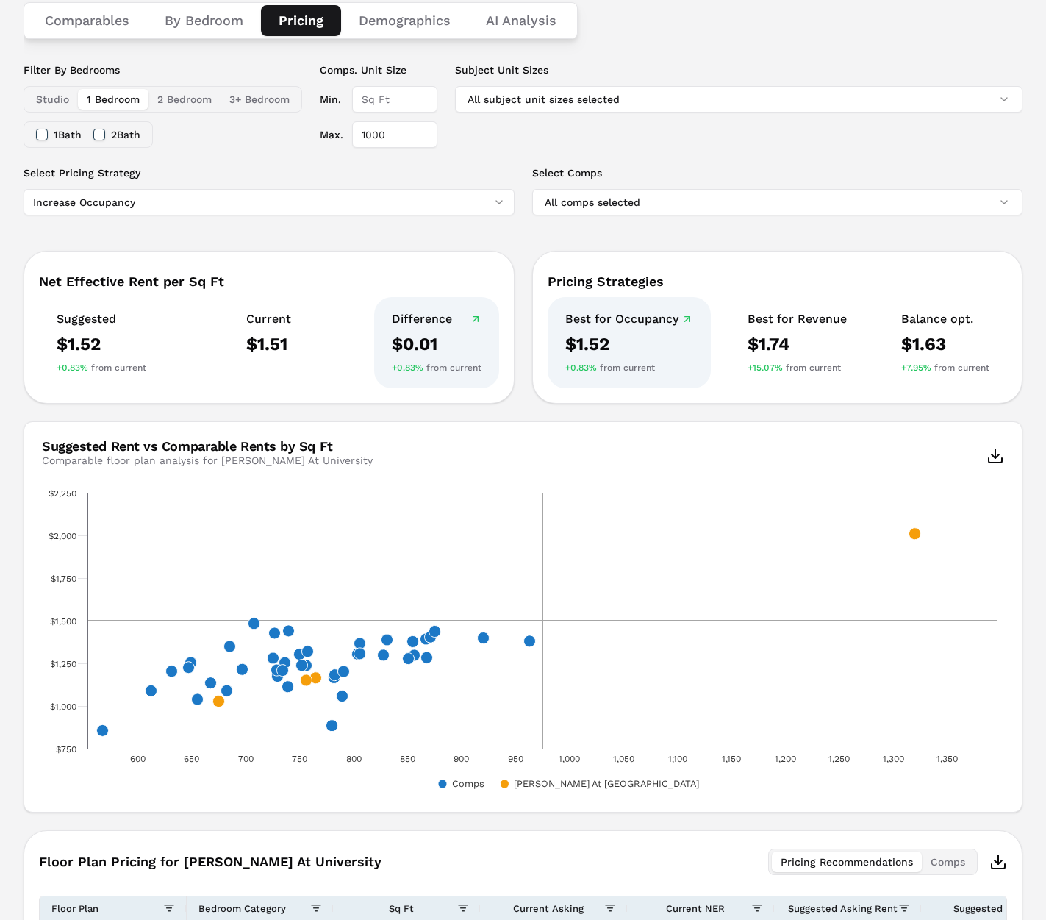
scroll to position [229, 0]
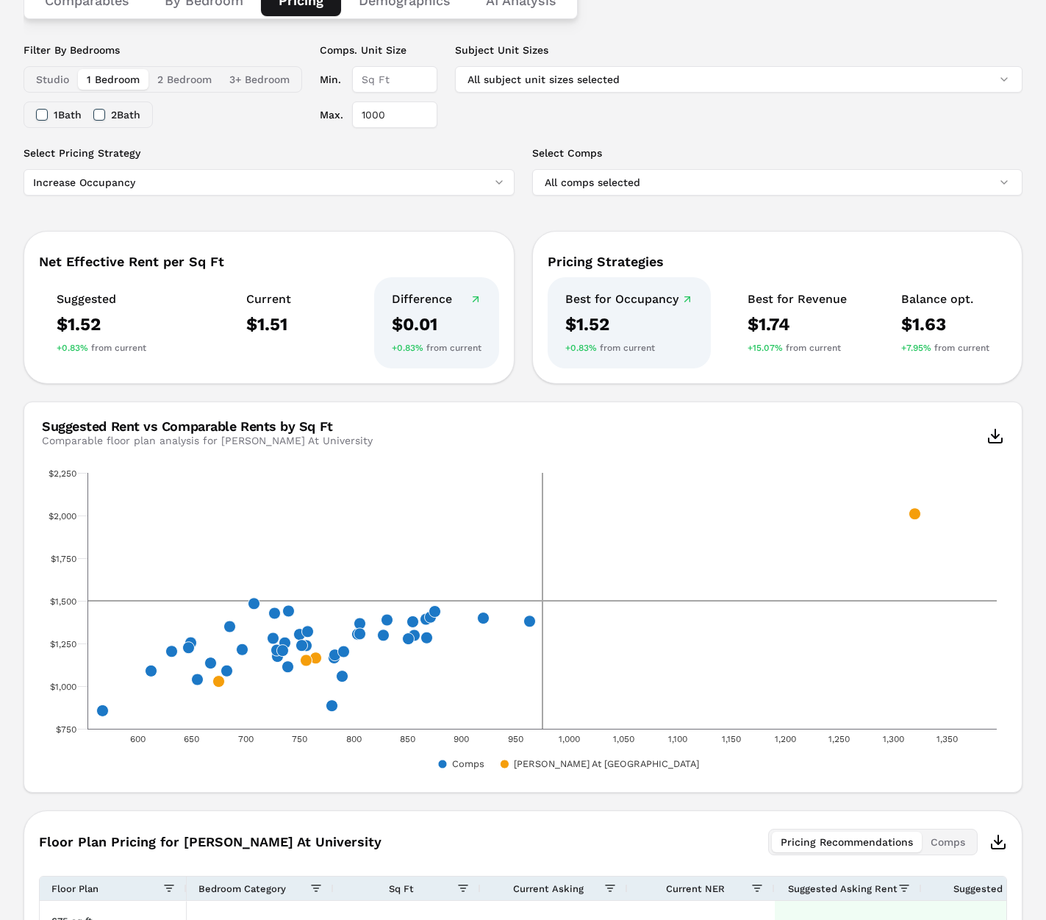
click at [385, 87] on input "Min." at bounding box center [394, 79] width 85 height 26
type input "0"
click at [400, 115] on input "1000" at bounding box center [394, 114] width 85 height 26
drag, startPoint x: 401, startPoint y: 115, endPoint x: 354, endPoint y: 113, distance: 46.3
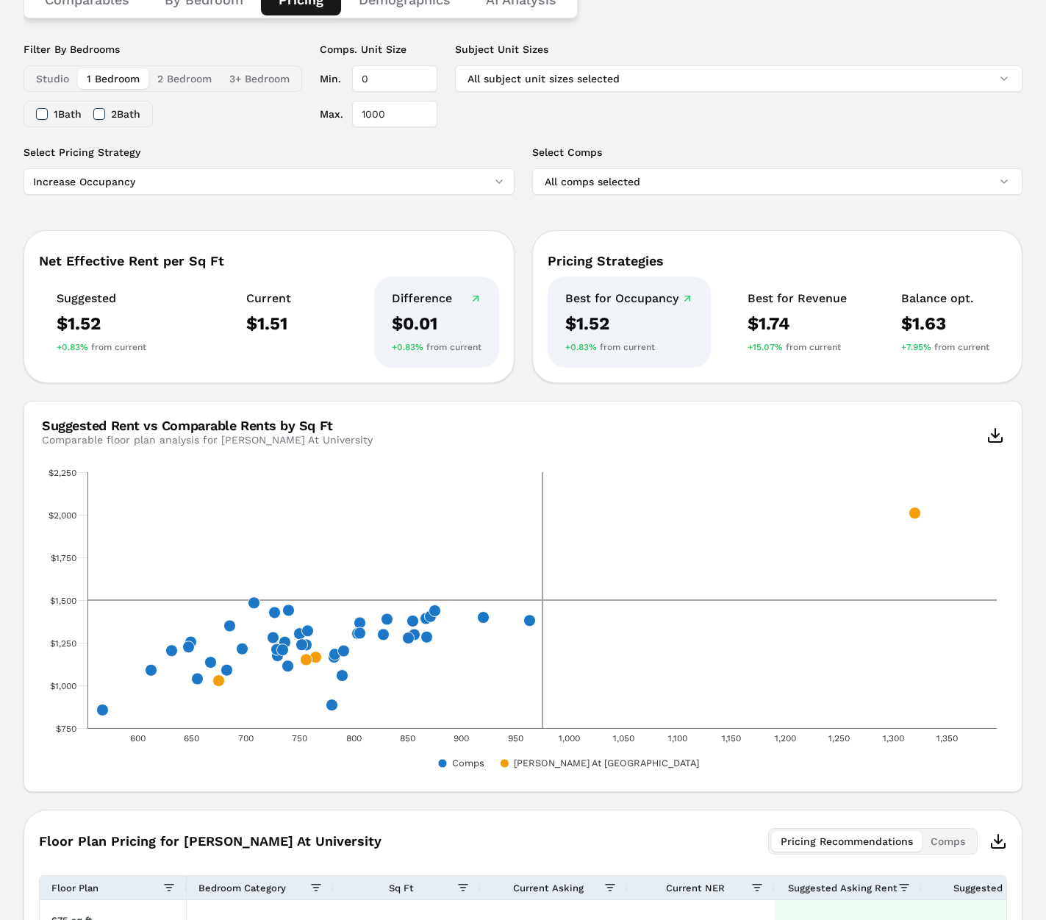
click at [354, 113] on input "1000" at bounding box center [394, 114] width 85 height 26
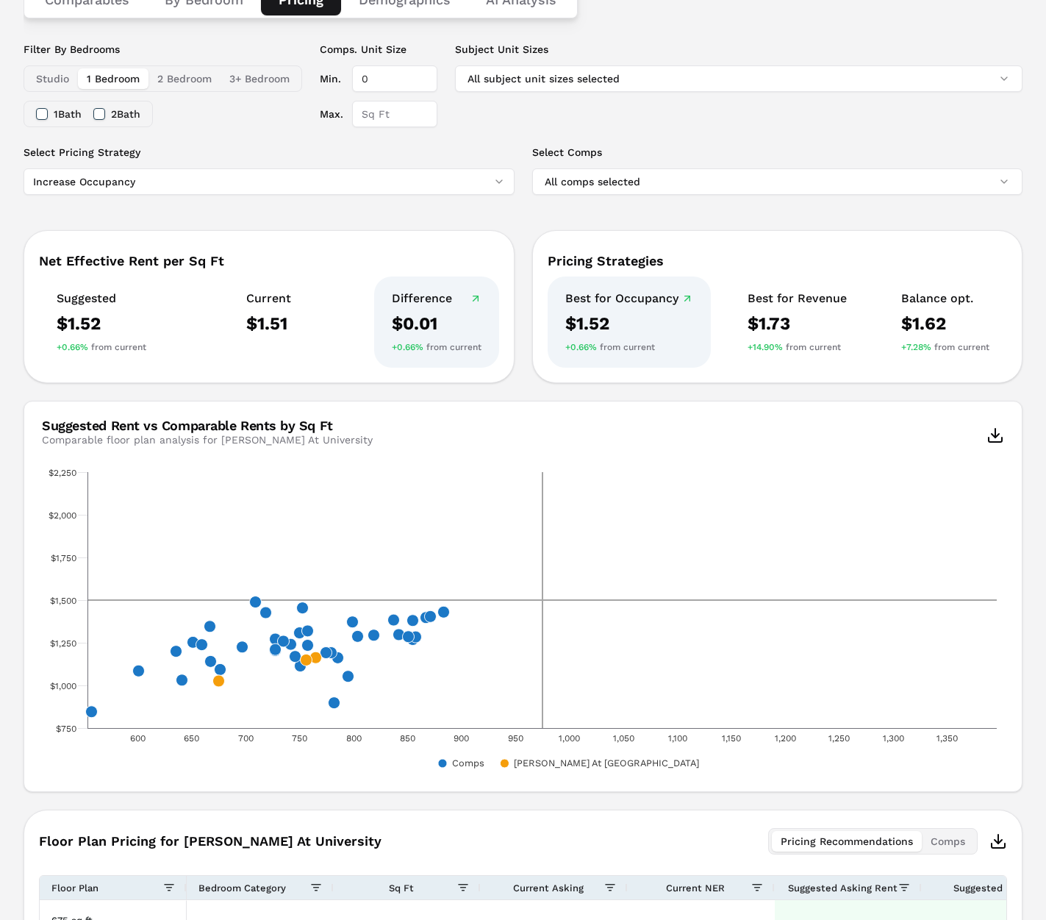
click at [392, 83] on input "0" at bounding box center [394, 78] width 85 height 26
drag, startPoint x: 598, startPoint y: 145, endPoint x: 587, endPoint y: 141, distance: 12.3
click at [598, 145] on label "Select Comps" at bounding box center [777, 152] width 491 height 15
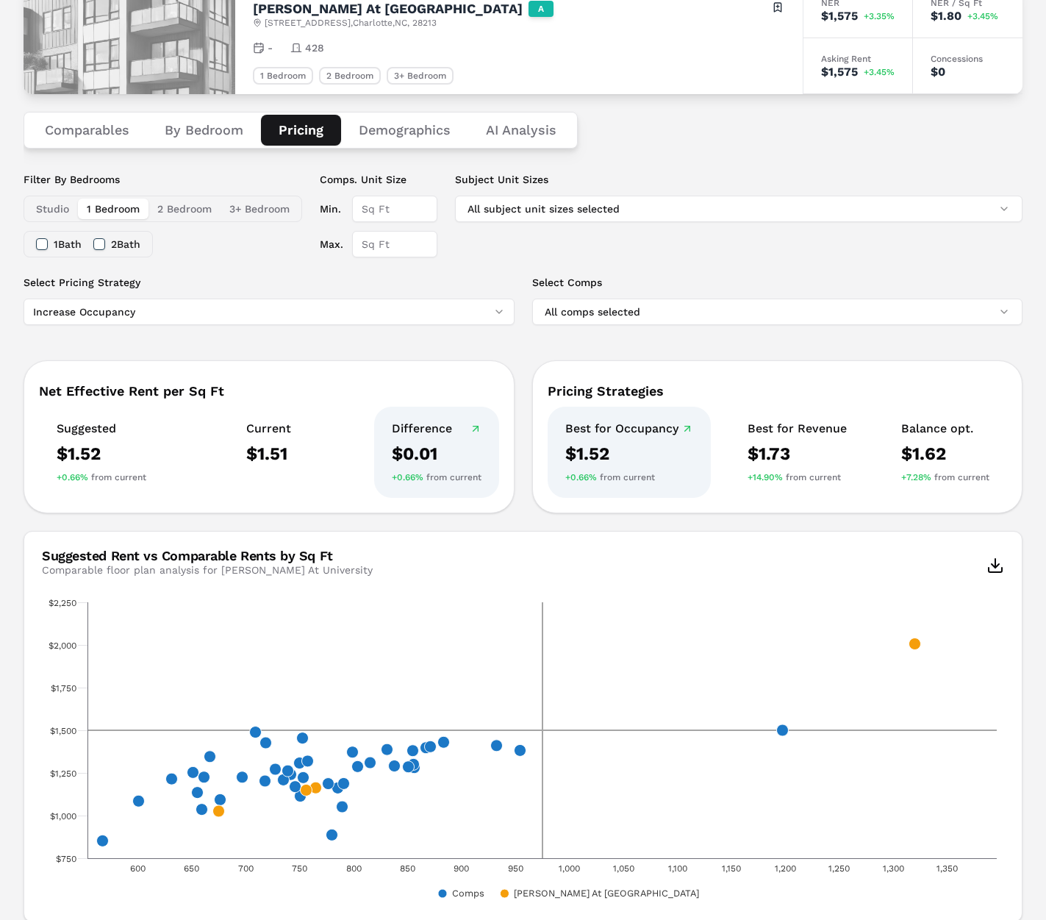
scroll to position [123, 0]
